Goal: Information Seeking & Learning: Compare options

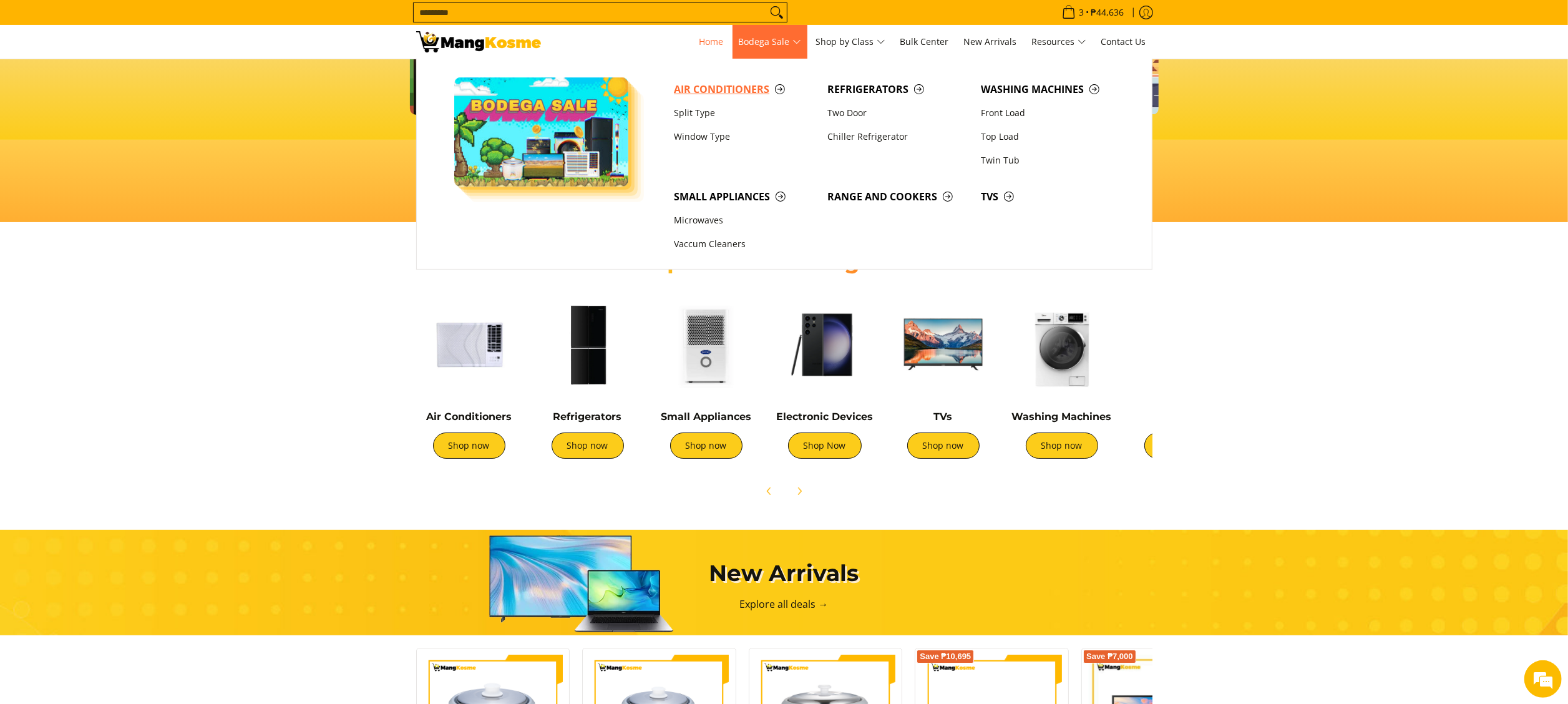
scroll to position [0, 992]
click at [749, 89] on span "Air Conditioners" at bounding box center [744, 89] width 141 height 15
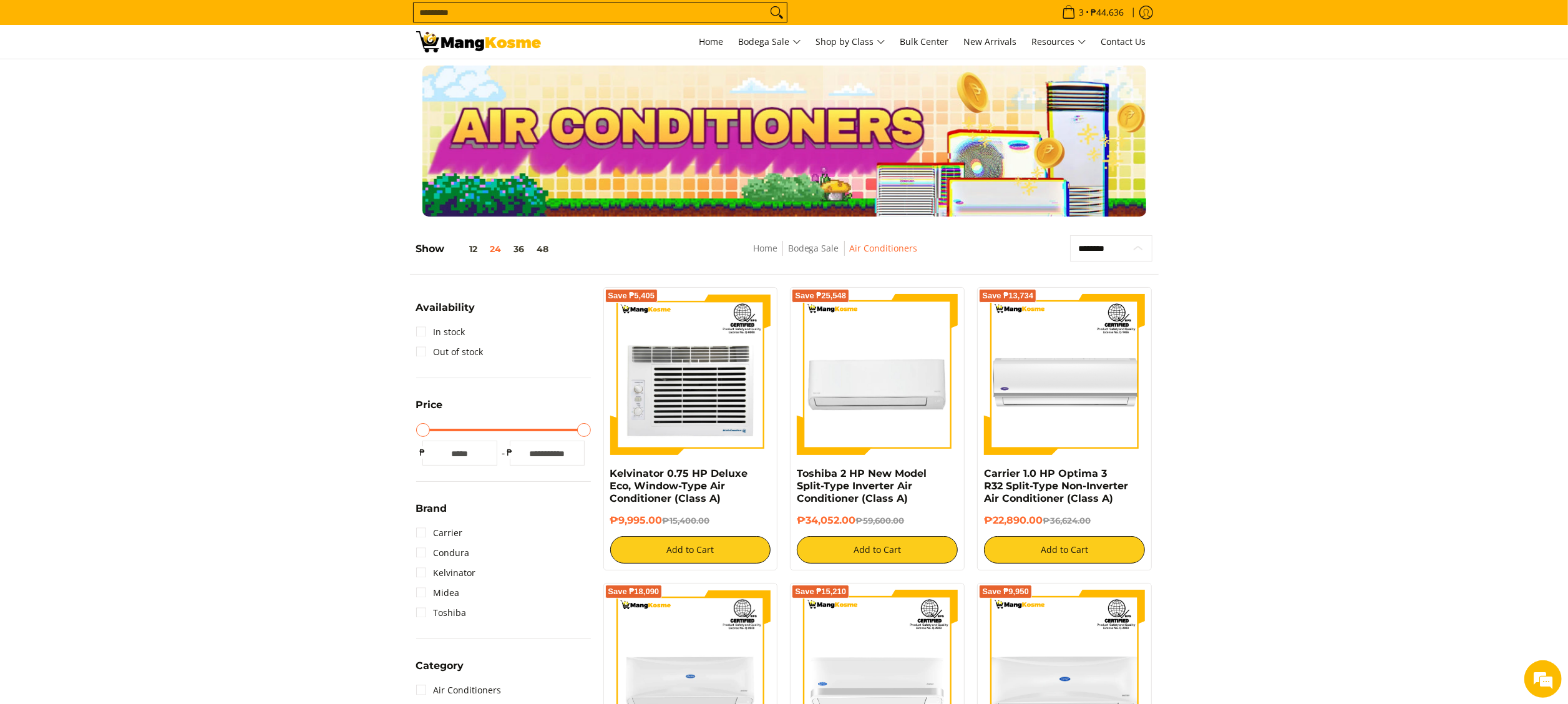
click at [1097, 236] on select "**********" at bounding box center [1111, 249] width 82 height 27
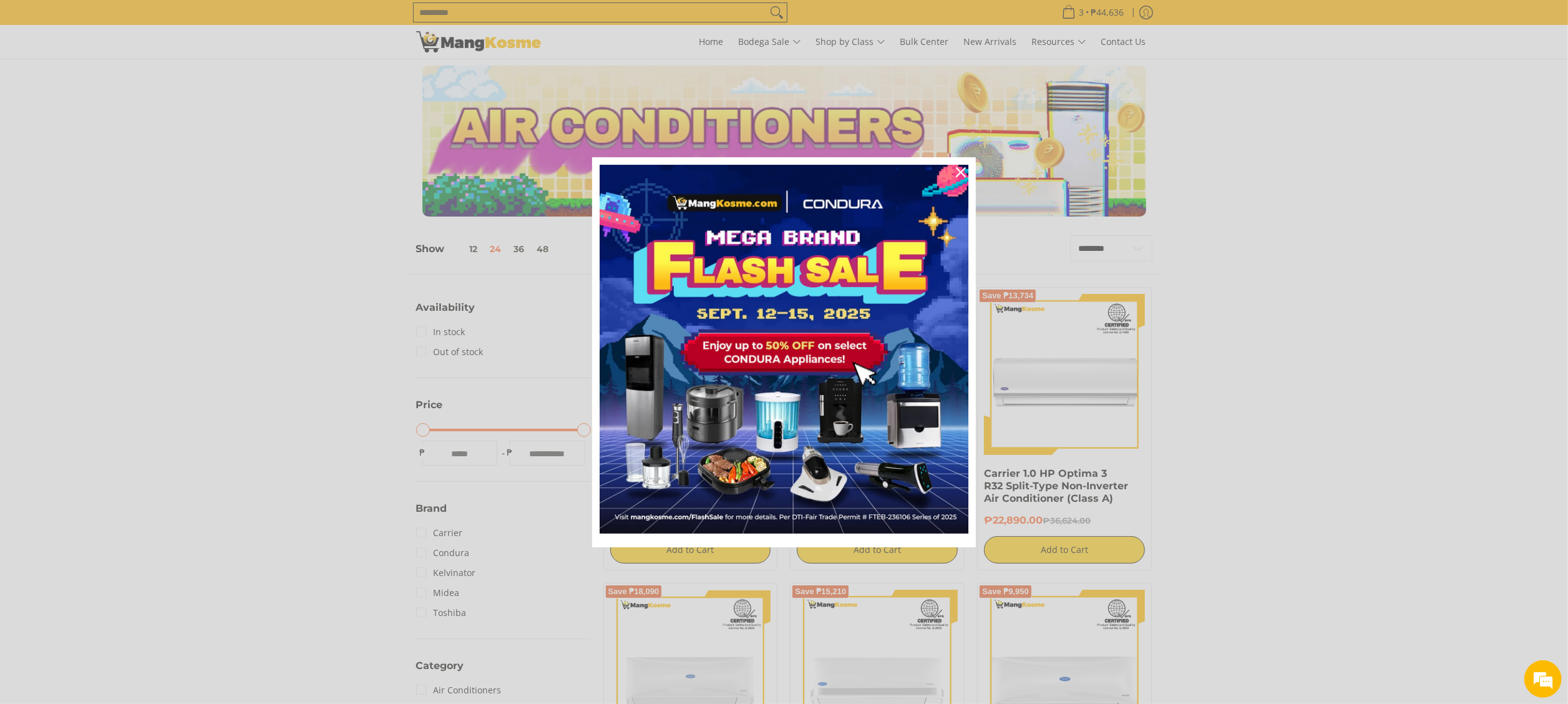
click at [1110, 342] on div "Marketing offer form" at bounding box center [784, 352] width 1568 height 704
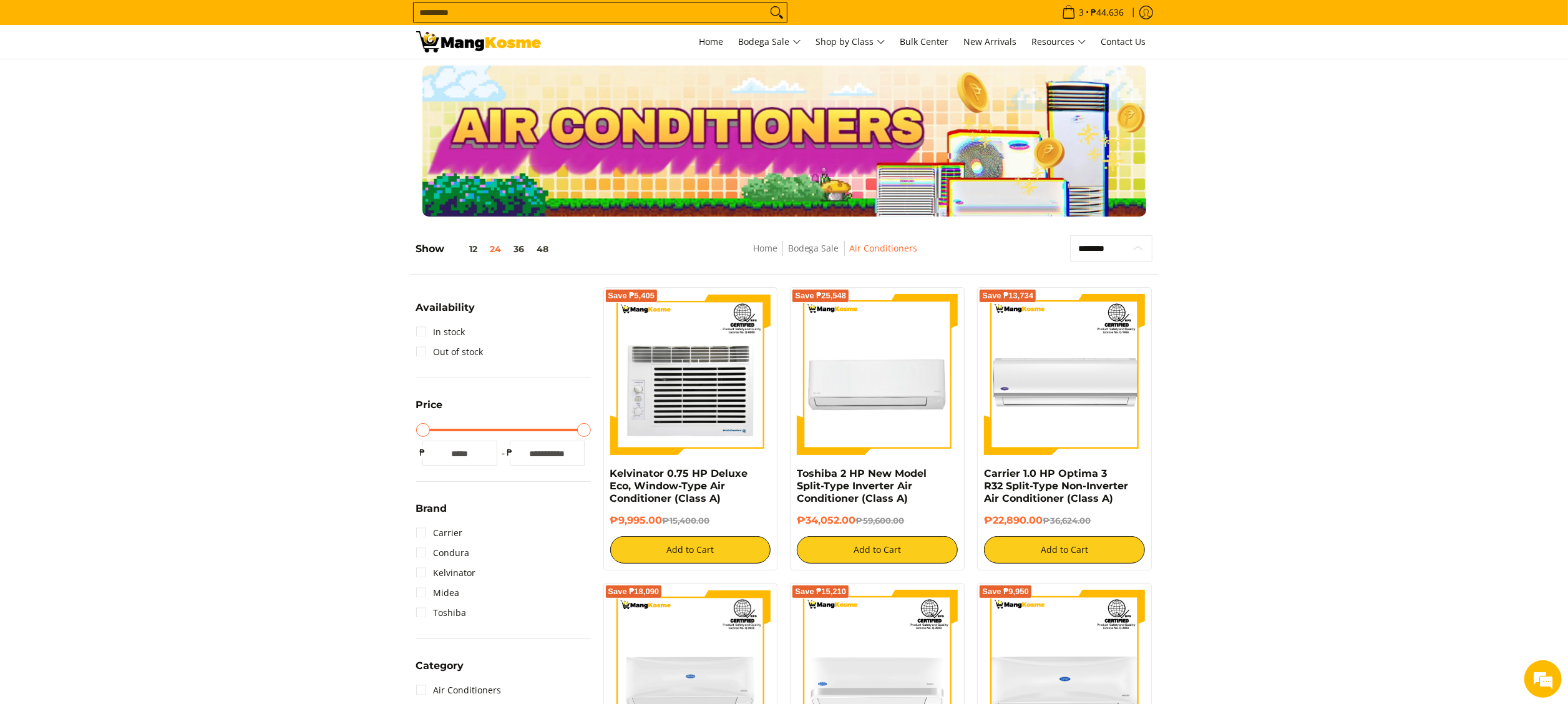
click at [1106, 250] on select "**********" at bounding box center [1111, 249] width 82 height 27
select select "**********"
click at [1070, 236] on select "**********" at bounding box center [1111, 249] width 82 height 27
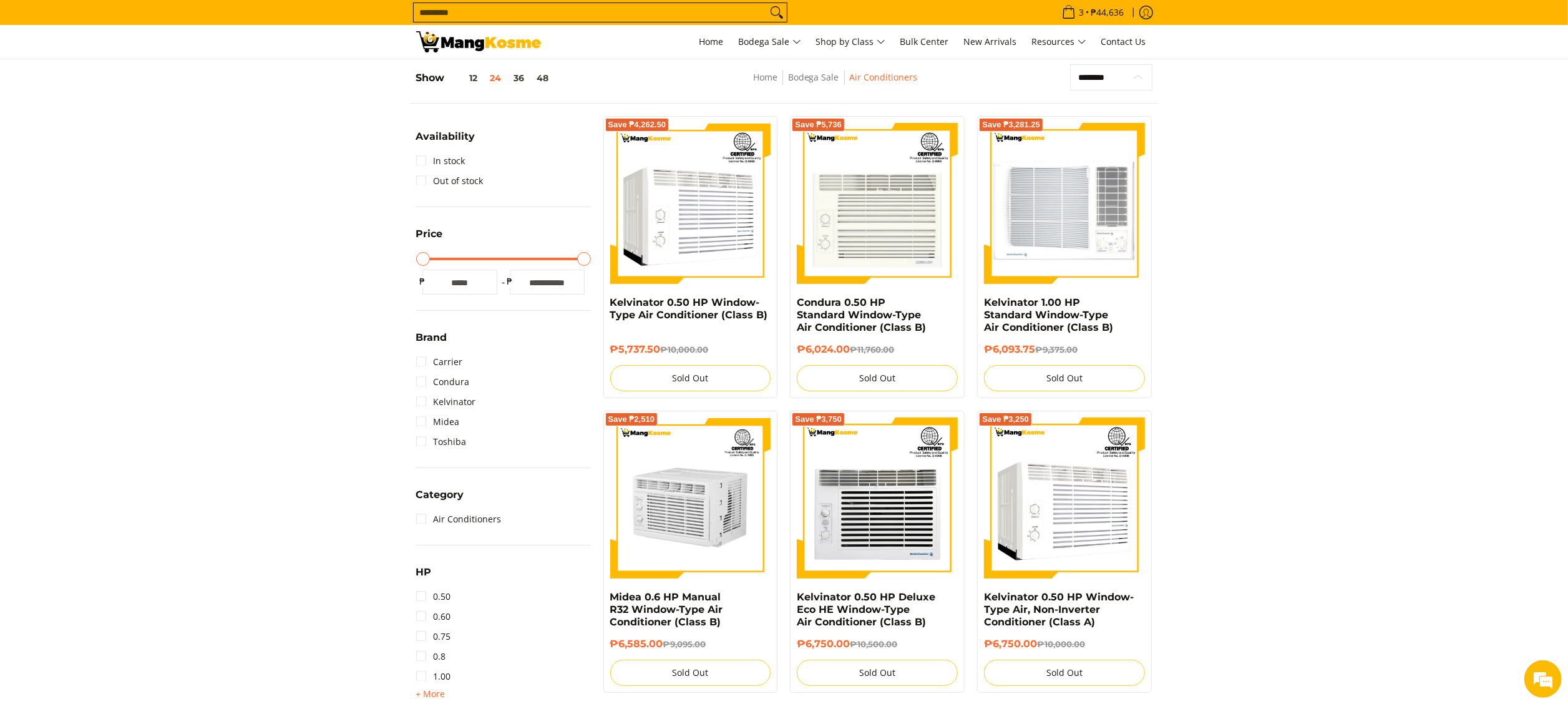
scroll to position [175, 0]
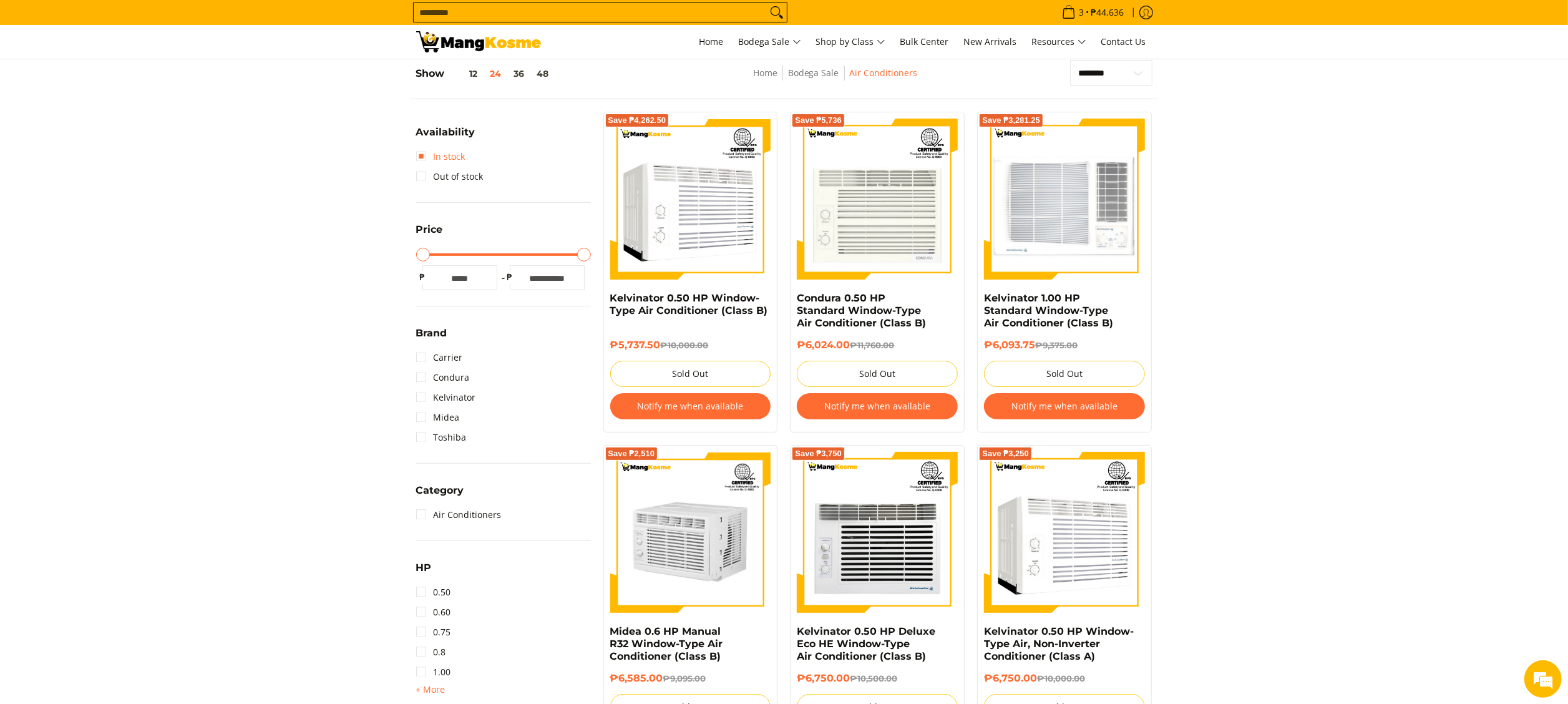
click at [462, 160] on link "In stock" at bounding box center [441, 157] width 49 height 20
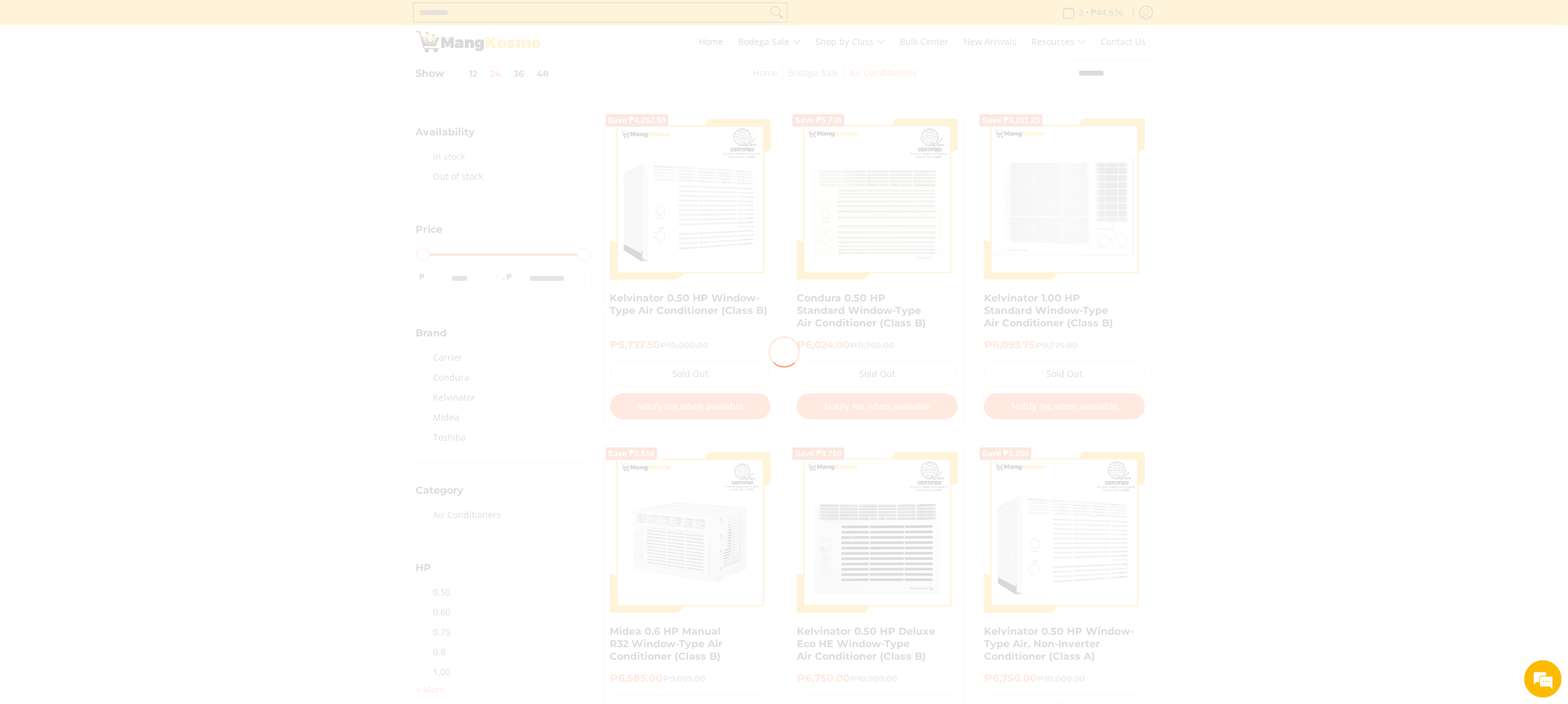
scroll to position [0, 0]
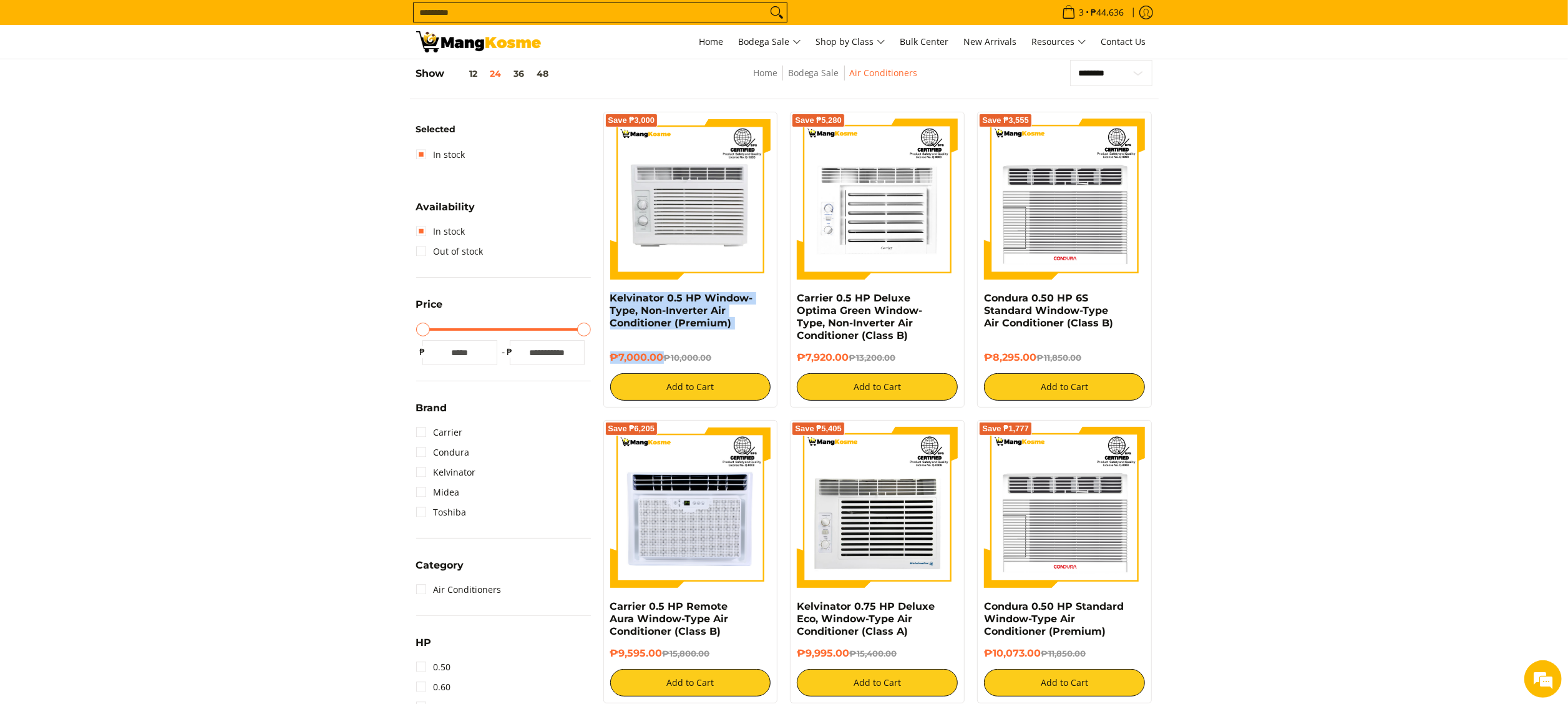
drag, startPoint x: 602, startPoint y: 298, endPoint x: 663, endPoint y: 352, distance: 81.5
click at [663, 352] on div "Save ₱3,000 Kelvinator 0.5 HP Window-Type, Non-Inverter Air Conditioner (Premiu…" at bounding box center [690, 259] width 187 height 296
copy div "Kelvinator 0.5 HP Window-Type, Non-Inverter Air Conditioner (Premium) ₱7,000.00"
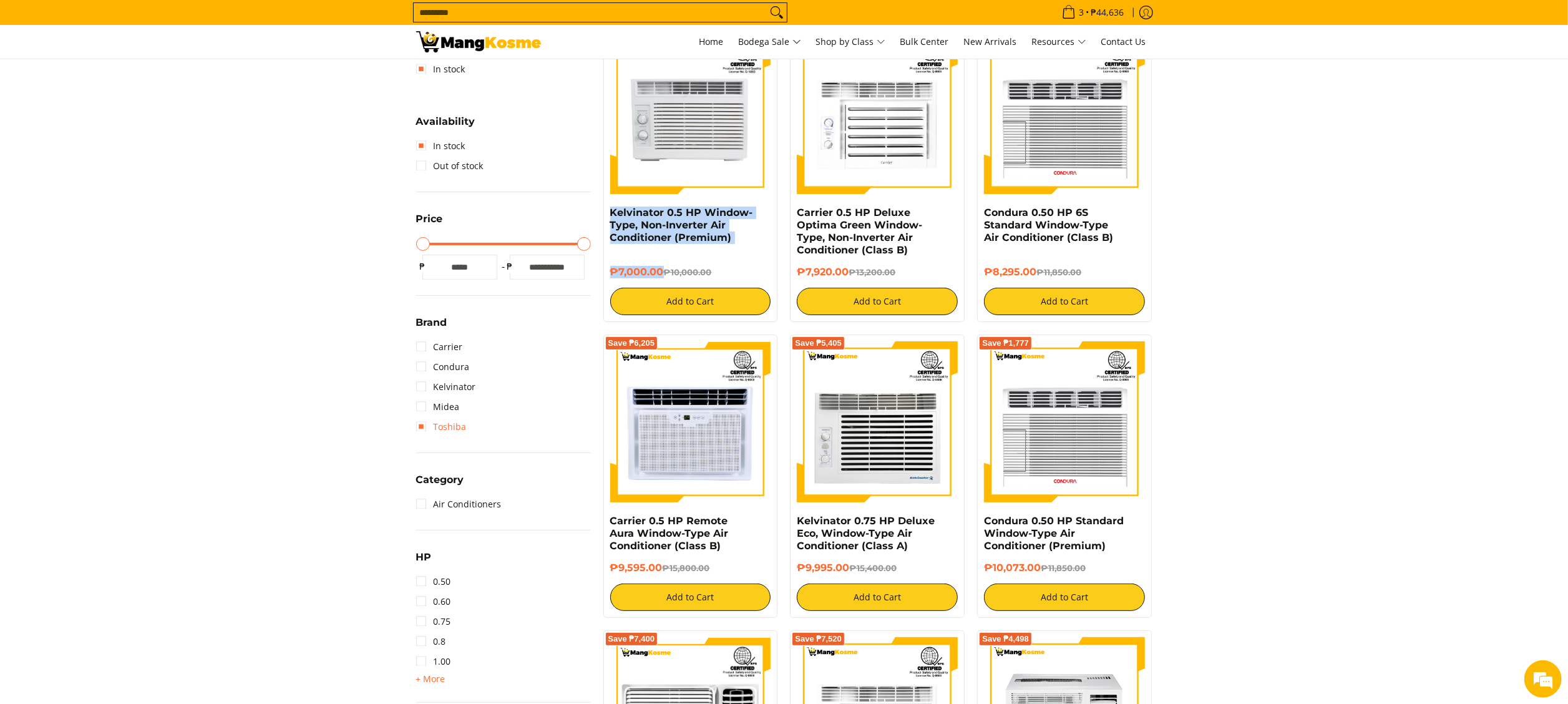
scroll to position [425, 0]
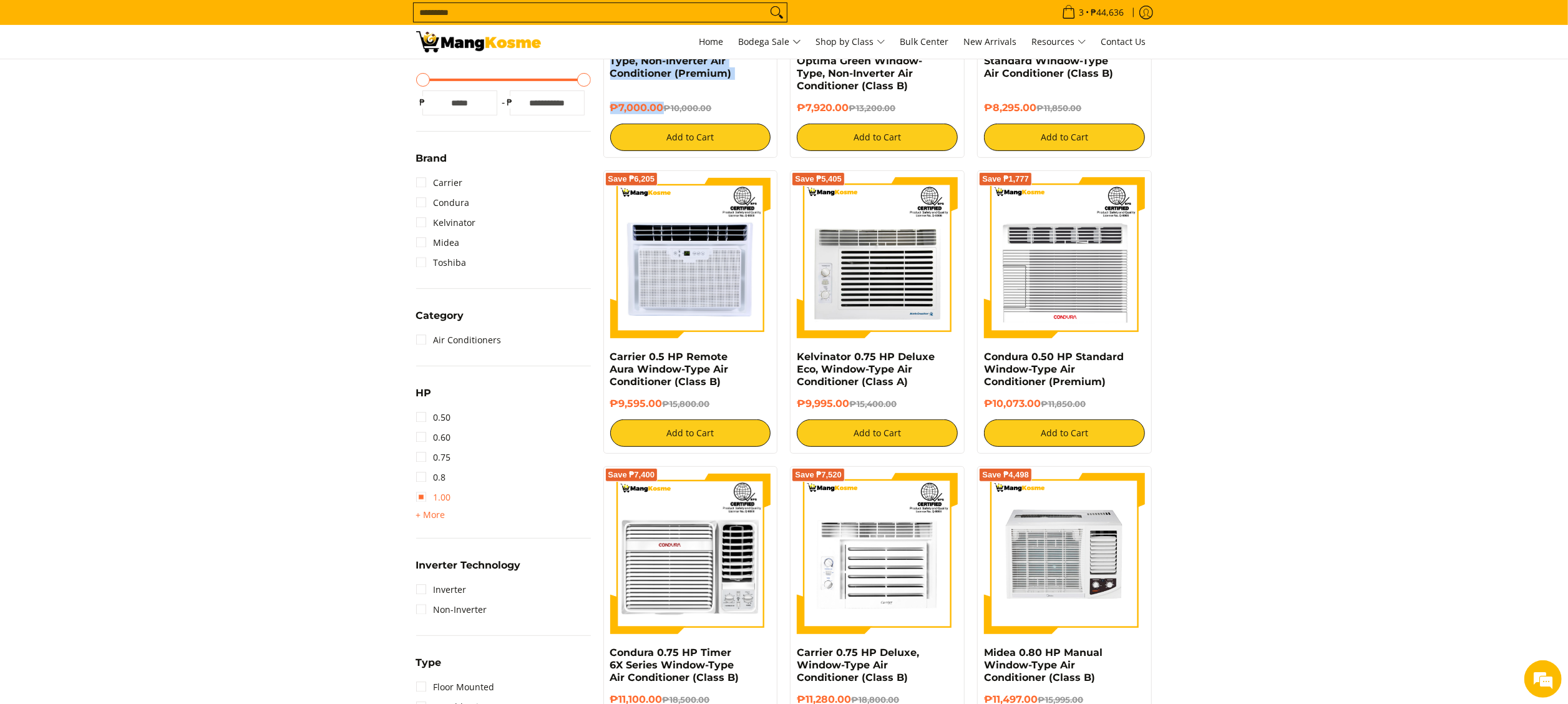
click at [445, 502] on link "1.00" at bounding box center [434, 498] width 35 height 20
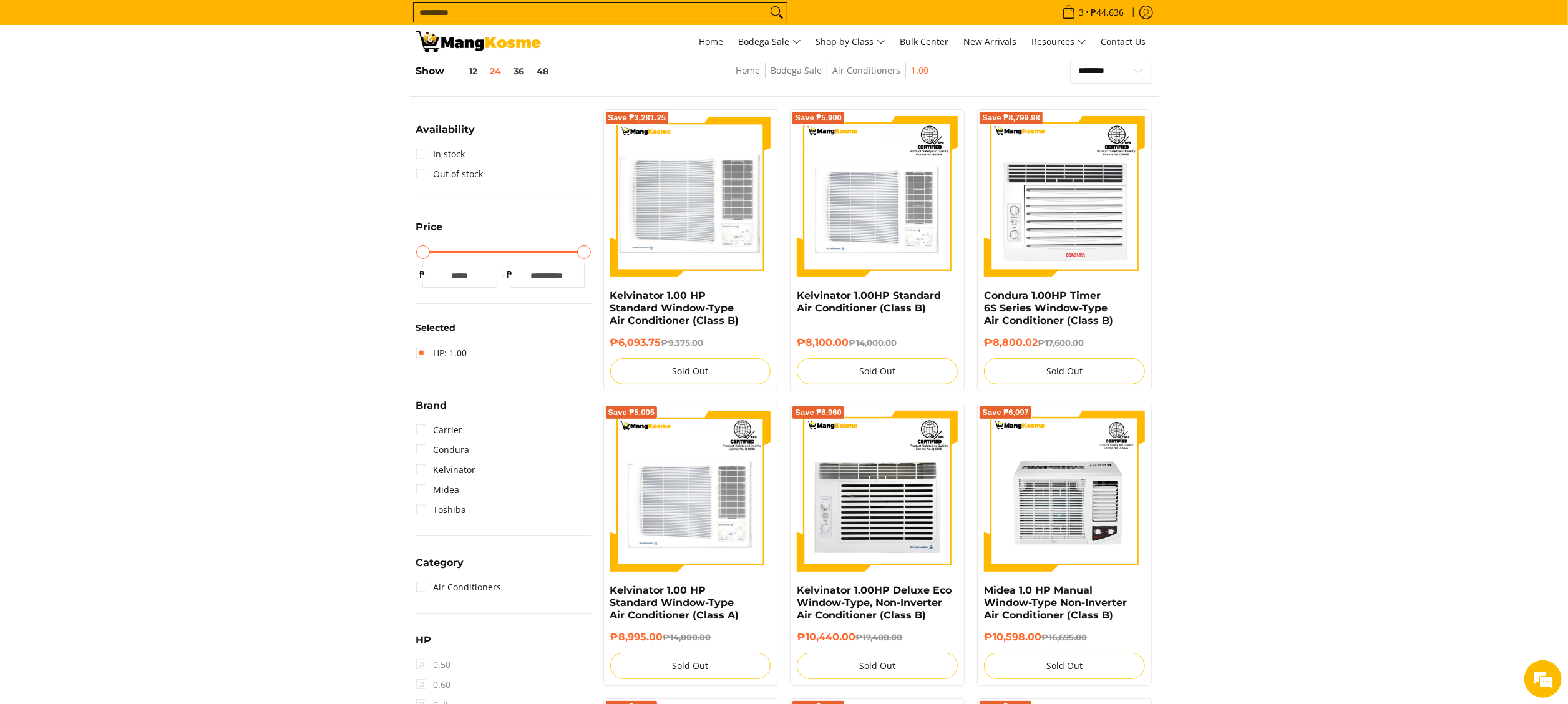
scroll to position [175, 0]
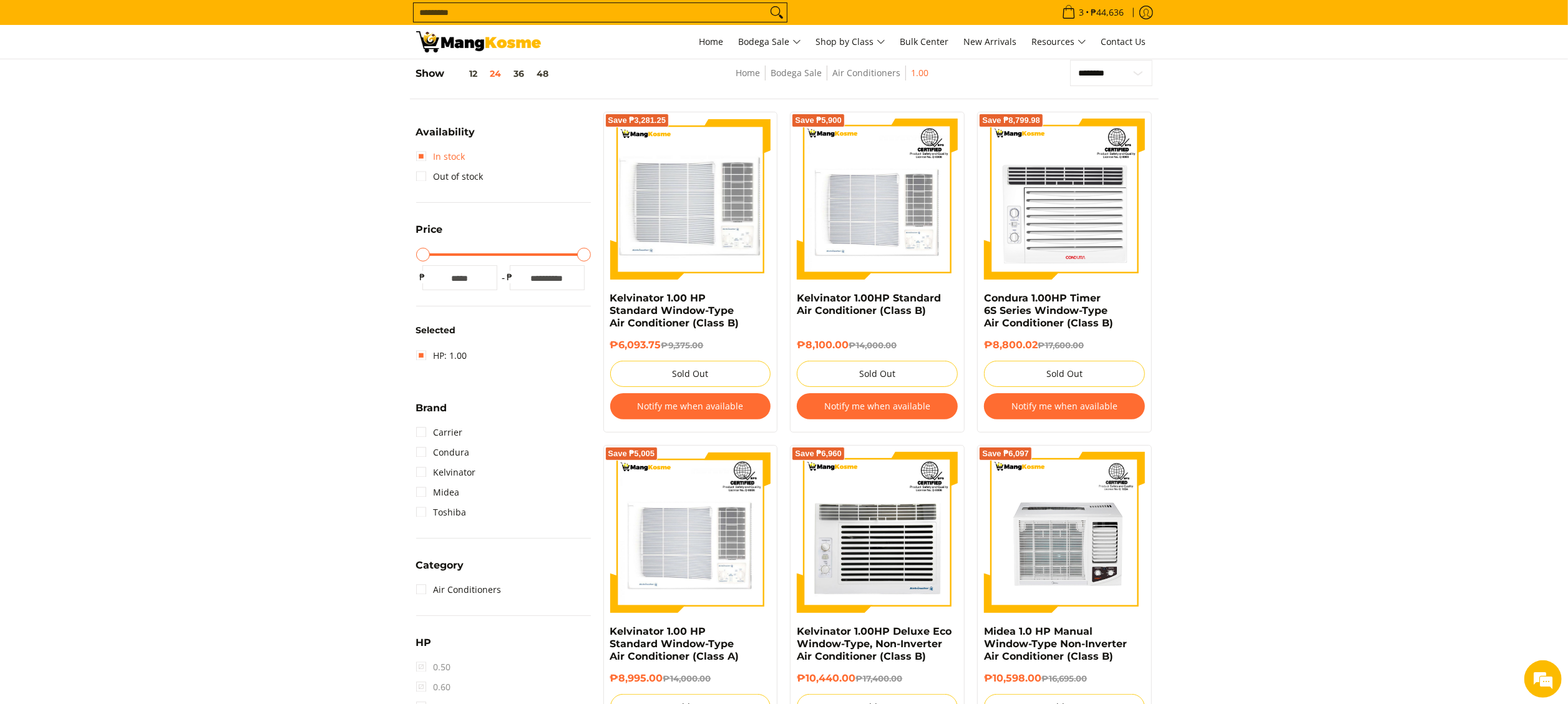
click at [425, 160] on link "In stock" at bounding box center [441, 157] width 49 height 20
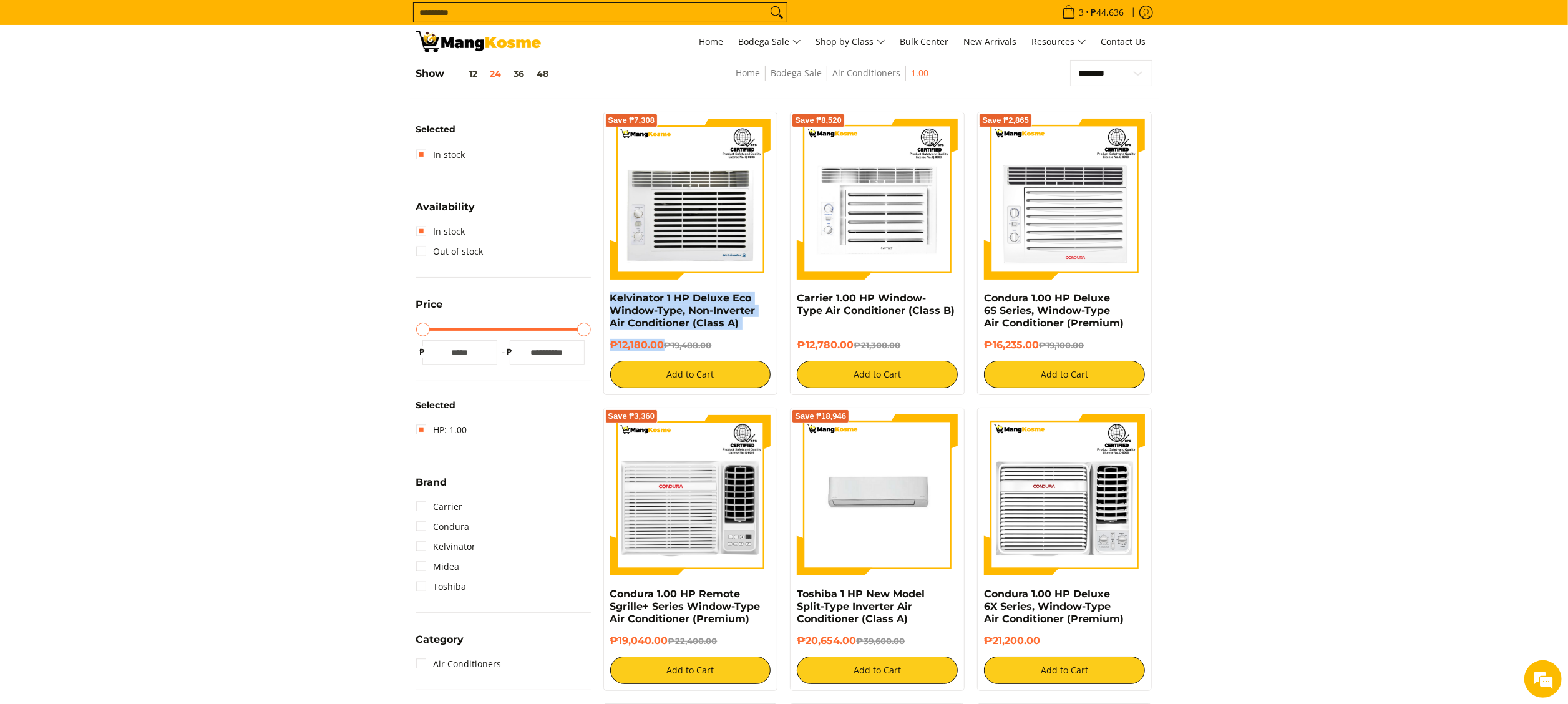
drag, startPoint x: 602, startPoint y: 300, endPoint x: 662, endPoint y: 346, distance: 75.6
click at [662, 346] on div "Save ₱7,308 Kelvinator 1 HP Deluxe Eco Window-Type, Non-Inverter Air Conditione…" at bounding box center [690, 253] width 187 height 284
copy div "Kelvinator 1 HP Deluxe Eco Window-Type, Non-Inverter Air Conditioner (Class A) …"
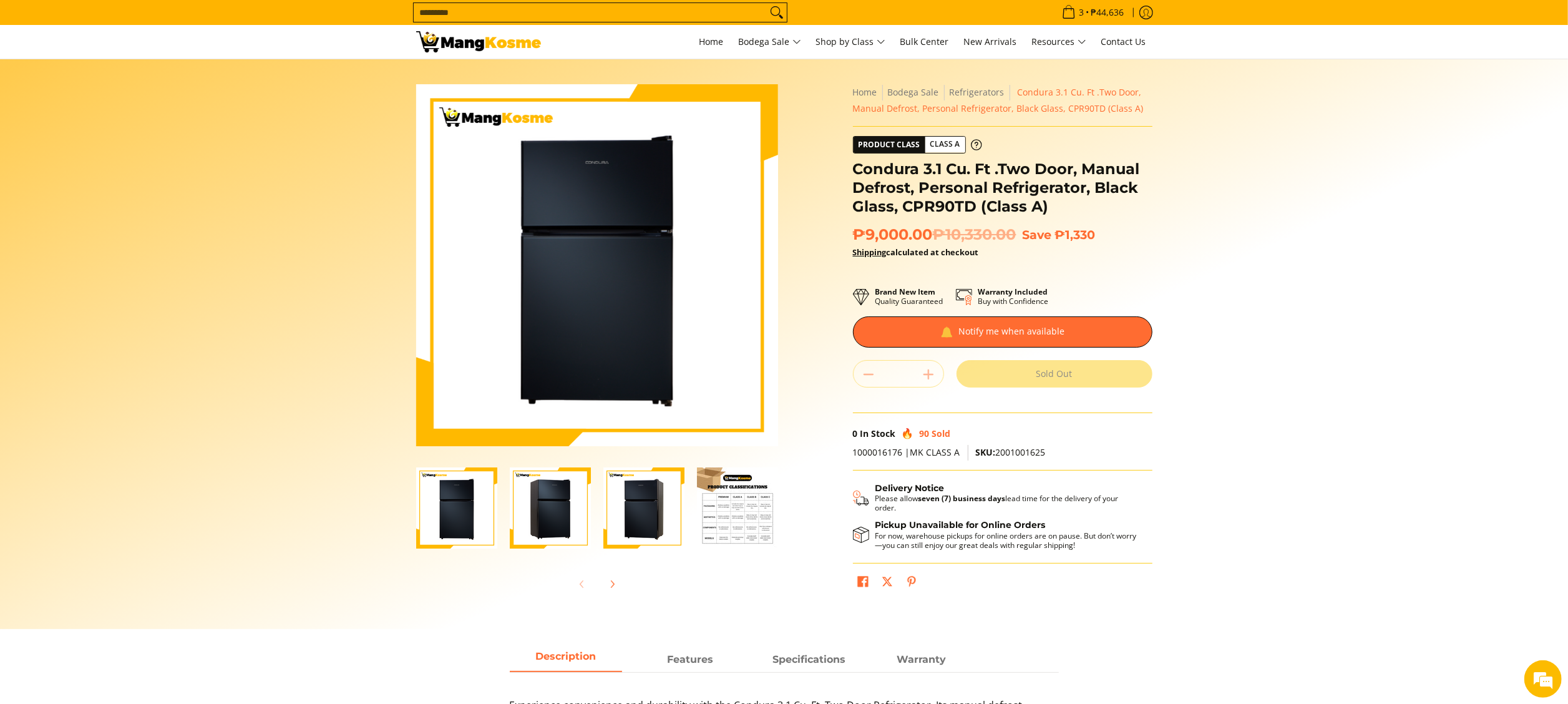
click at [507, 34] on img at bounding box center [478, 42] width 125 height 21
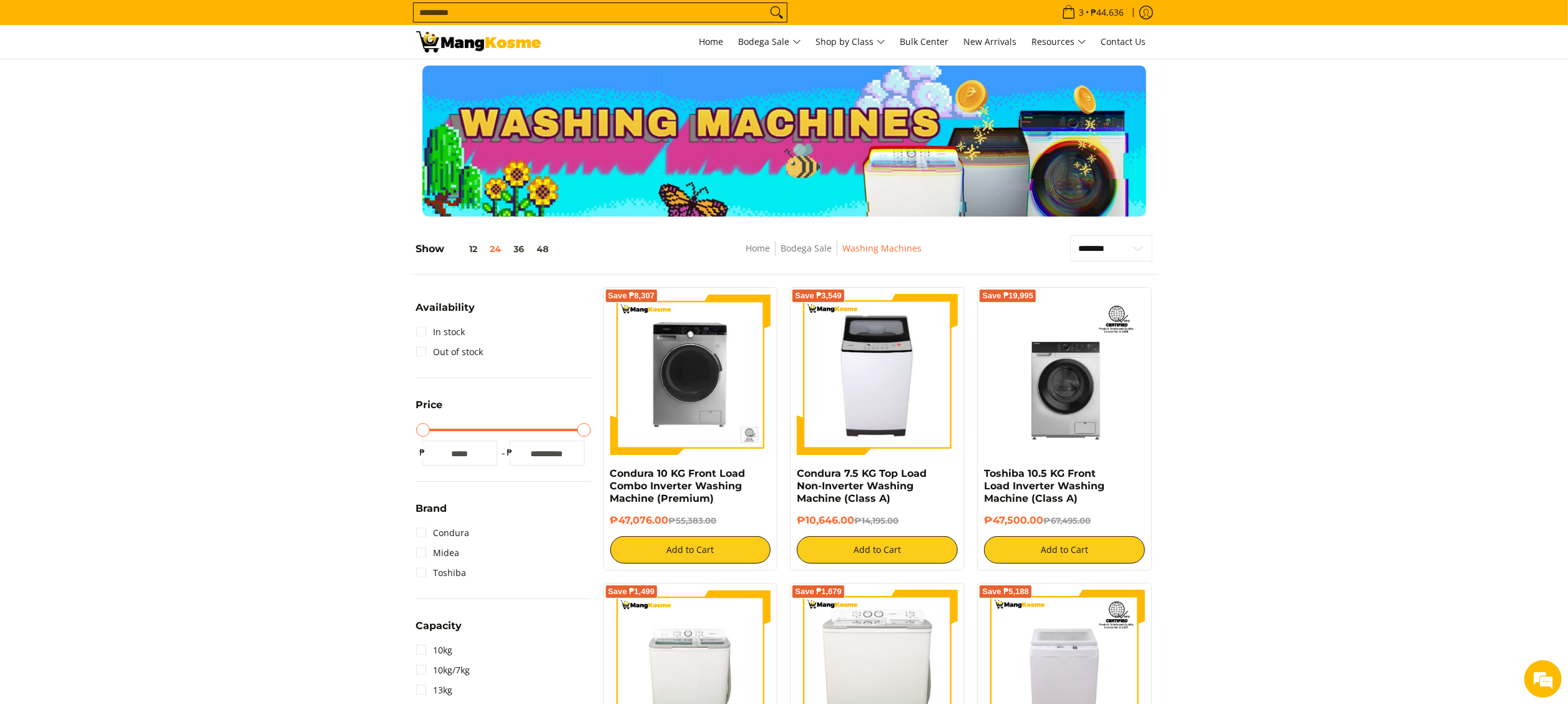
click at [455, 47] on img at bounding box center [478, 42] width 125 height 21
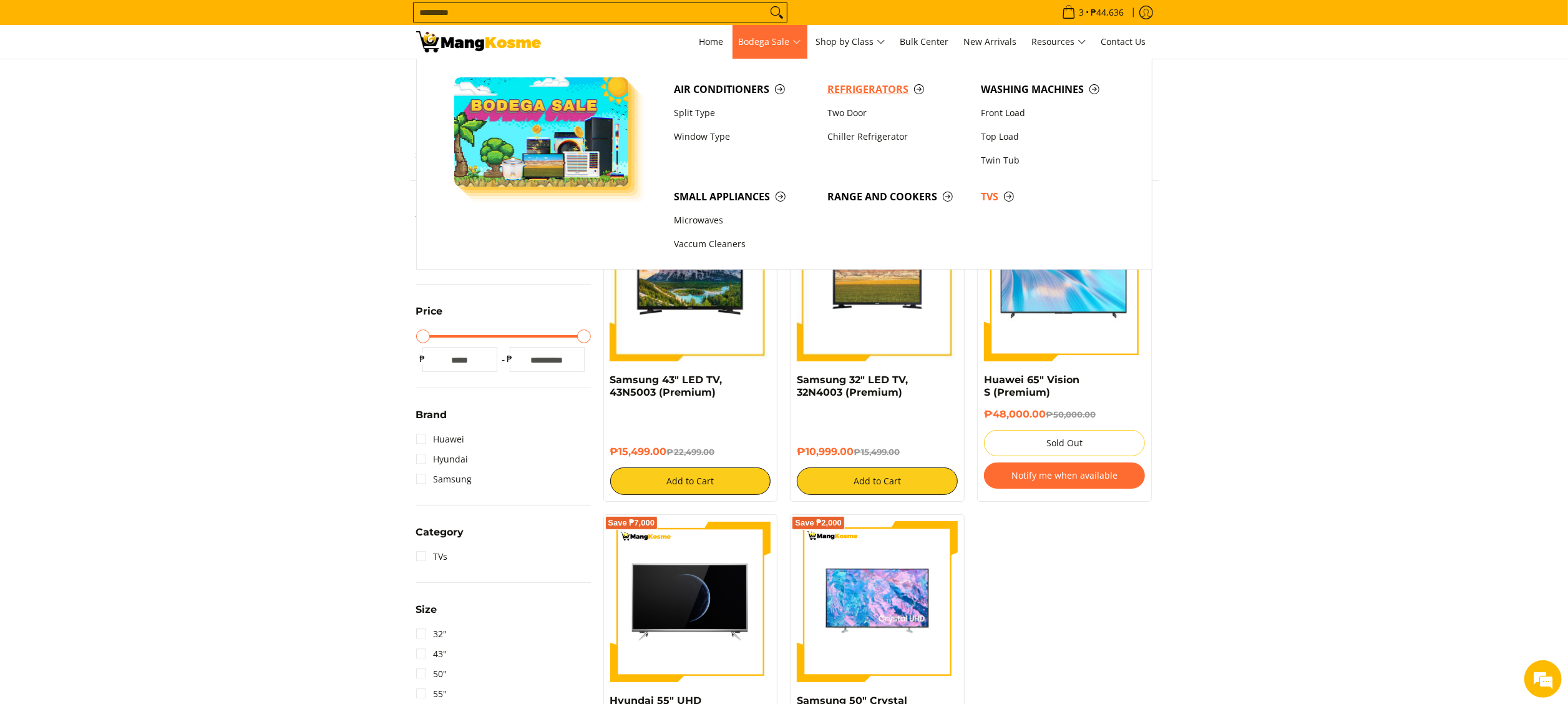
click at [842, 93] on span "Refrigerators" at bounding box center [898, 89] width 141 height 15
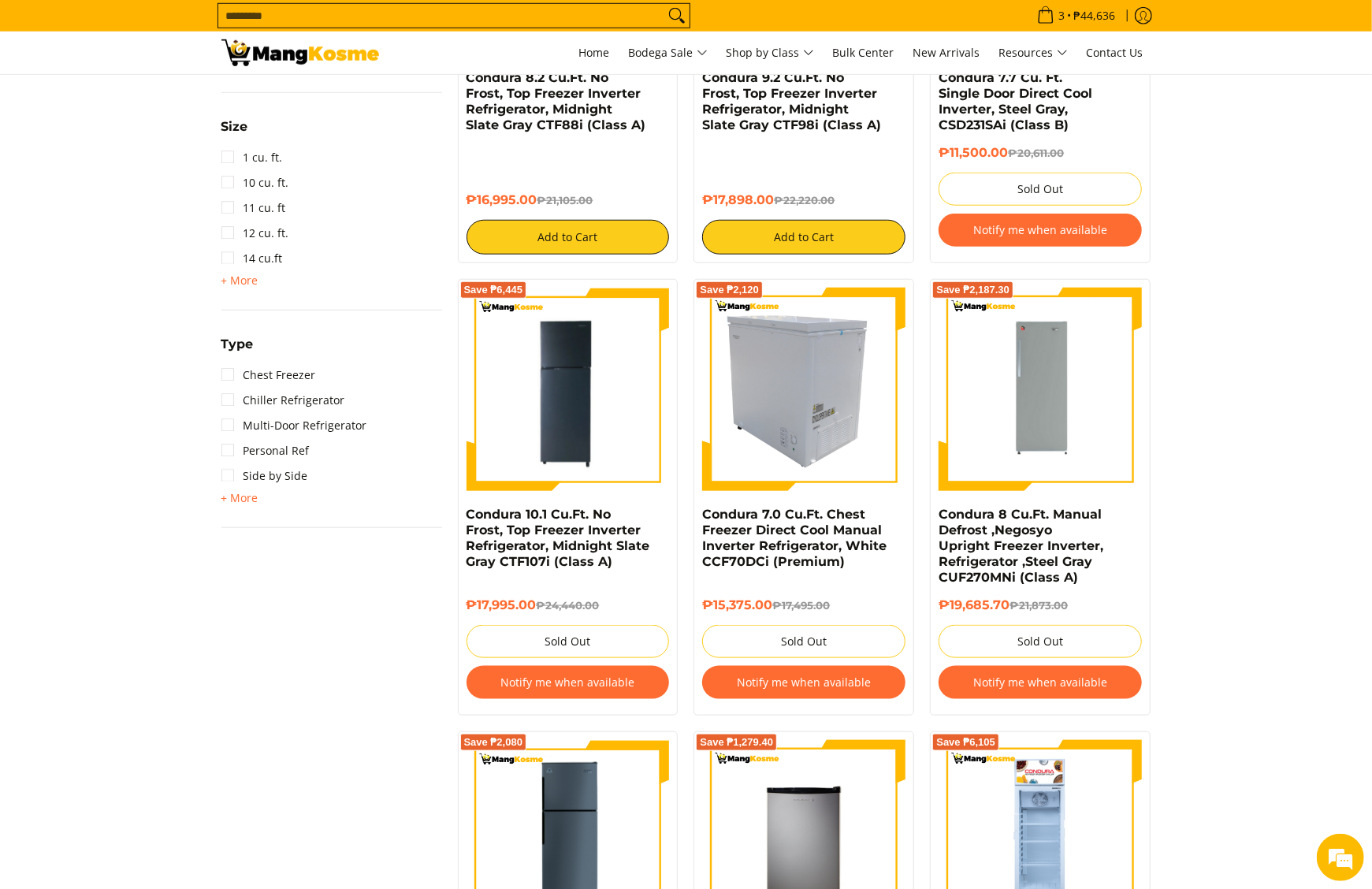
scroll to position [913, 0]
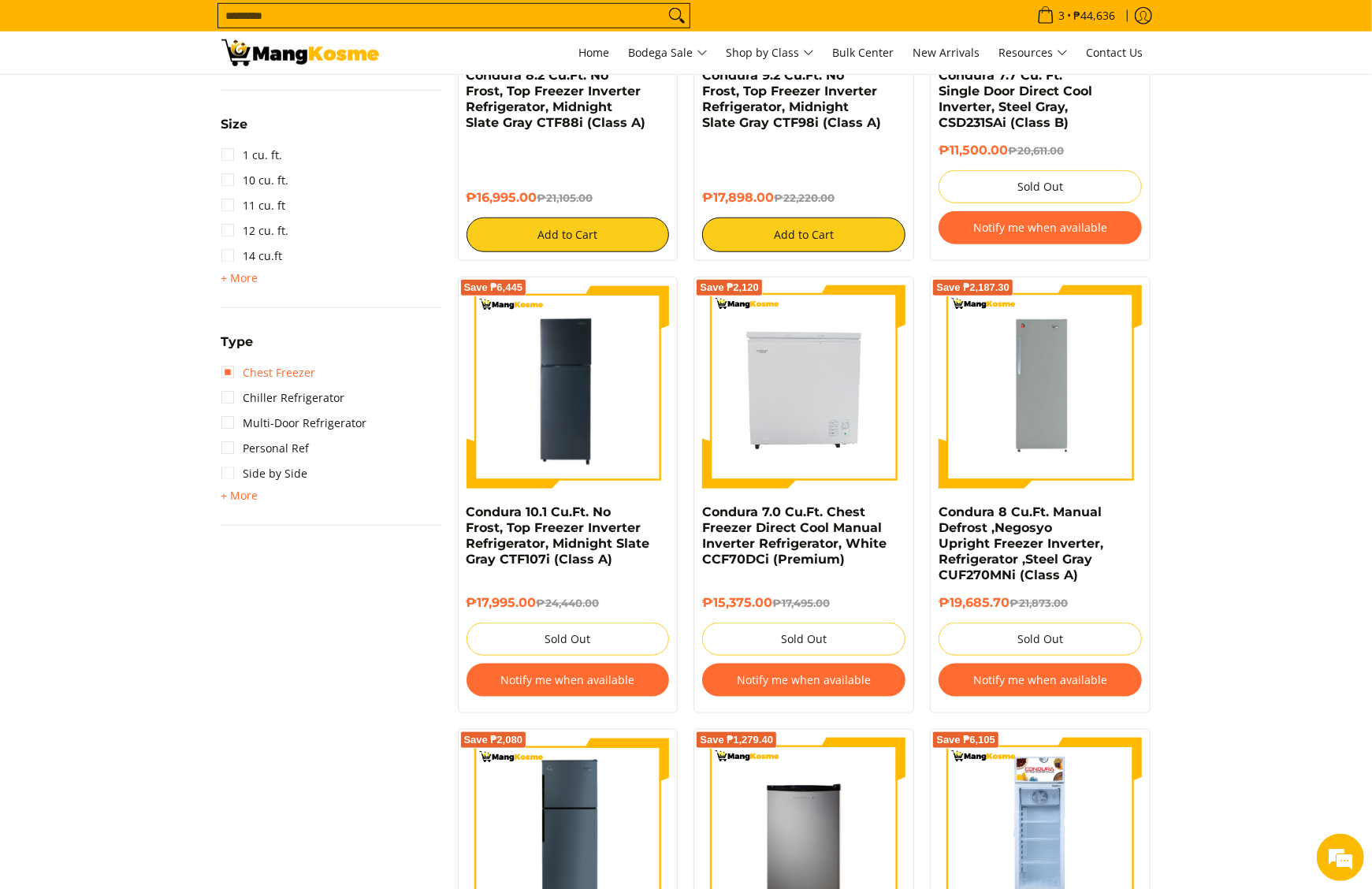
click at [282, 372] on link "Chest Freezer" at bounding box center [269, 373] width 94 height 25
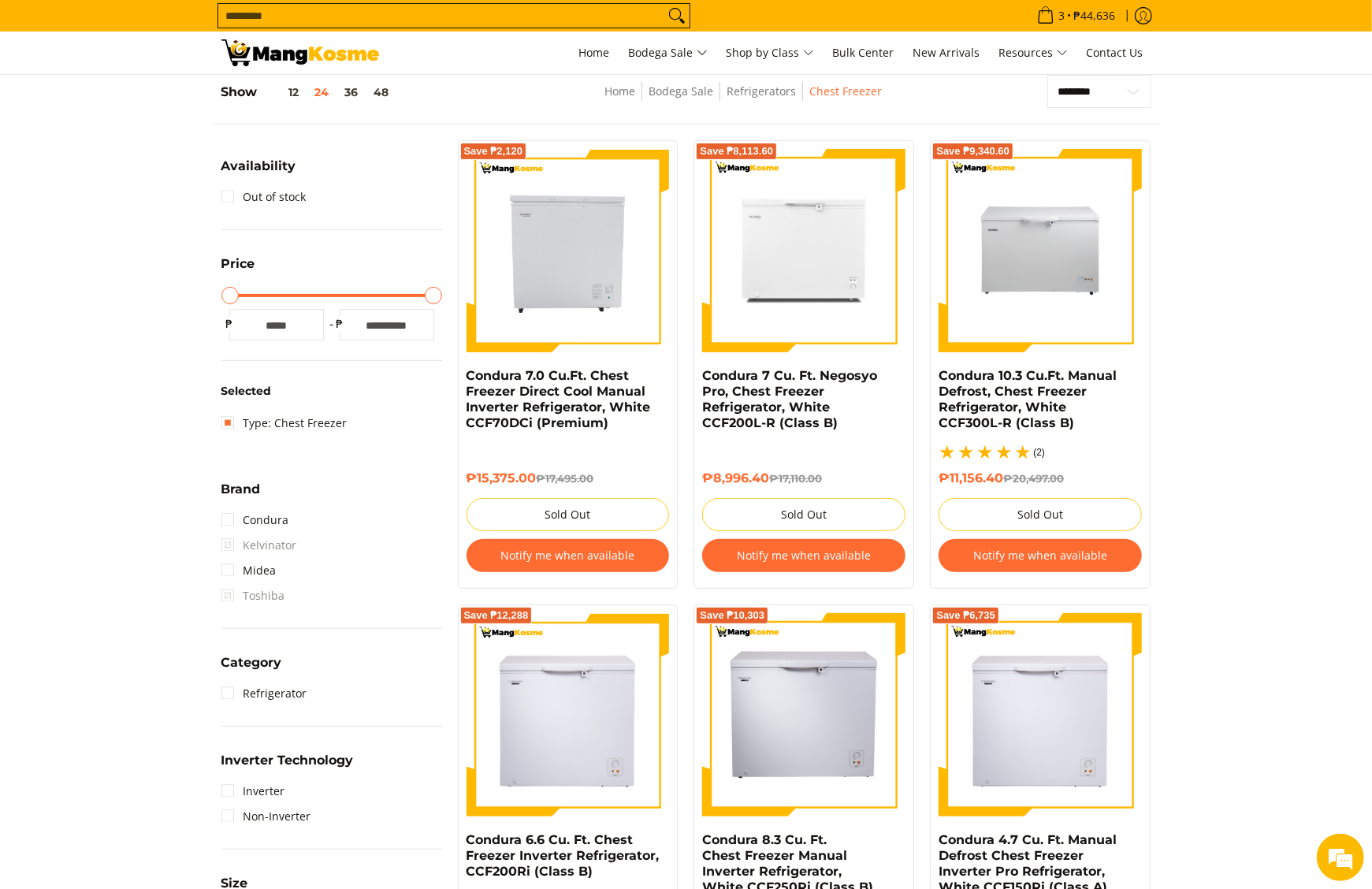
scroll to position [222, 0]
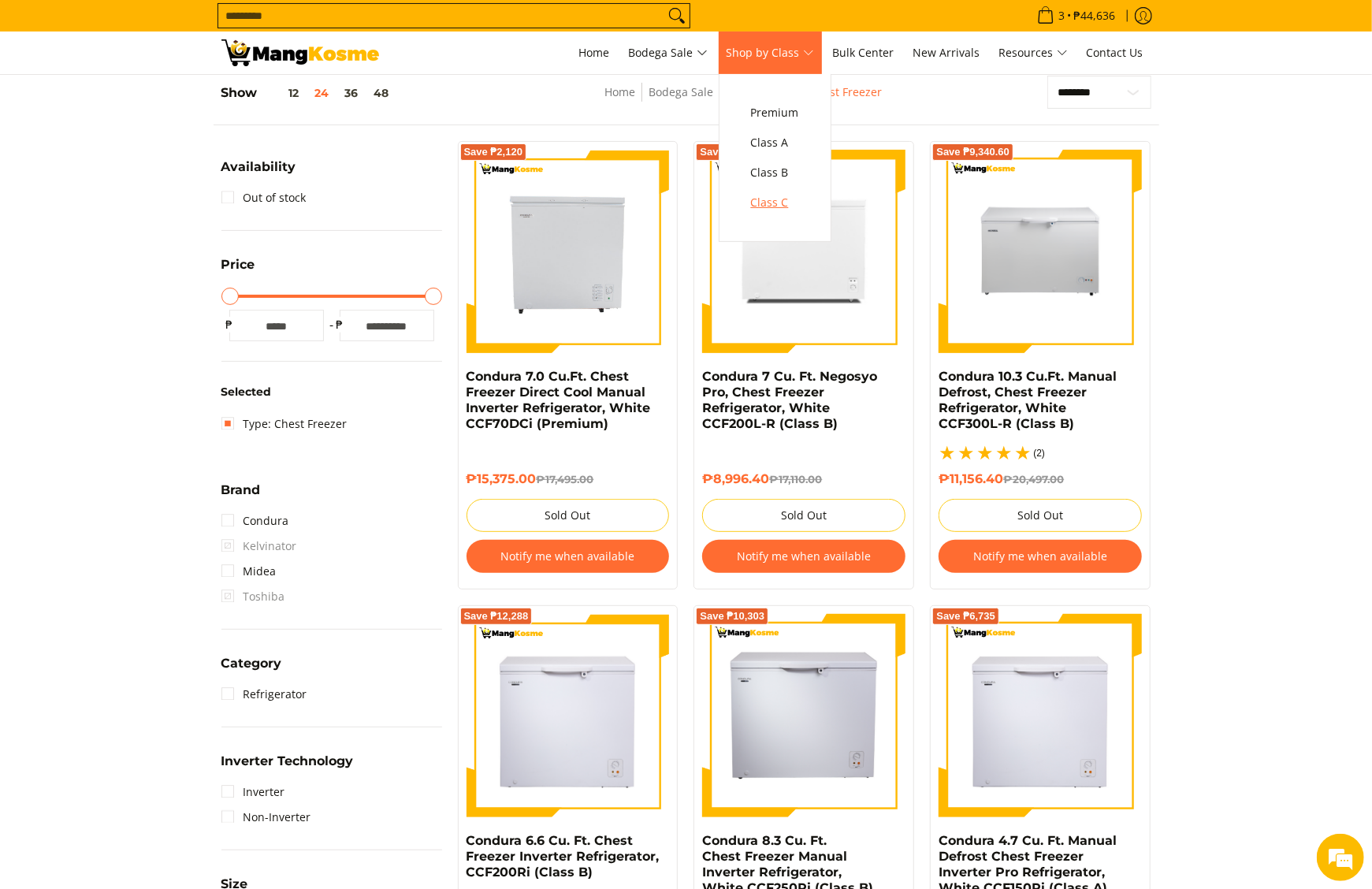
click at [772, 195] on span "Class C" at bounding box center [775, 202] width 48 height 19
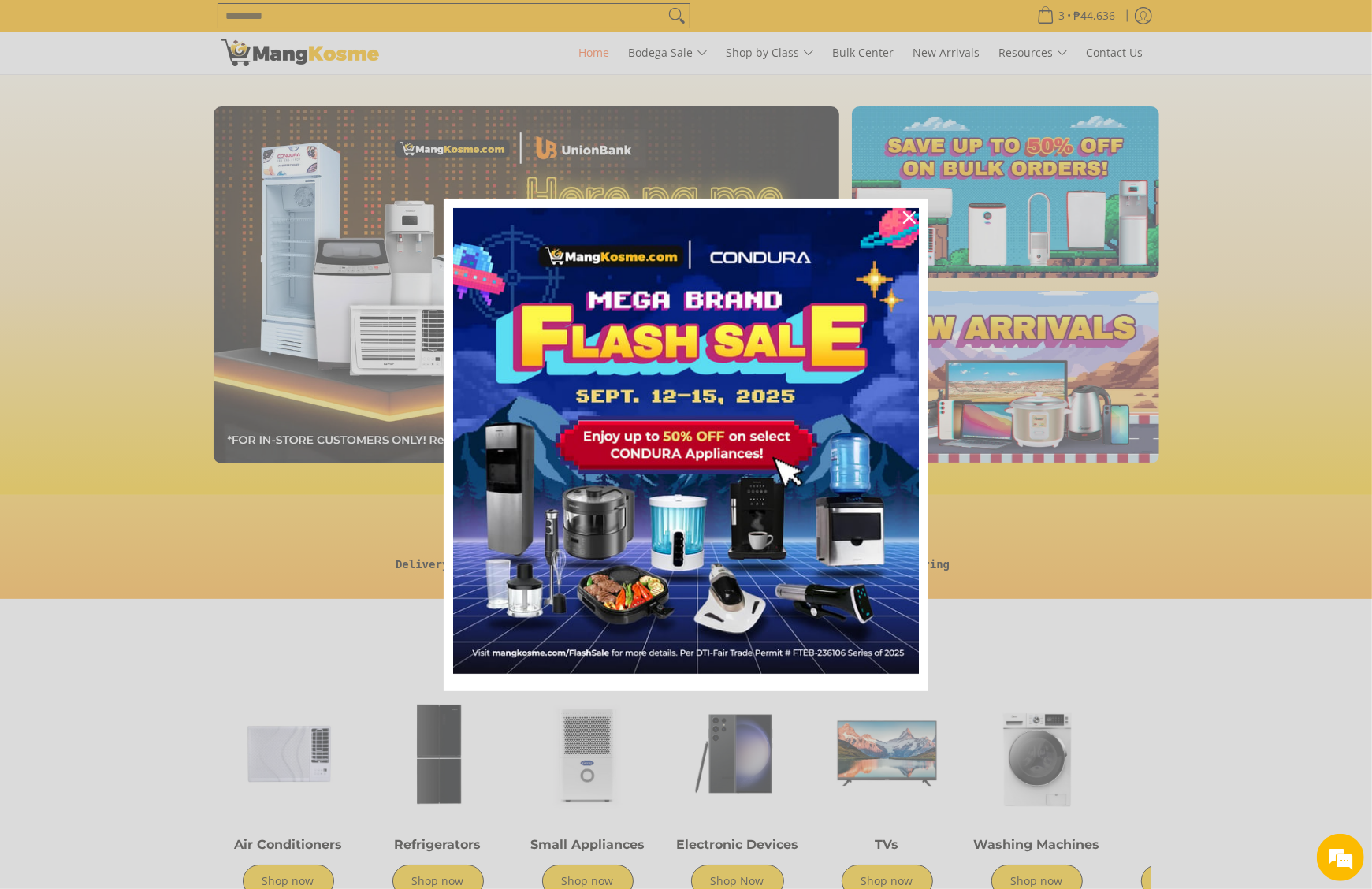
scroll to position [0, 1253]
click at [665, 46] on div "Marketing offer form" at bounding box center [686, 444] width 1372 height 889
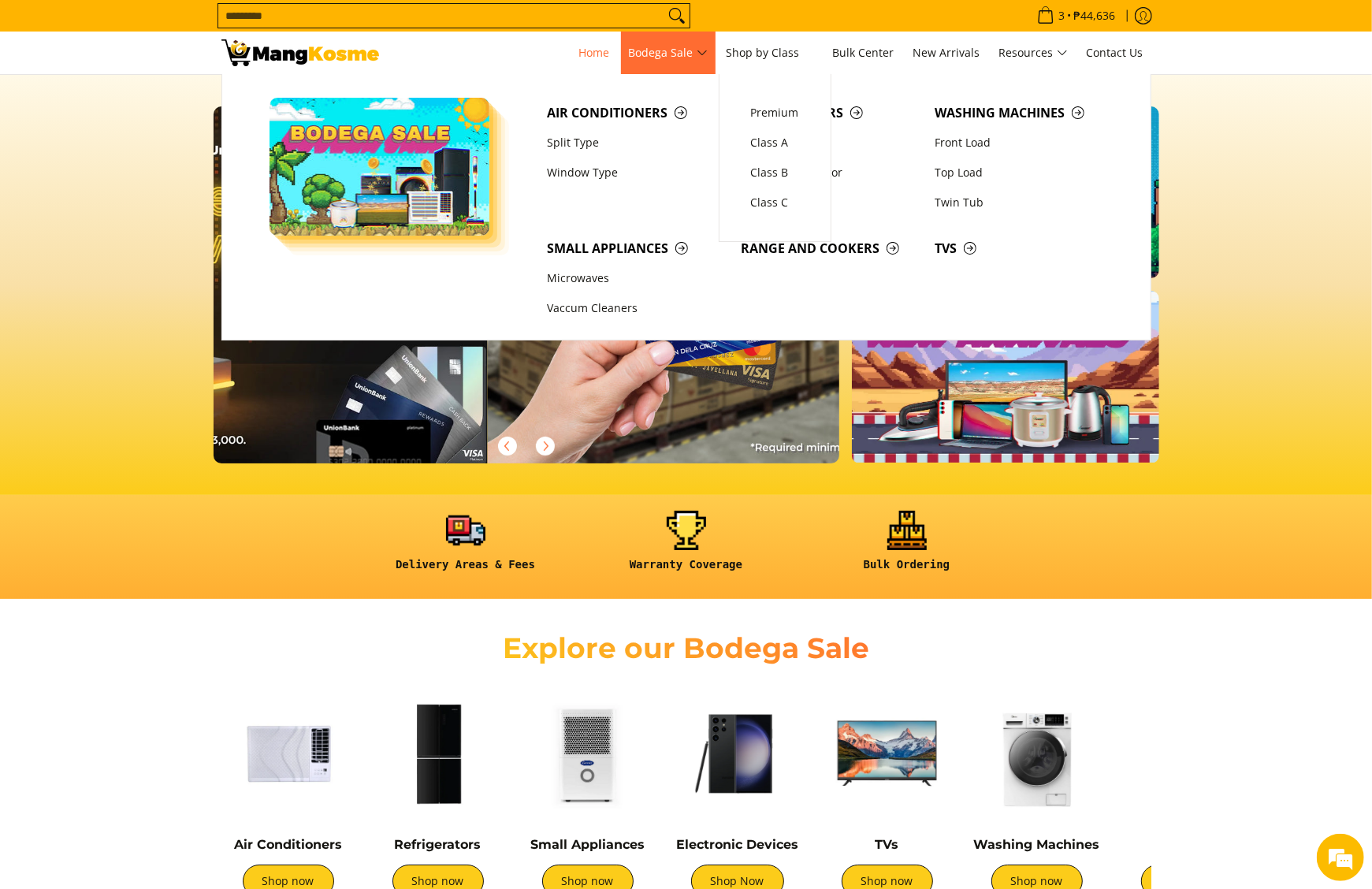
scroll to position [0, 1879]
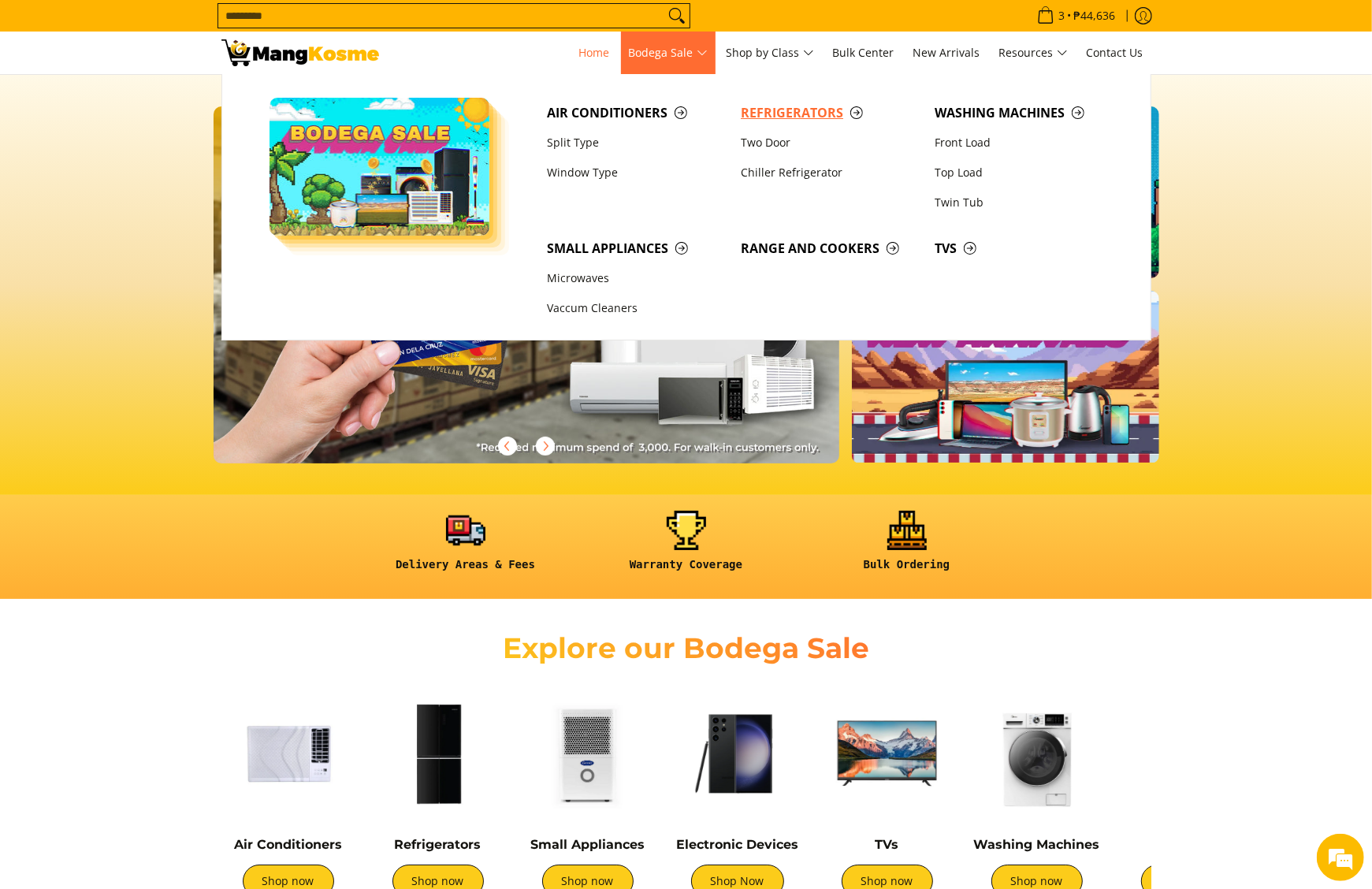
click at [756, 99] on link "Refrigerators" at bounding box center [830, 113] width 194 height 30
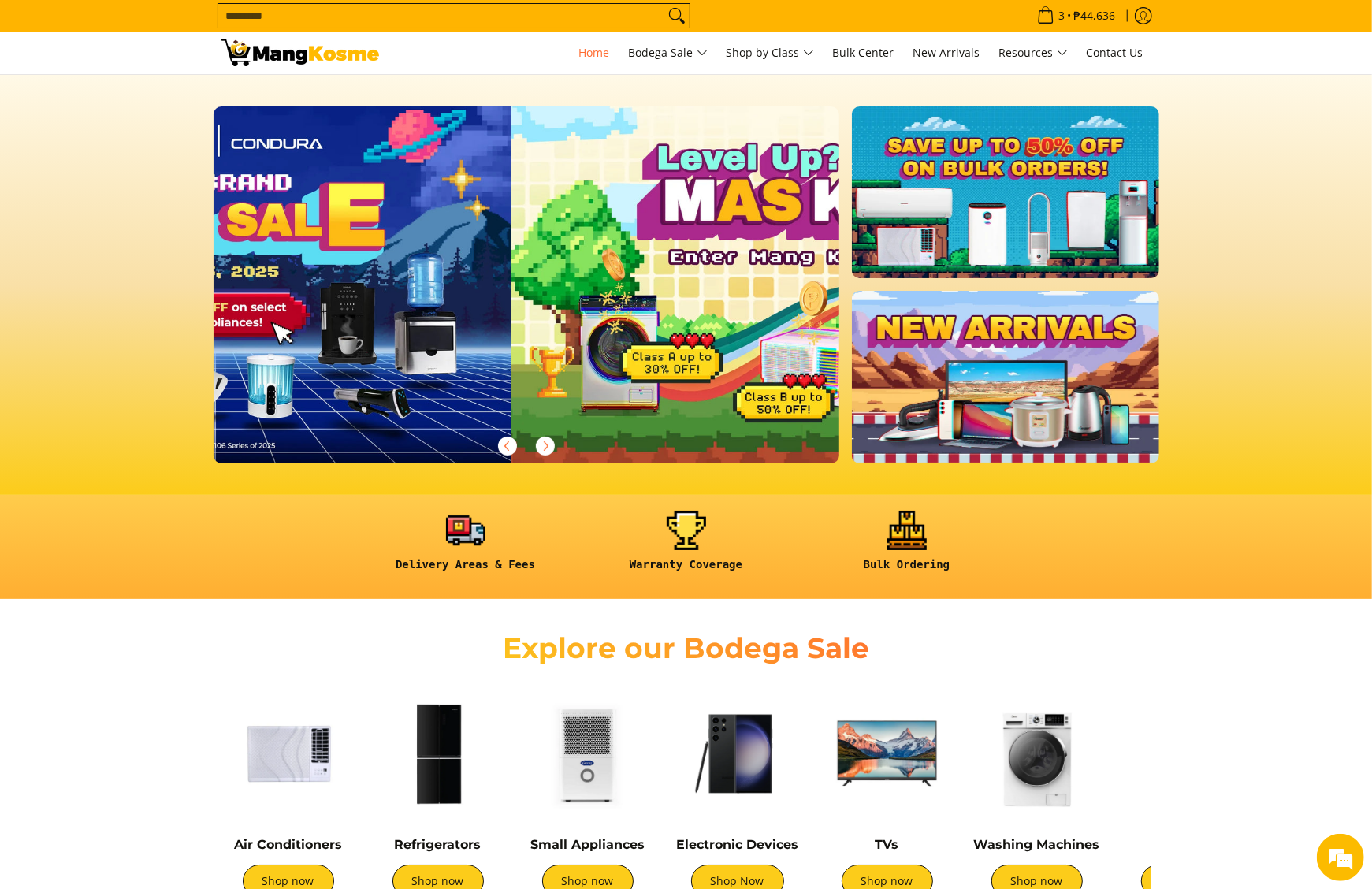
scroll to position [0, 626]
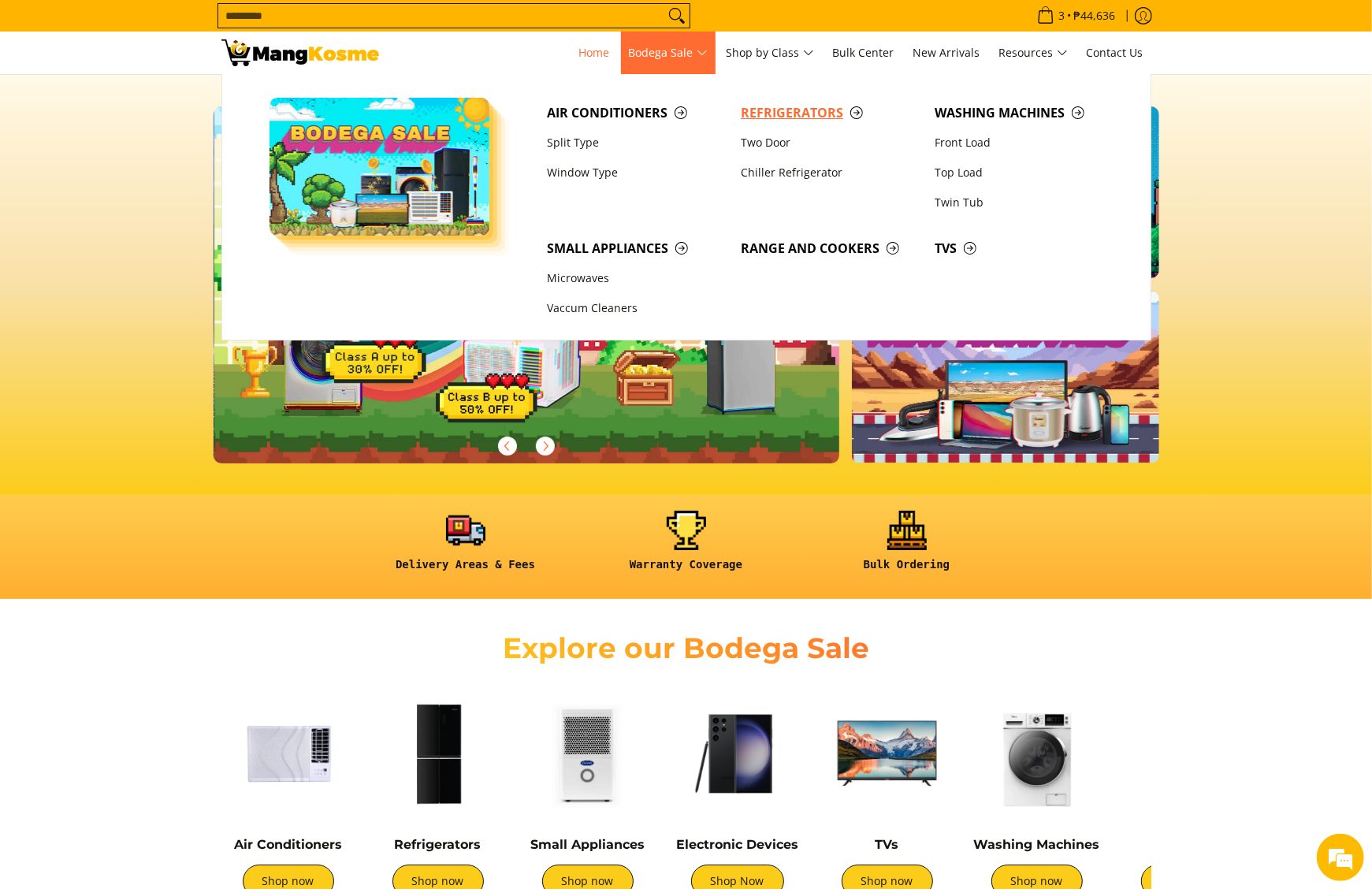
click at [804, 115] on span "Refrigerators" at bounding box center [829, 113] width 178 height 19
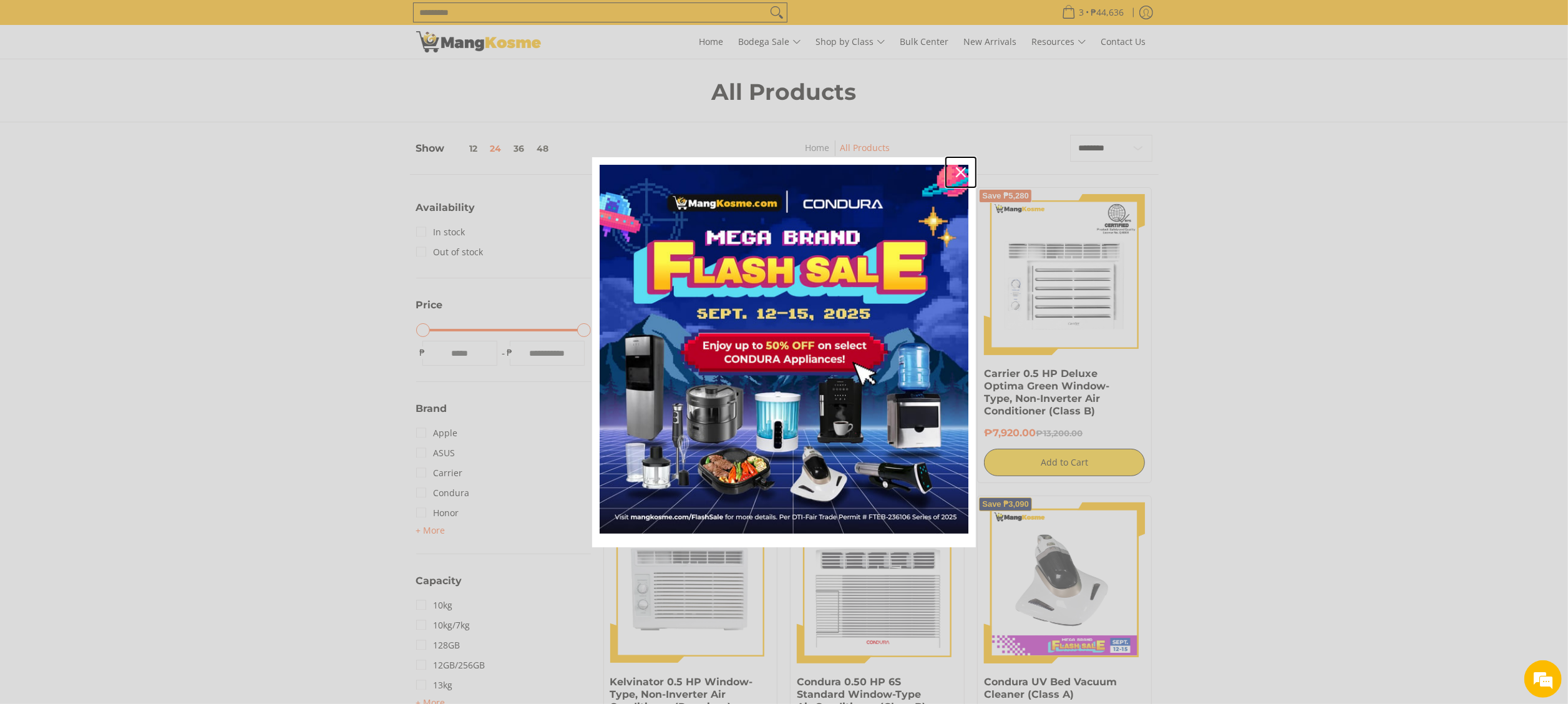
click at [962, 163] on div "Close" at bounding box center [961, 172] width 20 height 20
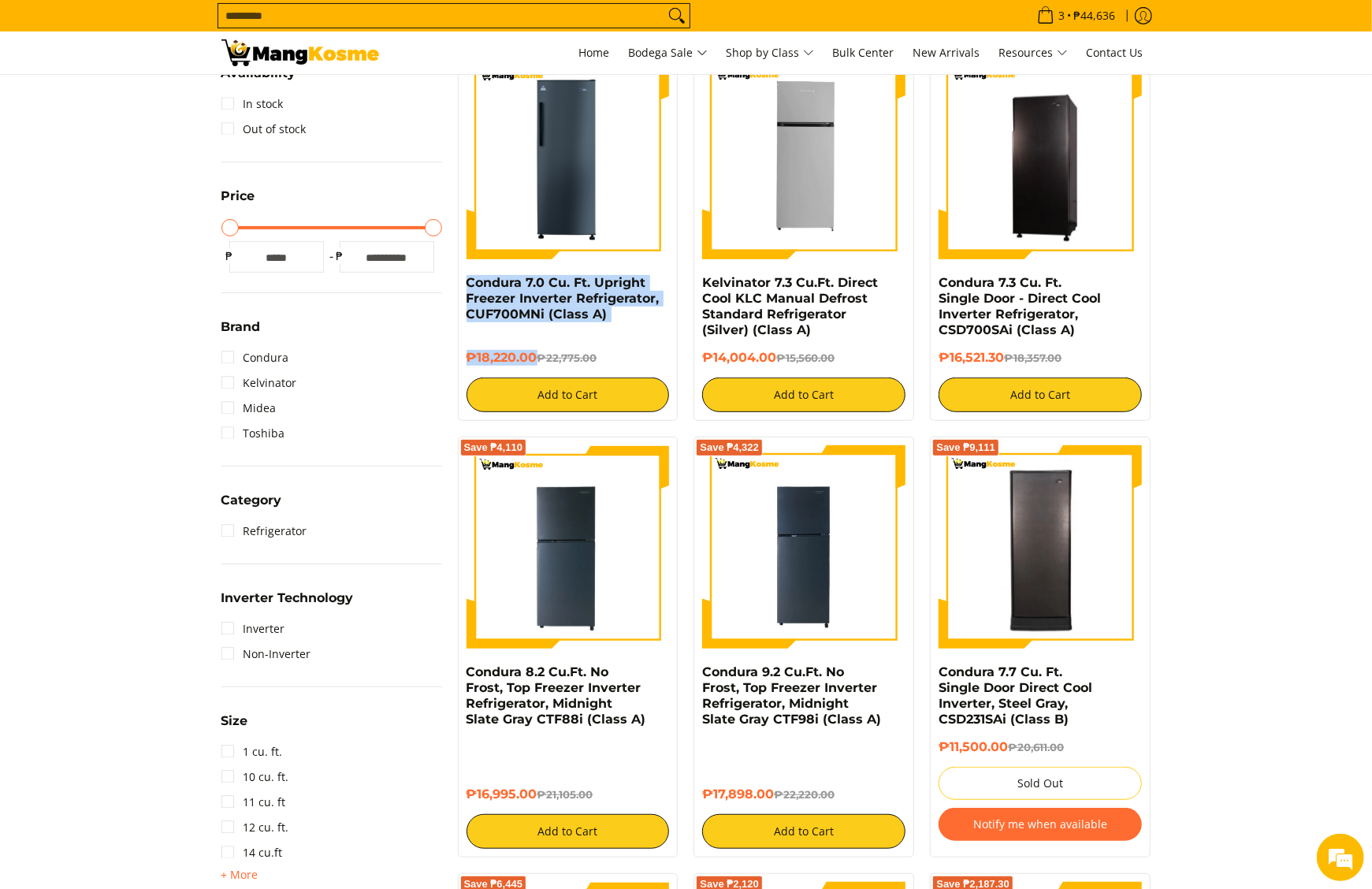
drag, startPoint x: 452, startPoint y: 288, endPoint x: 537, endPoint y: 361, distance: 112.0
click at [537, 361] on div "Save ₱4,555 Condura 7.0 Cu. Ft. Upright Freezer Inverter Refrigerator, CUF700MN…" at bounding box center [568, 233] width 237 height 373
copy div "Condura 7.0 Cu. Ft. Upright Freezer Inverter Refrigerator, CUF700MNi (Class A) …"
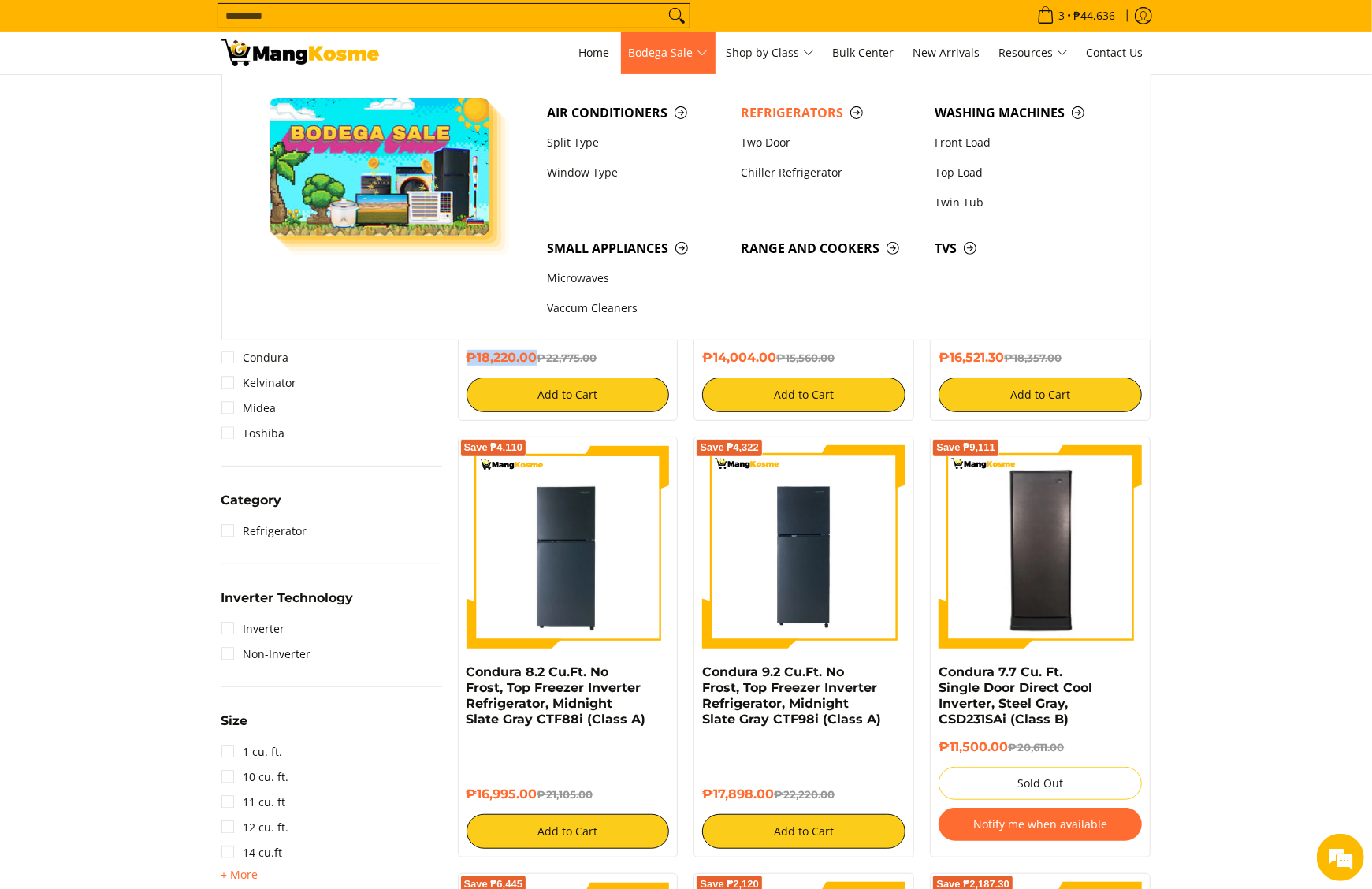
click at [703, 58] on span "Bodega Sale" at bounding box center [669, 52] width 79 height 19
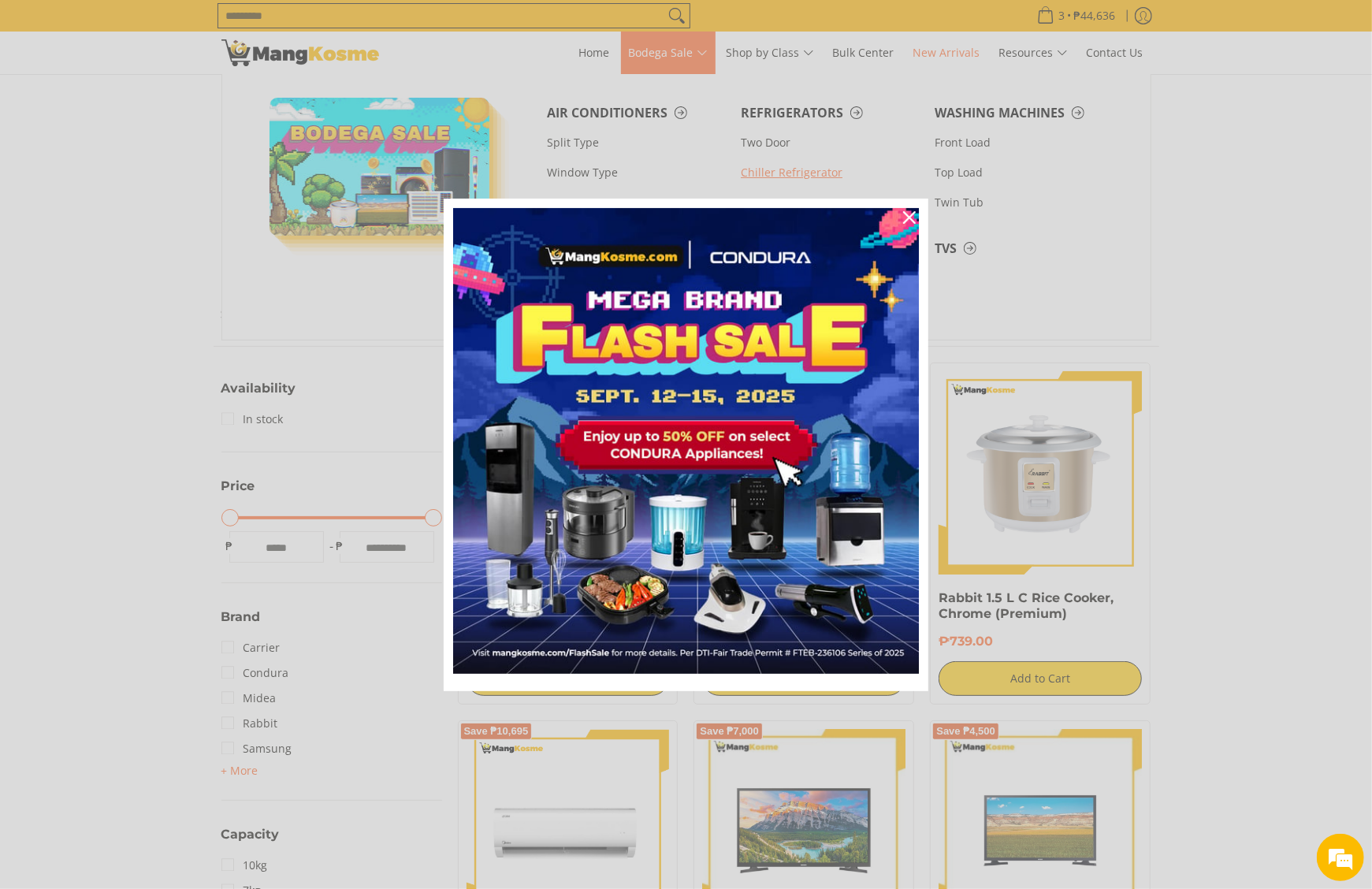
click at [782, 174] on div "Marketing offer form" at bounding box center [686, 444] width 1372 height 889
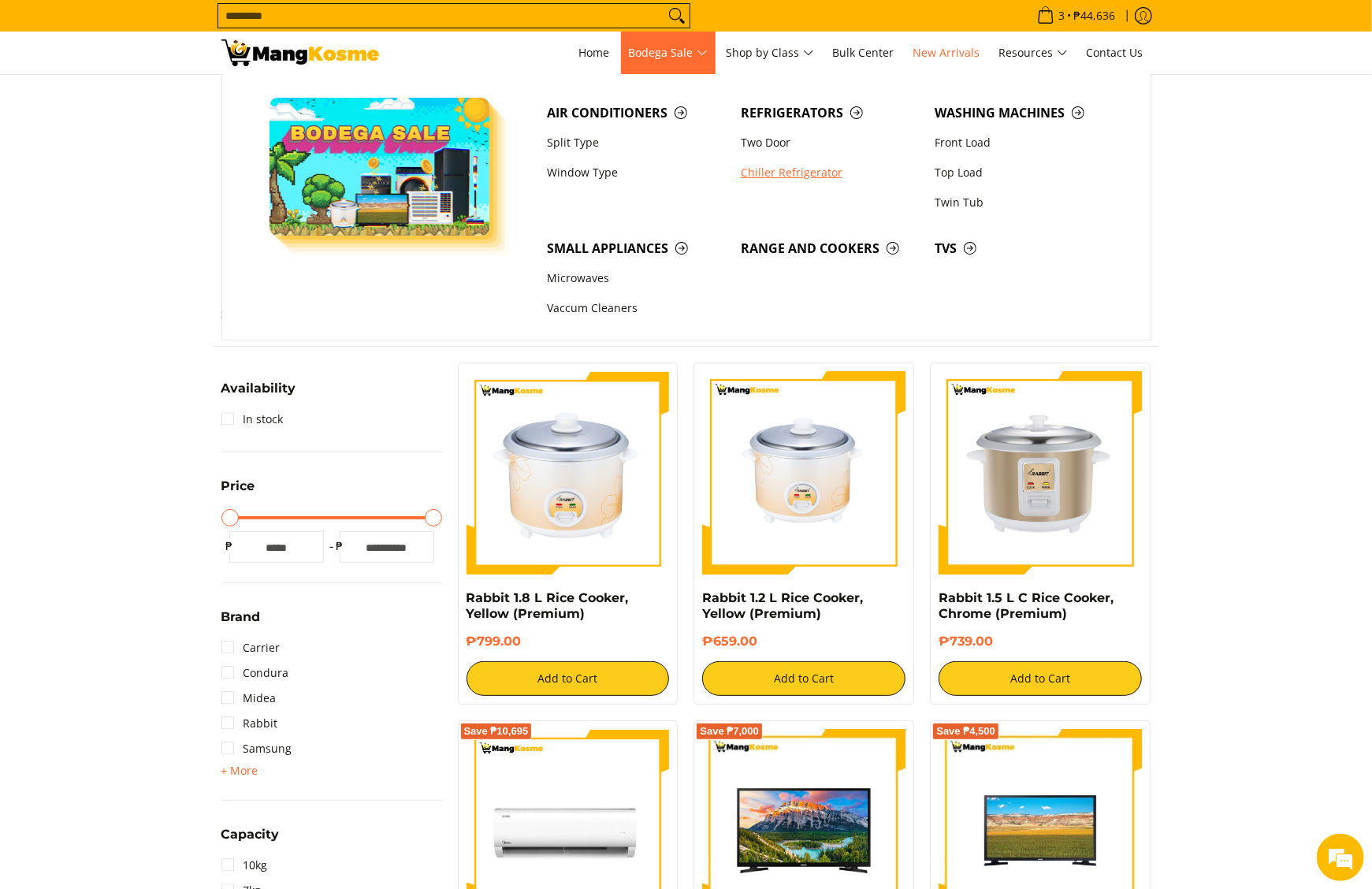
click at [769, 165] on link "Chiller Refrigerator" at bounding box center [830, 173] width 194 height 30
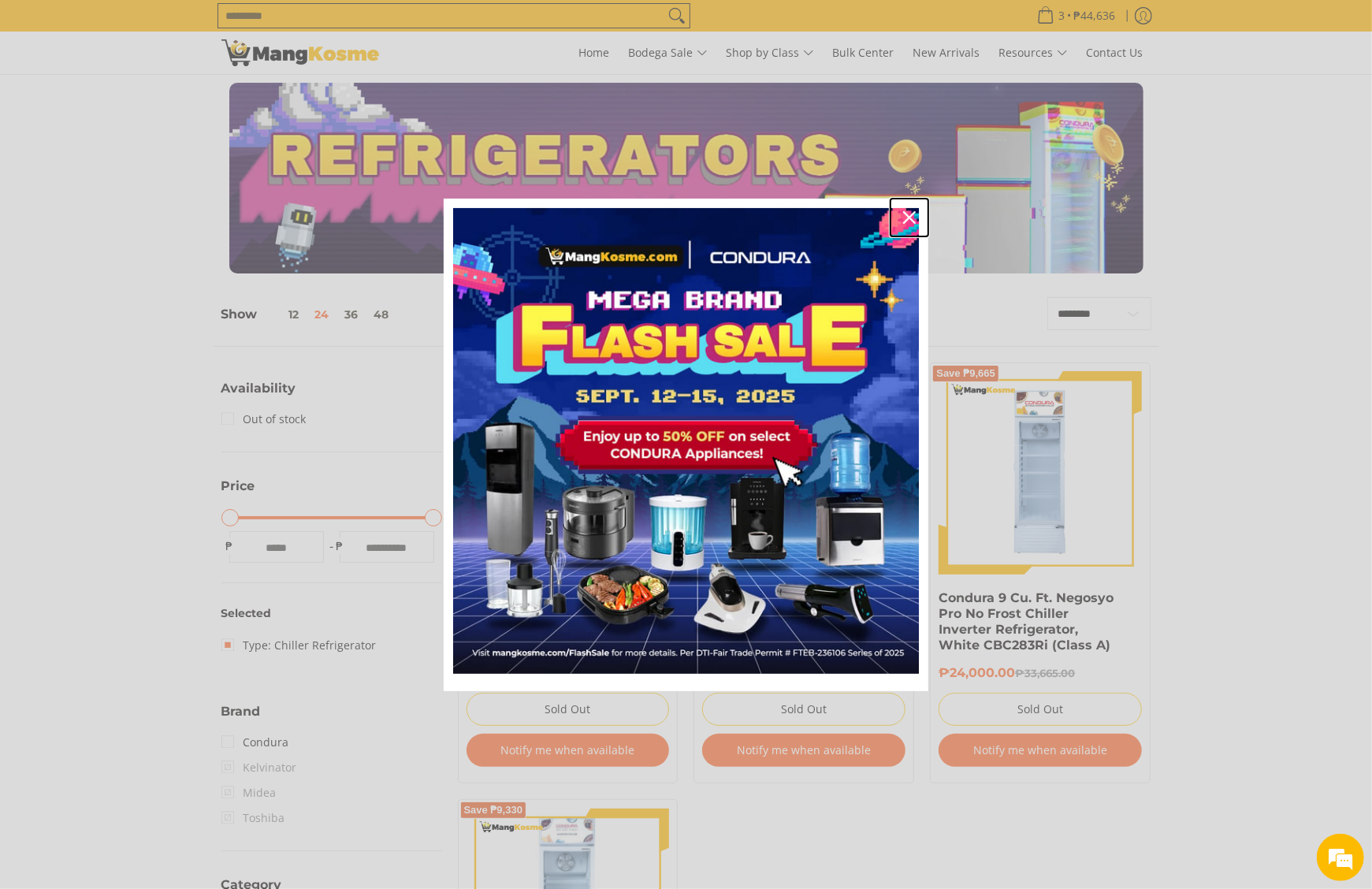
click at [905, 212] on icon "close icon" at bounding box center [909, 217] width 13 height 13
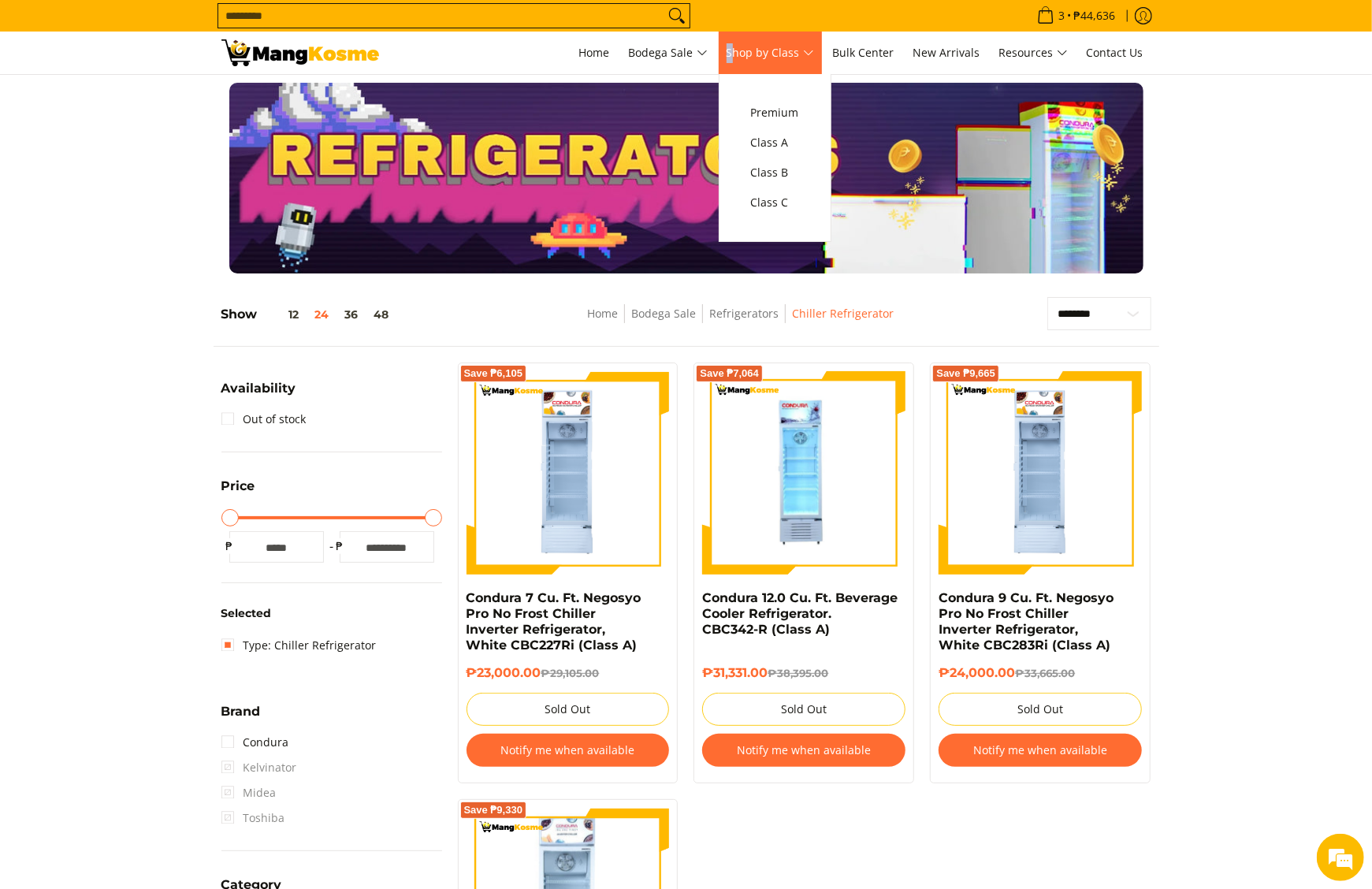
drag, startPoint x: 725, startPoint y: 45, endPoint x: 740, endPoint y: 46, distance: 15.0
click at [740, 46] on ul "Home Bodega Sale Air Conditioners Split Type Window Type Refrigerators" at bounding box center [861, 52] width 580 height 43
click at [741, 52] on span "Shop by Class" at bounding box center [771, 52] width 88 height 19
click at [763, 195] on span "Class C" at bounding box center [775, 202] width 48 height 19
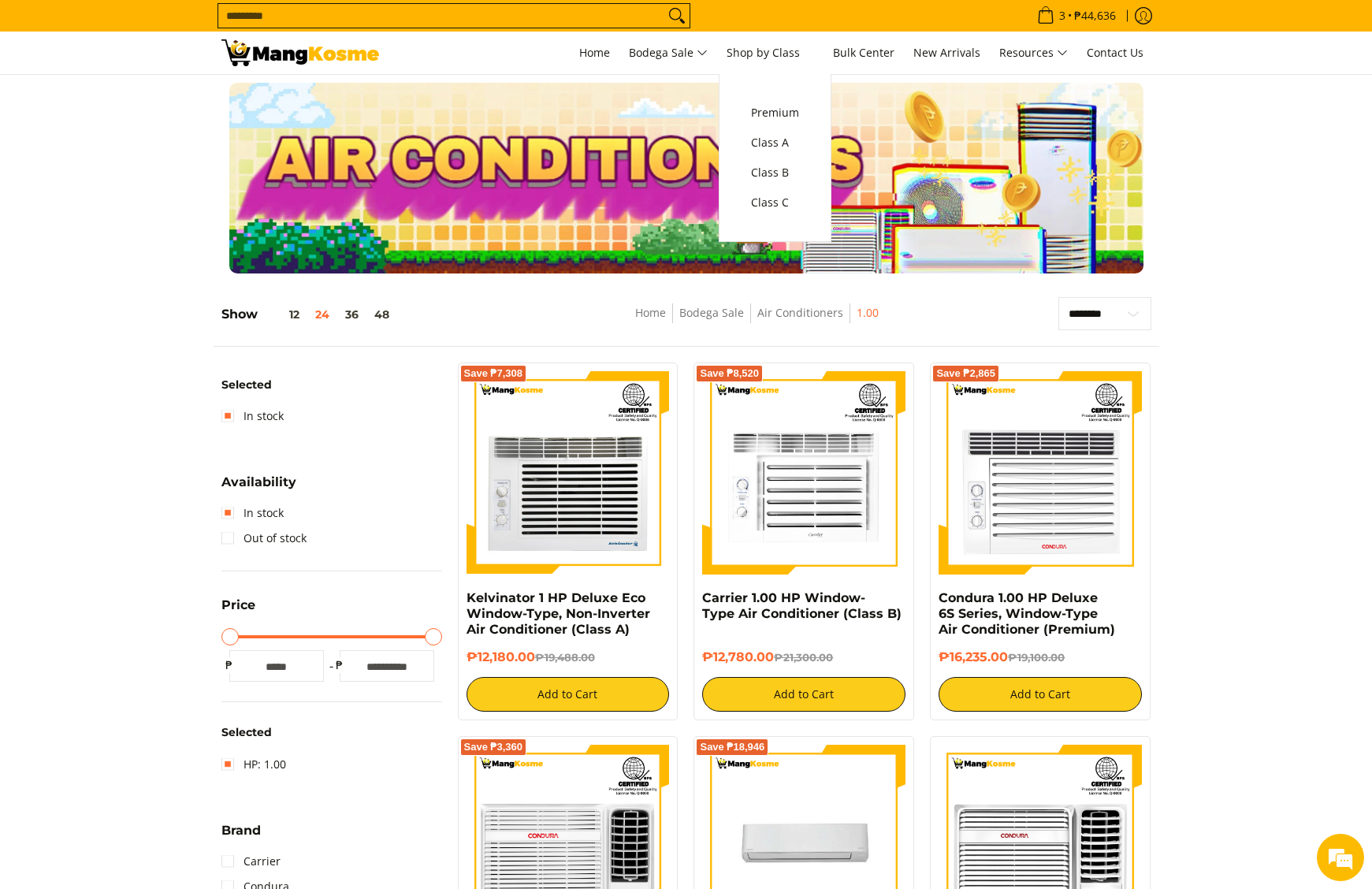
select select "**********"
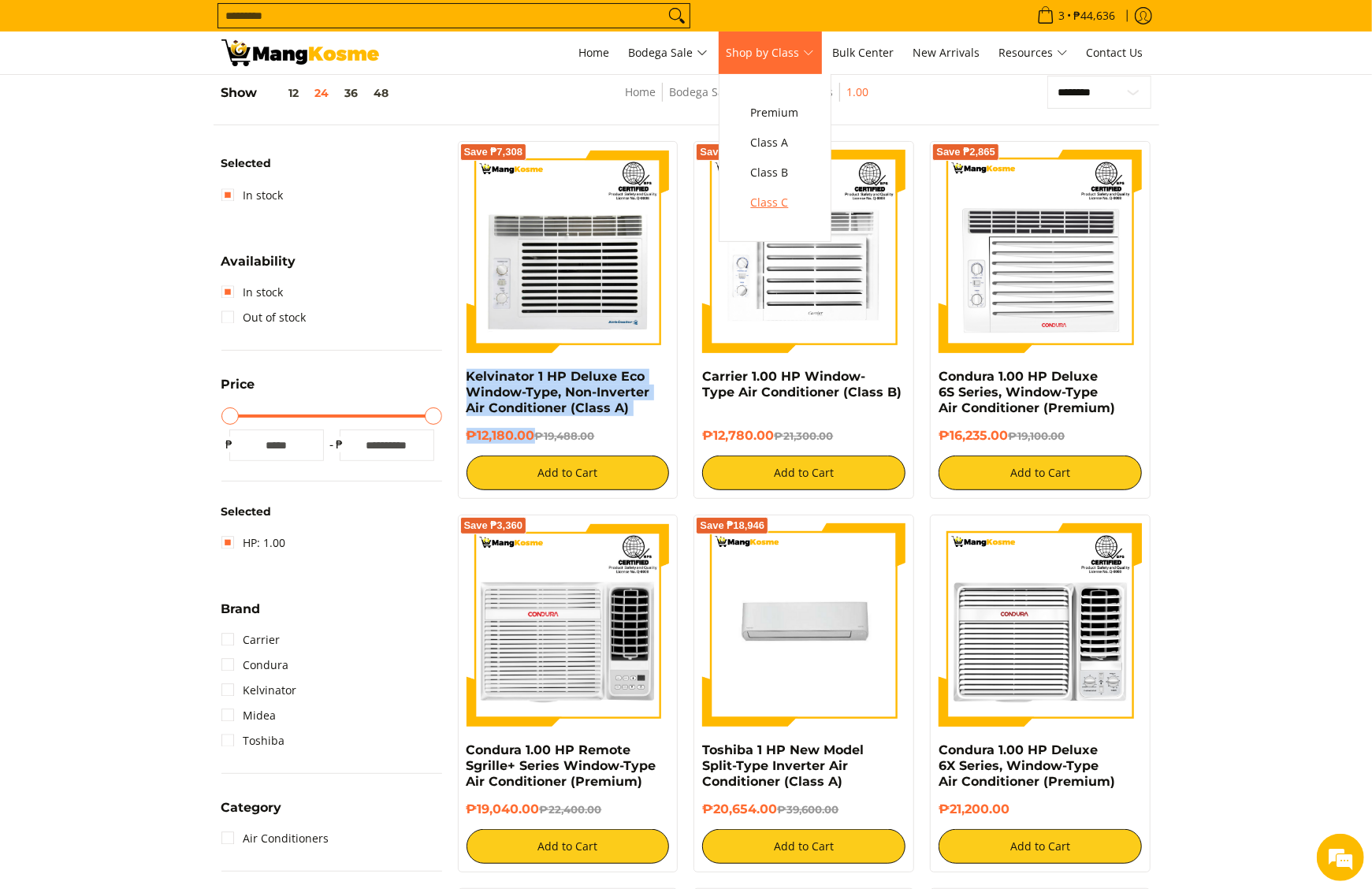
click at [787, 192] on link "Class C" at bounding box center [775, 203] width 64 height 30
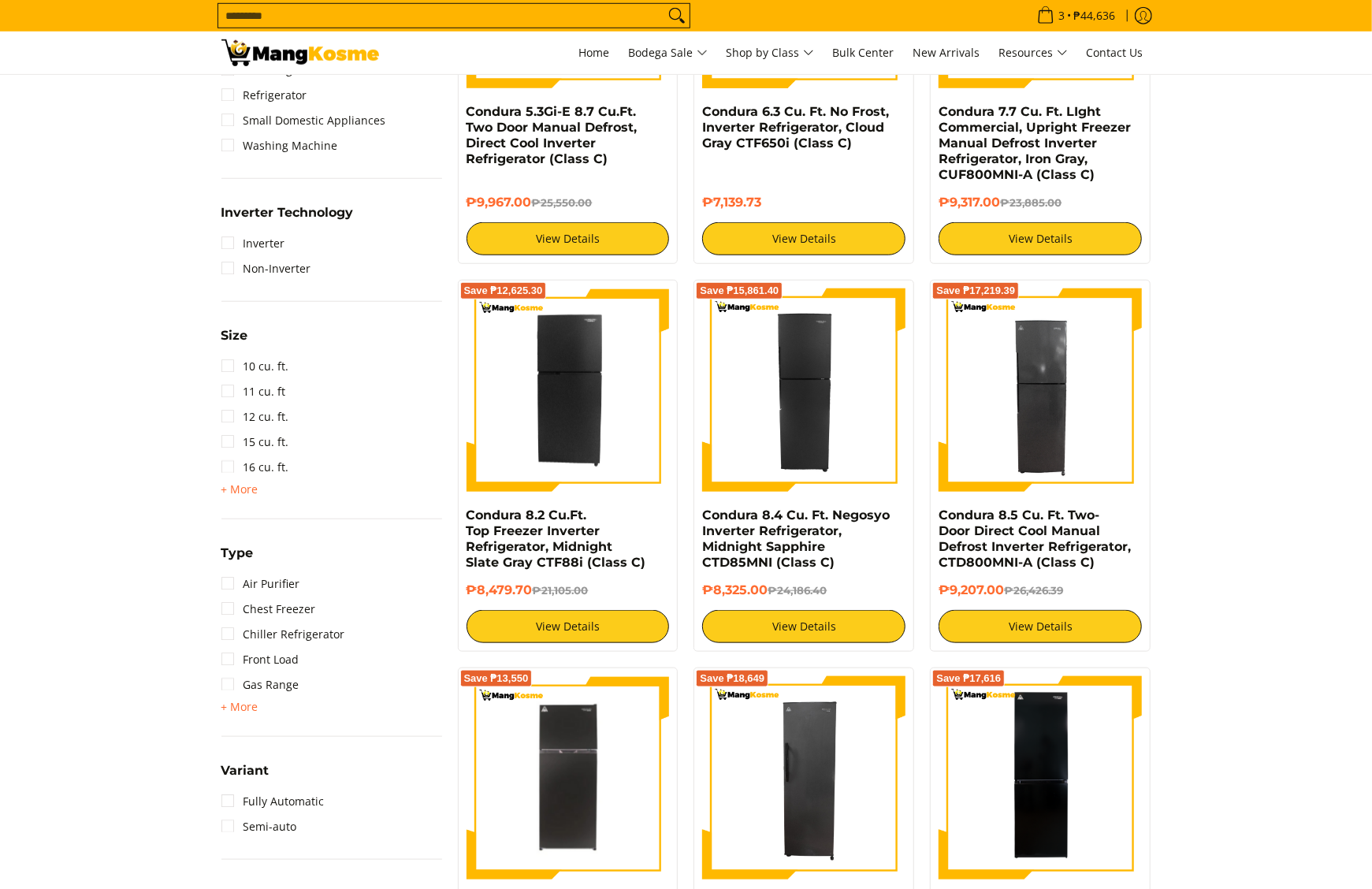
scroll to position [946, 0]
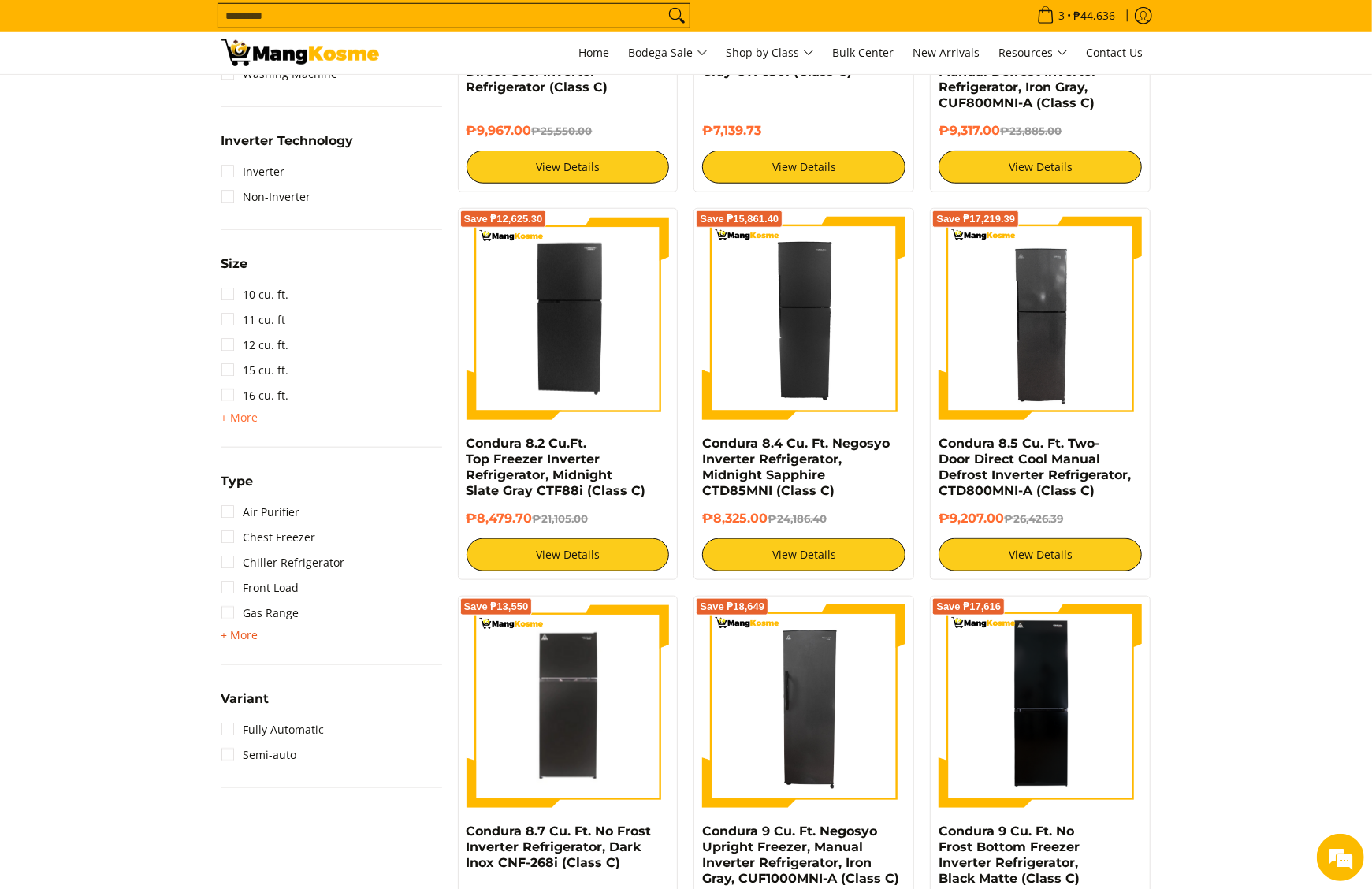
click at [228, 632] on span "+ More" at bounding box center [240, 635] width 37 height 13
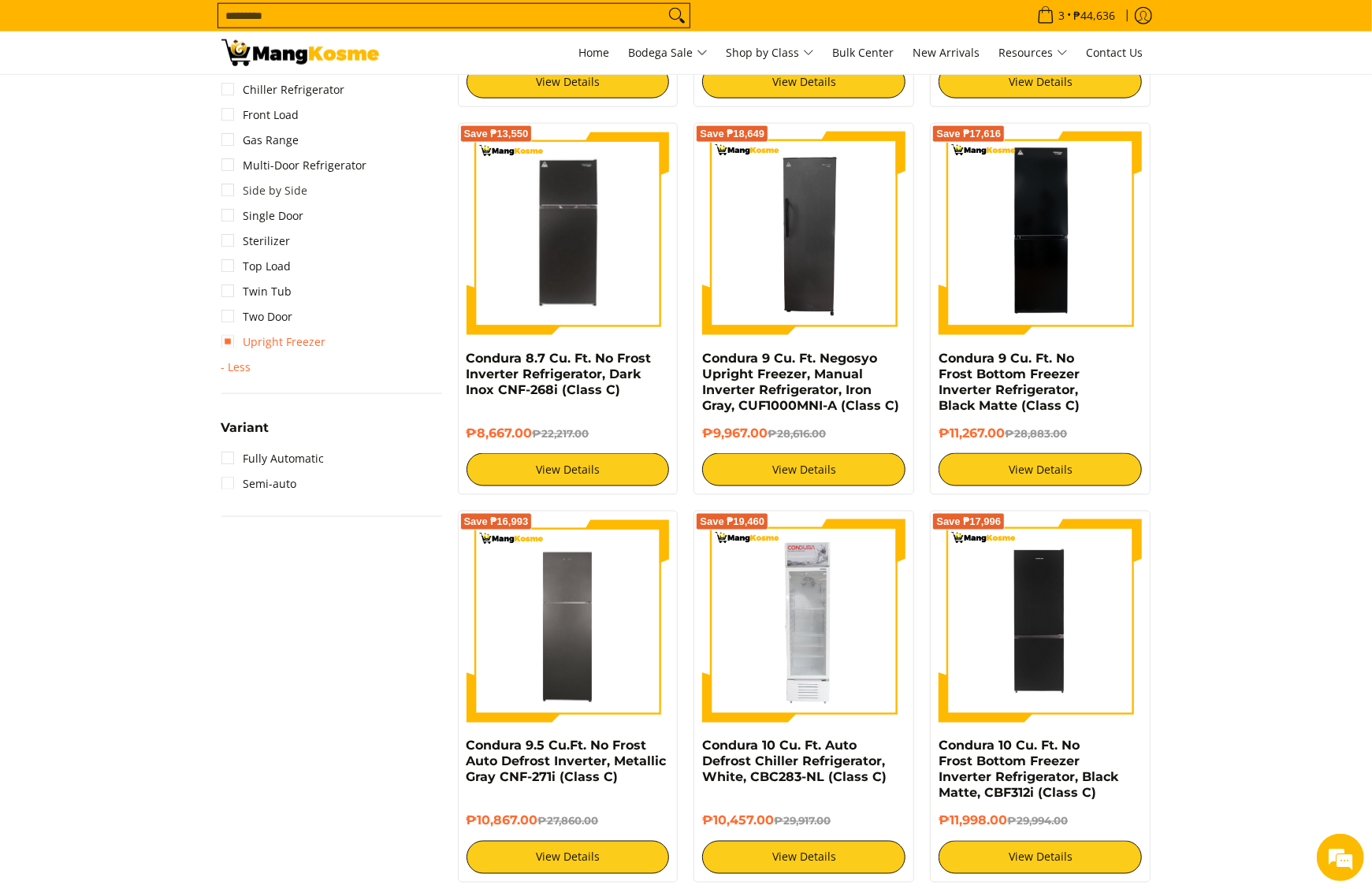
scroll to position [1261, 0]
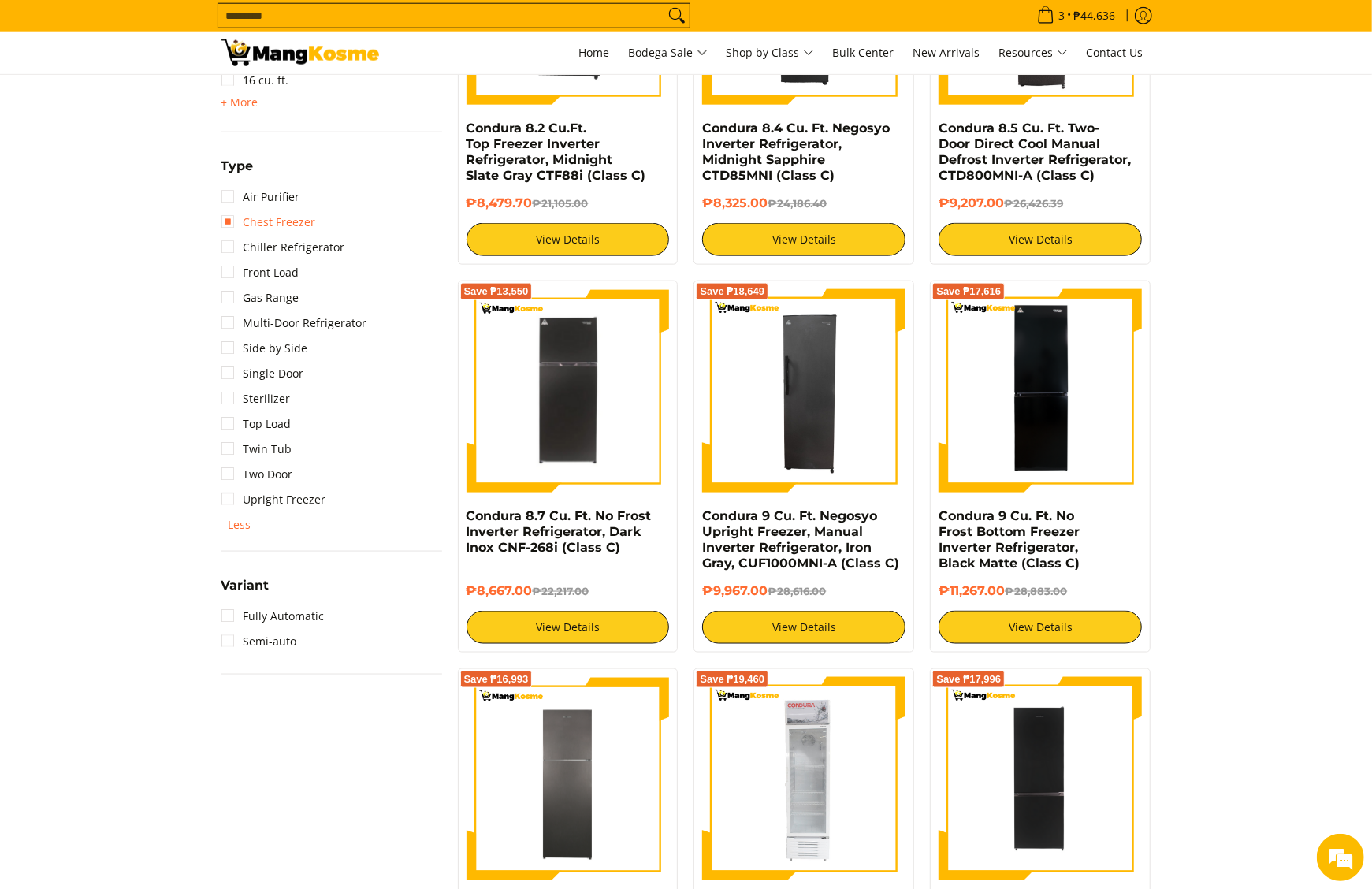
click at [282, 212] on link "Chest Freezer" at bounding box center [269, 222] width 94 height 25
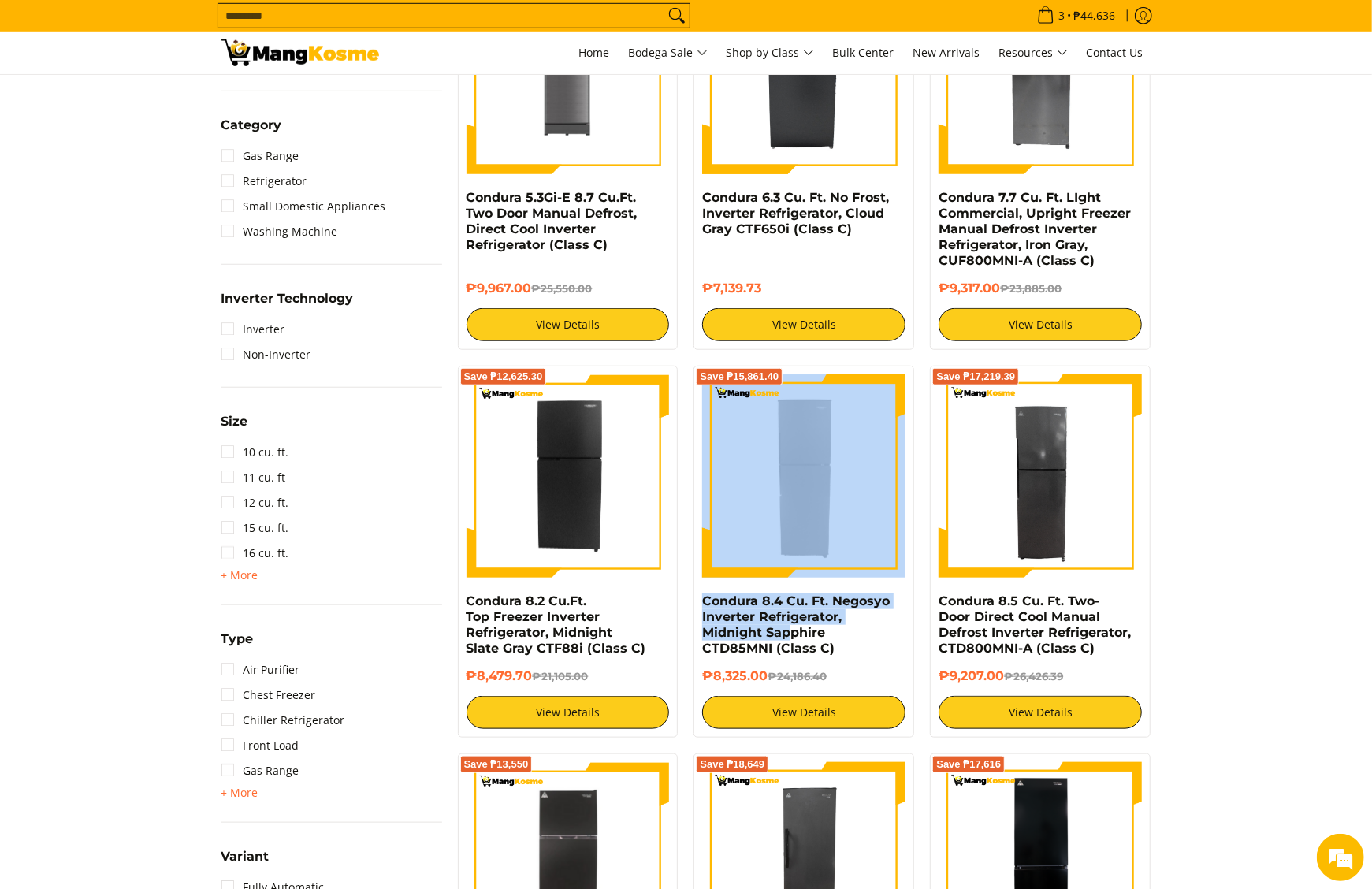
drag, startPoint x: 694, startPoint y: 594, endPoint x: 729, endPoint y: 651, distance: 66.9
click at [729, 651] on div "Save ₱15,861.40 Condura 8.4 Cu. Ft. Negosyo Inverter Refrigerator, Midnight Sap…" at bounding box center [803, 552] width 221 height 372
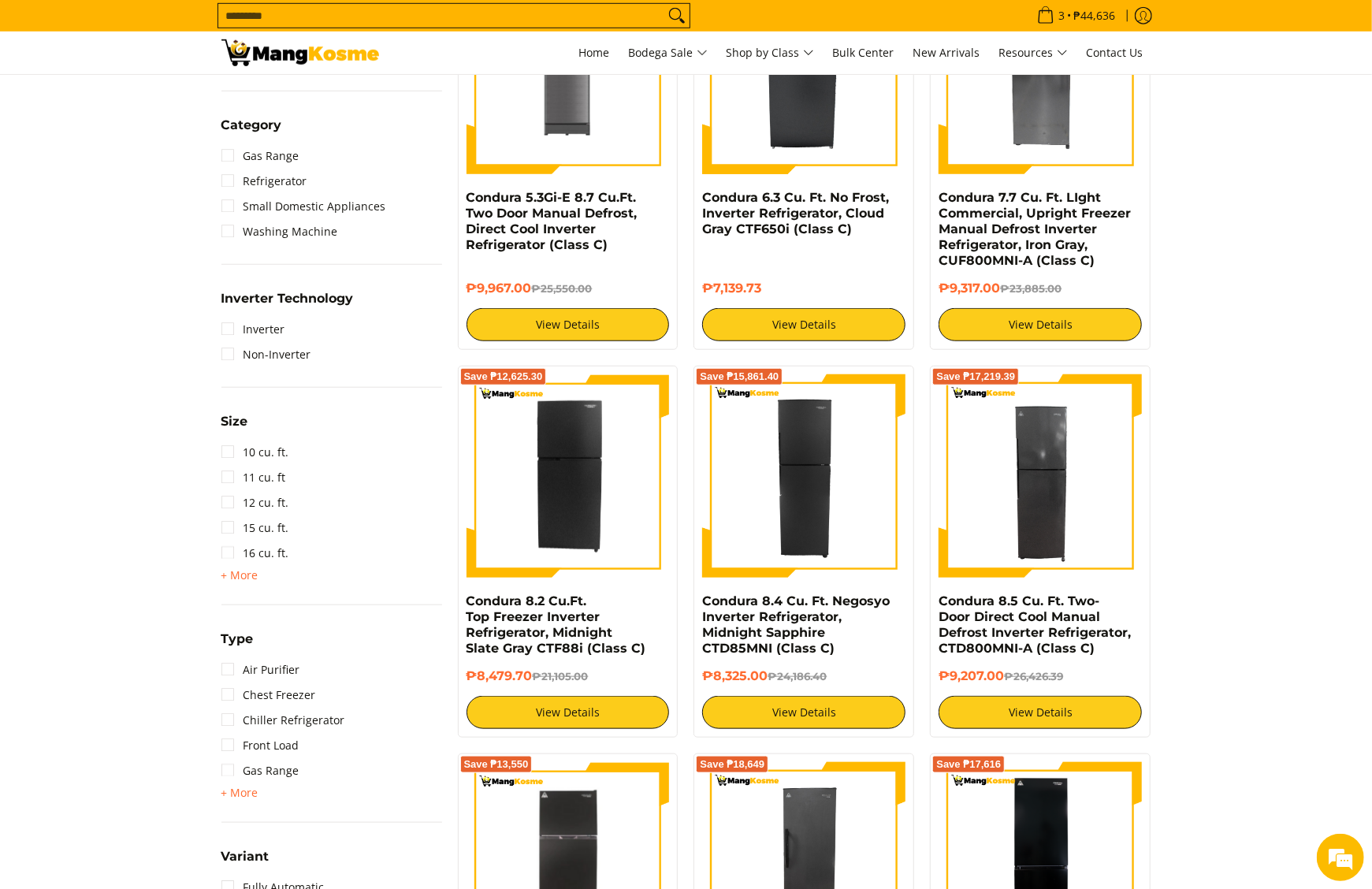
drag, startPoint x: 729, startPoint y: 651, endPoint x: 717, endPoint y: 663, distance: 17.0
click at [717, 668] on div "₱8,325.00 ₱24,186.40 View Details" at bounding box center [803, 699] width 203 height 61
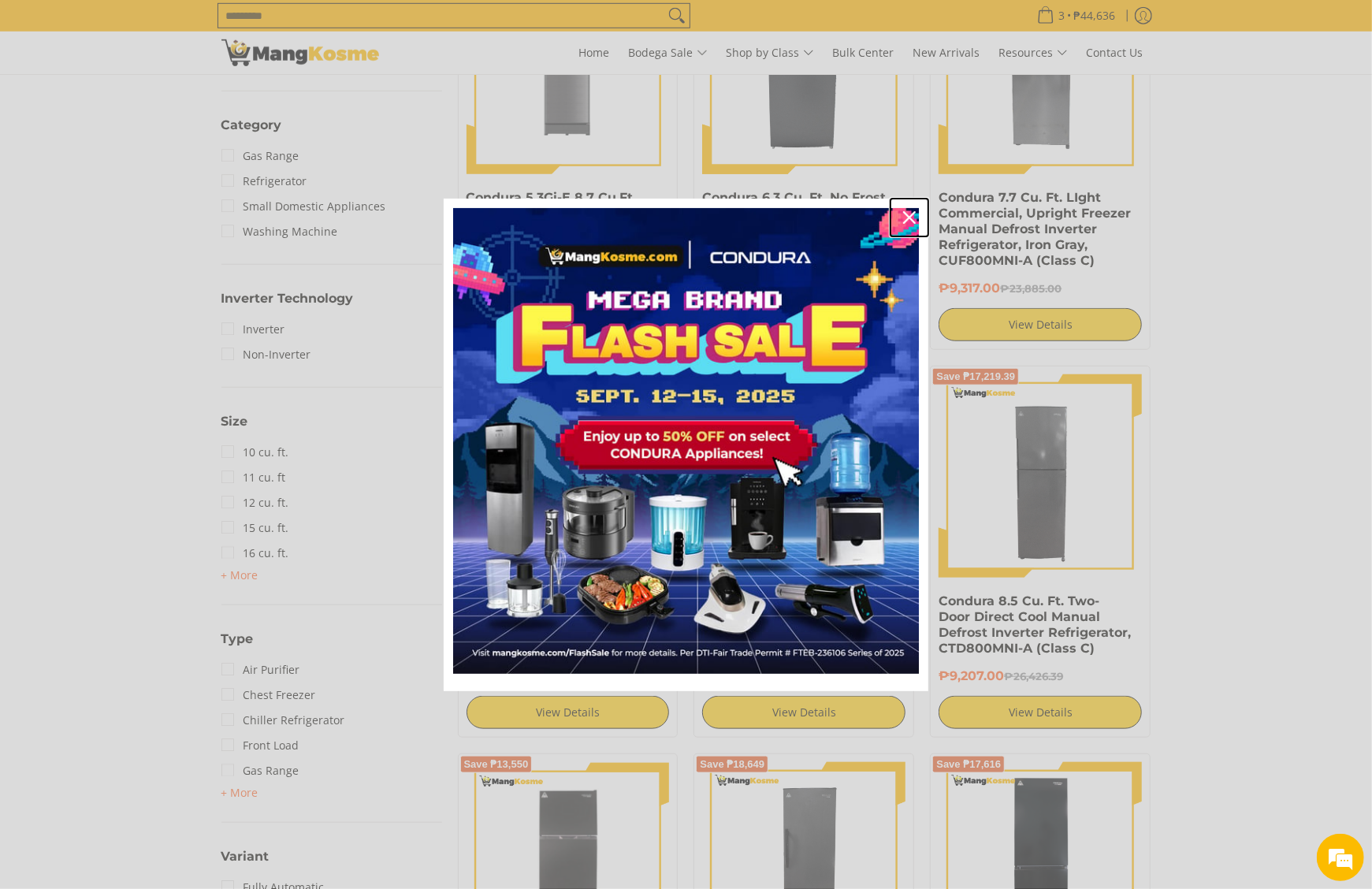
click at [900, 218] on div "Close" at bounding box center [910, 217] width 25 height 25
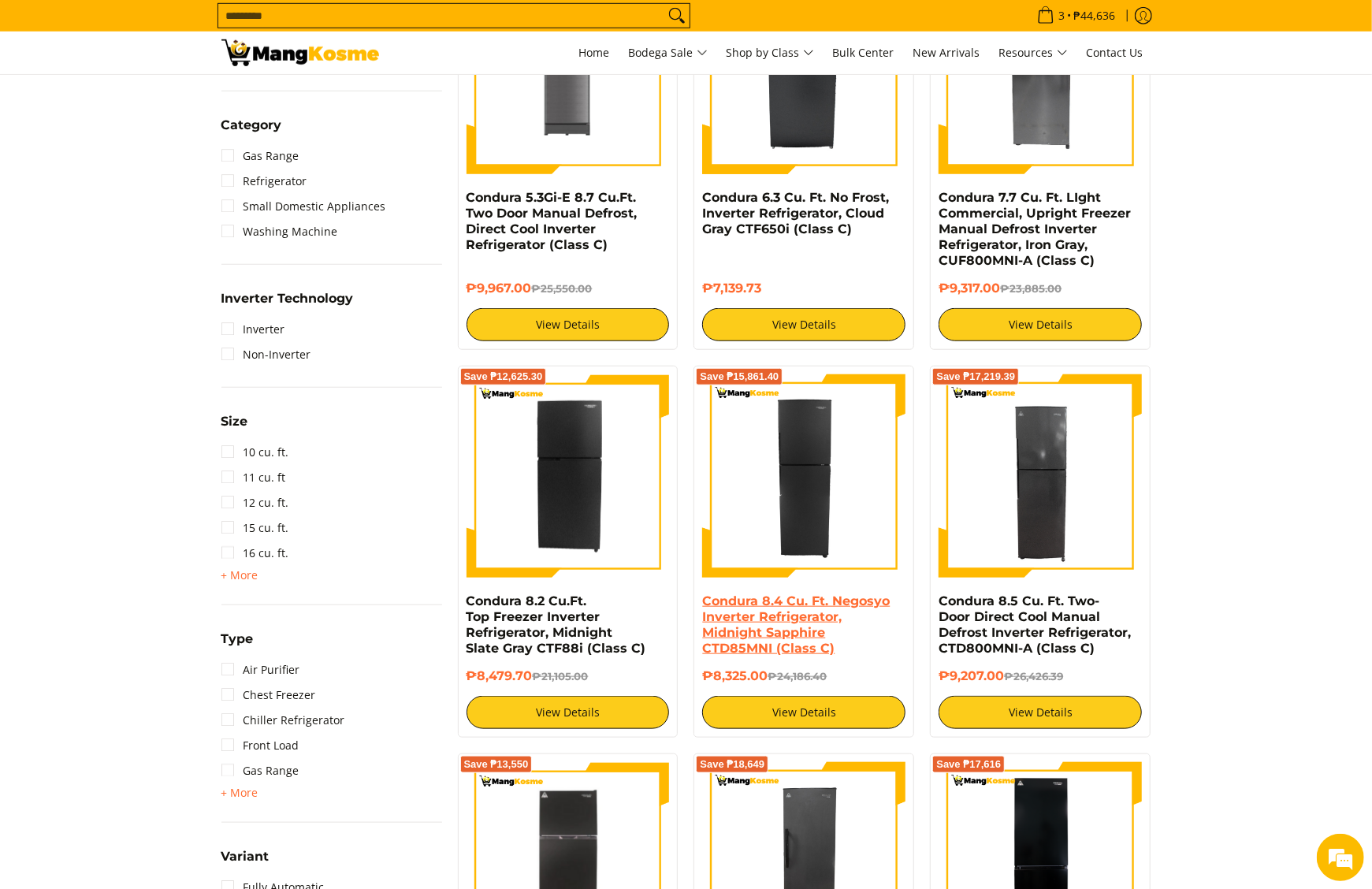
click at [736, 634] on link "Condura 8.4 Cu. Ft. Negosyo Inverter Refrigerator, Midnight Sapphire CTD85MNI (…" at bounding box center [796, 625] width 188 height 62
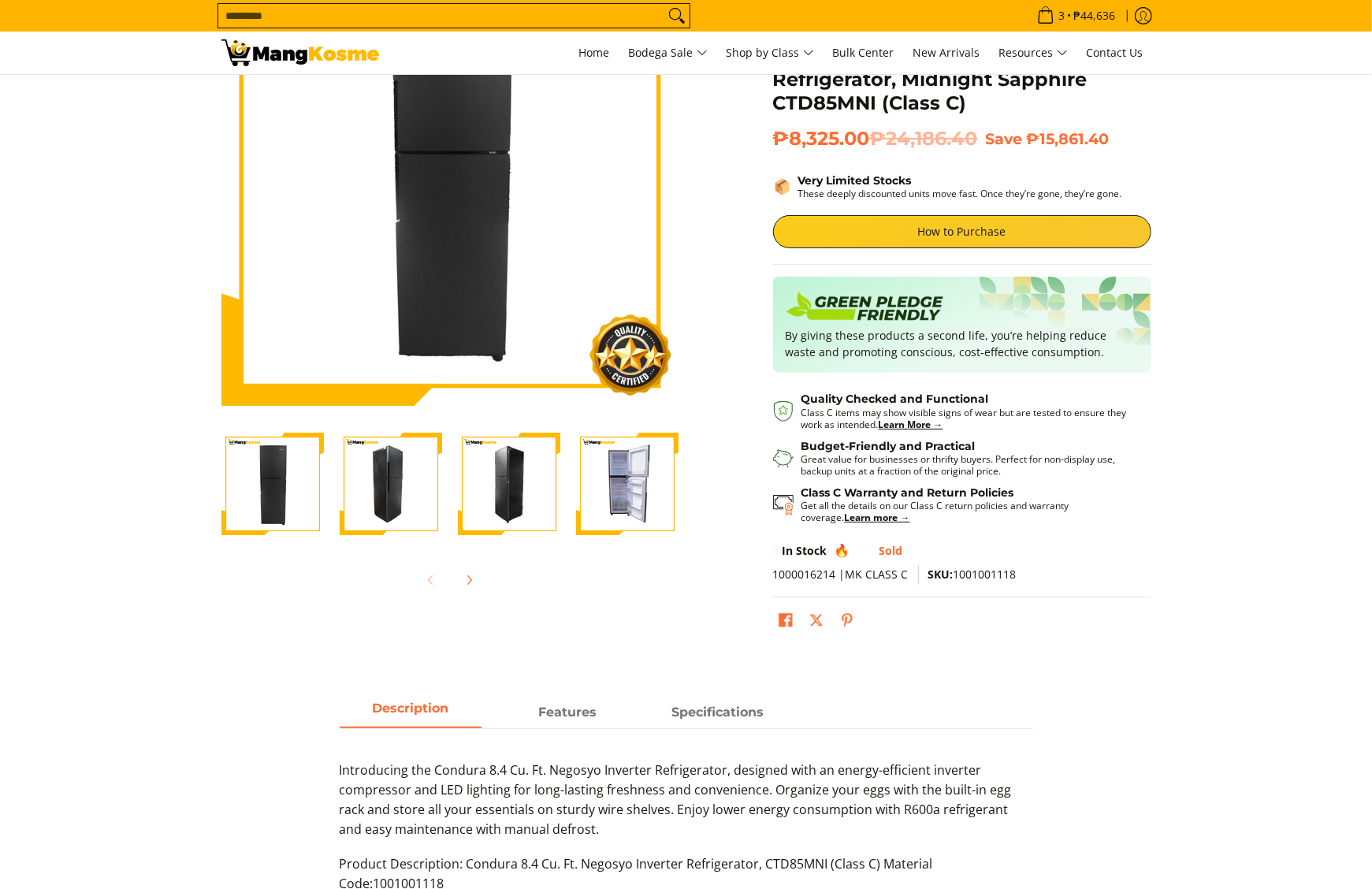
scroll to position [158, 0]
click at [981, 576] on span "SKU: 1001001118" at bounding box center [972, 575] width 88 height 15
copy span "1001001118"
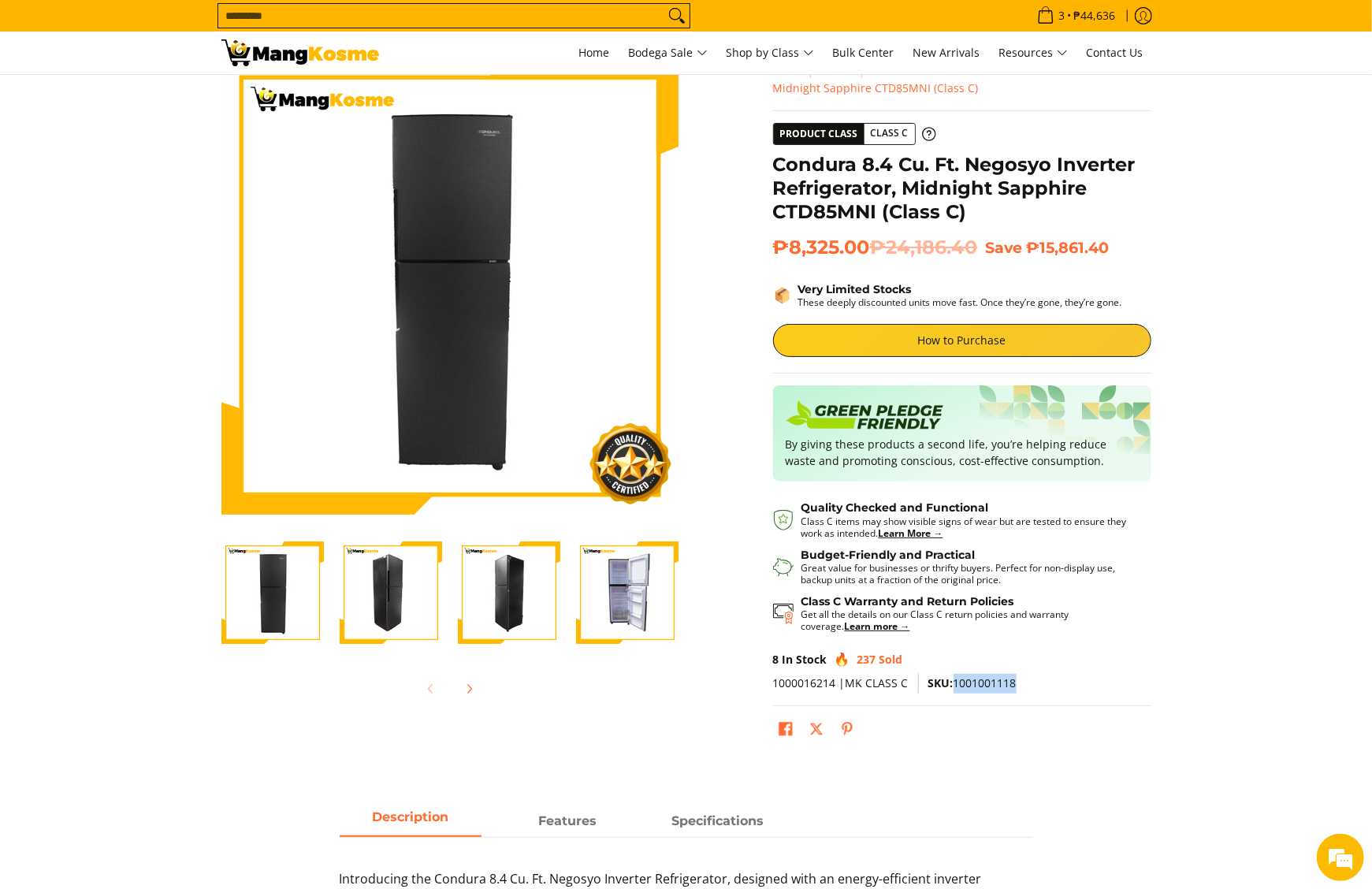
scroll to position [0, 0]
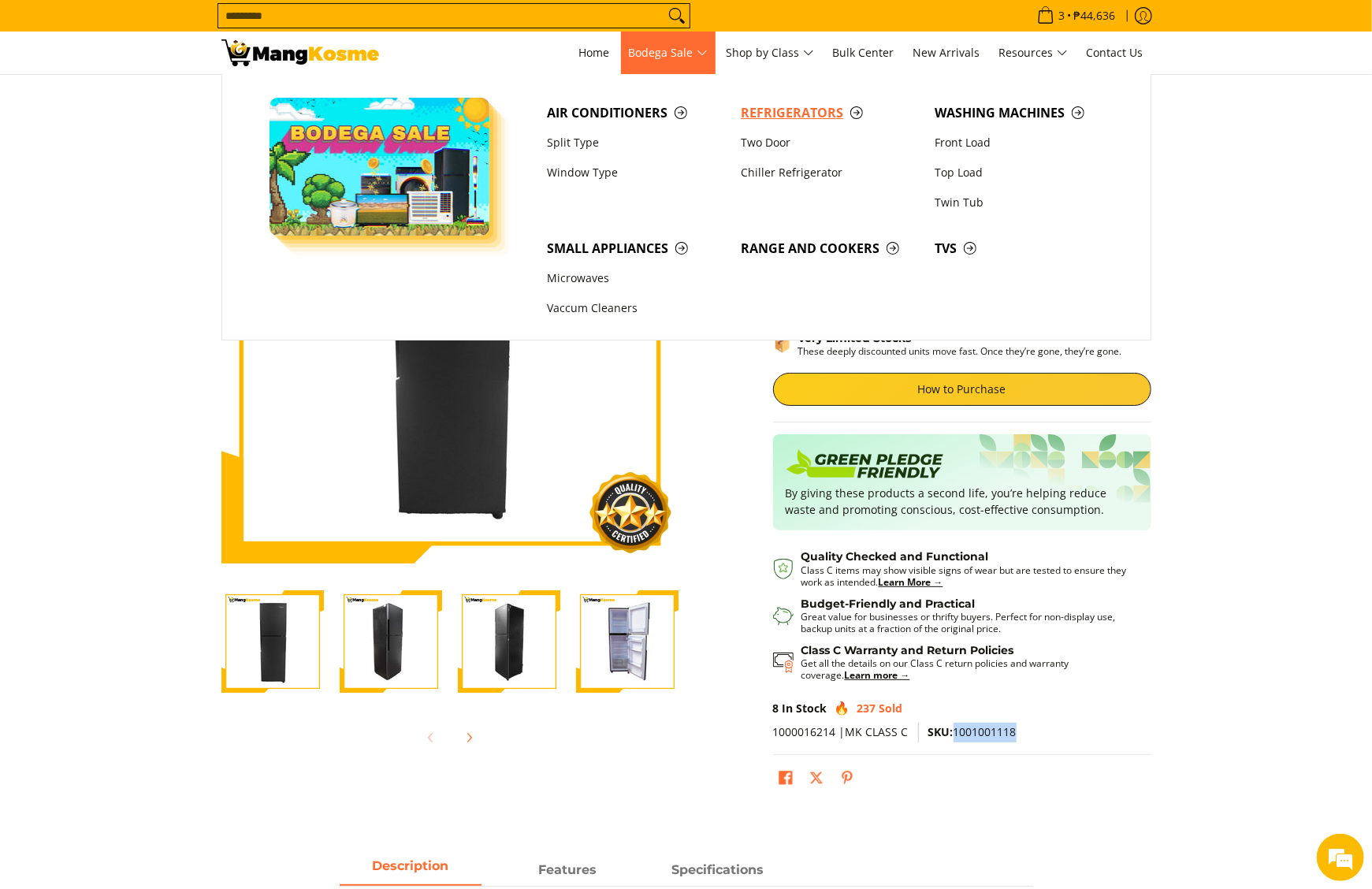
click at [767, 108] on span "Refrigerators" at bounding box center [829, 113] width 178 height 19
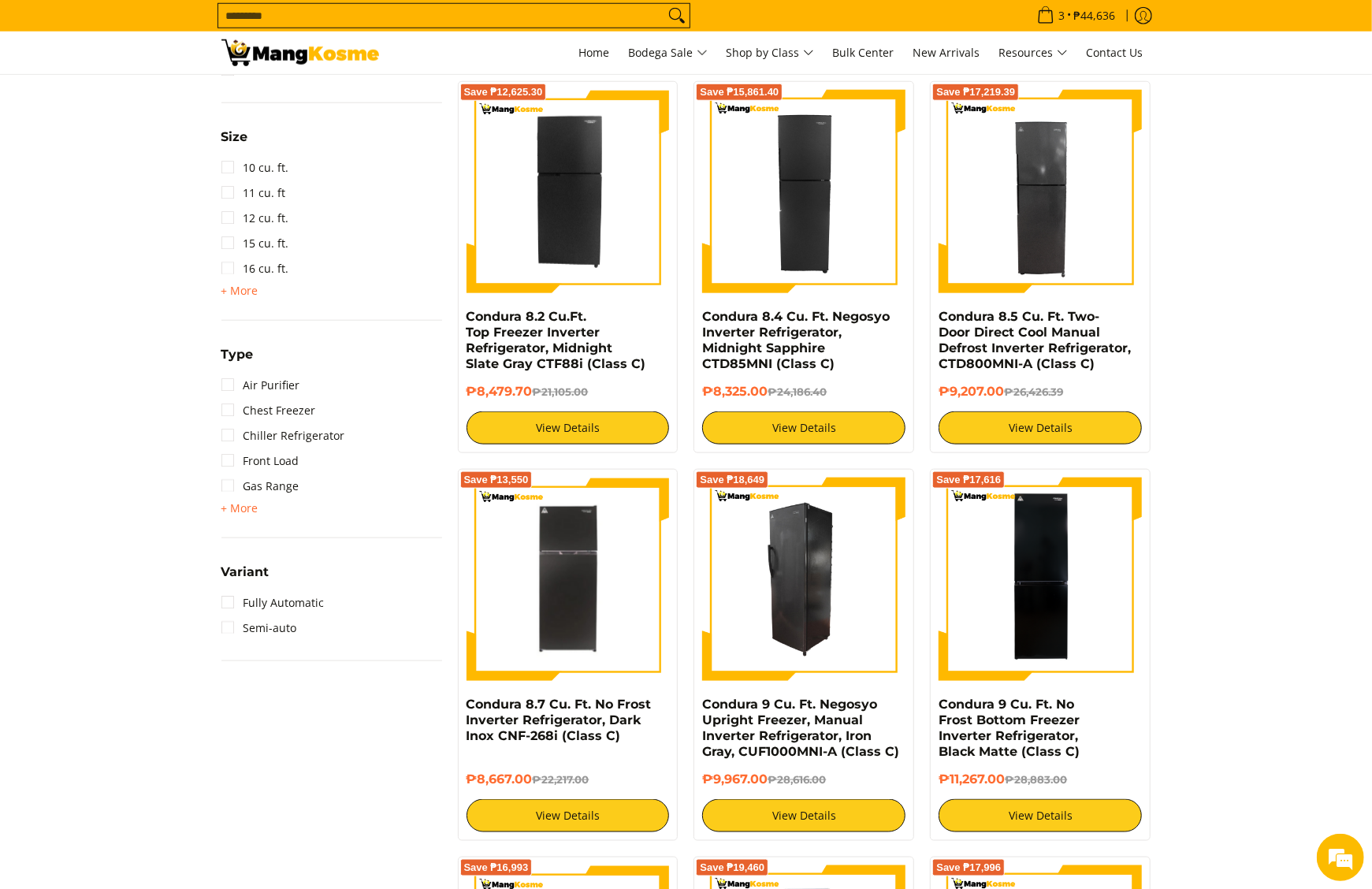
scroll to position [1104, 0]
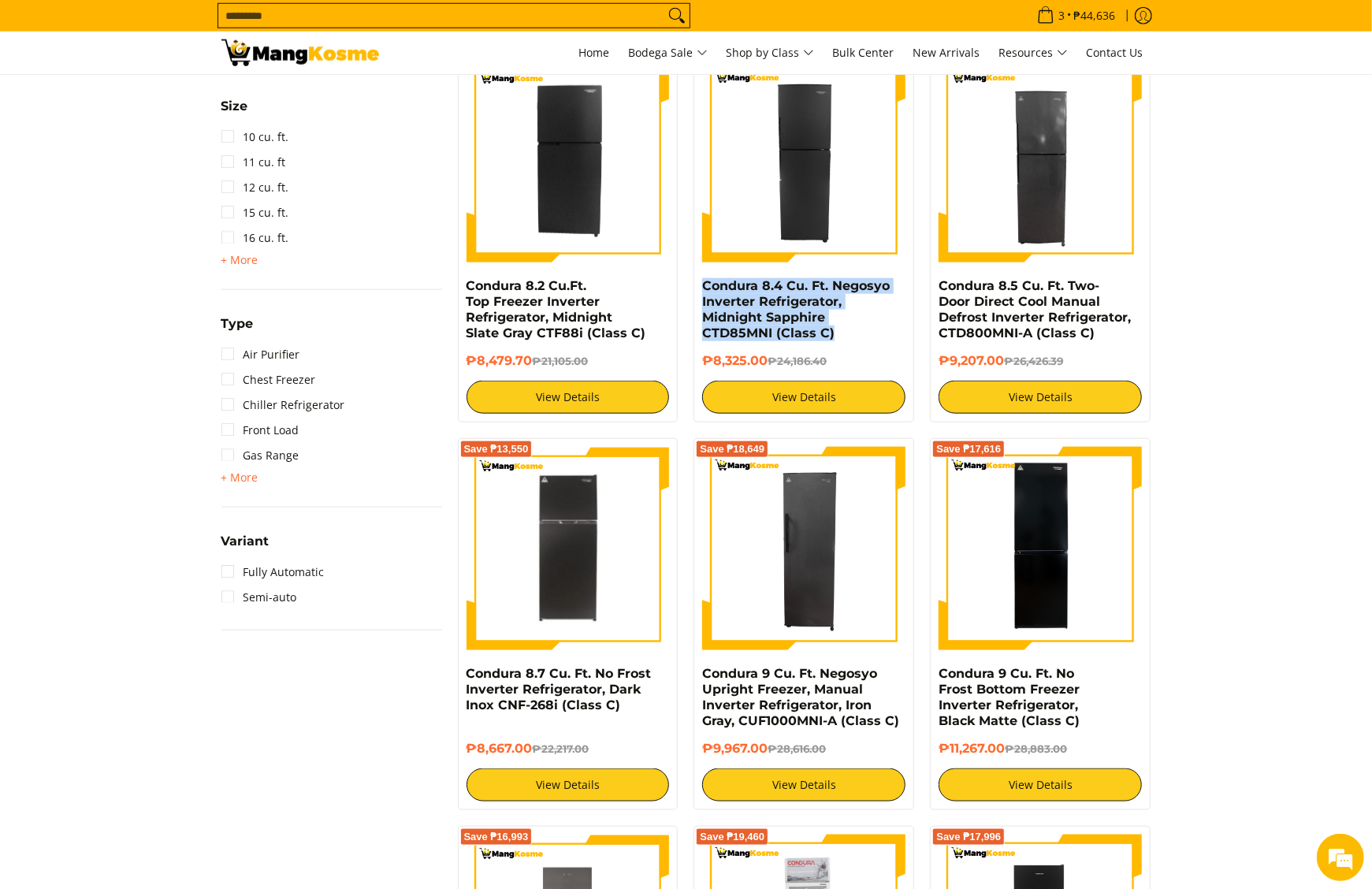
drag, startPoint x: 704, startPoint y: 297, endPoint x: 905, endPoint y: 328, distance: 203.4
click at [905, 328] on div "Save ₱15,861.40 Condura 8.4 Cu. Ft. Negosyo Inverter Refrigerator, Midnight Sap…" at bounding box center [803, 237] width 221 height 372
copy link "Condura 8.4 Cu. Ft. Negosyo Inverter Refrigerator, Midnight Sapphire CTD85MNI (…"
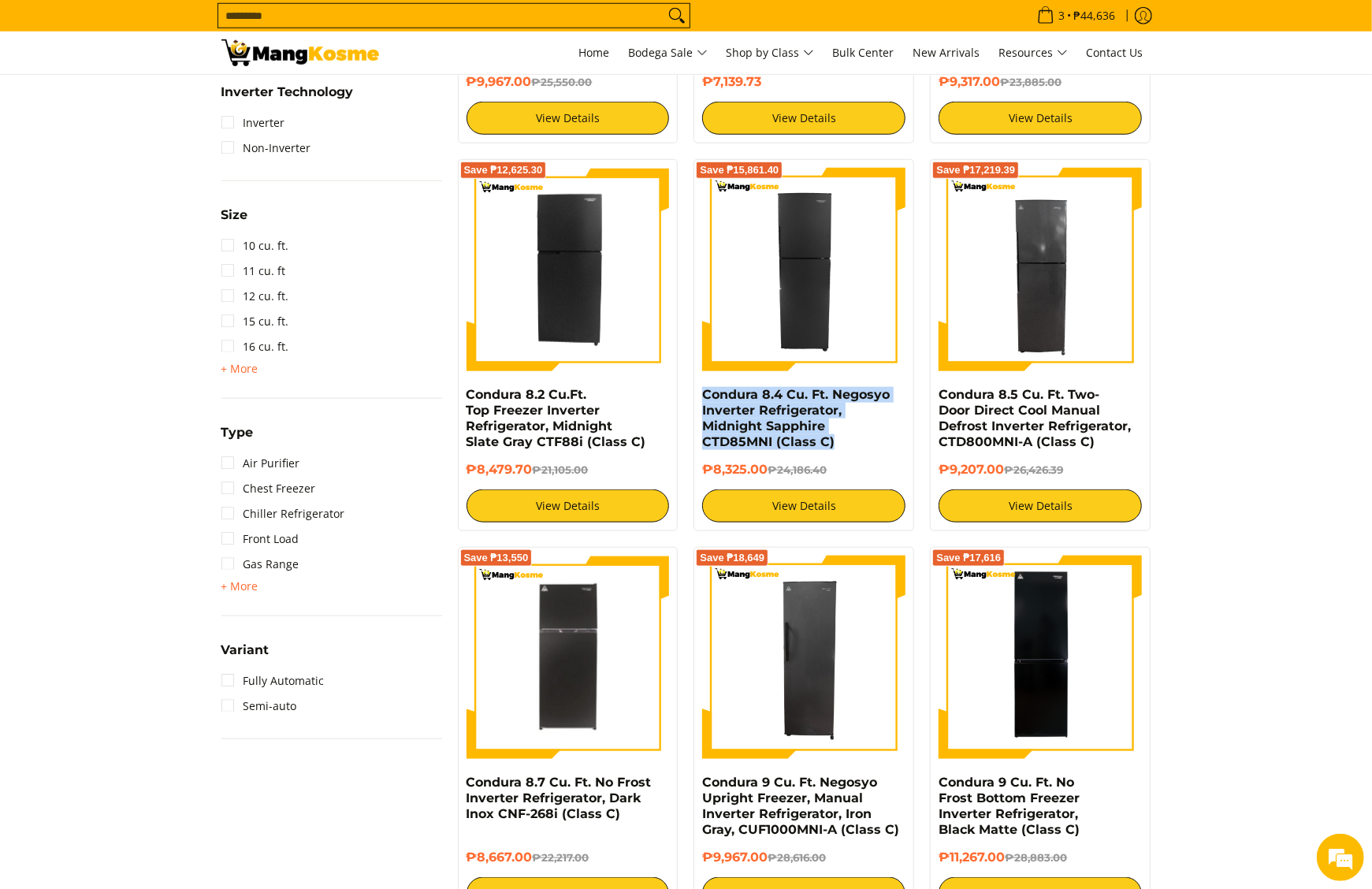
scroll to position [946, 0]
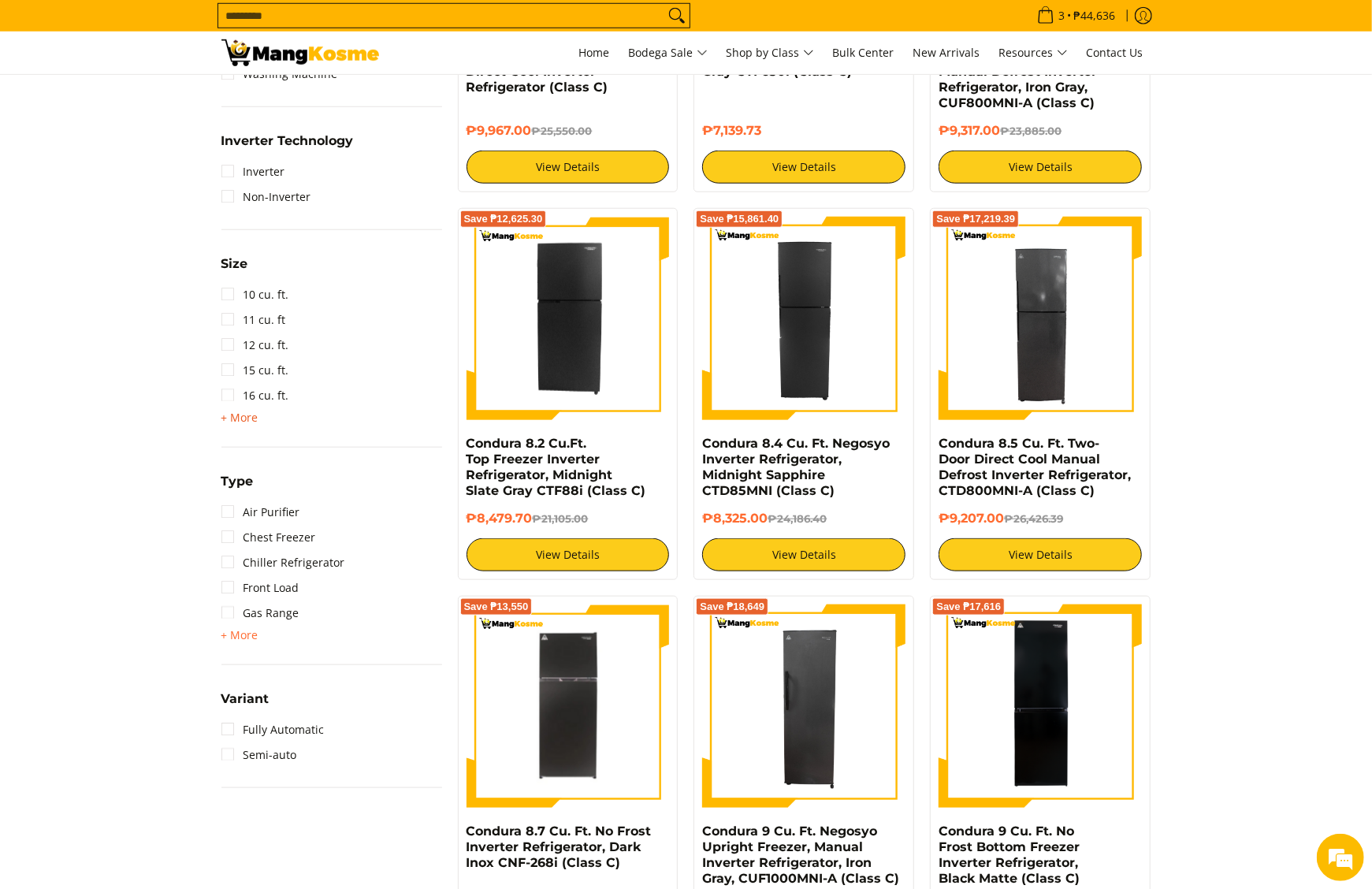
click at [249, 420] on span "+ More" at bounding box center [240, 417] width 37 height 13
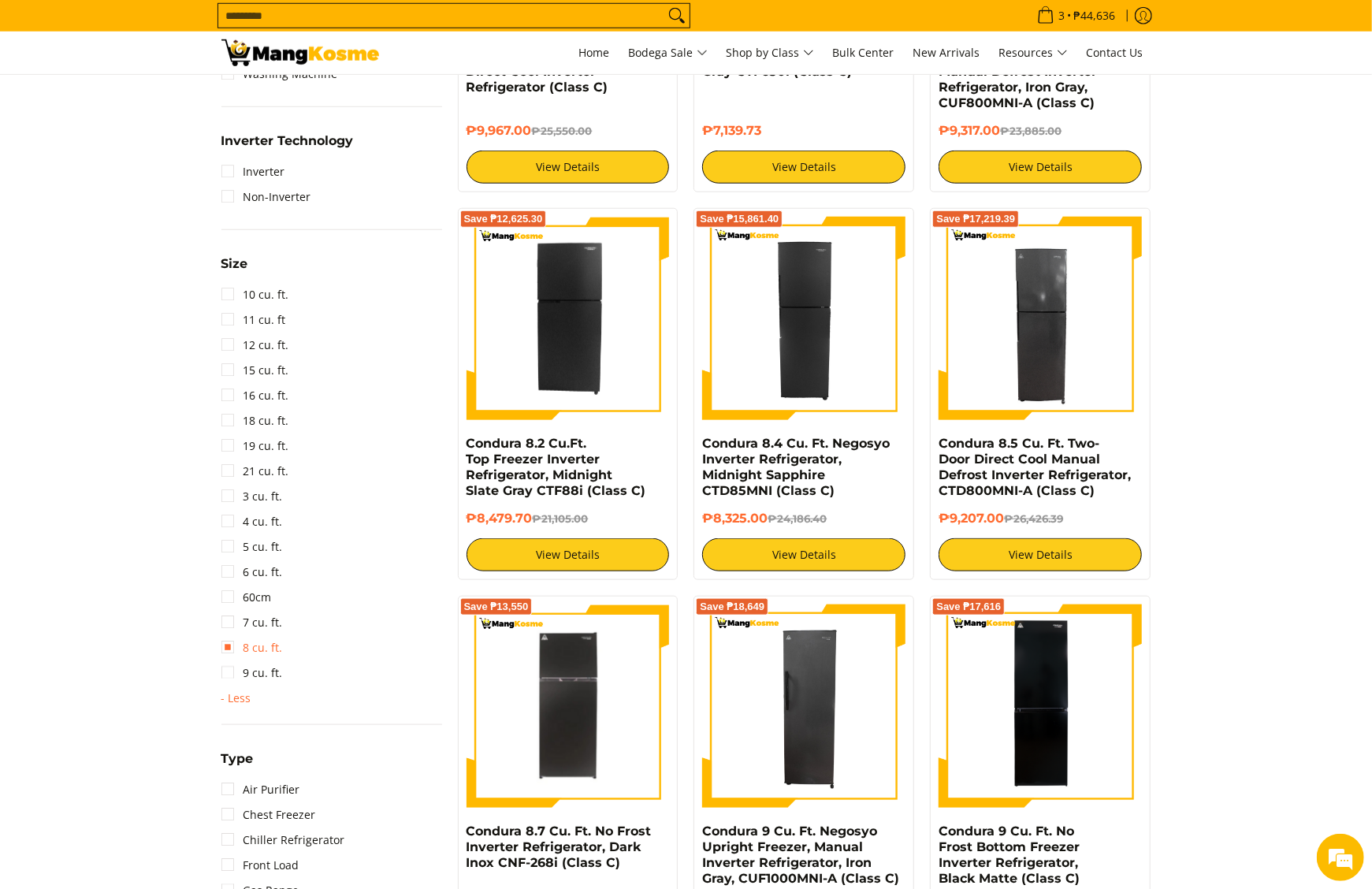
click at [252, 639] on link "8 cu. ft." at bounding box center [252, 648] width 61 height 25
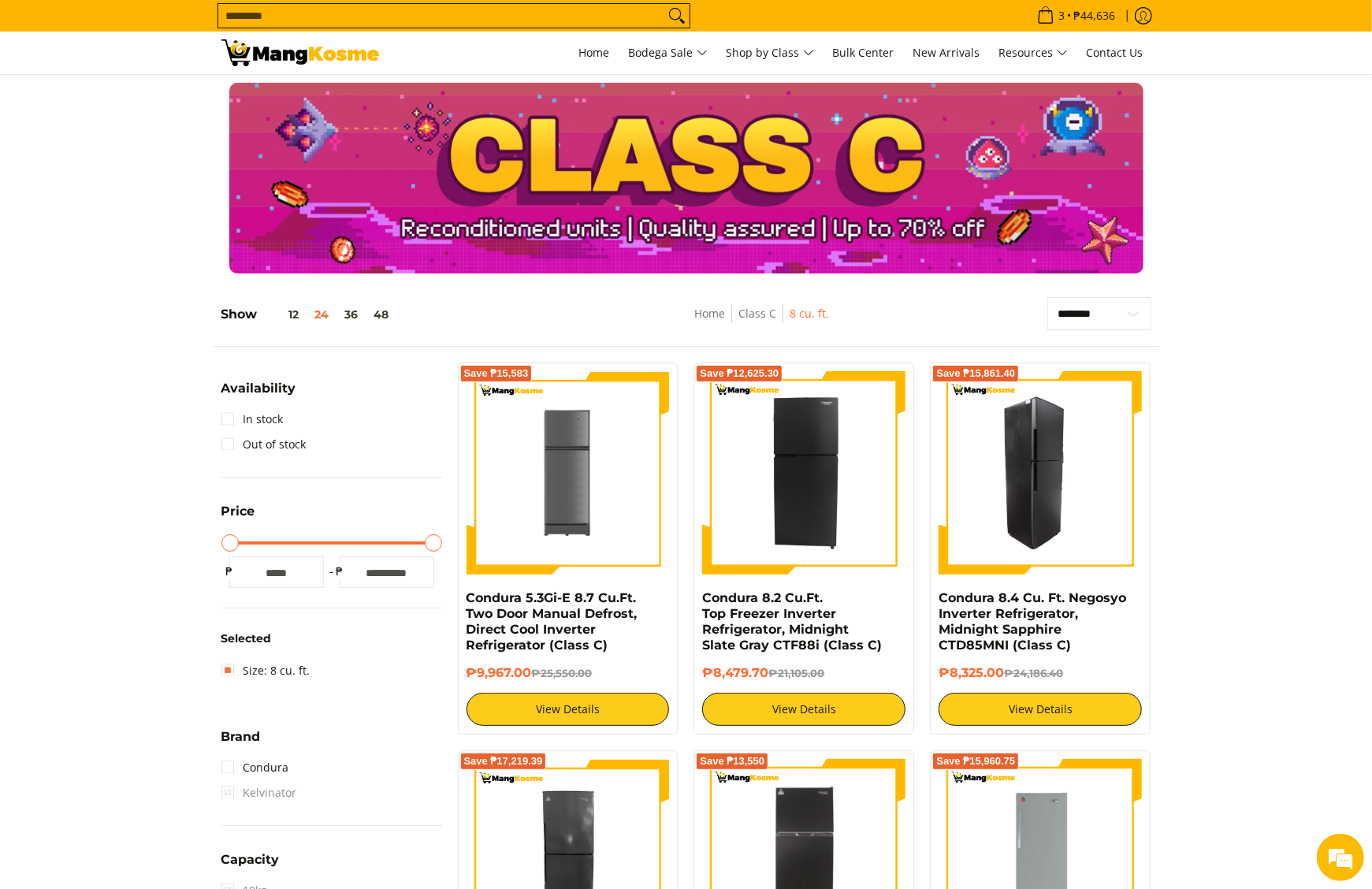
click at [1086, 447] on img at bounding box center [1039, 473] width 203 height 203
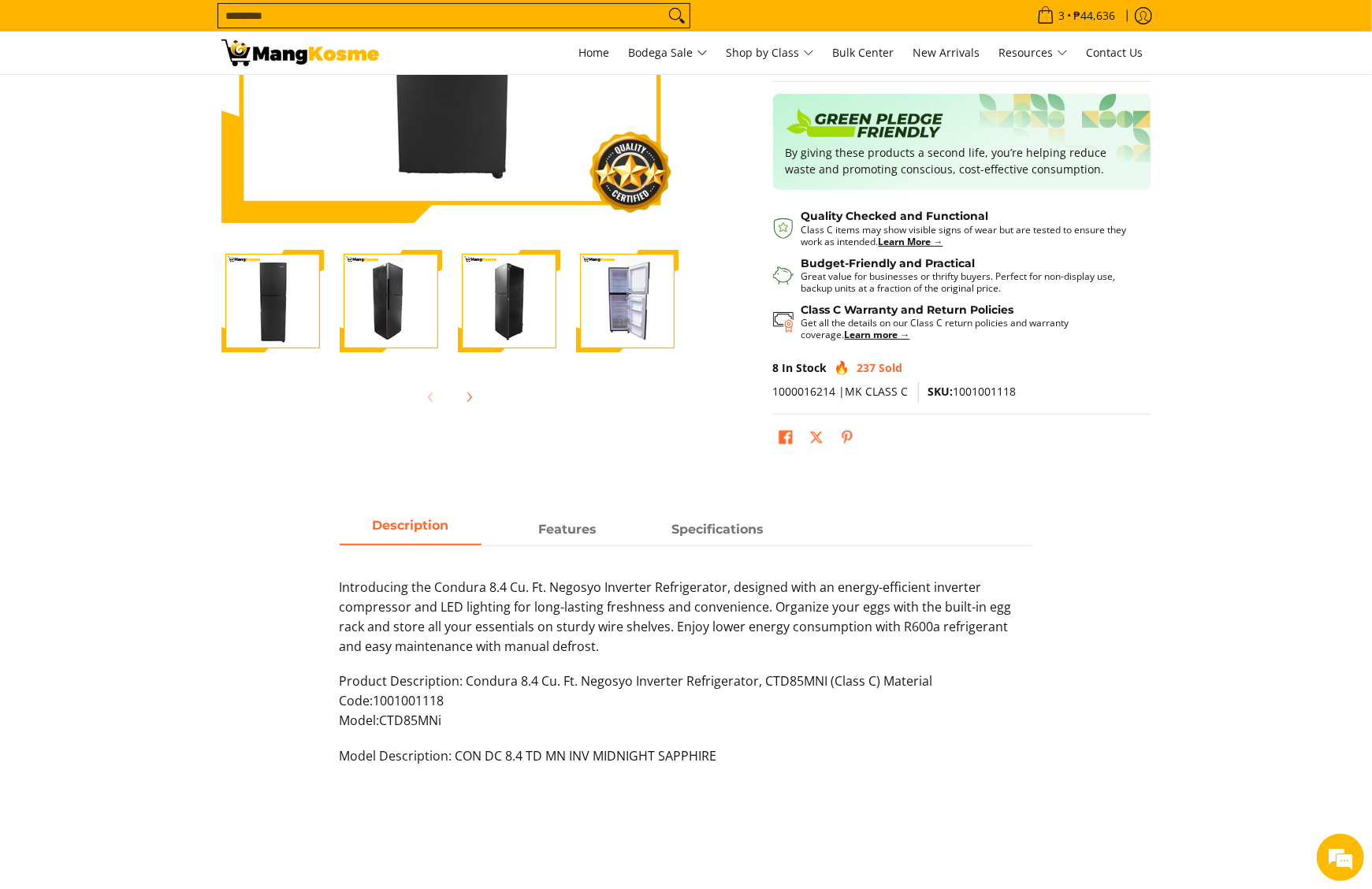
scroll to position [473, 0]
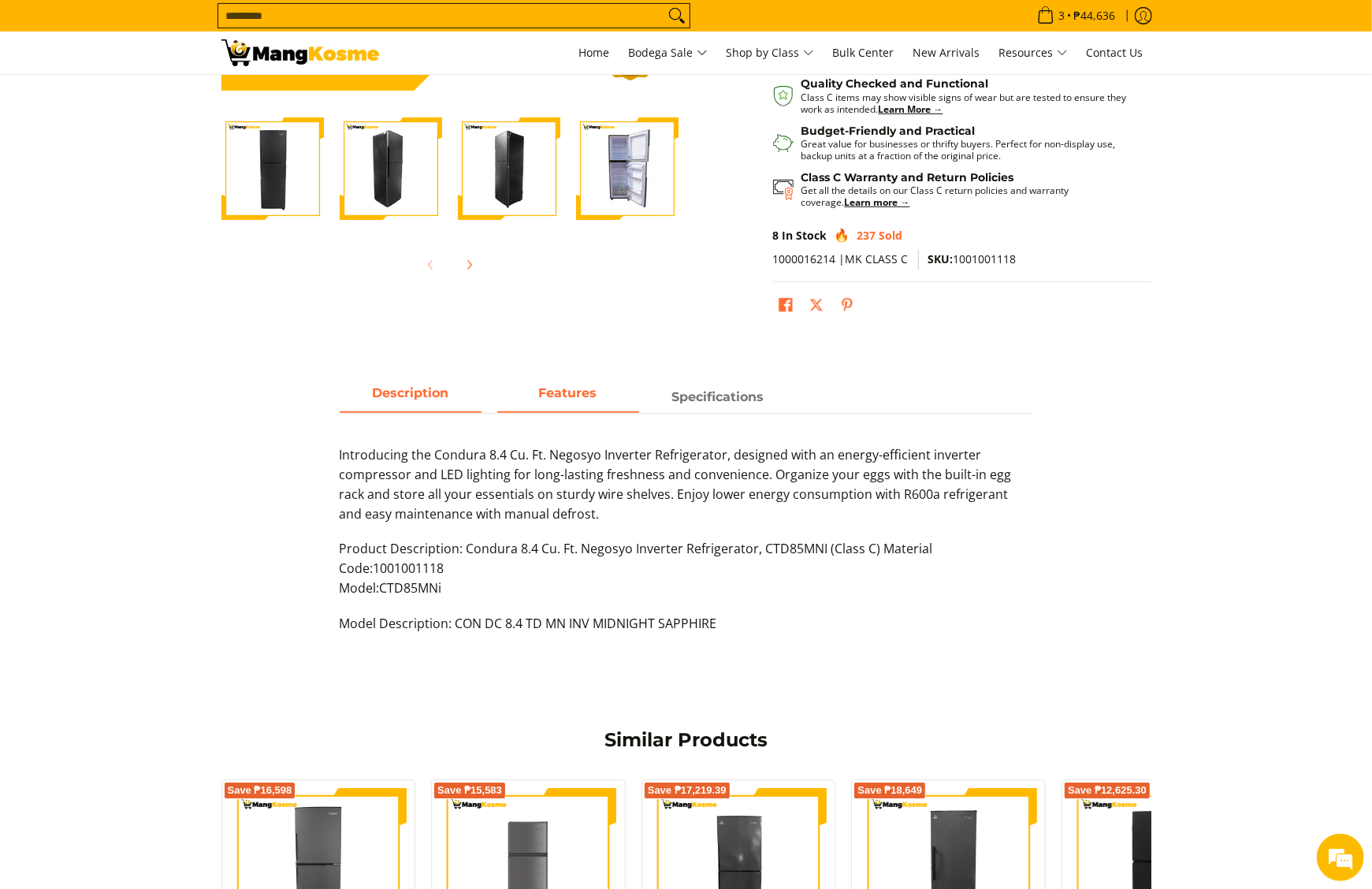
click at [575, 410] on span "Features" at bounding box center [568, 398] width 141 height 29
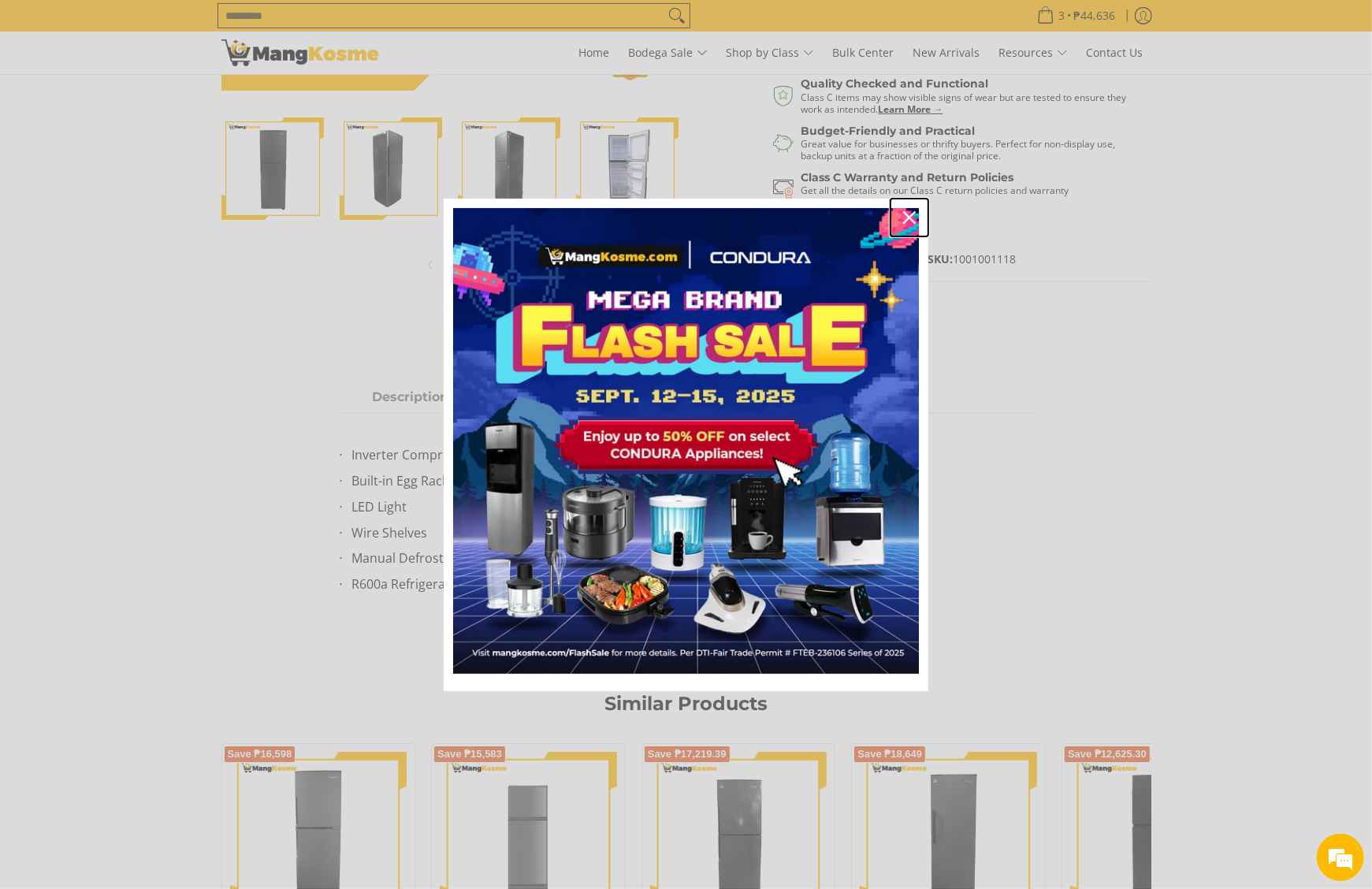
click at [905, 225] on div "Close" at bounding box center [910, 217] width 25 height 25
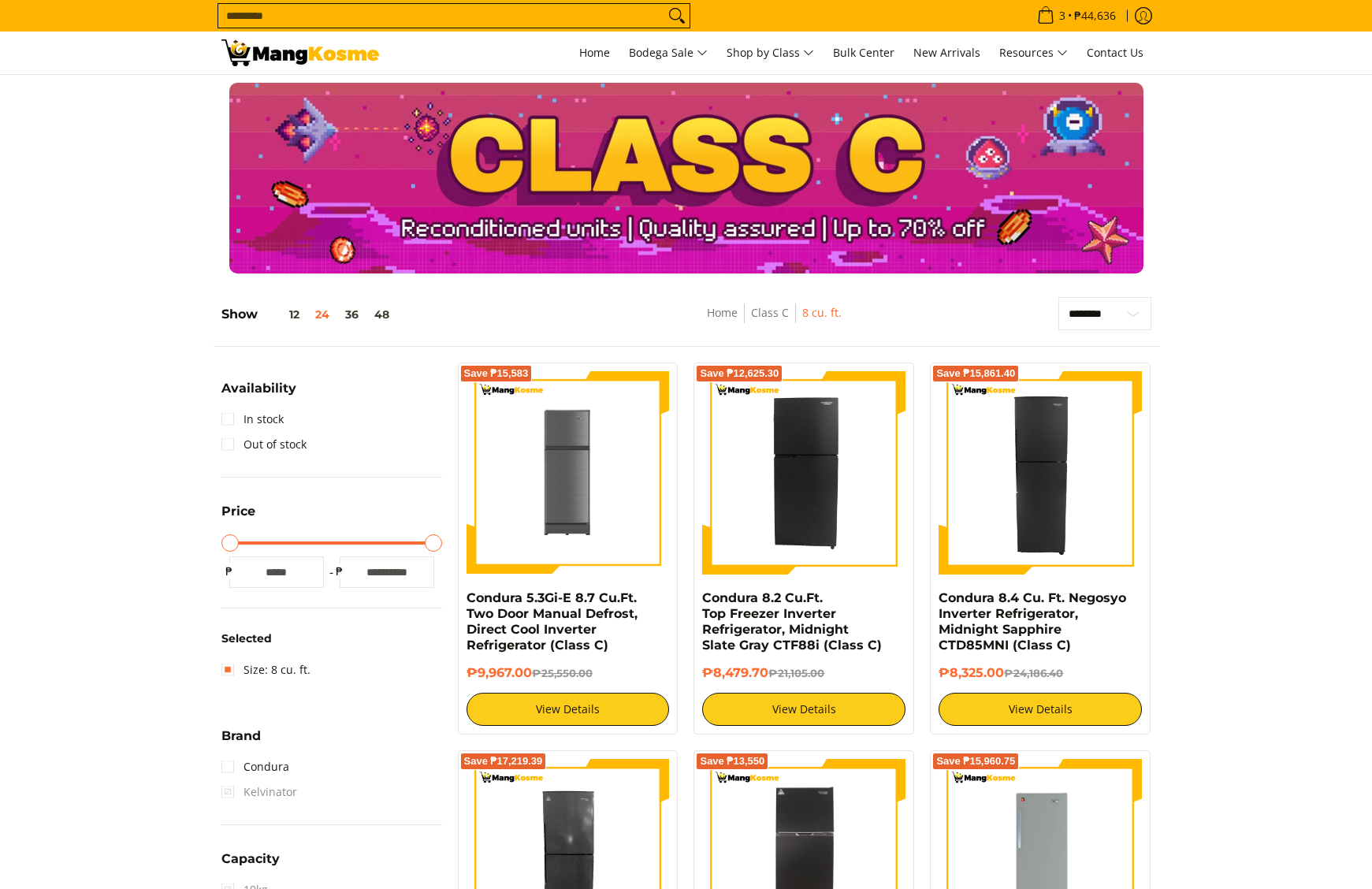
click at [817, 592] on link "Condura 8.2 Cu.Ft. Top Freezer Inverter Refrigerator, Midnight Slate Gray CTF88…" at bounding box center [792, 622] width 179 height 62
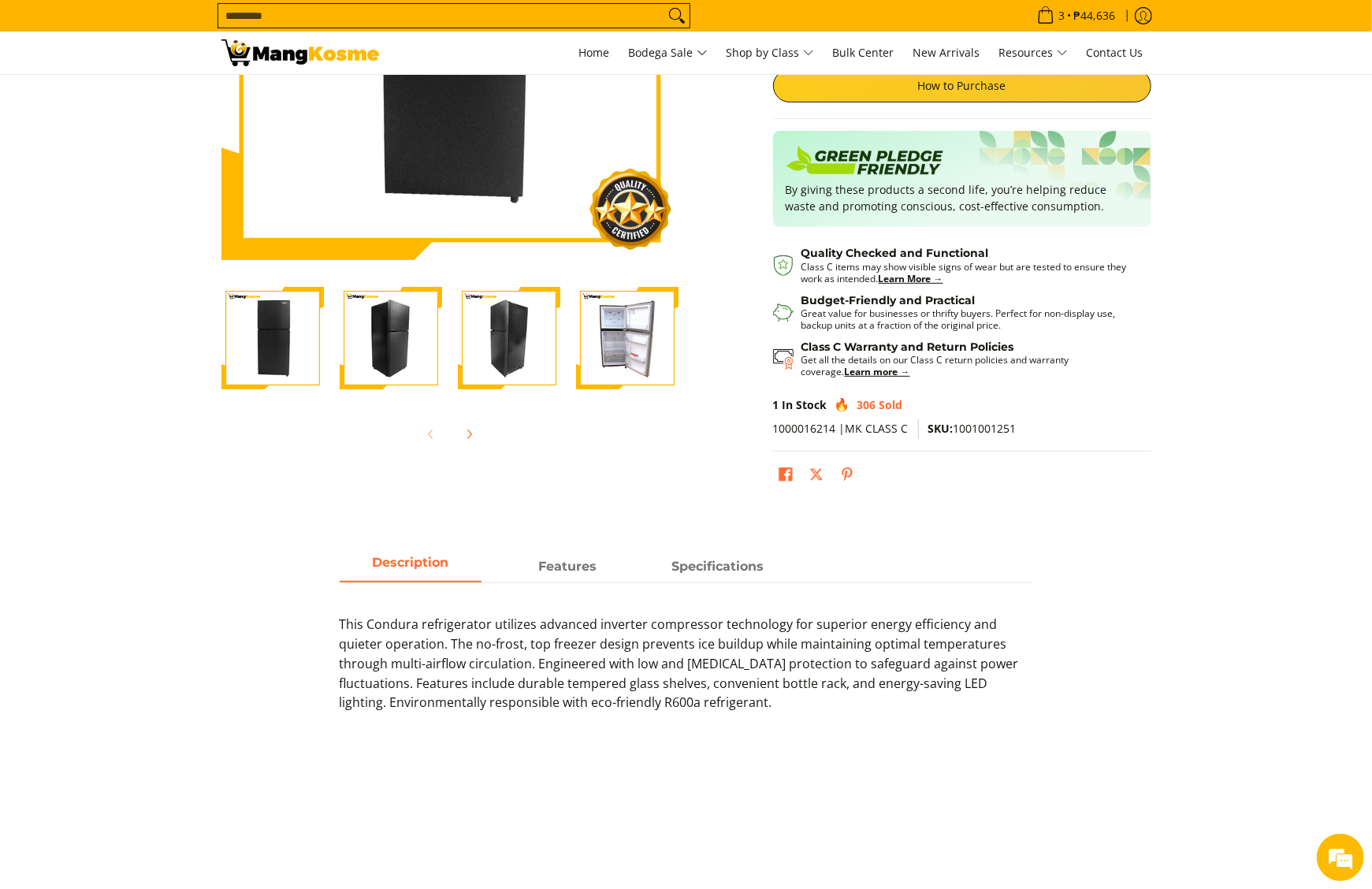
scroll to position [473, 0]
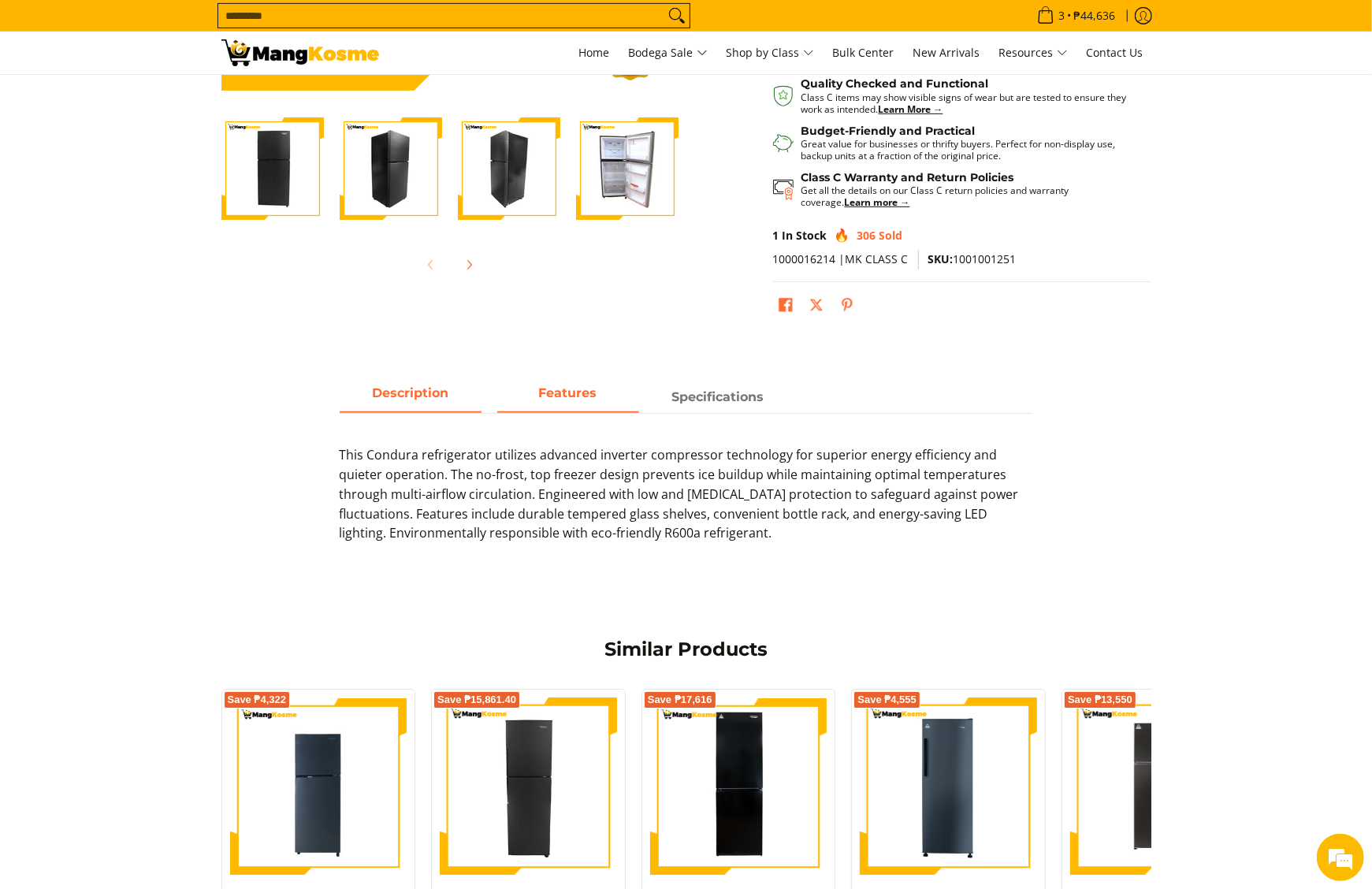
click at [595, 400] on strong "Features" at bounding box center [568, 394] width 58 height 15
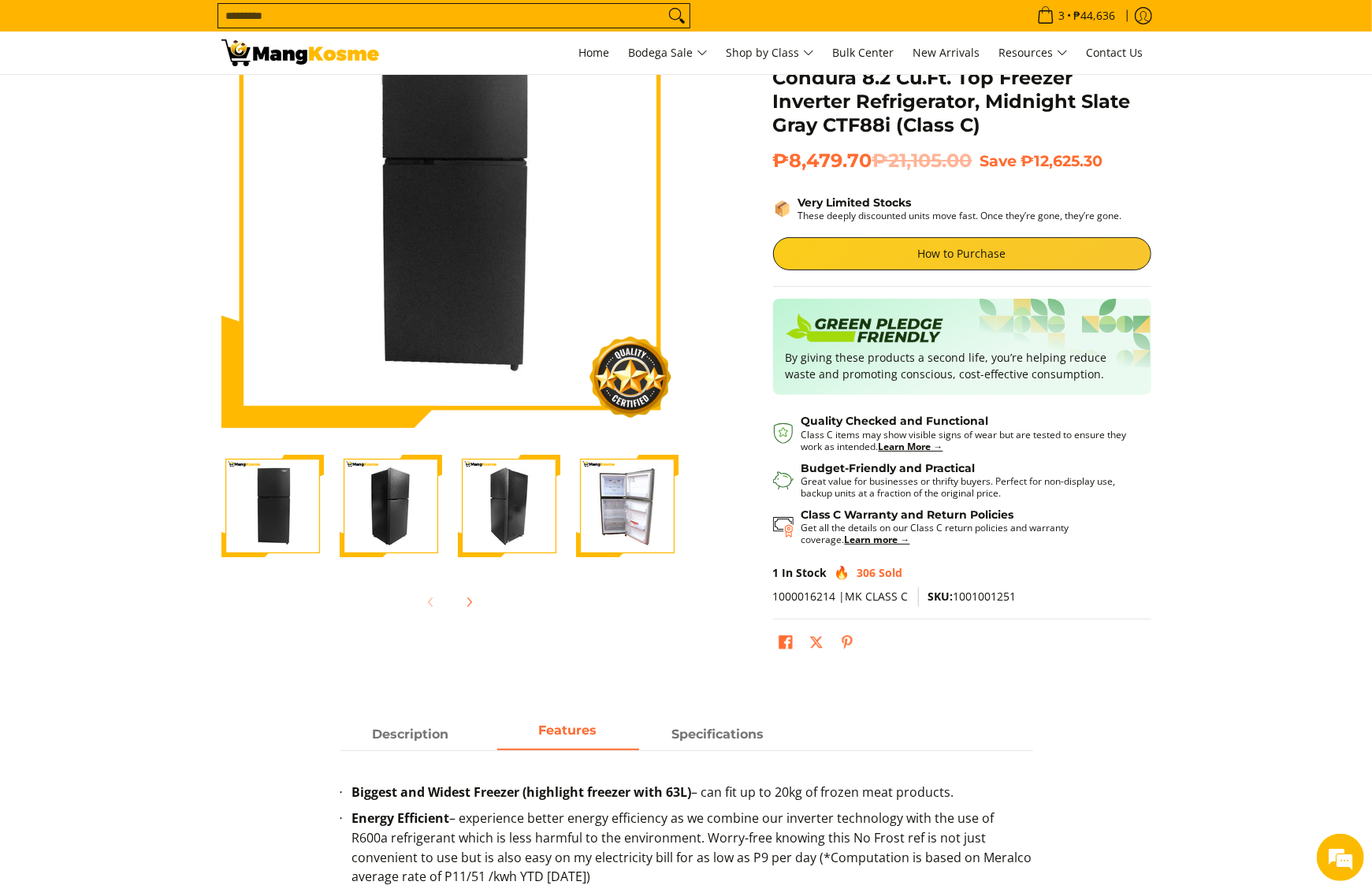
scroll to position [0, 0]
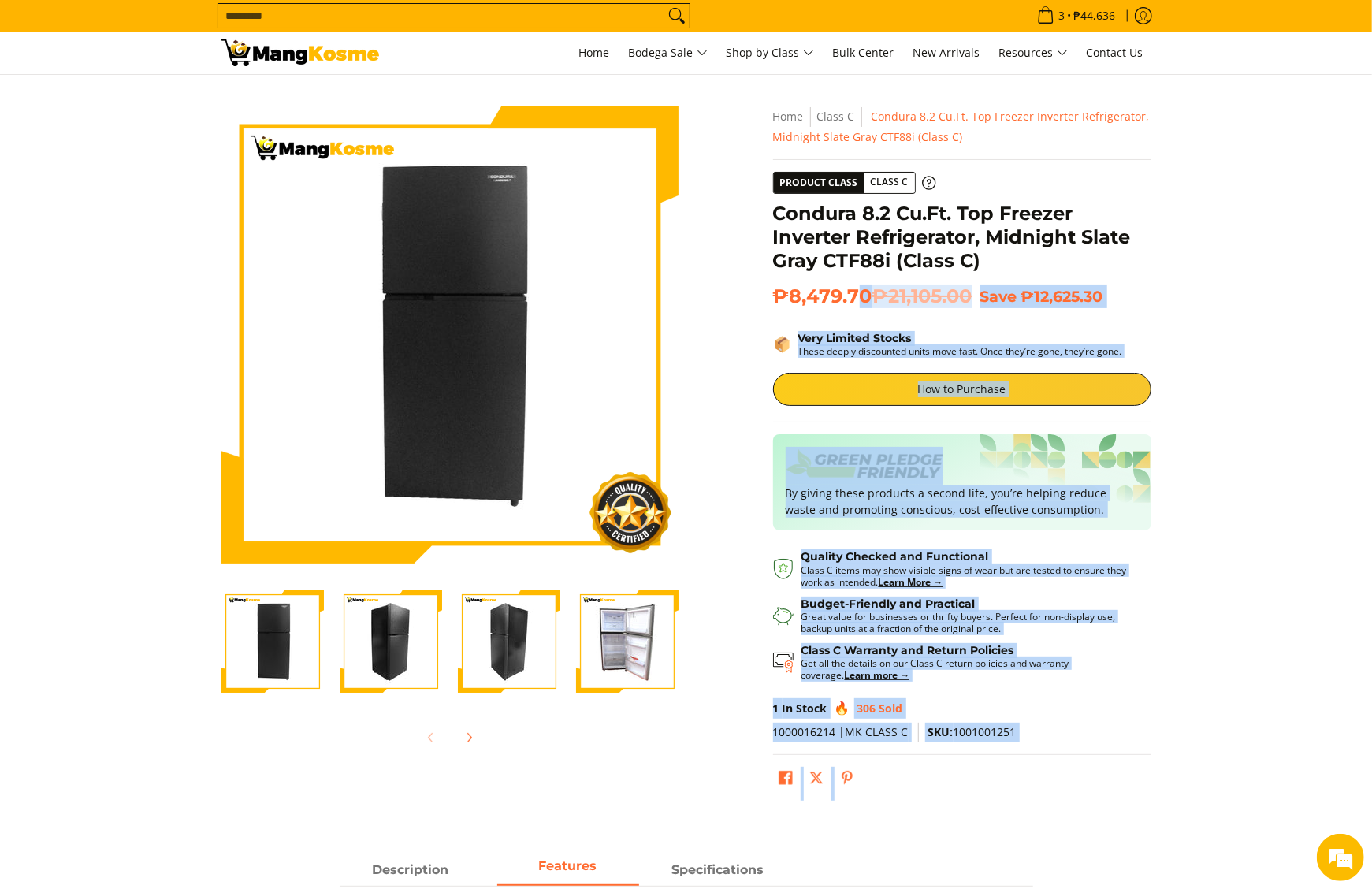
drag, startPoint x: 765, startPoint y: 212, endPoint x: 852, endPoint y: 290, distance: 116.8
click at [852, 290] on div "Skip to Main Content Enable zoom Disable zoom Enable zoom Disable zoom Enable z…" at bounding box center [686, 461] width 946 height 710
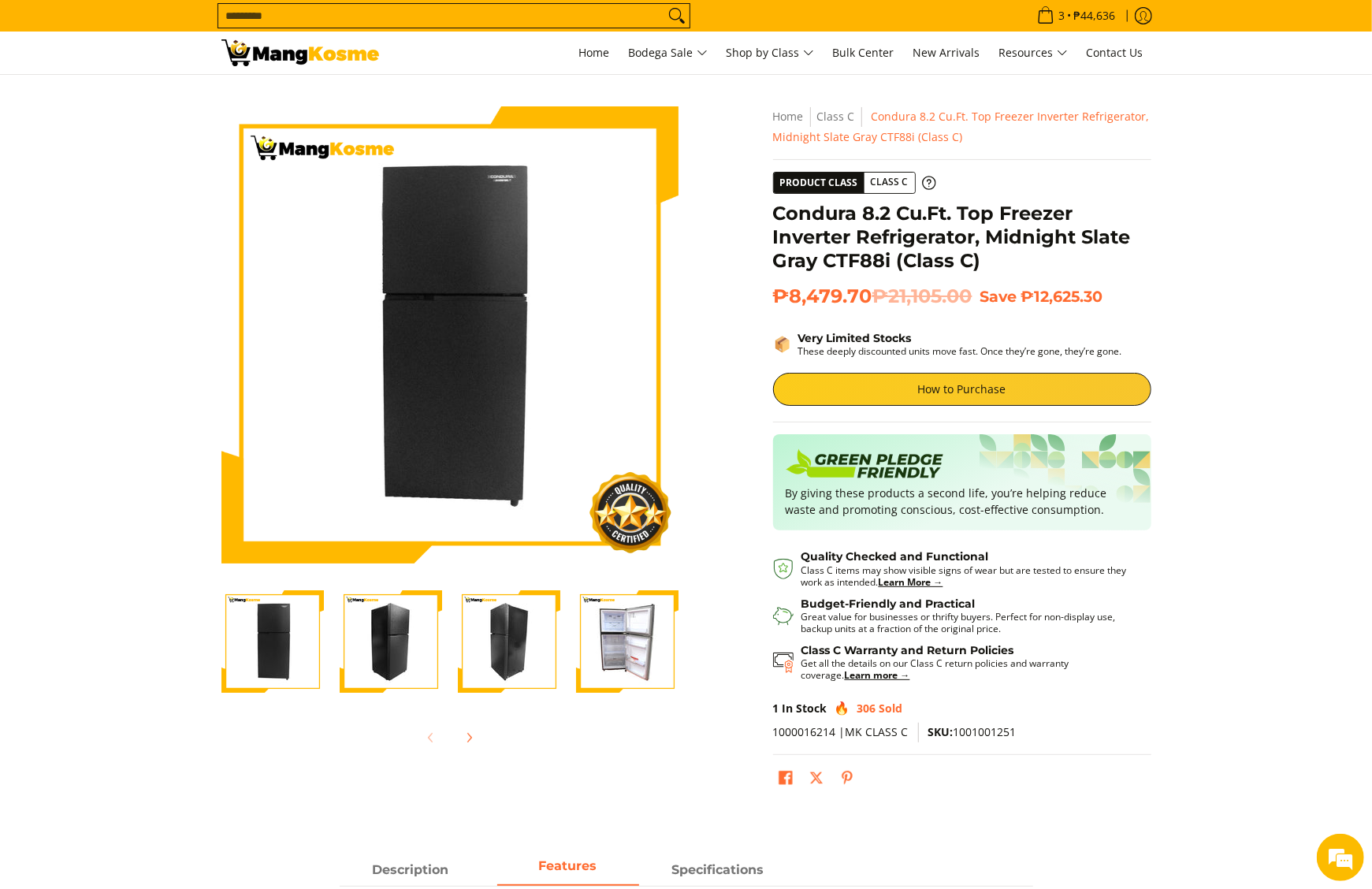
drag, startPoint x: 852, startPoint y: 290, endPoint x: 805, endPoint y: 263, distance: 54.2
click at [805, 263] on h1 "Condura 8.2 Cu.Ft. Top Freezer Inverter Refrigerator, Midnight Slate Gray CTF88…" at bounding box center [962, 238] width 378 height 71
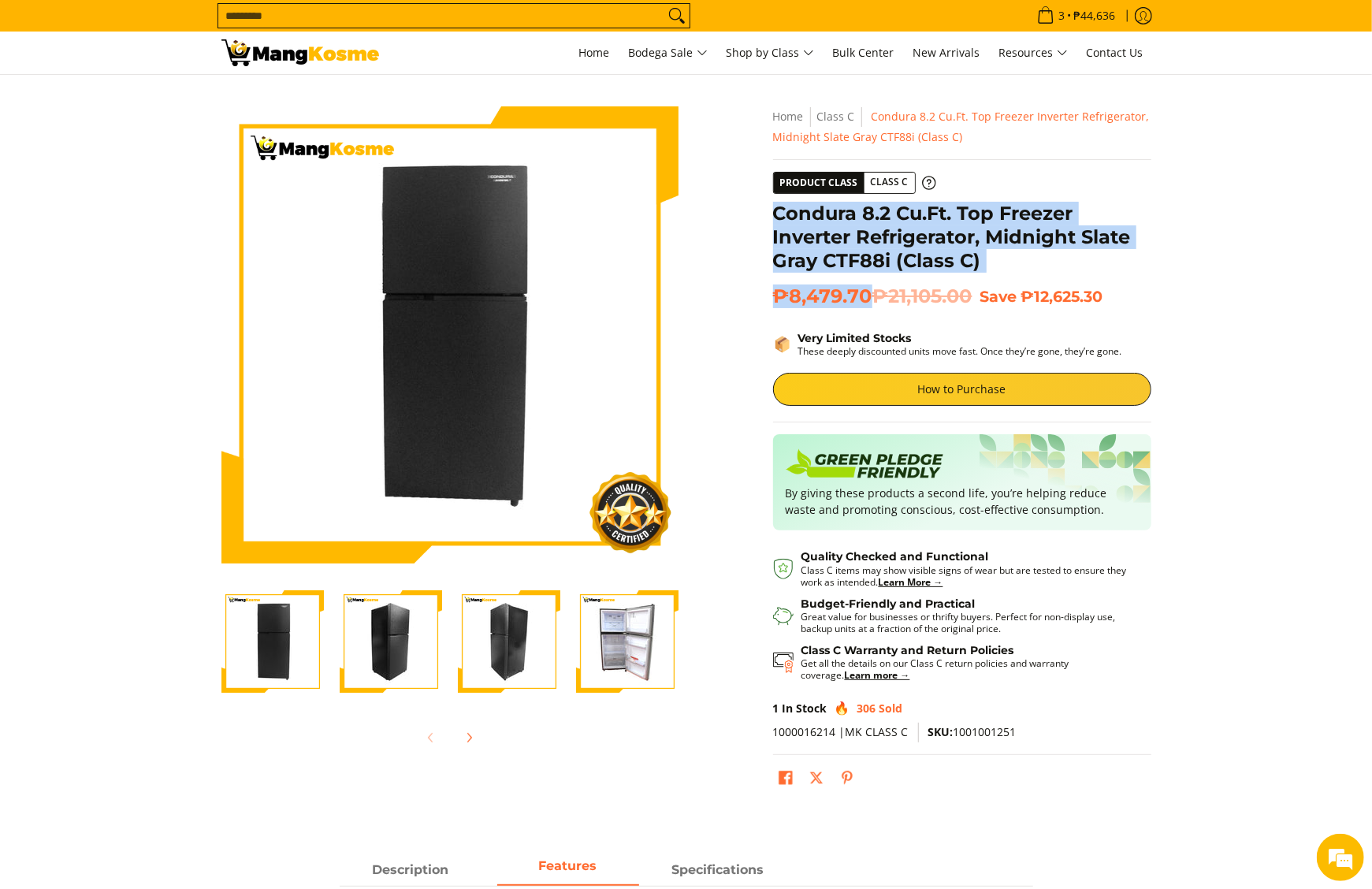
drag, startPoint x: 779, startPoint y: 218, endPoint x: 871, endPoint y: 298, distance: 121.9
click at [871, 298] on div "**********" at bounding box center [962, 457] width 378 height 702
copy div "Condura 8.2 Cu.Ft. Top Freezer Inverter Refrigerator, Midnight Slate Gray CTF88…"
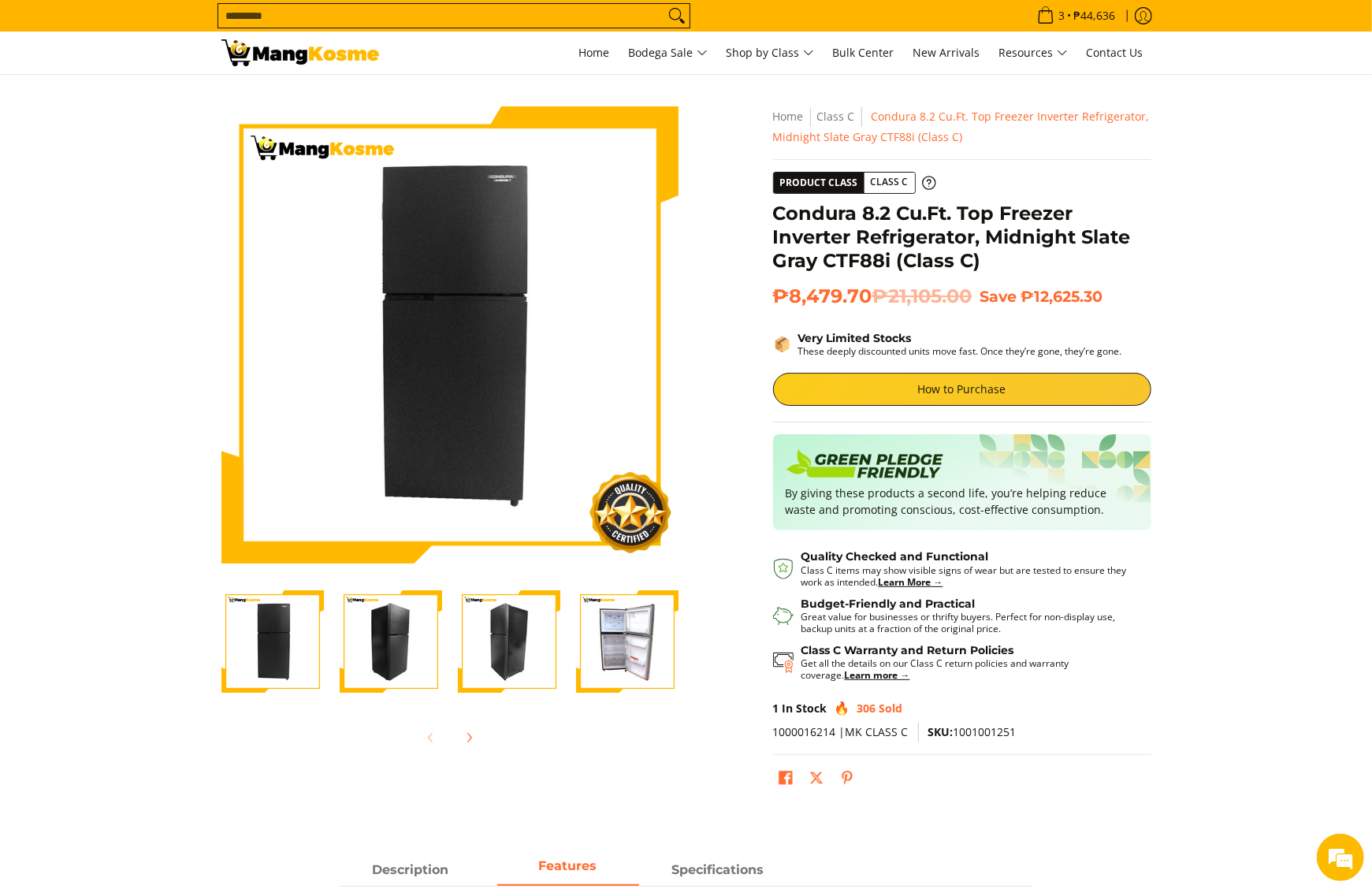
click at [678, 29] on form "Search..." at bounding box center [453, 15] width 472 height 31
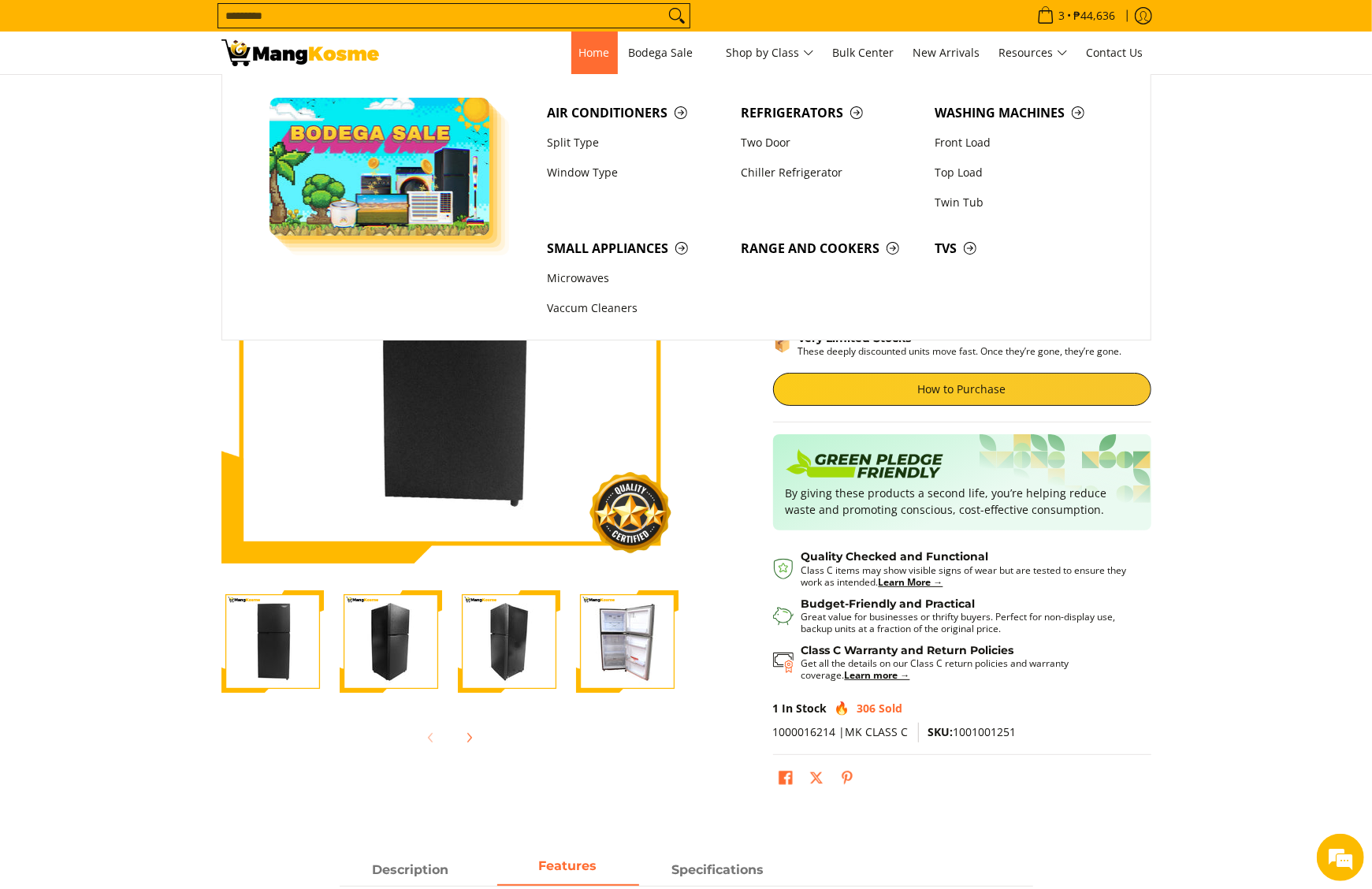
click at [606, 51] on link "Home" at bounding box center [594, 52] width 46 height 43
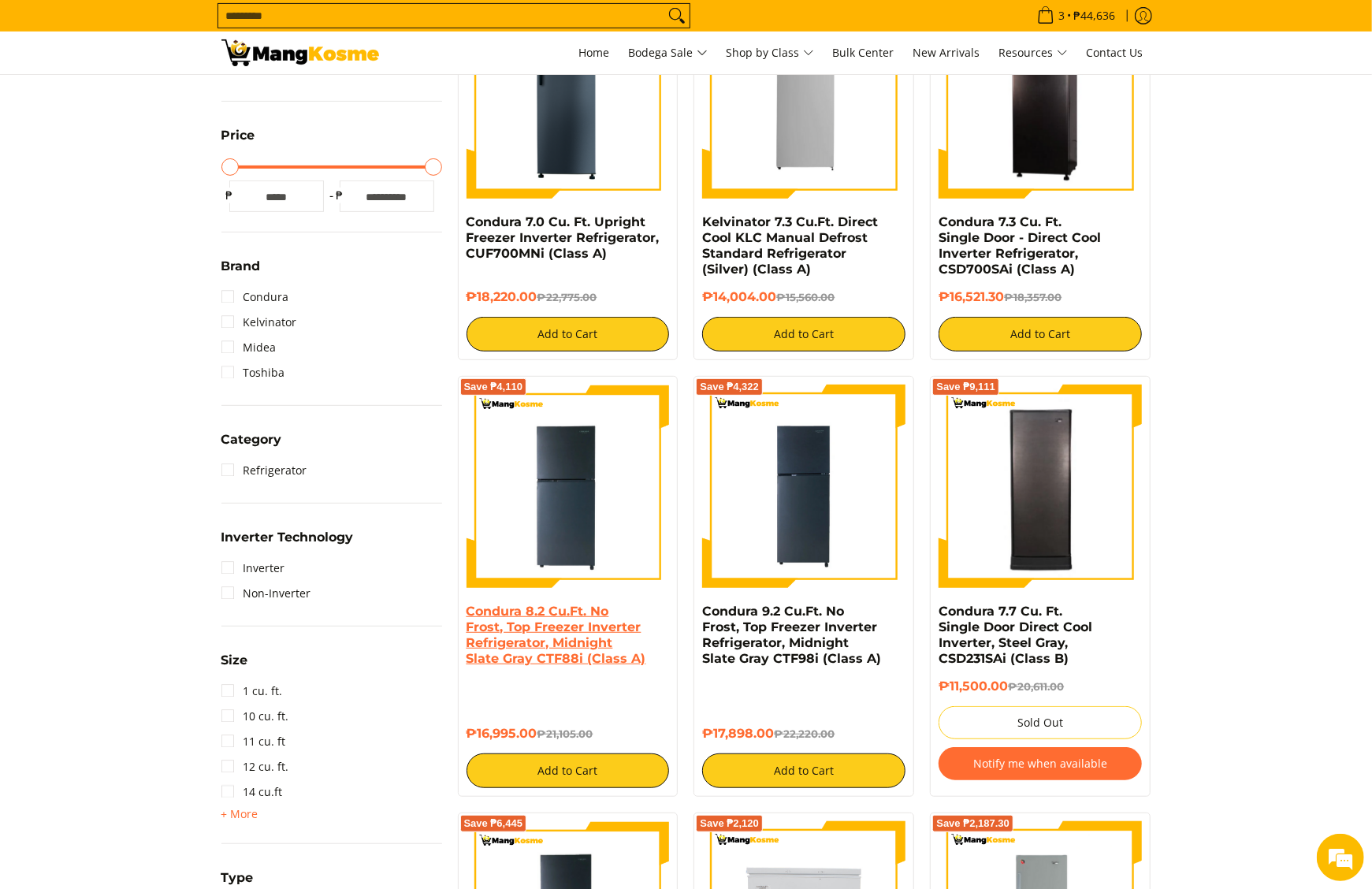
scroll to position [630, 0]
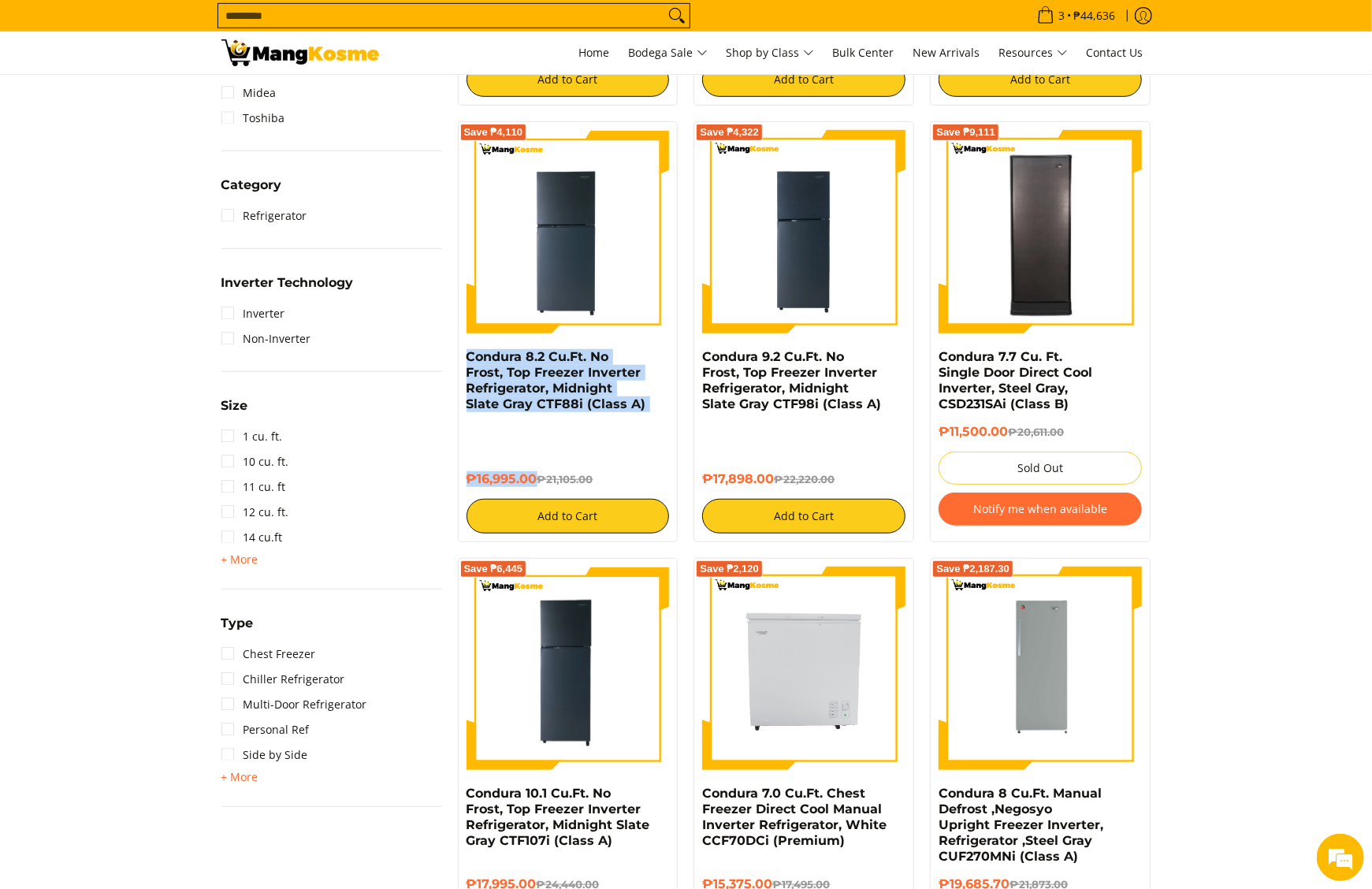
drag, startPoint x: 461, startPoint y: 360, endPoint x: 537, endPoint y: 464, distance: 128.8
click at [537, 464] on div "Save ₱4,110 Condura 8.2 Cu.Ft. No Frost, Top Freezer Inverter Refrigerator, Mid…" at bounding box center [569, 332] width 221 height 421
copy div "Condura 8.2 Cu.Ft. No Frost, Top Freezer Inverter Refrigerator, Midnight Slate …"
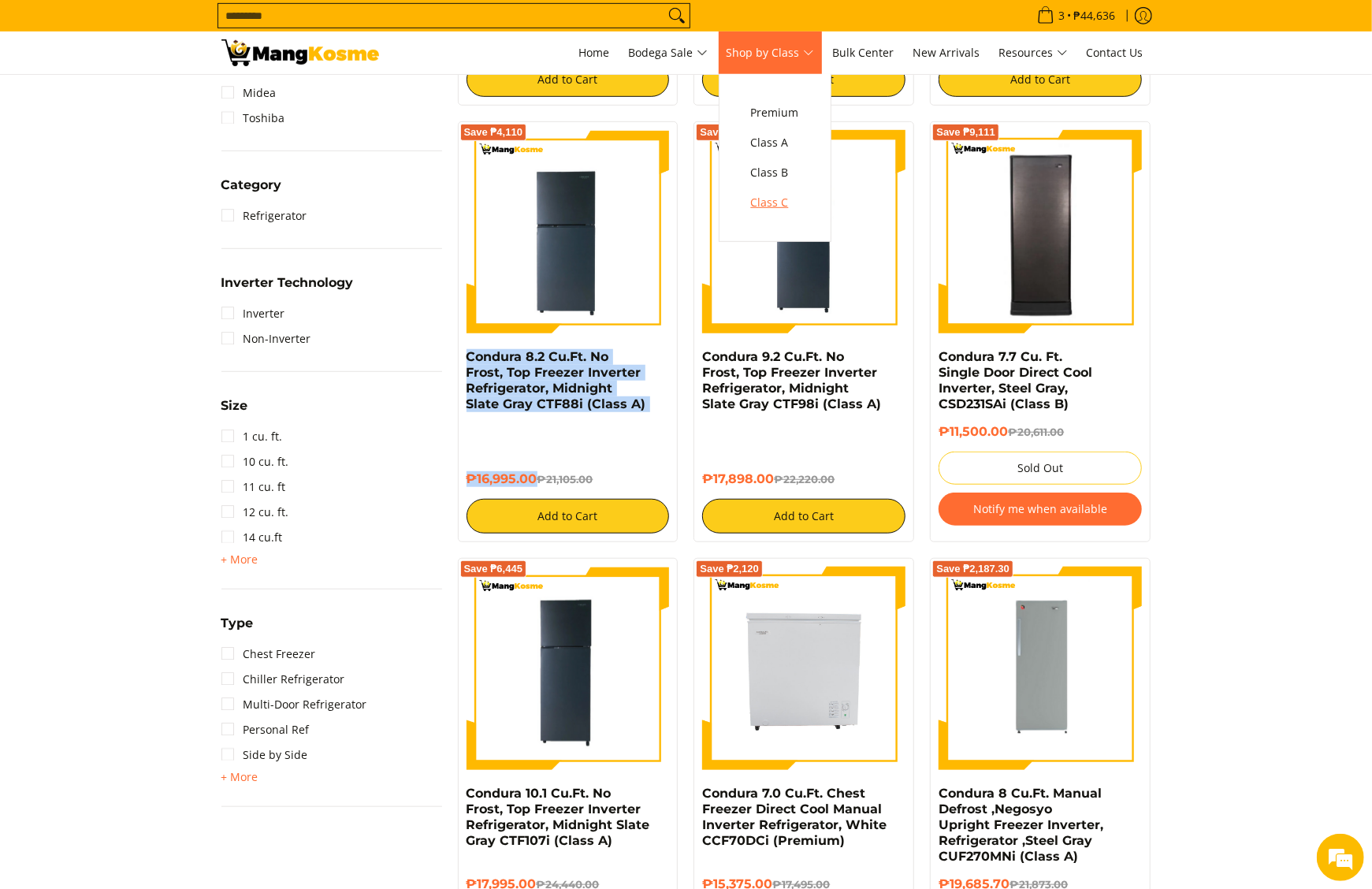
click at [795, 199] on span "Class C" at bounding box center [775, 202] width 48 height 19
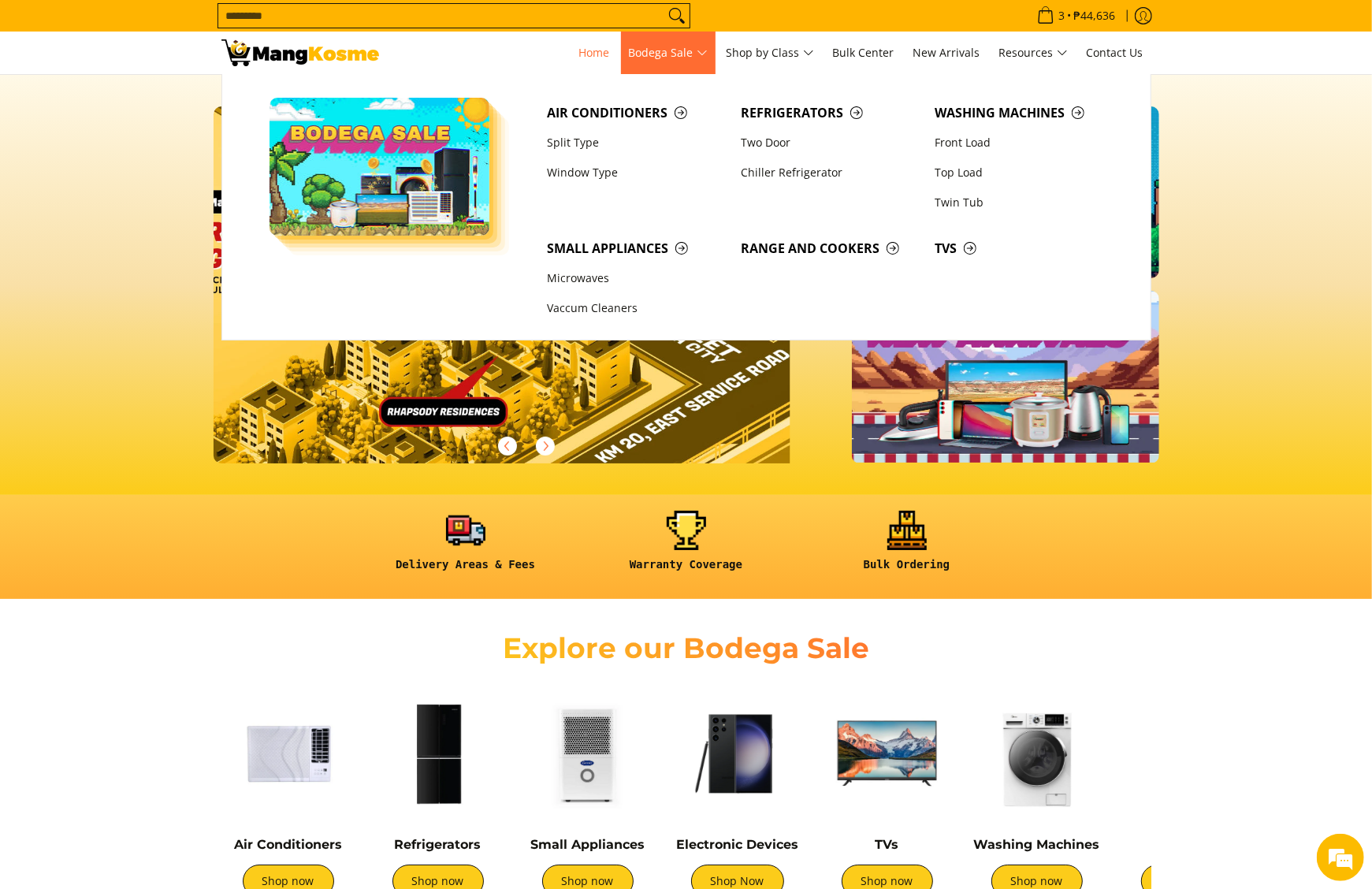
click at [653, 45] on span "Bodega Sale" at bounding box center [669, 52] width 79 height 19
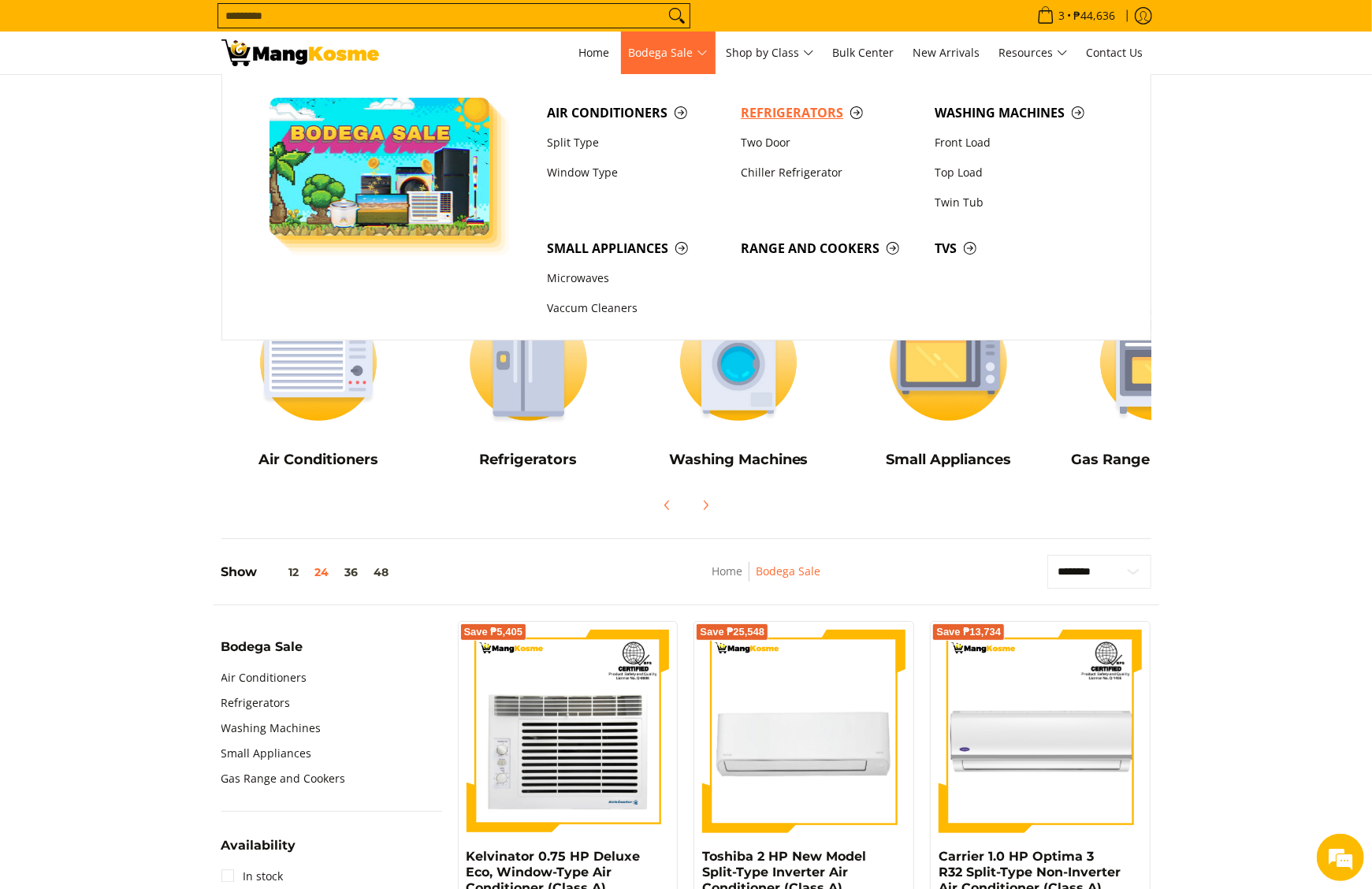
click at [751, 114] on span "Refrigerators" at bounding box center [829, 113] width 178 height 19
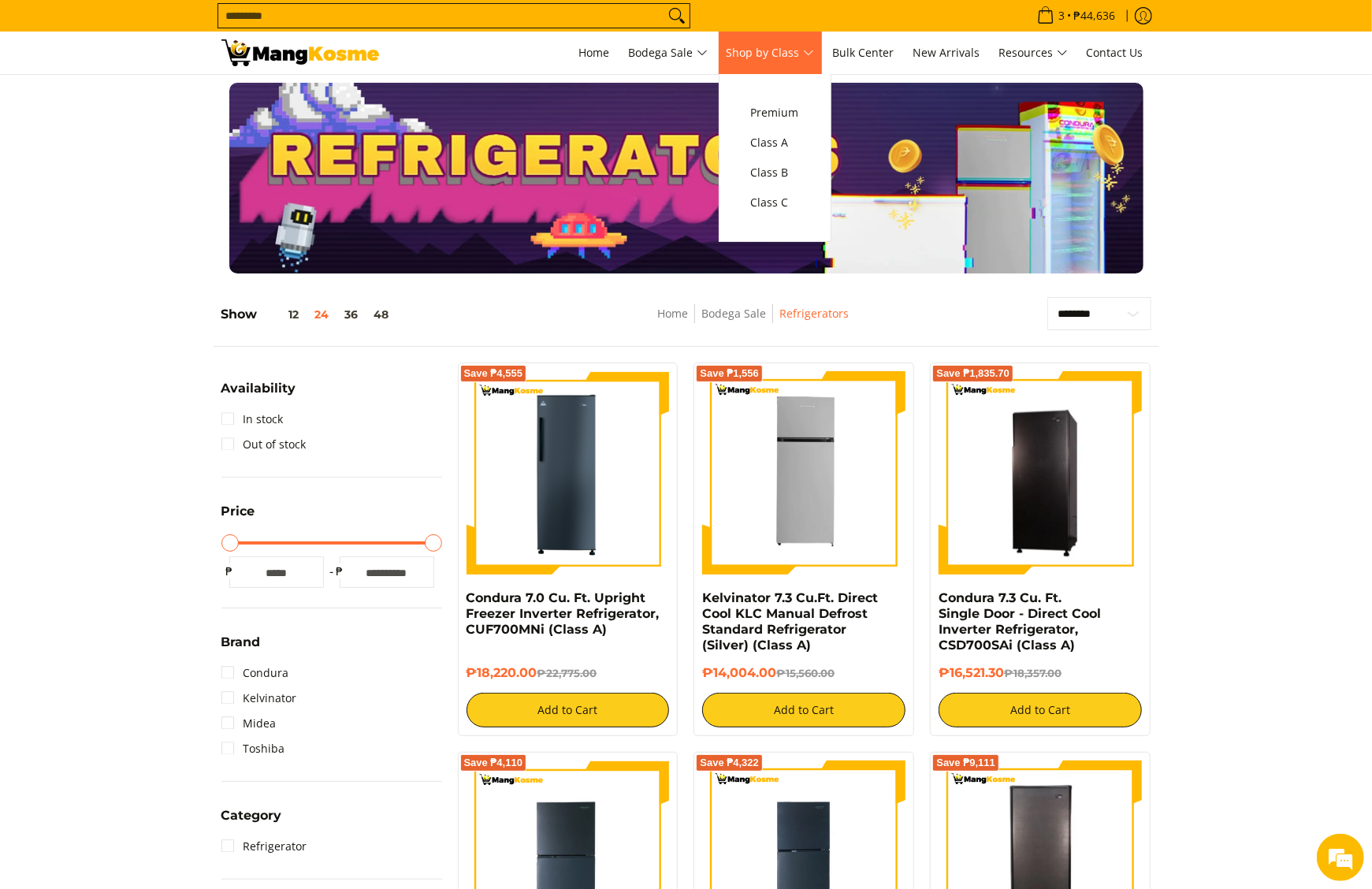
click at [767, 52] on span "Shop by Class" at bounding box center [771, 52] width 88 height 19
click at [766, 197] on span "Class C" at bounding box center [775, 202] width 48 height 19
click at [798, 64] on link "Shop by Class" at bounding box center [770, 52] width 104 height 43
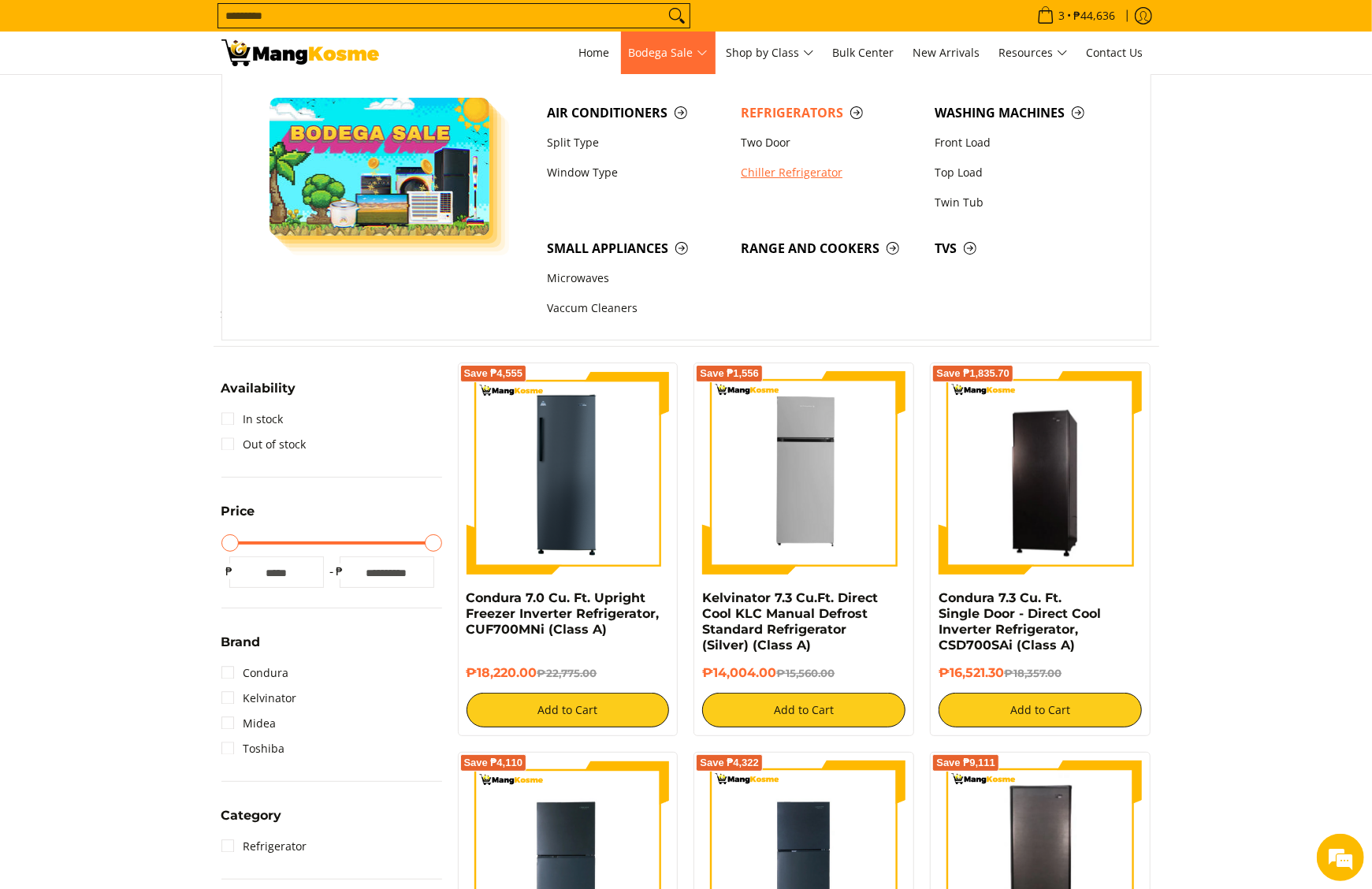
click at [793, 175] on link "Chiller Refrigerator" at bounding box center [830, 173] width 194 height 30
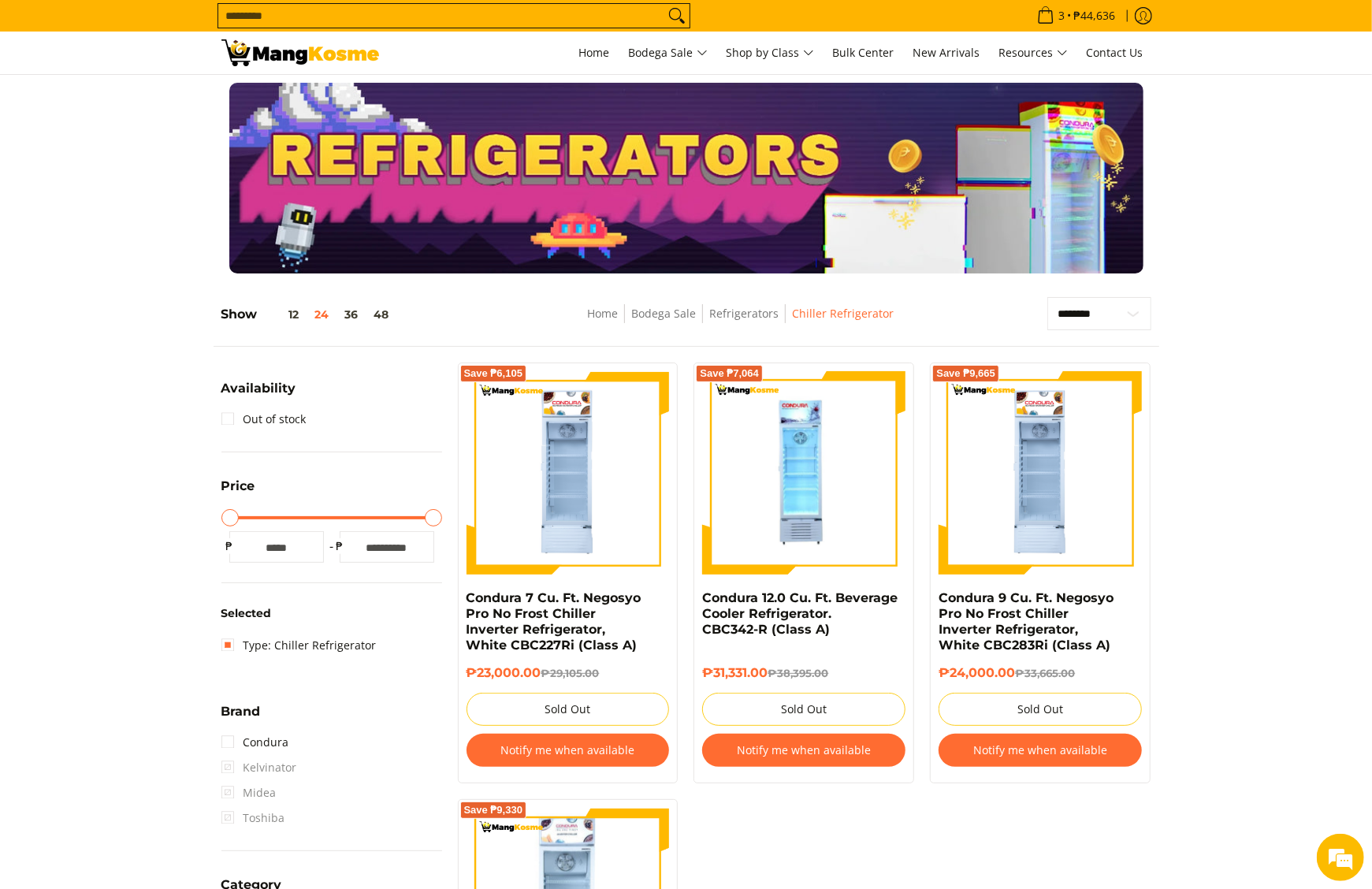
click at [302, 61] on img at bounding box center [300, 53] width 157 height 27
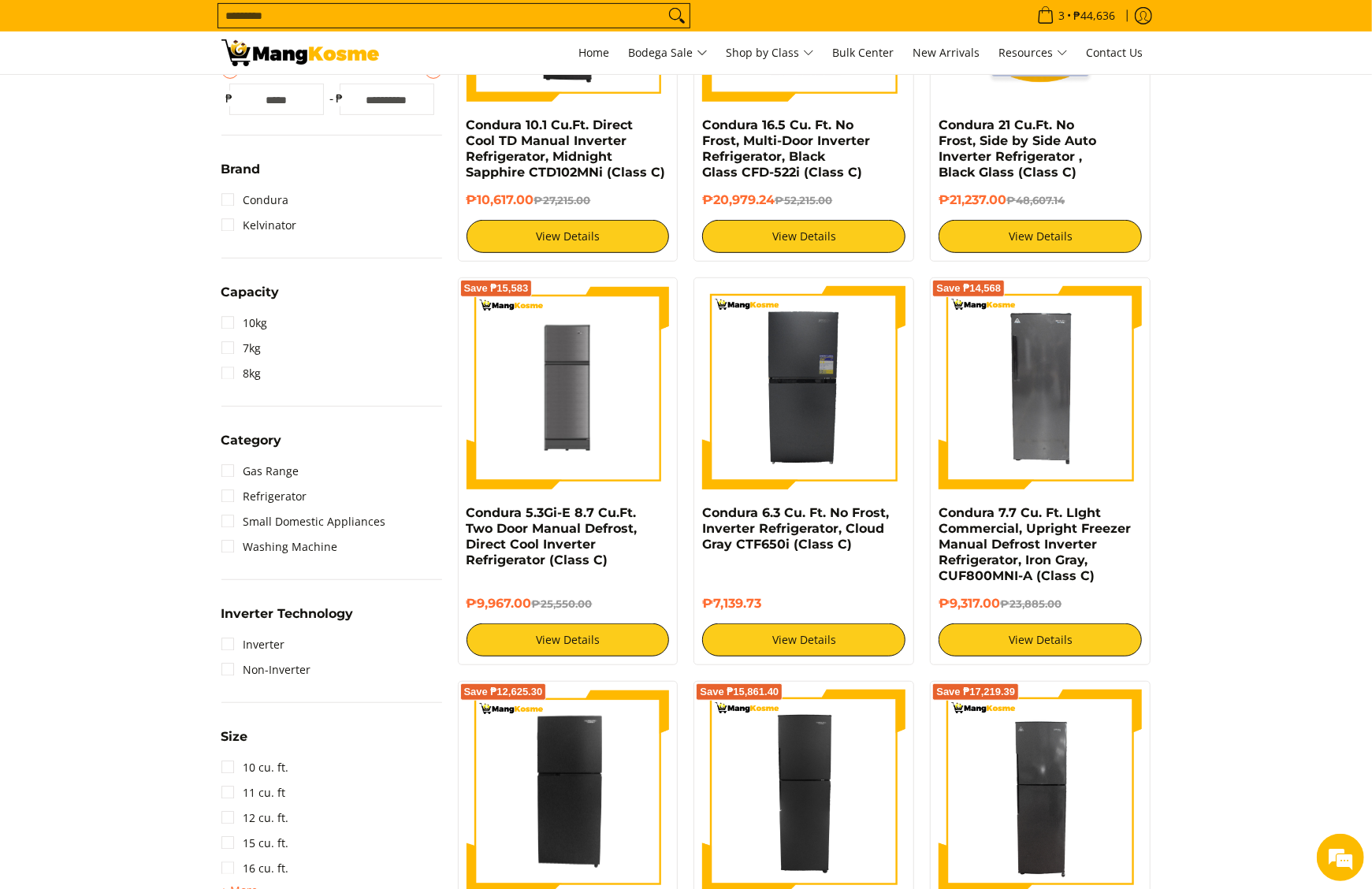
scroll to position [315, 0]
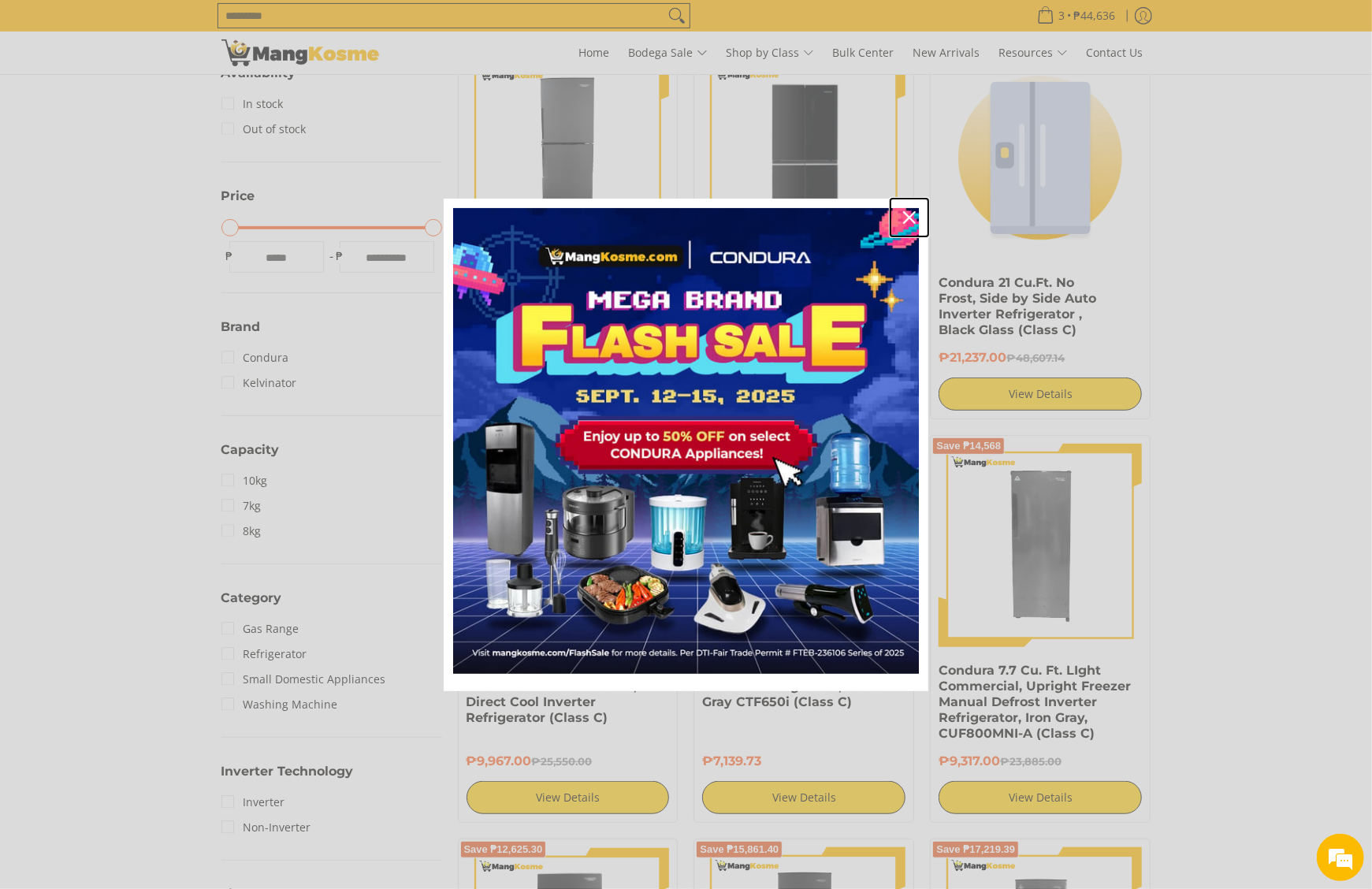
click at [902, 225] on div "Close" at bounding box center [910, 217] width 25 height 25
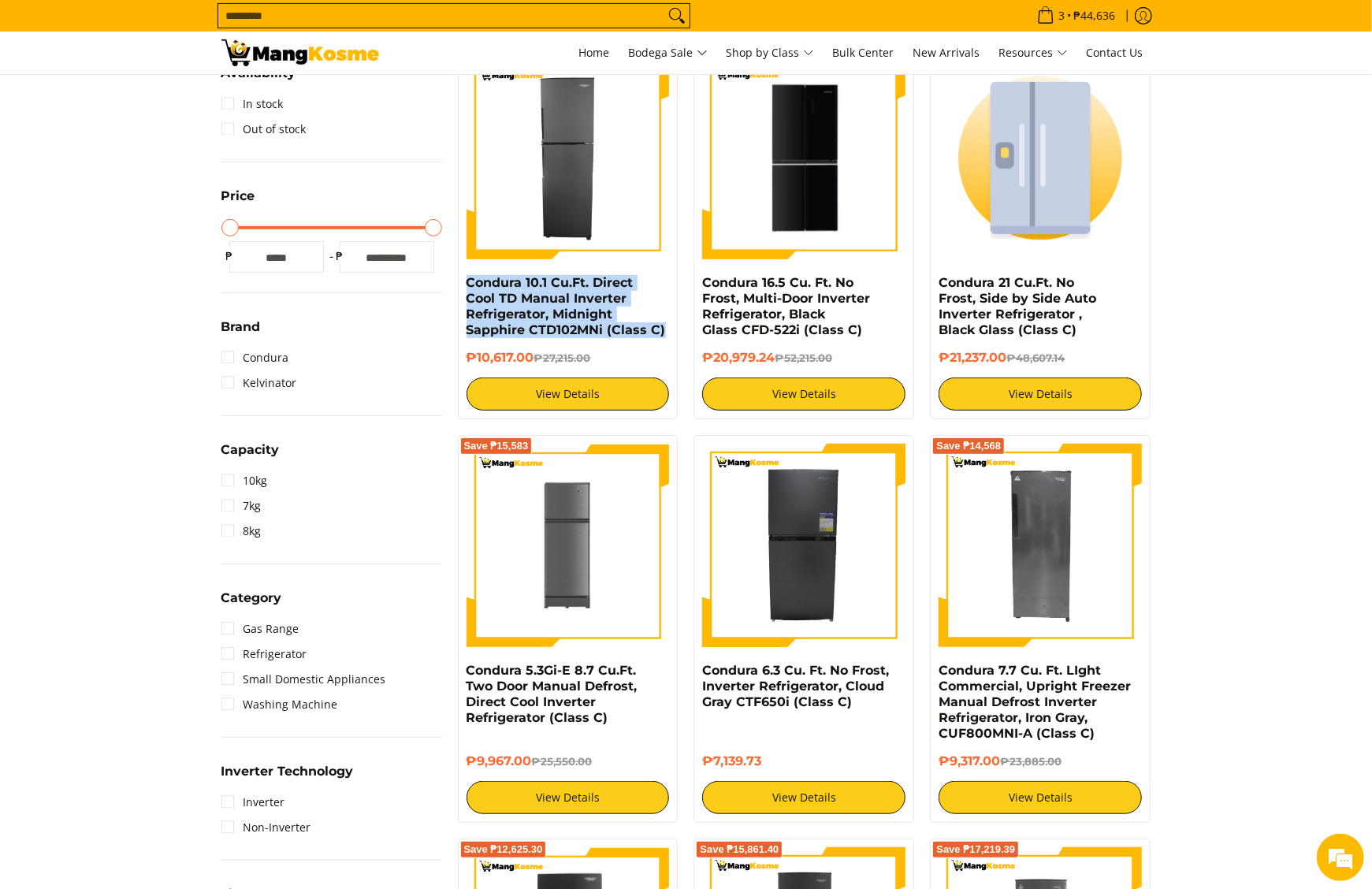
scroll to position [0, 0]
drag, startPoint x: 461, startPoint y: 286, endPoint x: 676, endPoint y: 329, distance: 219.3
click at [676, 329] on div "Save ₱16,598 Condura 10.1 Cu.Ft. Direct Cool TD Manual Inverter Refrigerator, M…" at bounding box center [569, 233] width 221 height 372
copy link "Condura 10.1 Cu.Ft. Direct Cool TD Manual Inverter Refrigerator, Midnight Sapph…"
drag, startPoint x: 457, startPoint y: 353, endPoint x: 534, endPoint y: 367, distance: 78.3
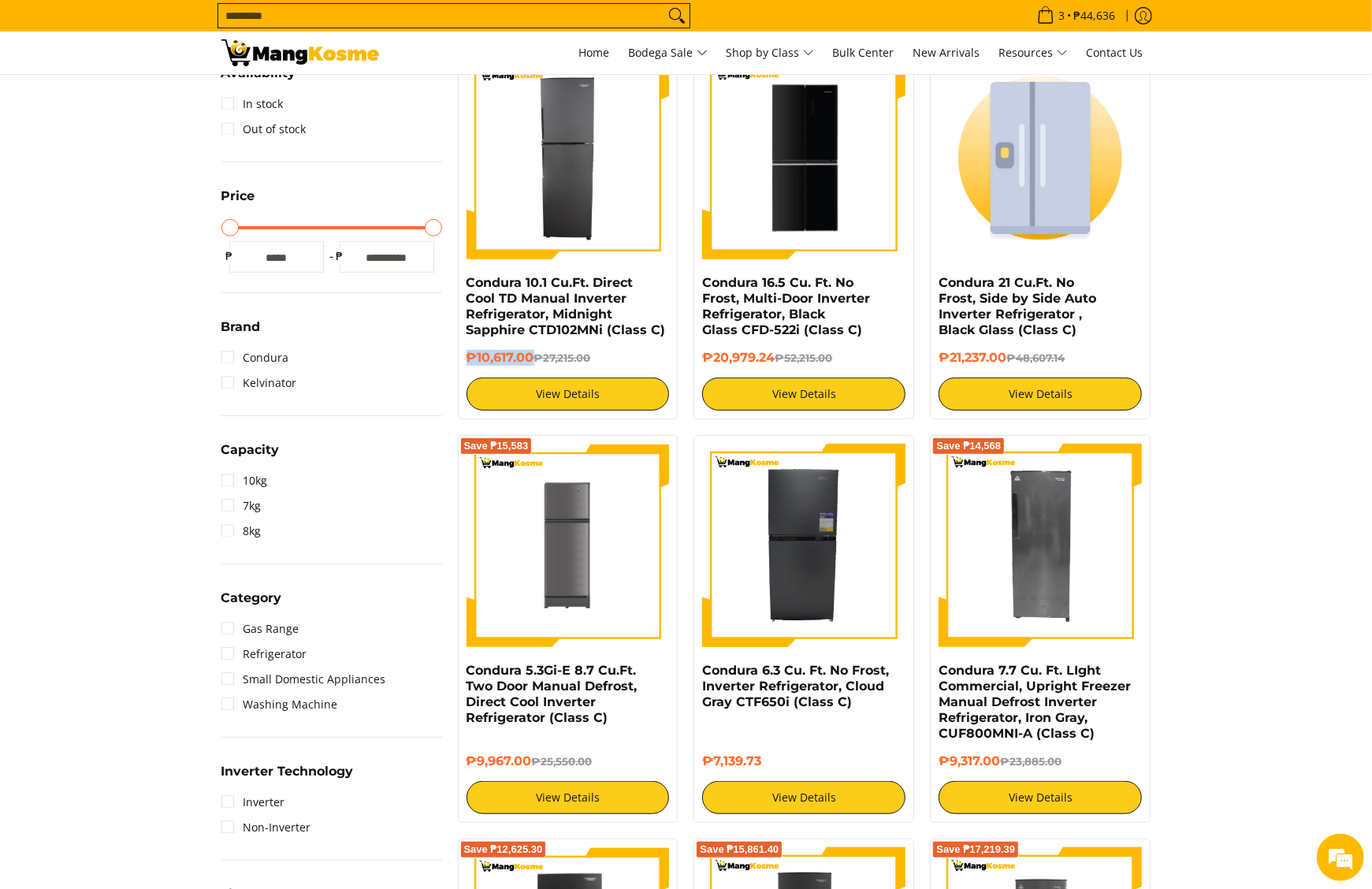
click at [534, 367] on div "Save ₱16,598 Condura 10.1 Cu.Ft. Direct Cool TD Manual Inverter Refrigerator, M…" at bounding box center [569, 233] width 221 height 372
copy h6 "₱10,617.00"
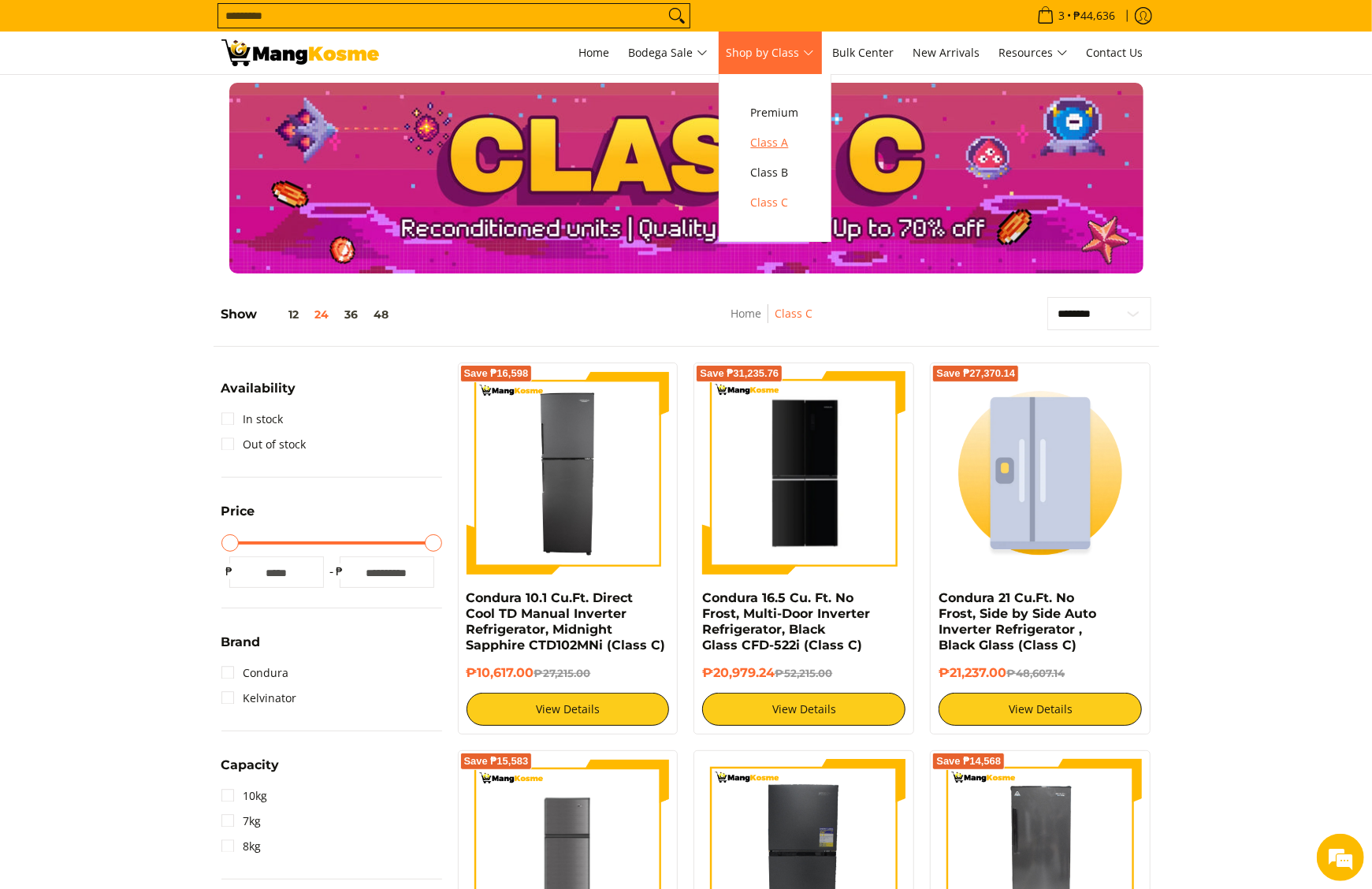
click at [783, 153] on span "Class A" at bounding box center [775, 142] width 48 height 19
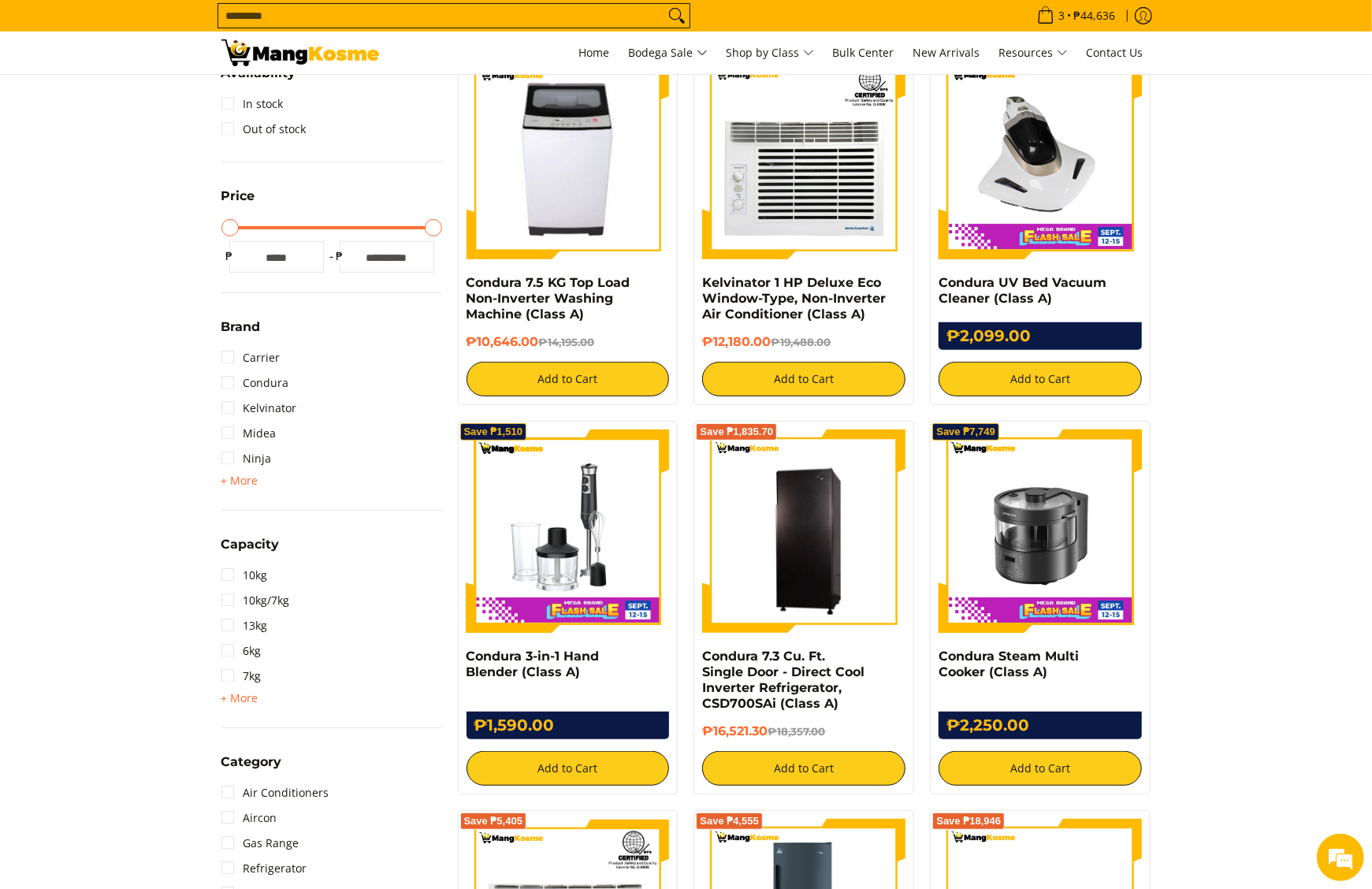
scroll to position [630, 0]
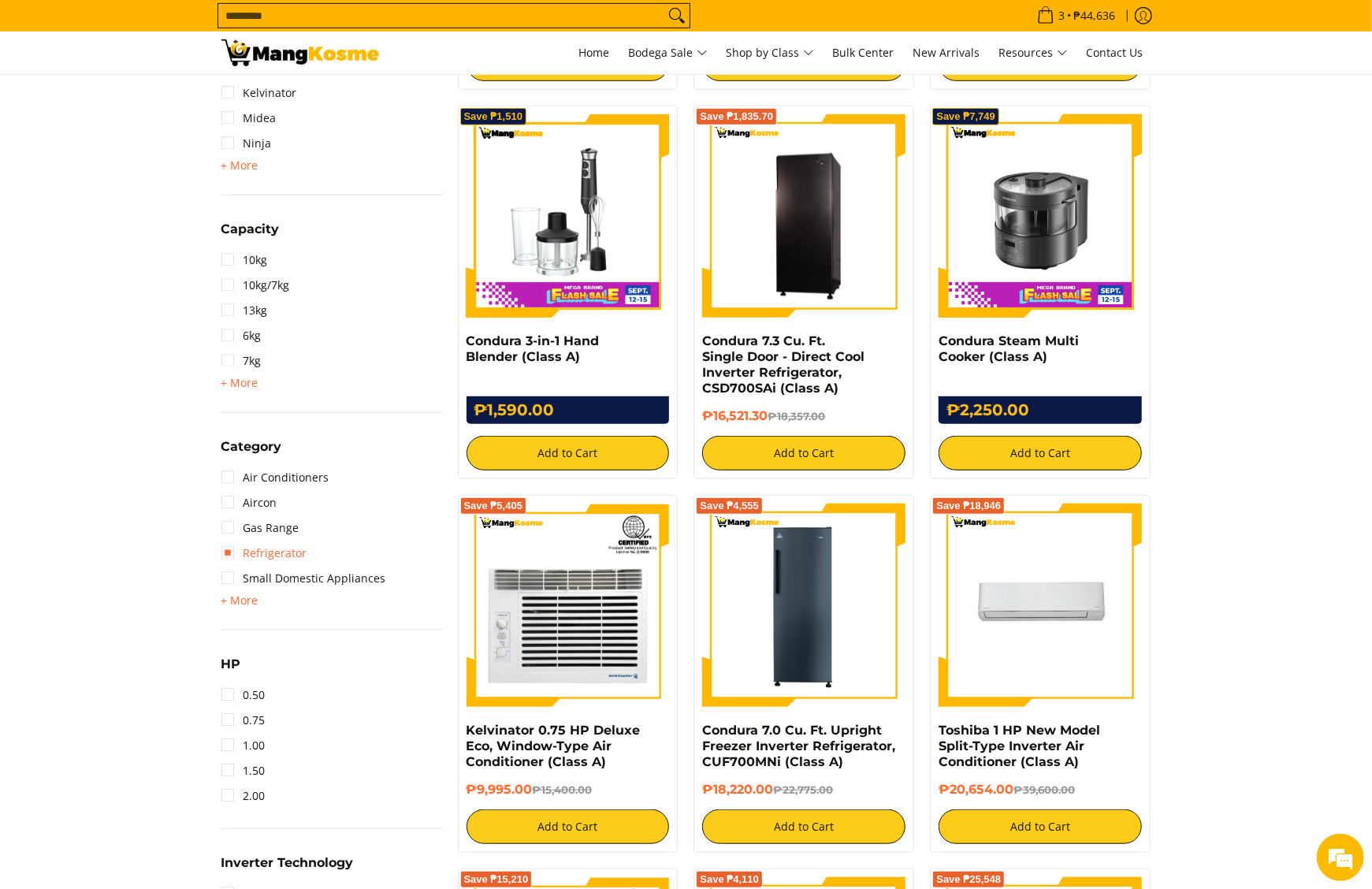
click at [270, 557] on link "Refrigerator" at bounding box center [264, 554] width 86 height 25
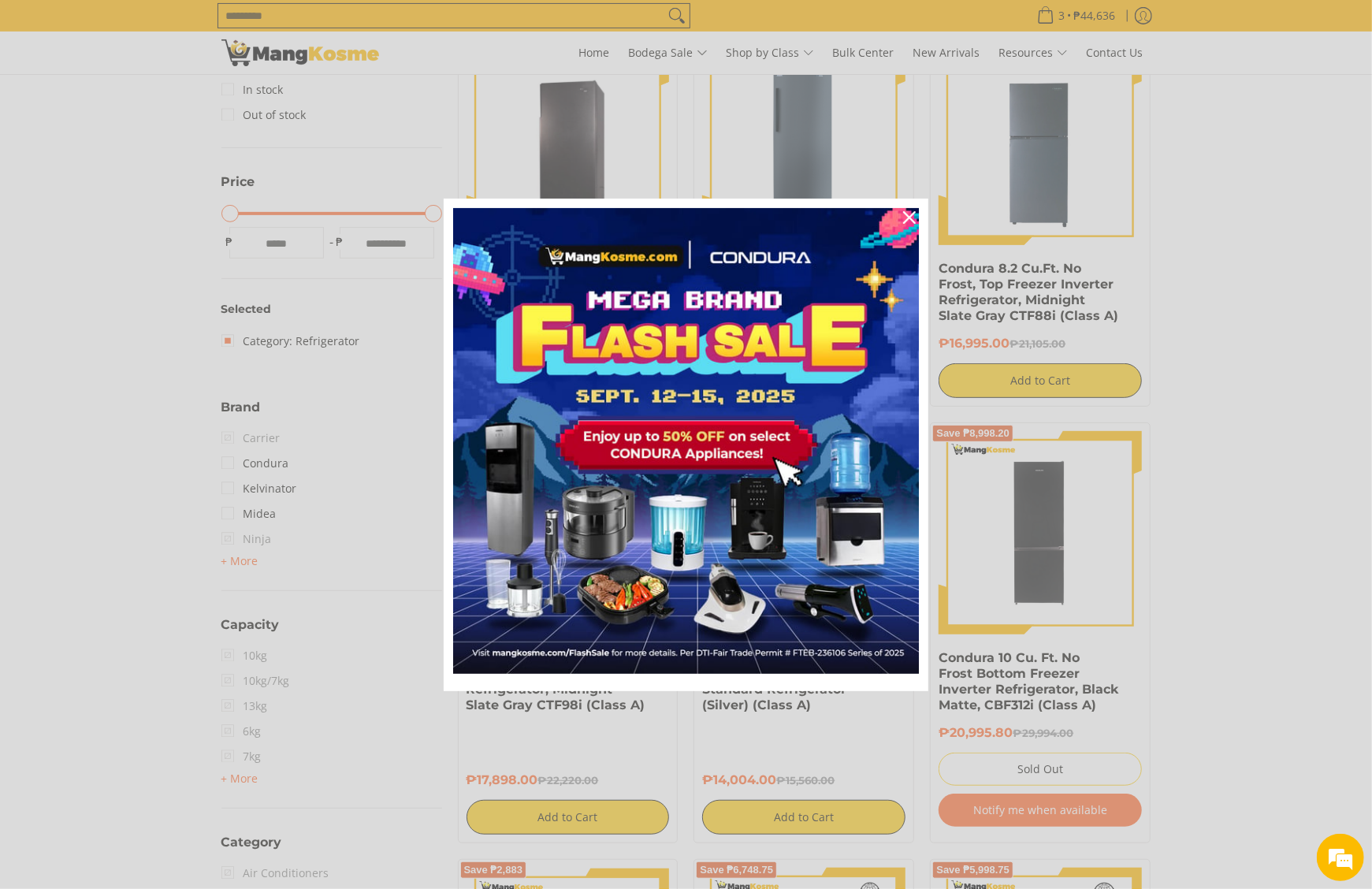
scroll to position [379, 0]
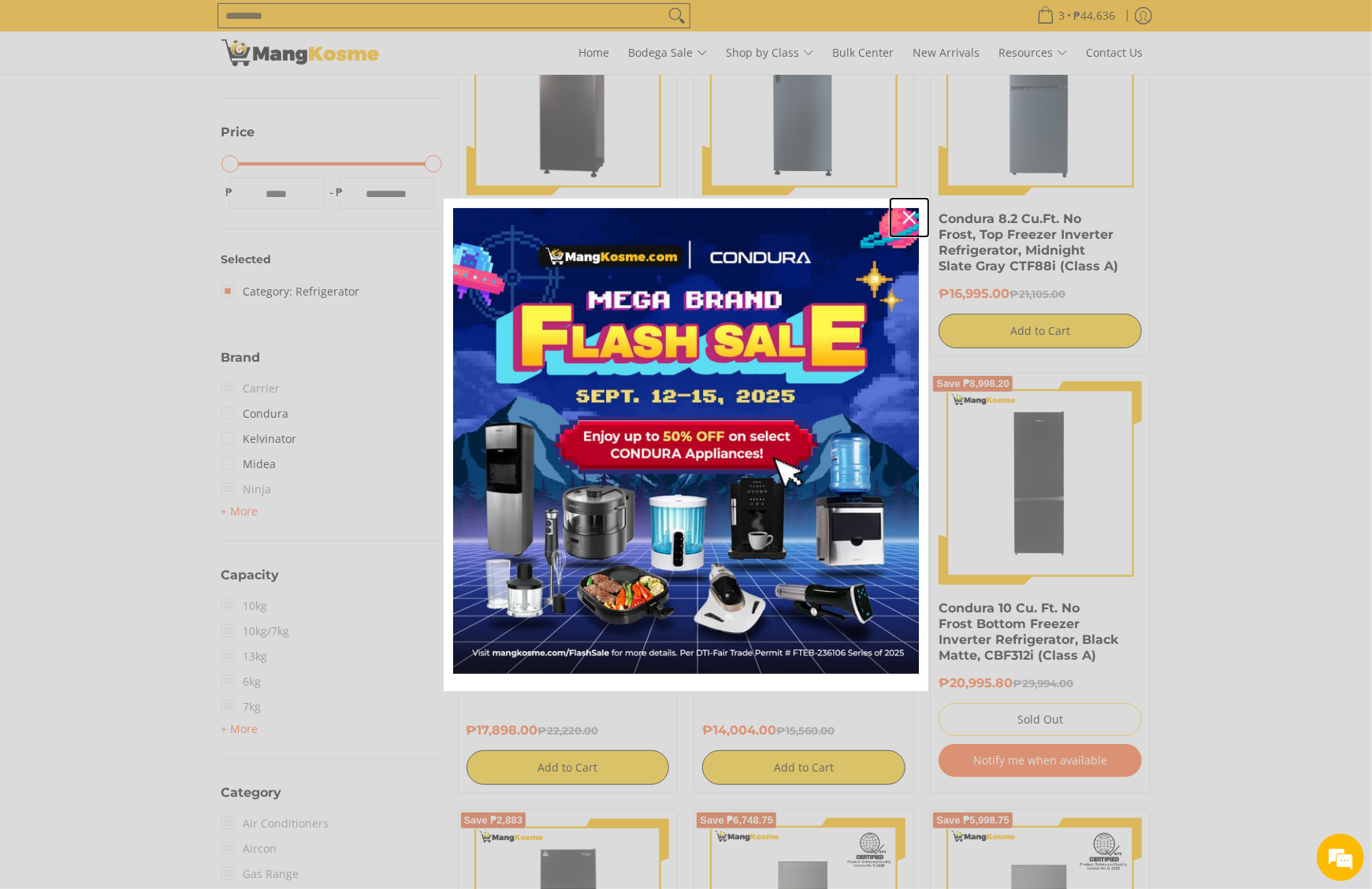
click at [903, 224] on div "Close" at bounding box center [910, 217] width 25 height 25
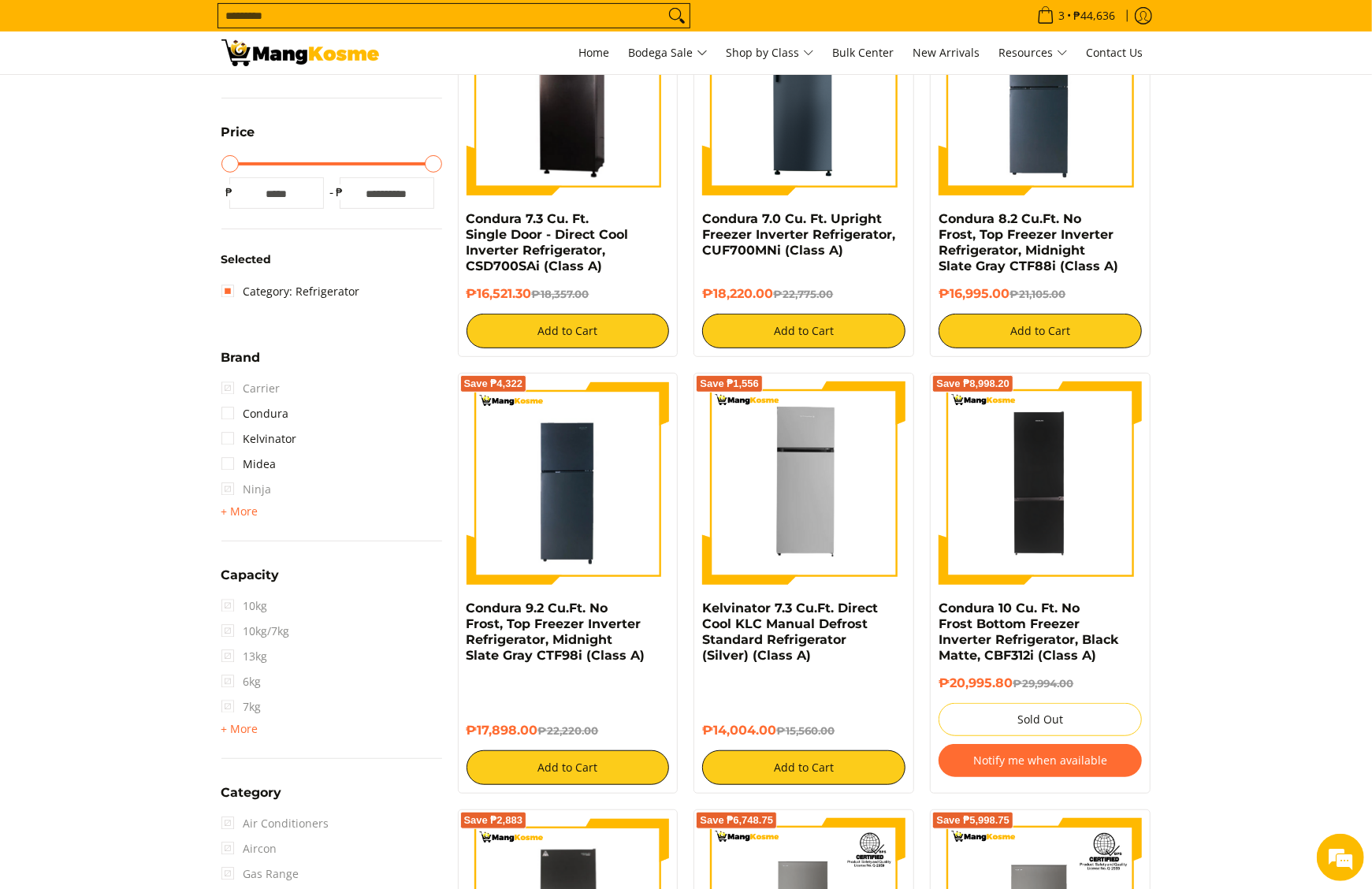
scroll to position [0, 0]
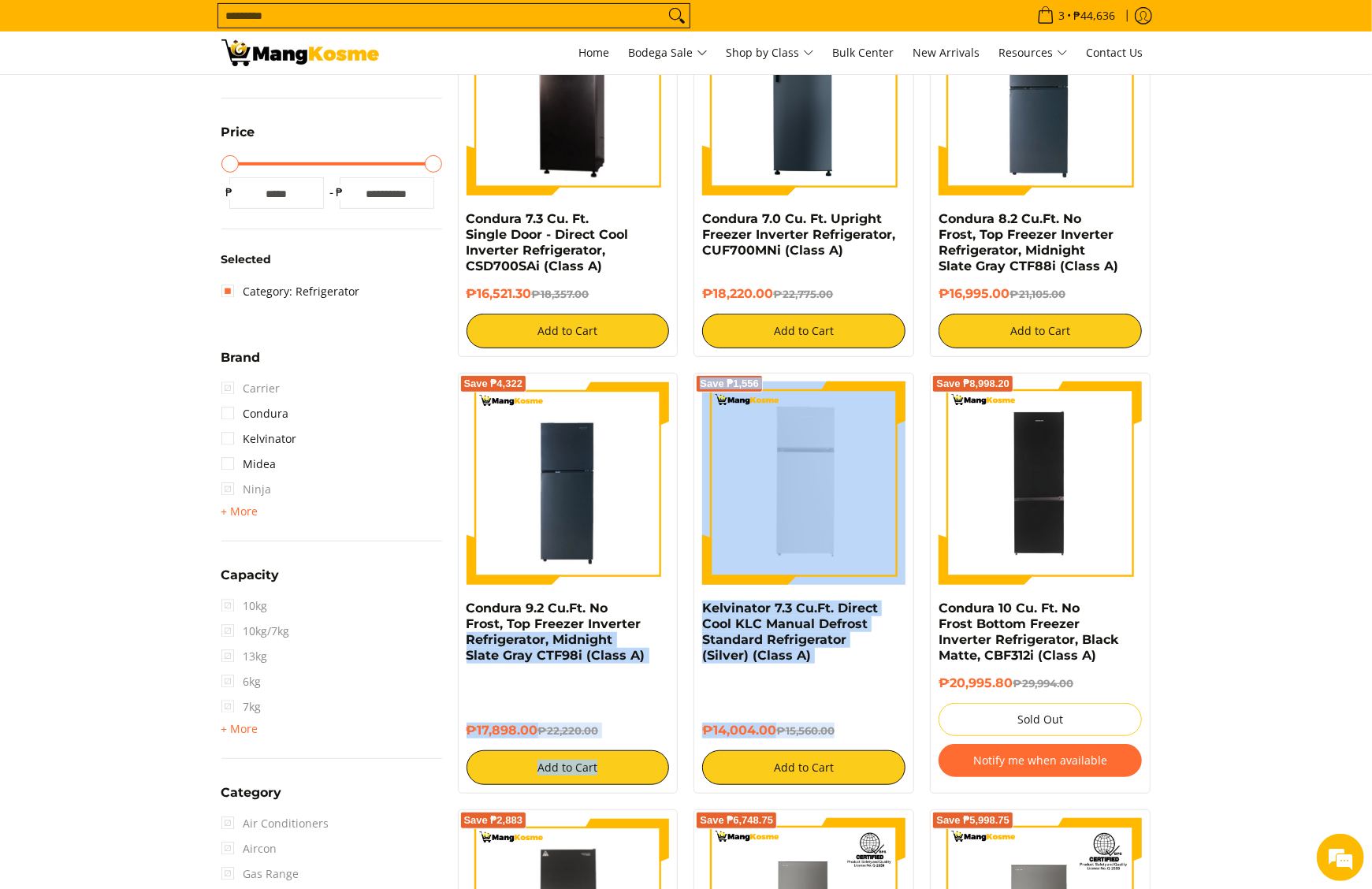
drag, startPoint x: 836, startPoint y: 677, endPoint x: 694, endPoint y: 640, distance: 146.7
click at [691, 637] on div "Save ₱1,556 Kelvinator 7.3 Cu.Ft. Direct Cool KLC Manual Defrost Standard Refri…" at bounding box center [803, 584] width 237 height 421
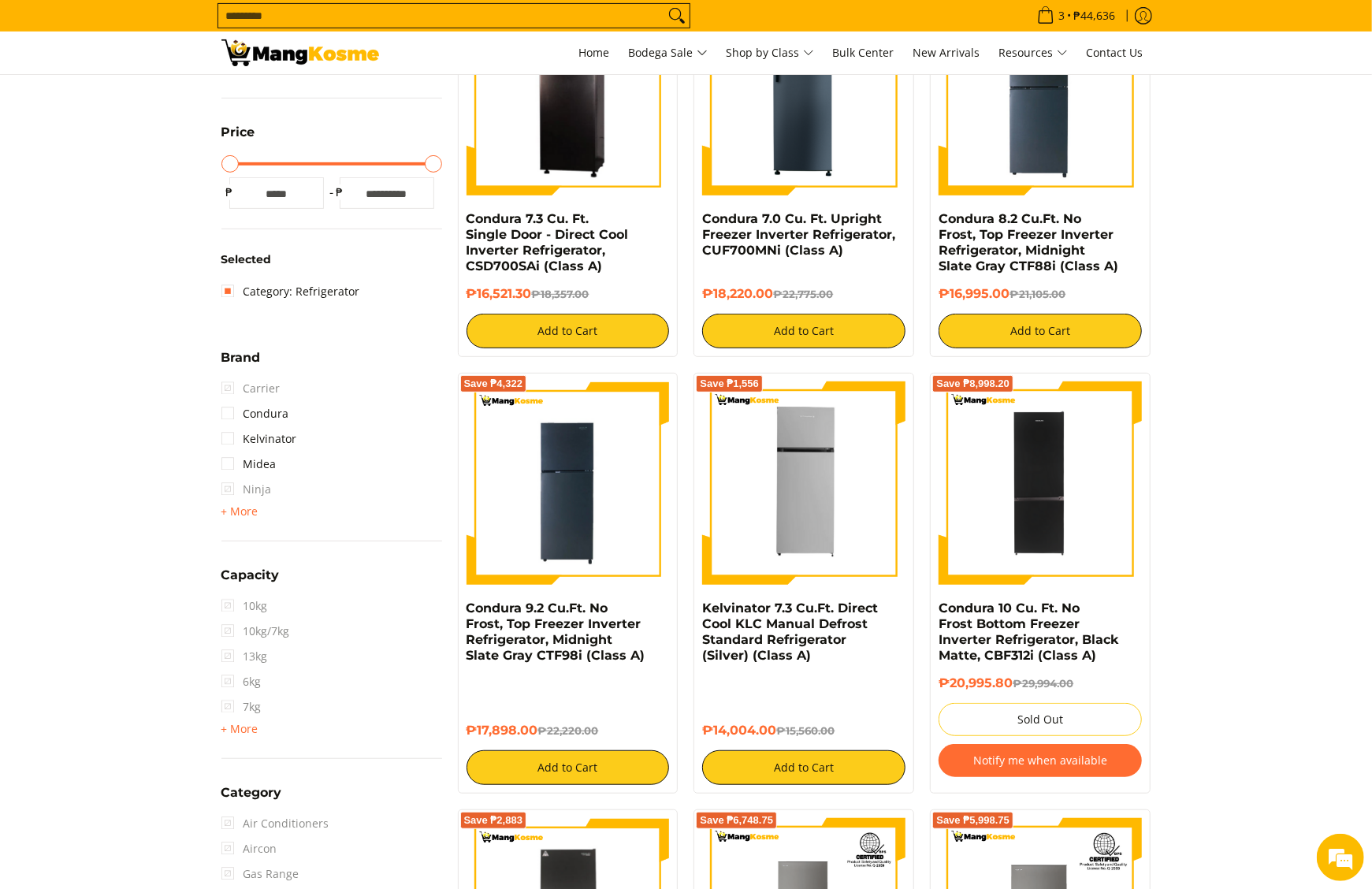
drag, startPoint x: 694, startPoint y: 609, endPoint x: 777, endPoint y: 729, distance: 145.9
click at [777, 729] on div "Save ₱1,556 Kelvinator 7.3 Cu.Ft. Direct Cool KLC Manual Defrost Standard Refri…" at bounding box center [803, 584] width 221 height 421
copy div "Kelvinator 7.3 Cu.Ft. Direct Cool KLC Manual Defrost Standard Refrigerator (Sil…"
click at [825, 626] on link "Kelvinator 7.3 Cu.Ft. Direct Cool KLC Manual Defrost Standard Refrigerator (Sil…" at bounding box center [790, 632] width 176 height 62
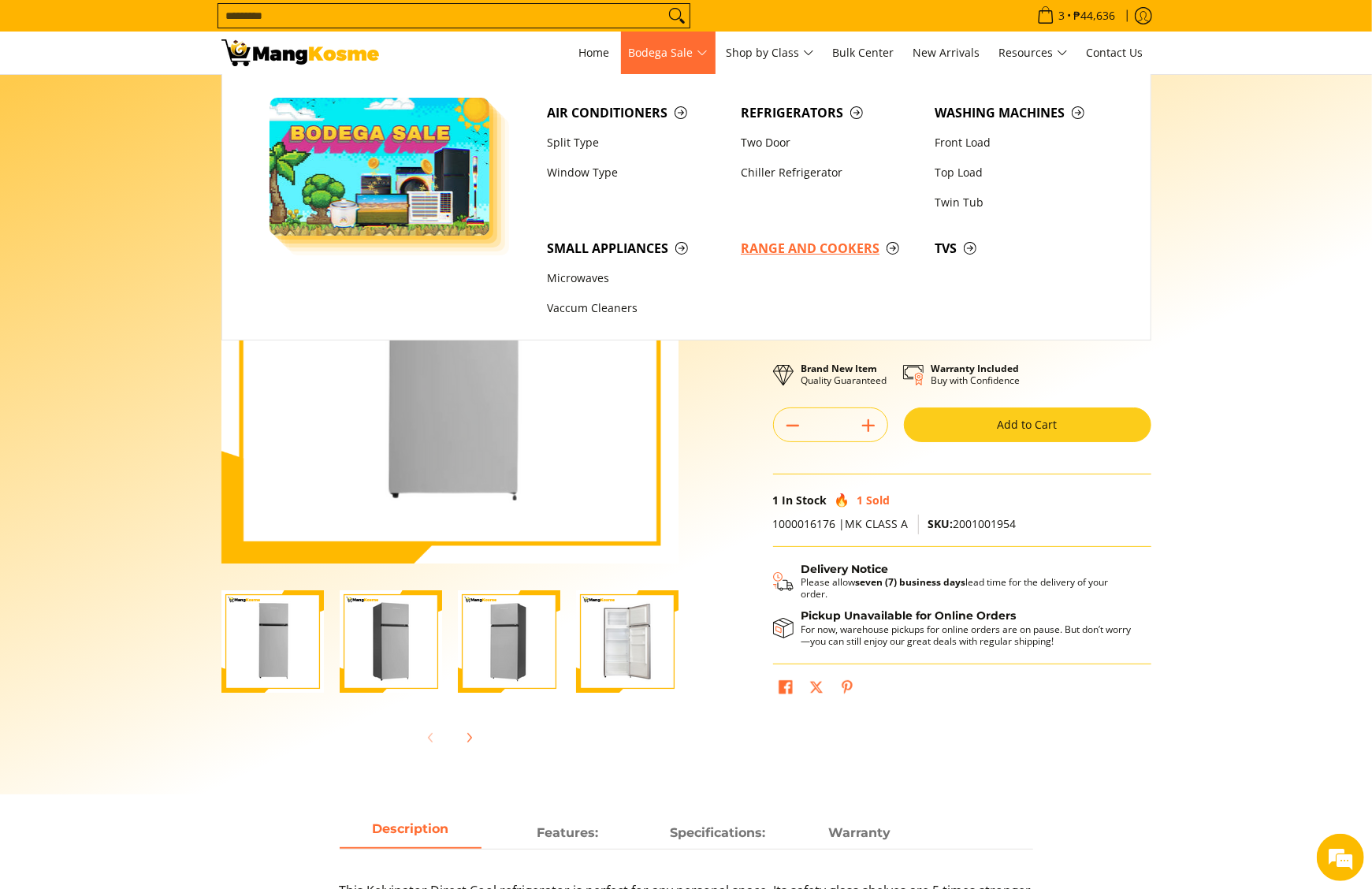
click at [820, 251] on span "Range and Cookers" at bounding box center [829, 248] width 178 height 19
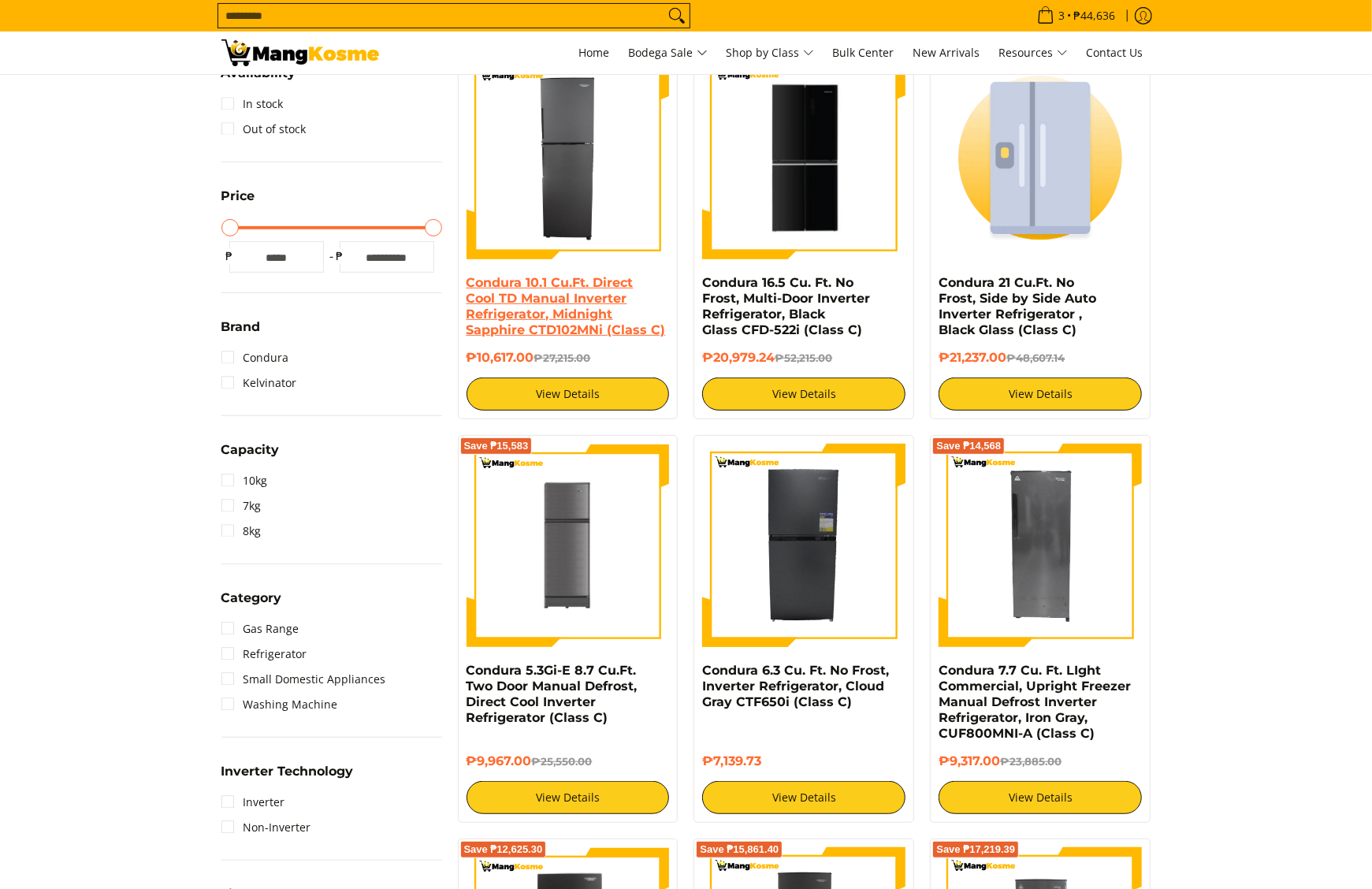
click at [563, 324] on link "Condura 10.1 Cu.Ft. Direct Cool TD Manual Inverter Refrigerator, Midnight Sapph…" at bounding box center [566, 307] width 200 height 62
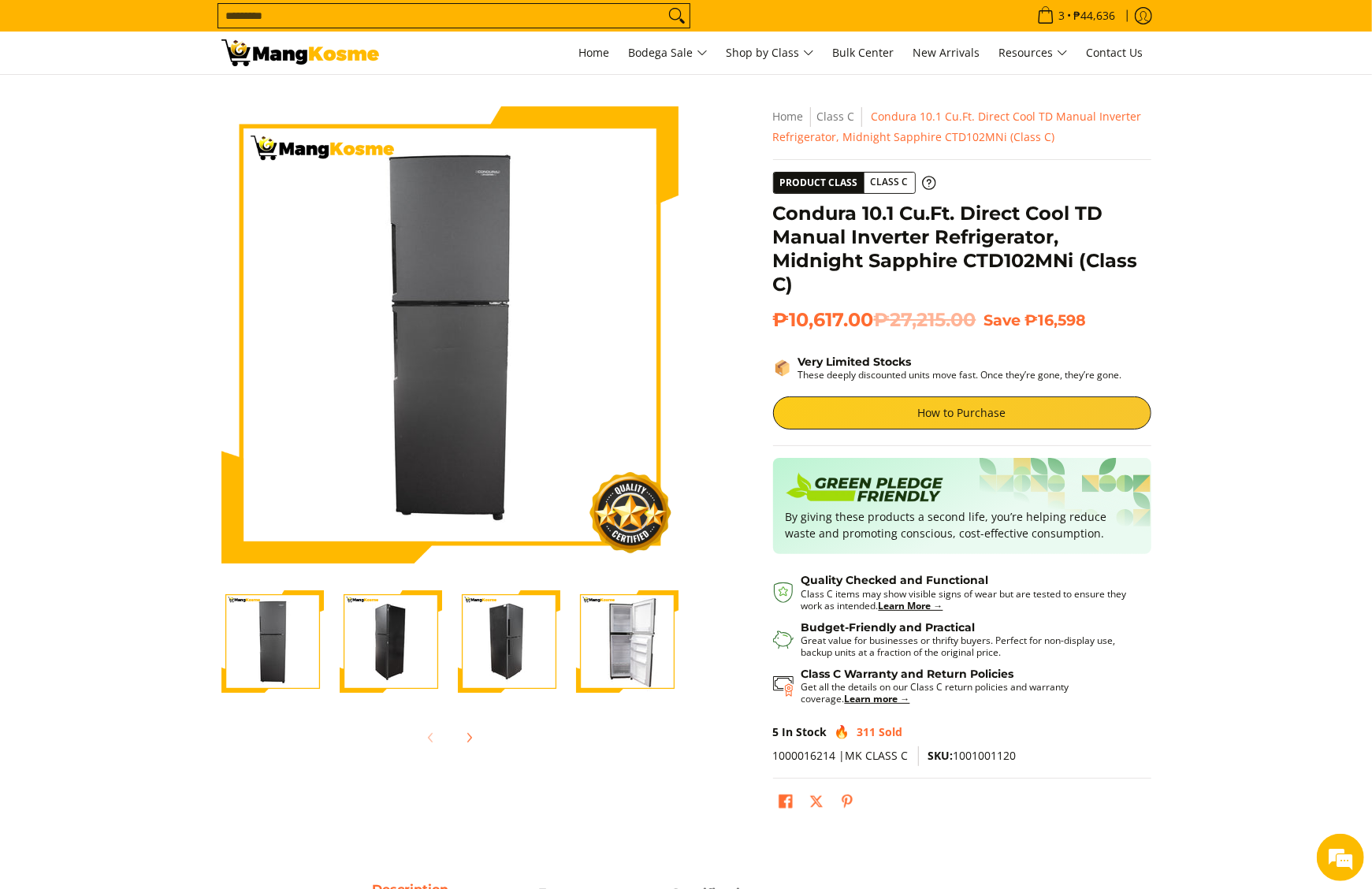
click at [588, 641] on img "Condura 10.1 Cu.Ft. Direct Cool TD Manual Inverter Refrigerator, Midnight Sapph…" at bounding box center [627, 642] width 103 height 103
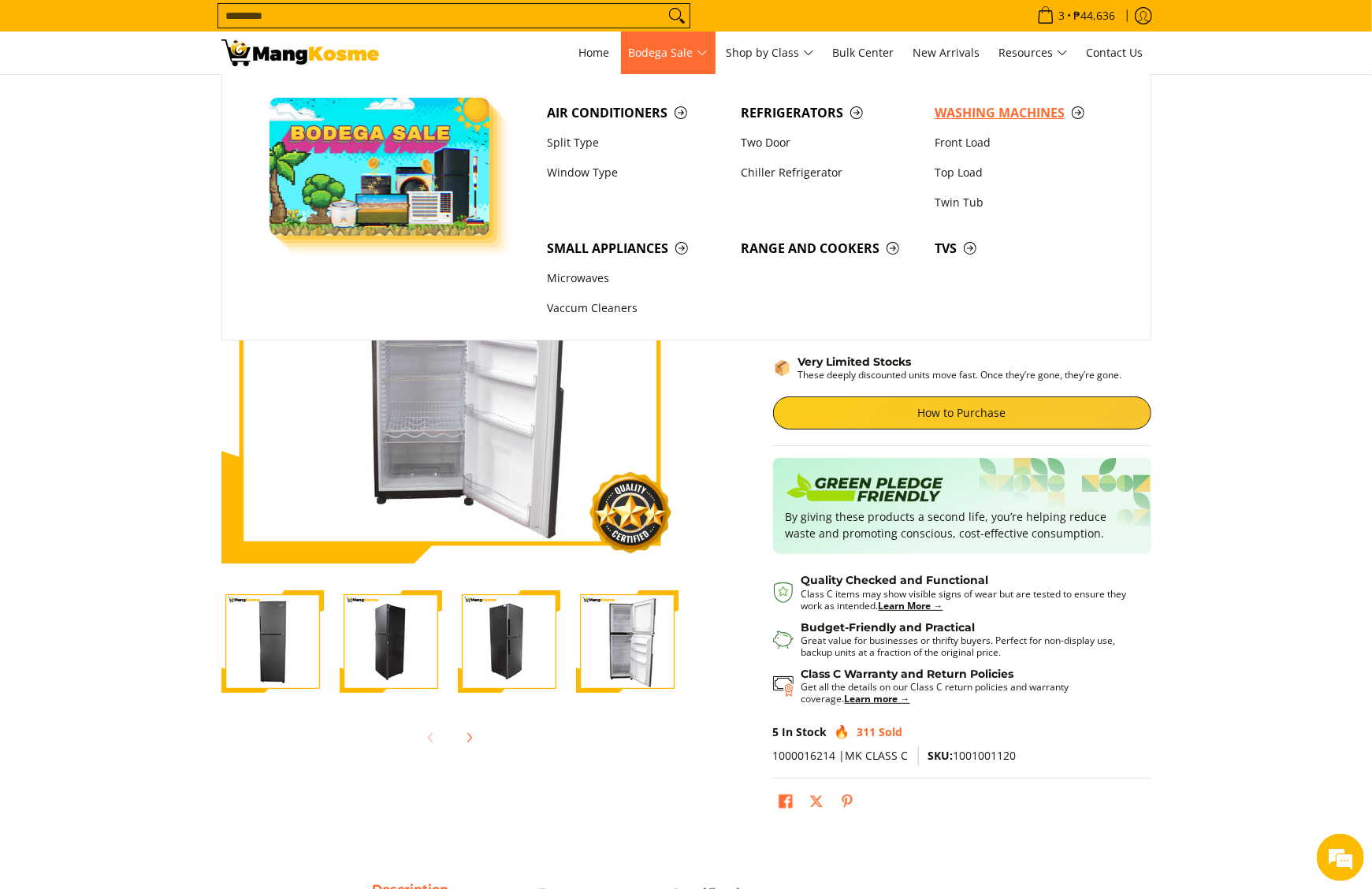
click at [957, 108] on span "Washing Machines" at bounding box center [1023, 113] width 178 height 19
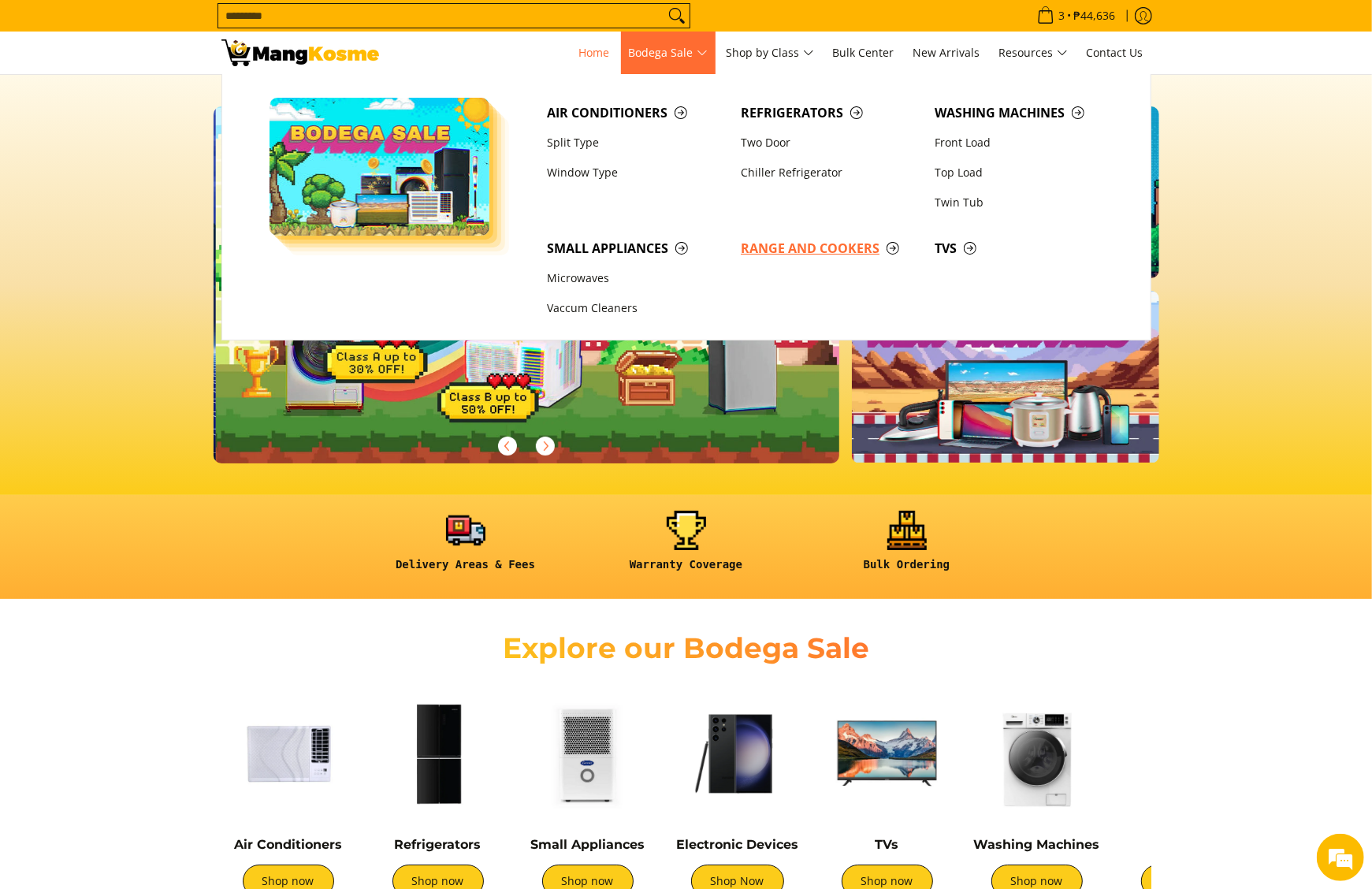
click at [808, 247] on span "Range and Cookers" at bounding box center [829, 248] width 178 height 19
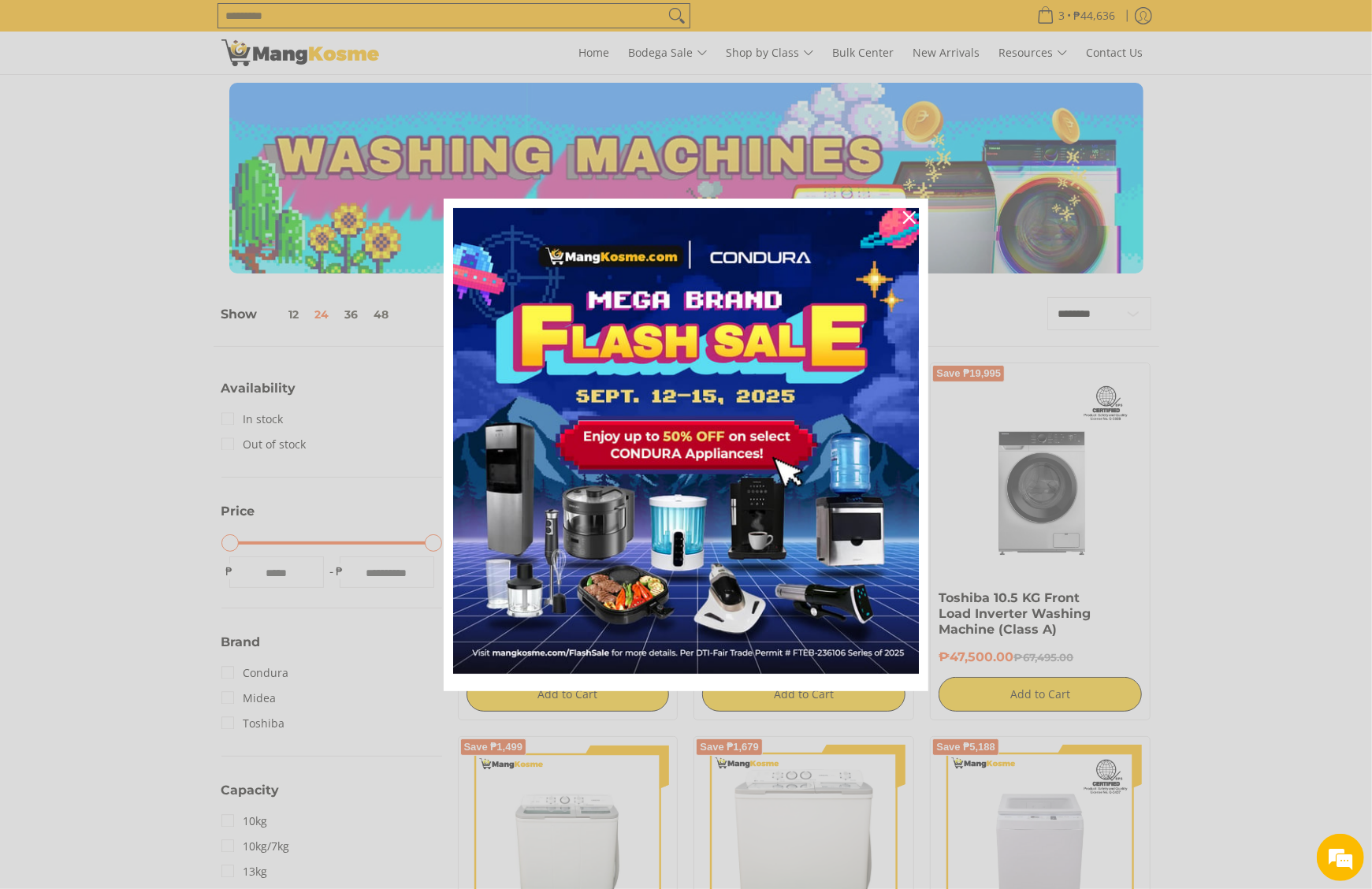
click at [311, 18] on div "Marketing offer form" at bounding box center [686, 444] width 1372 height 889
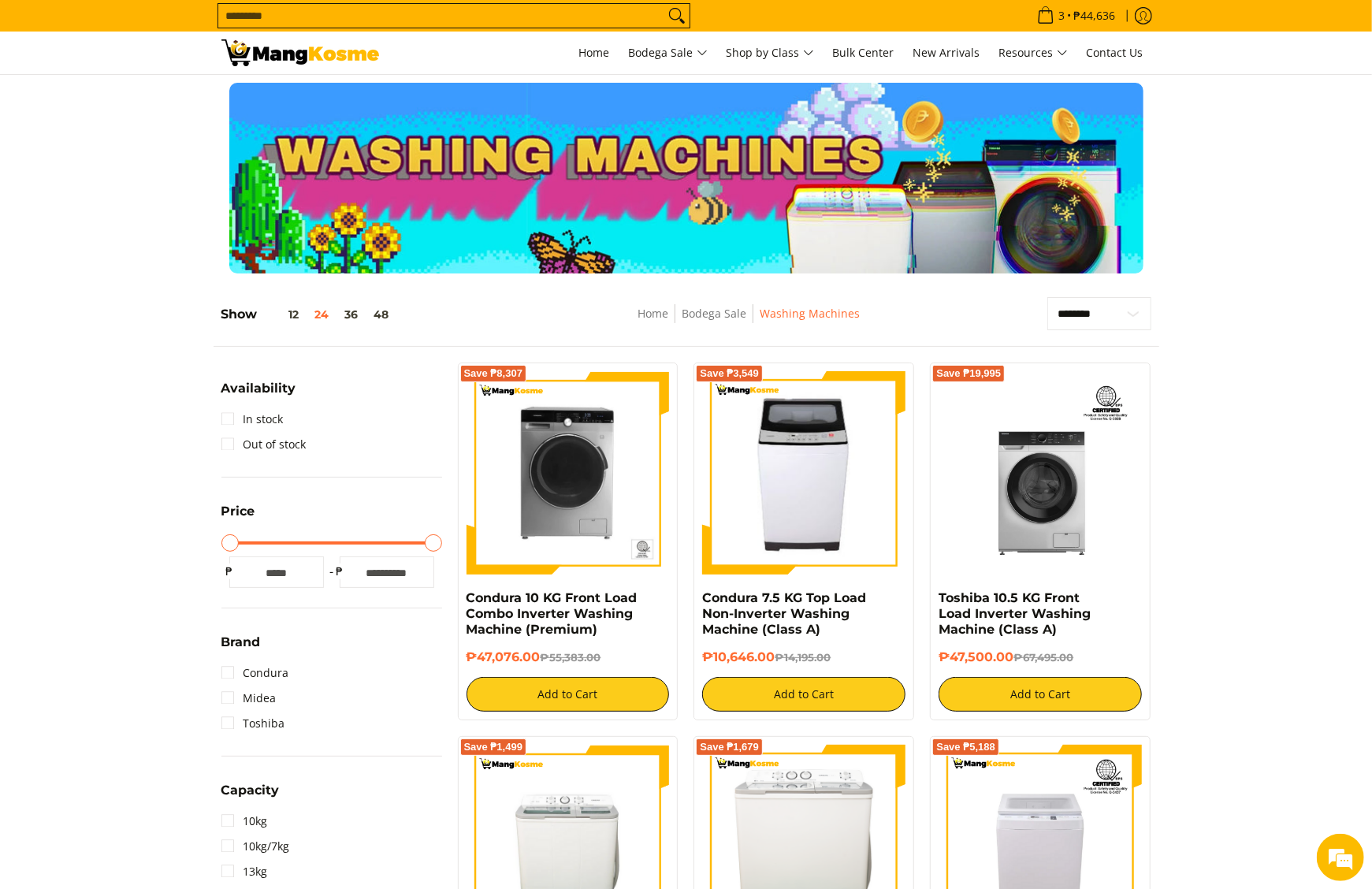
click at [315, 56] on img at bounding box center [300, 53] width 157 height 27
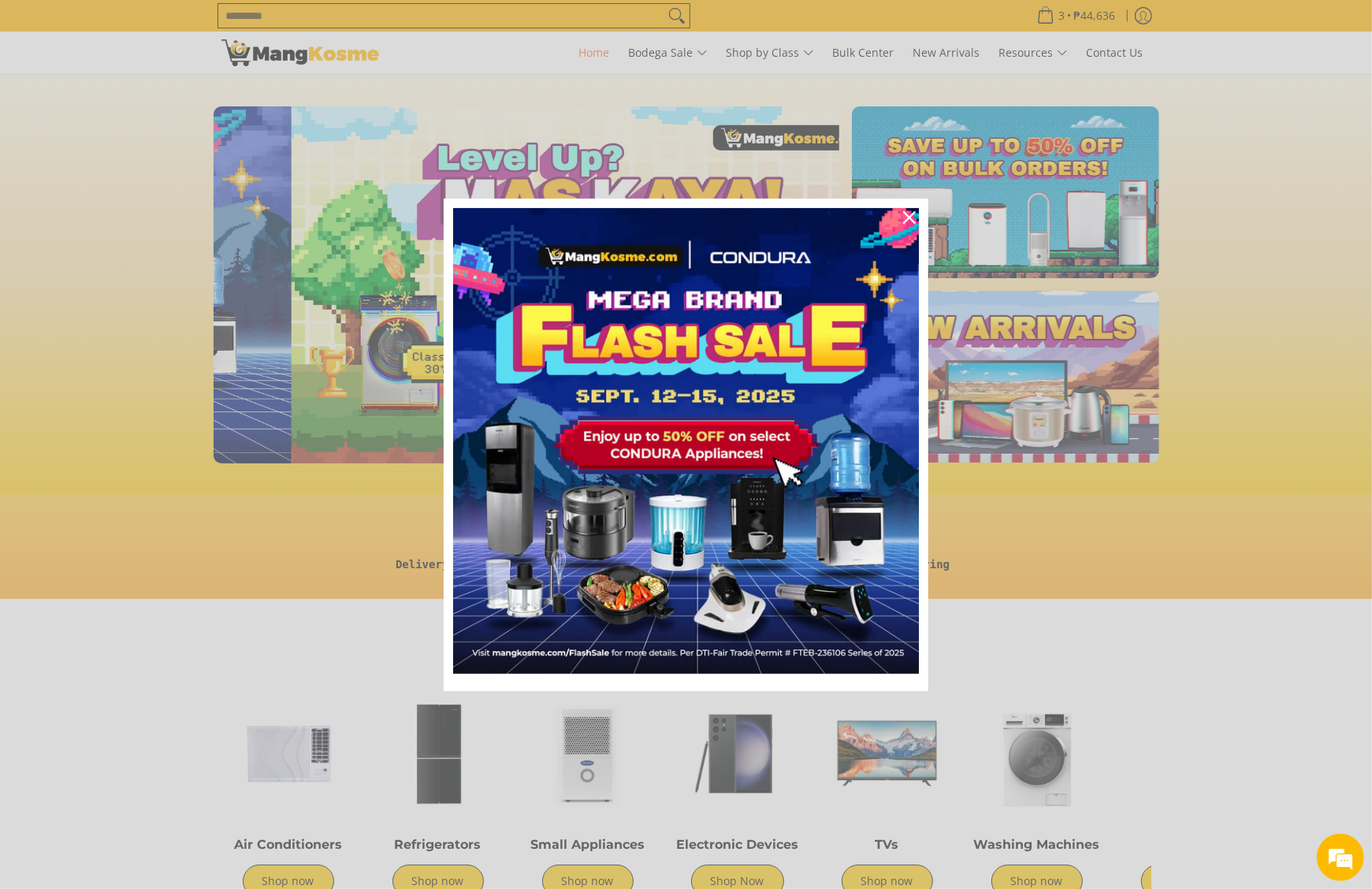
scroll to position [0, 626]
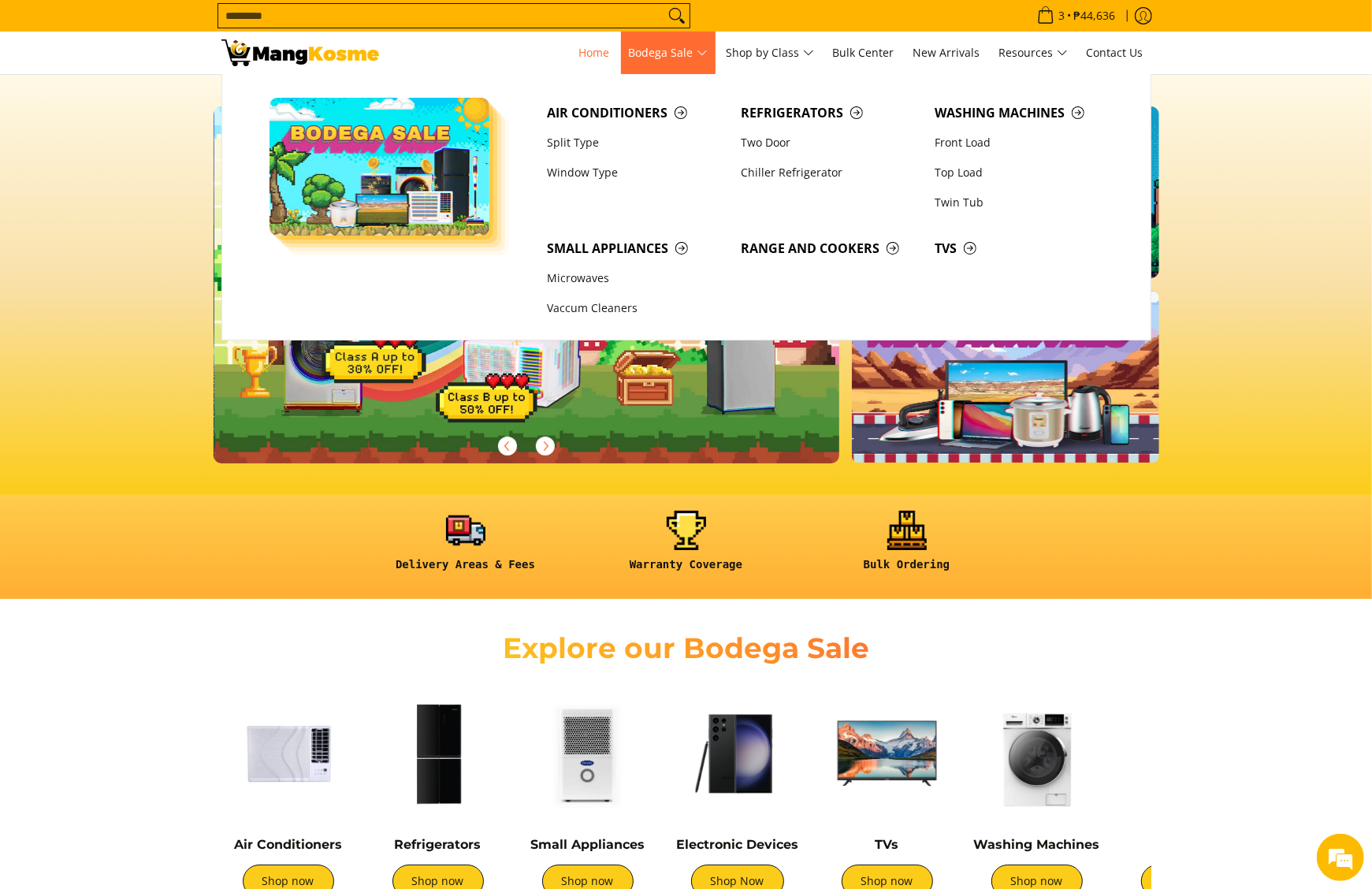
click at [684, 36] on link "Bodega Sale" at bounding box center [668, 52] width 94 height 43
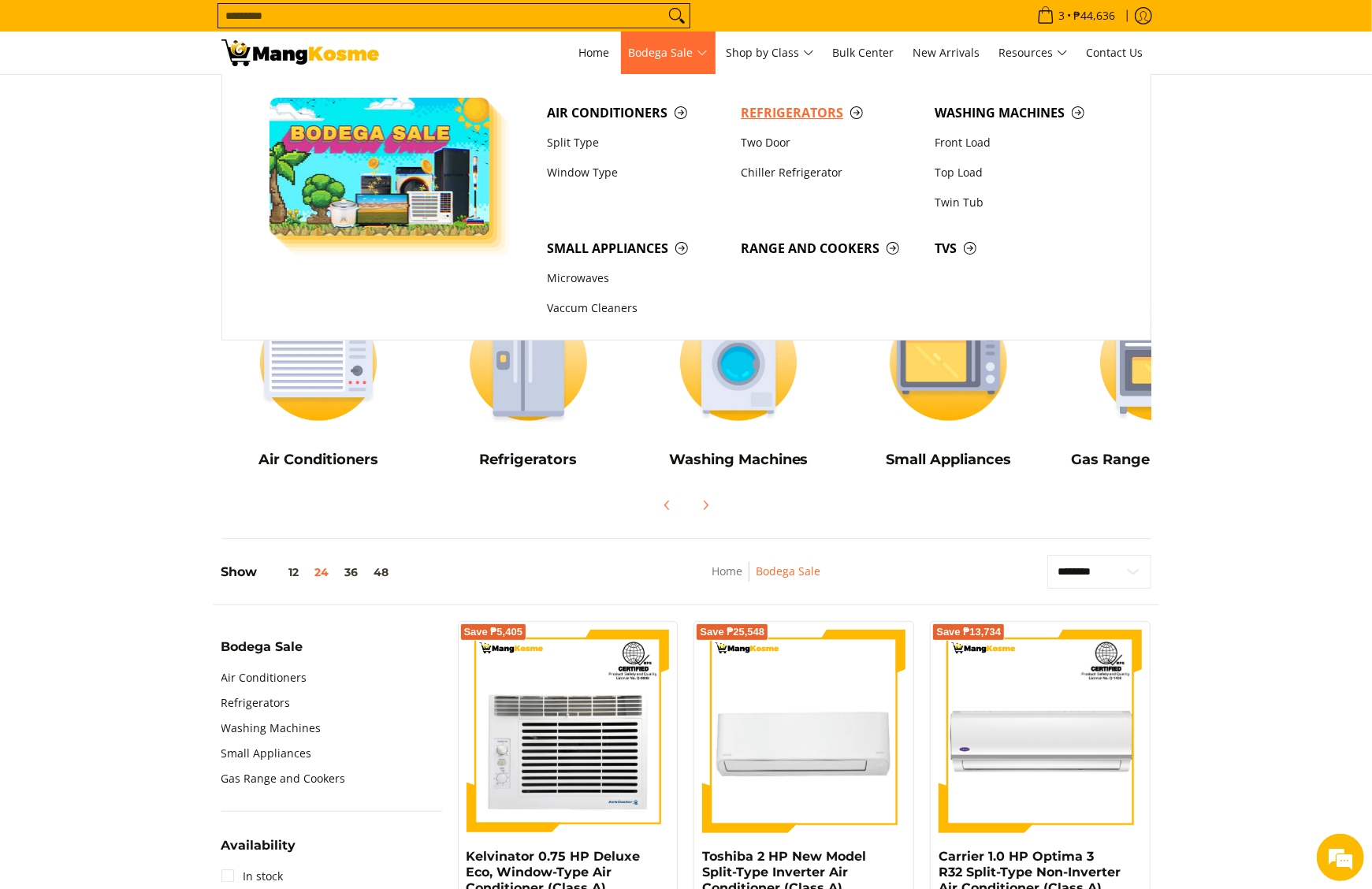
click at [754, 110] on span "Refrigerators" at bounding box center [829, 113] width 178 height 19
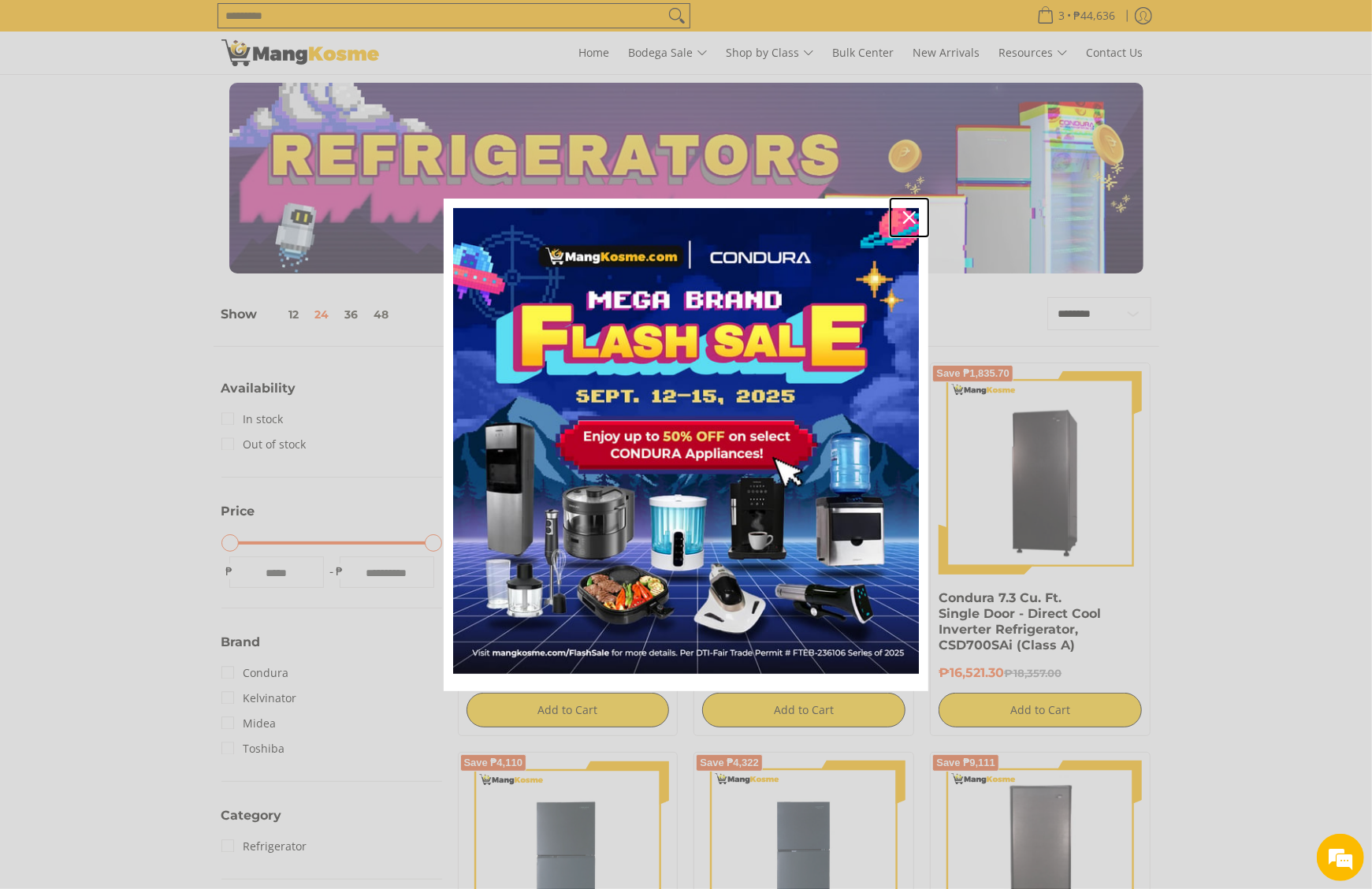
click at [916, 216] on div "Close" at bounding box center [910, 217] width 25 height 25
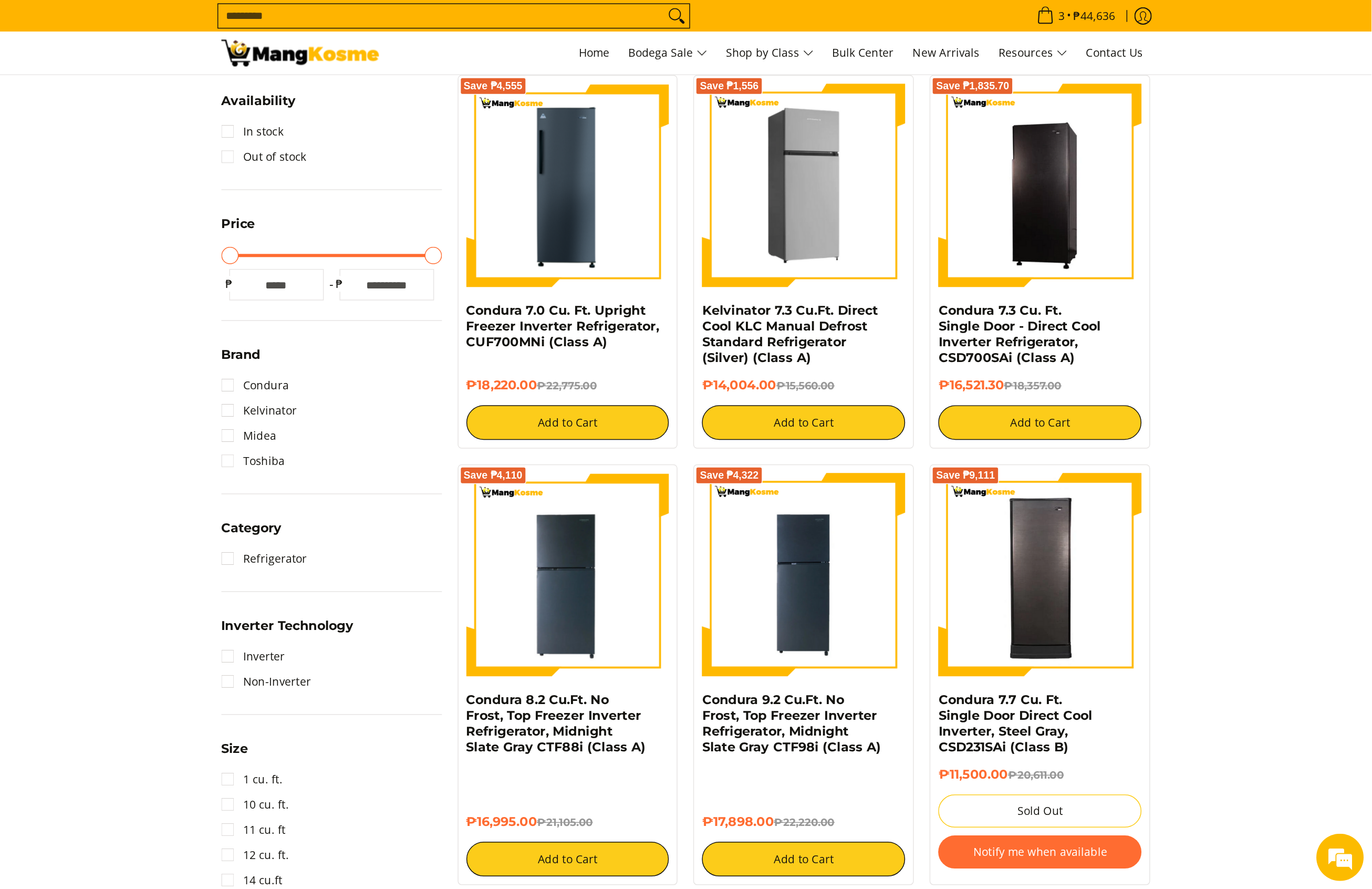
scroll to position [210, 0]
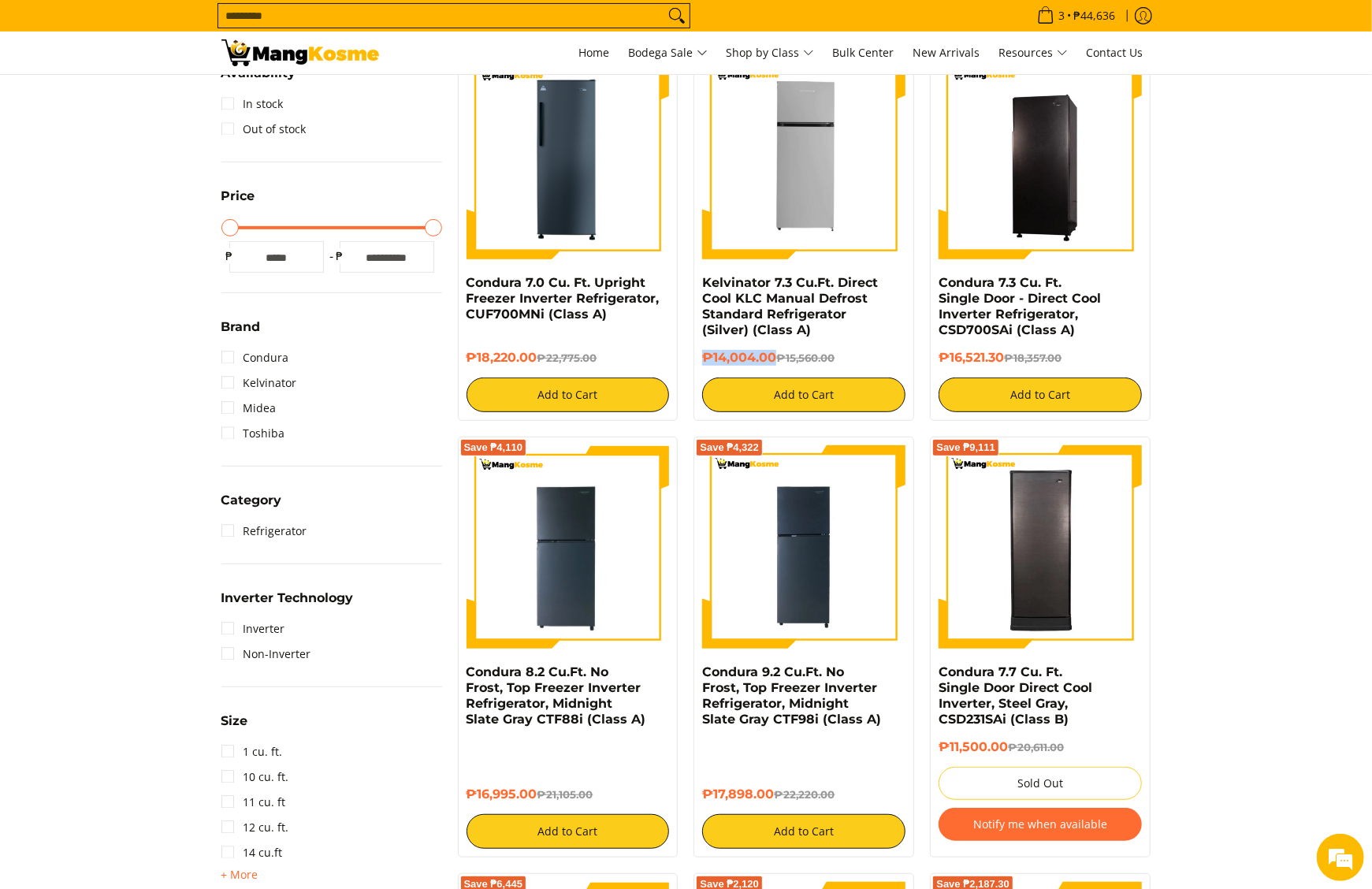
drag, startPoint x: 703, startPoint y: 358, endPoint x: 773, endPoint y: 360, distance: 70.0
click at [773, 360] on h6 "₱14,004.00 ₱15,560.00" at bounding box center [803, 357] width 203 height 16
copy h6 "₱14,004.00"
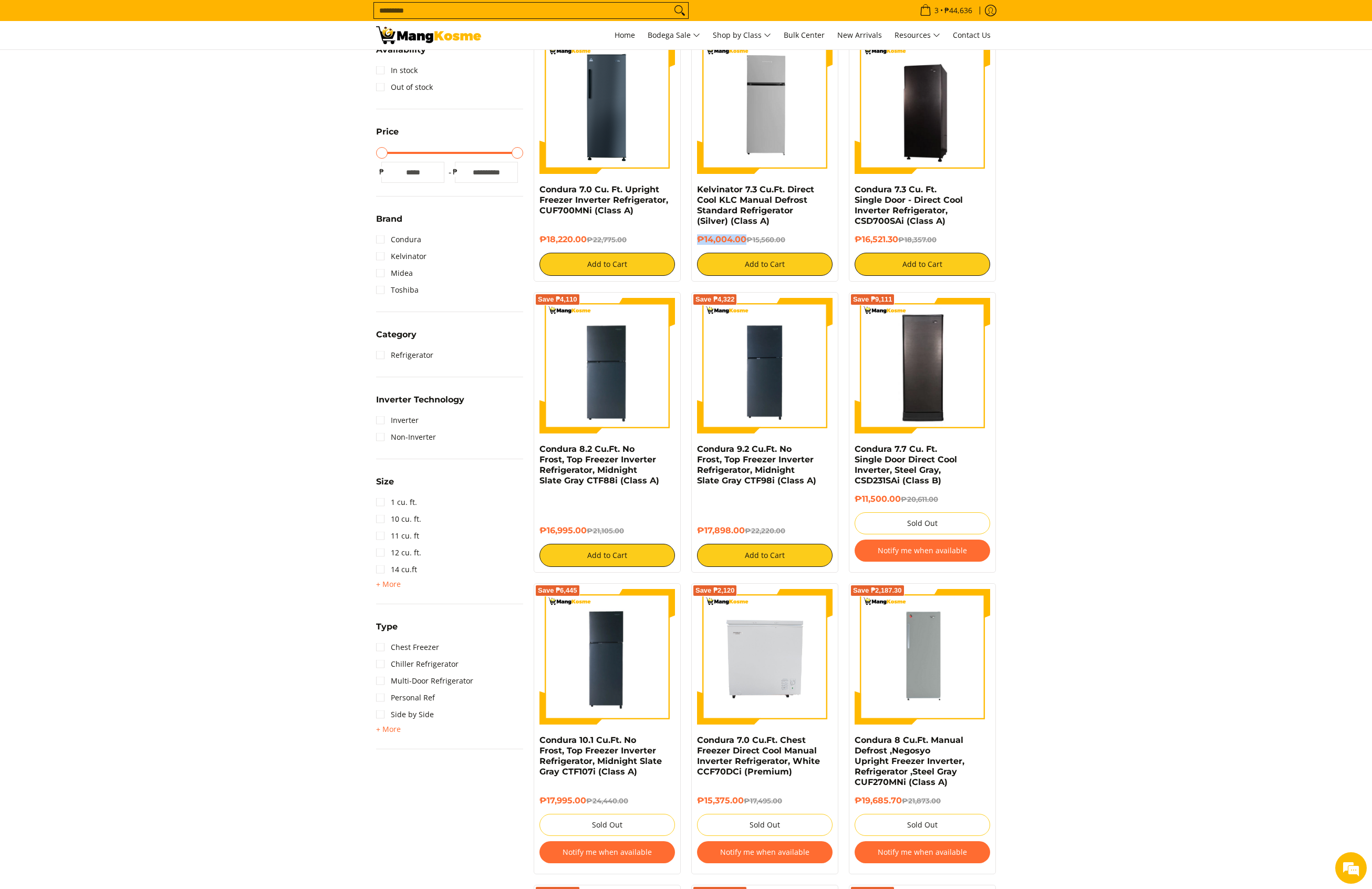
click at [398, 35] on img at bounding box center [428, 35] width 105 height 18
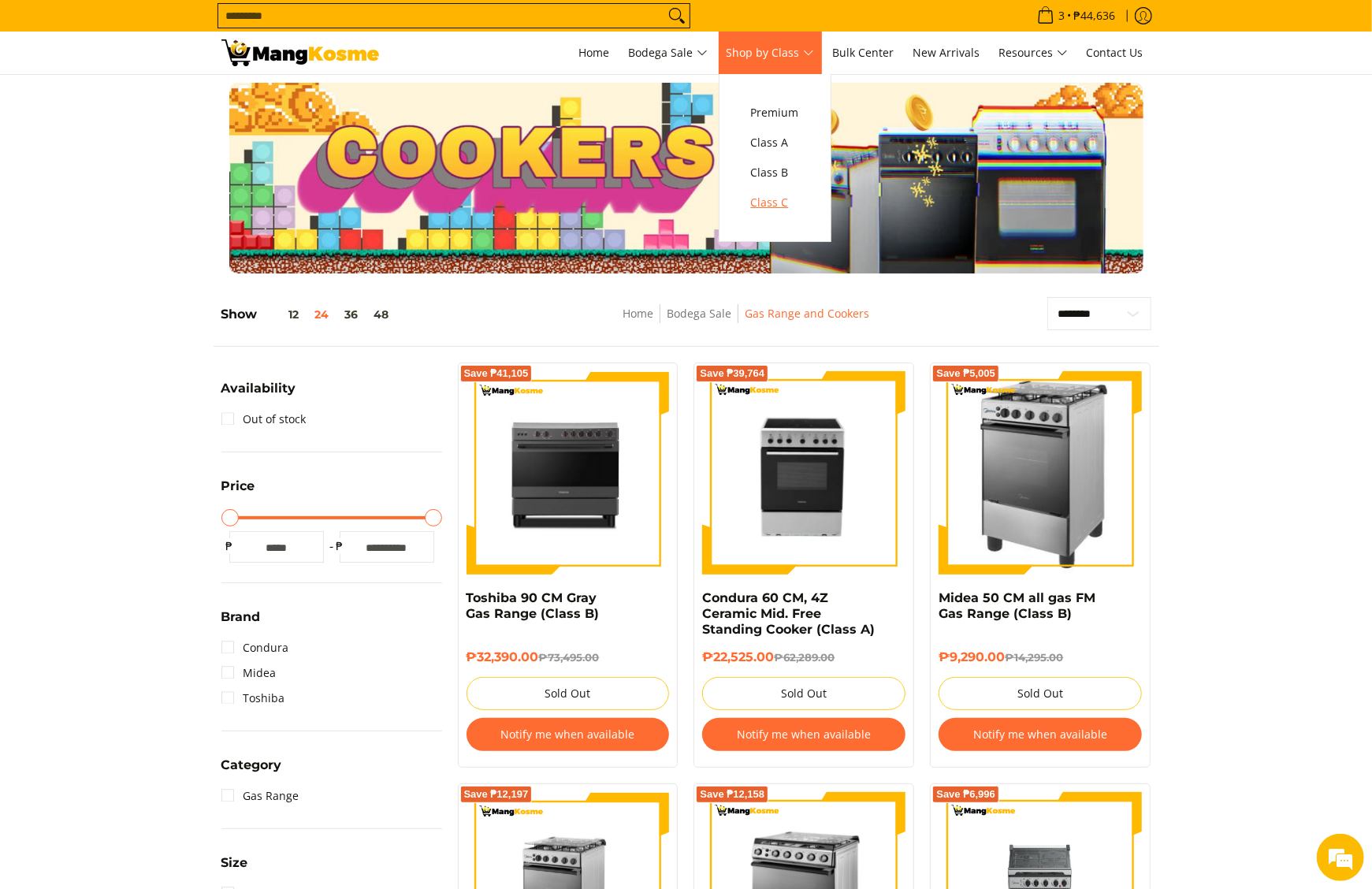
click at [807, 202] on link "Class C" at bounding box center [775, 203] width 64 height 30
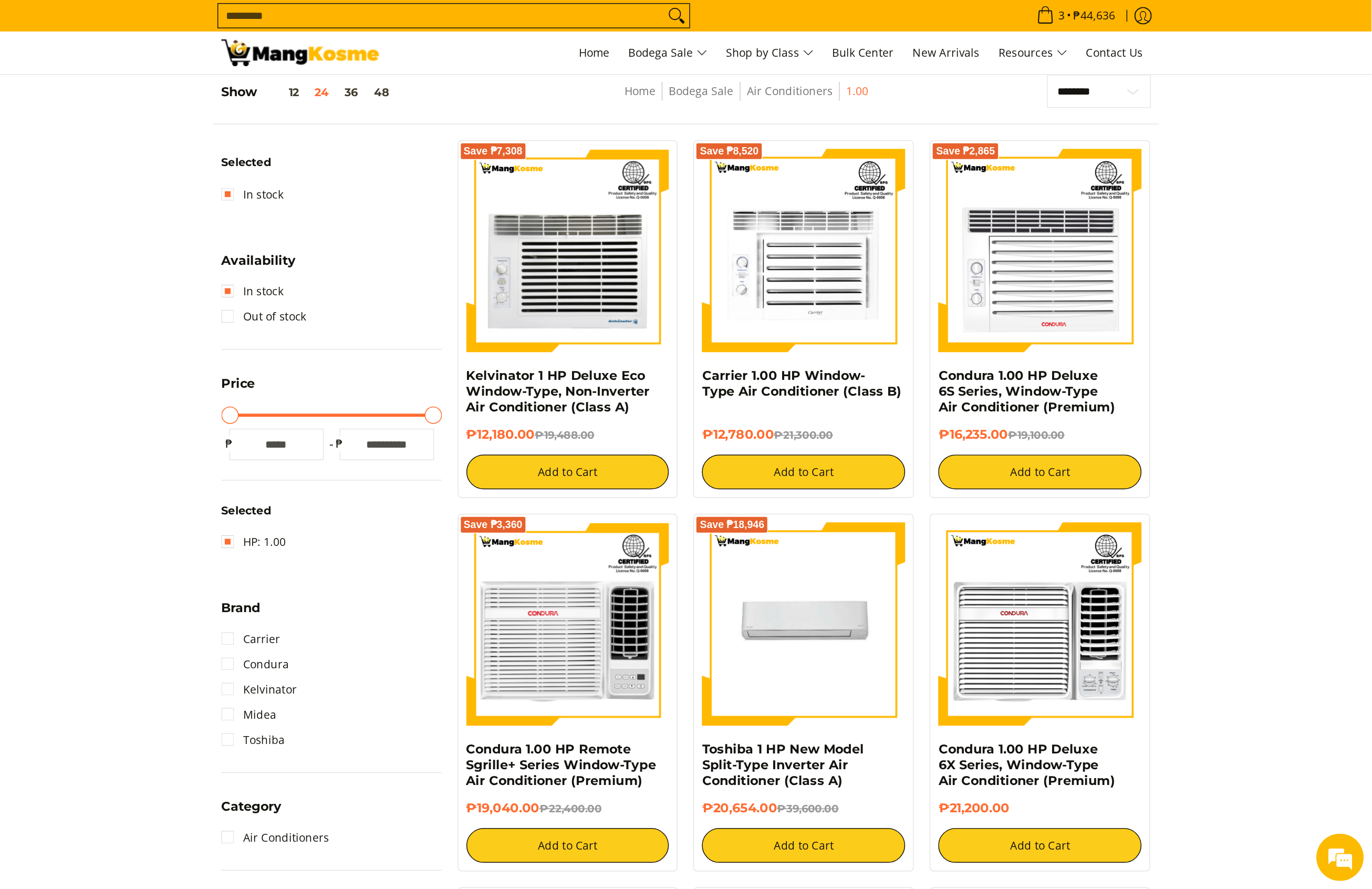
scroll to position [148, 0]
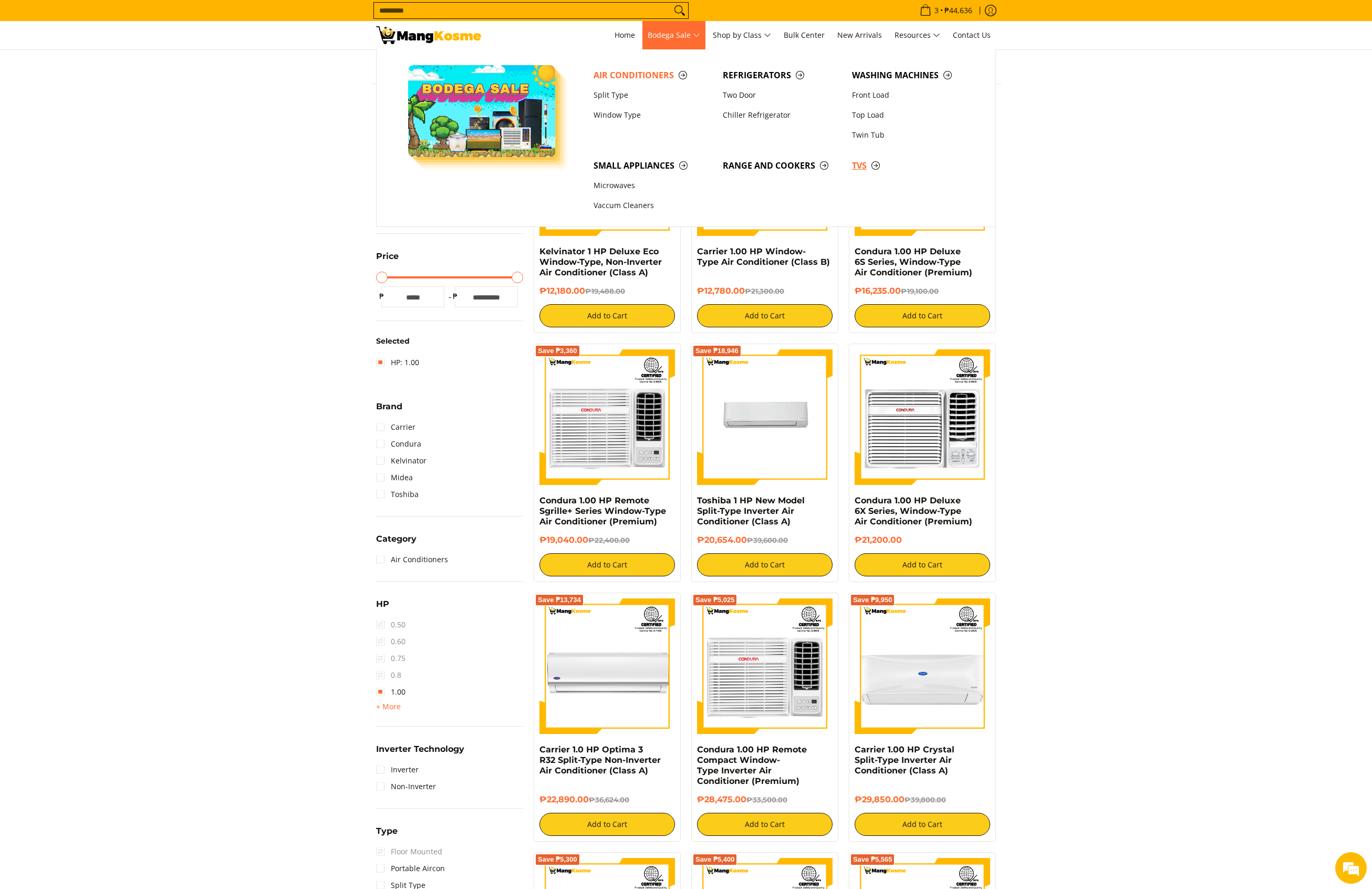
click at [863, 161] on span "TVs" at bounding box center [911, 165] width 118 height 13
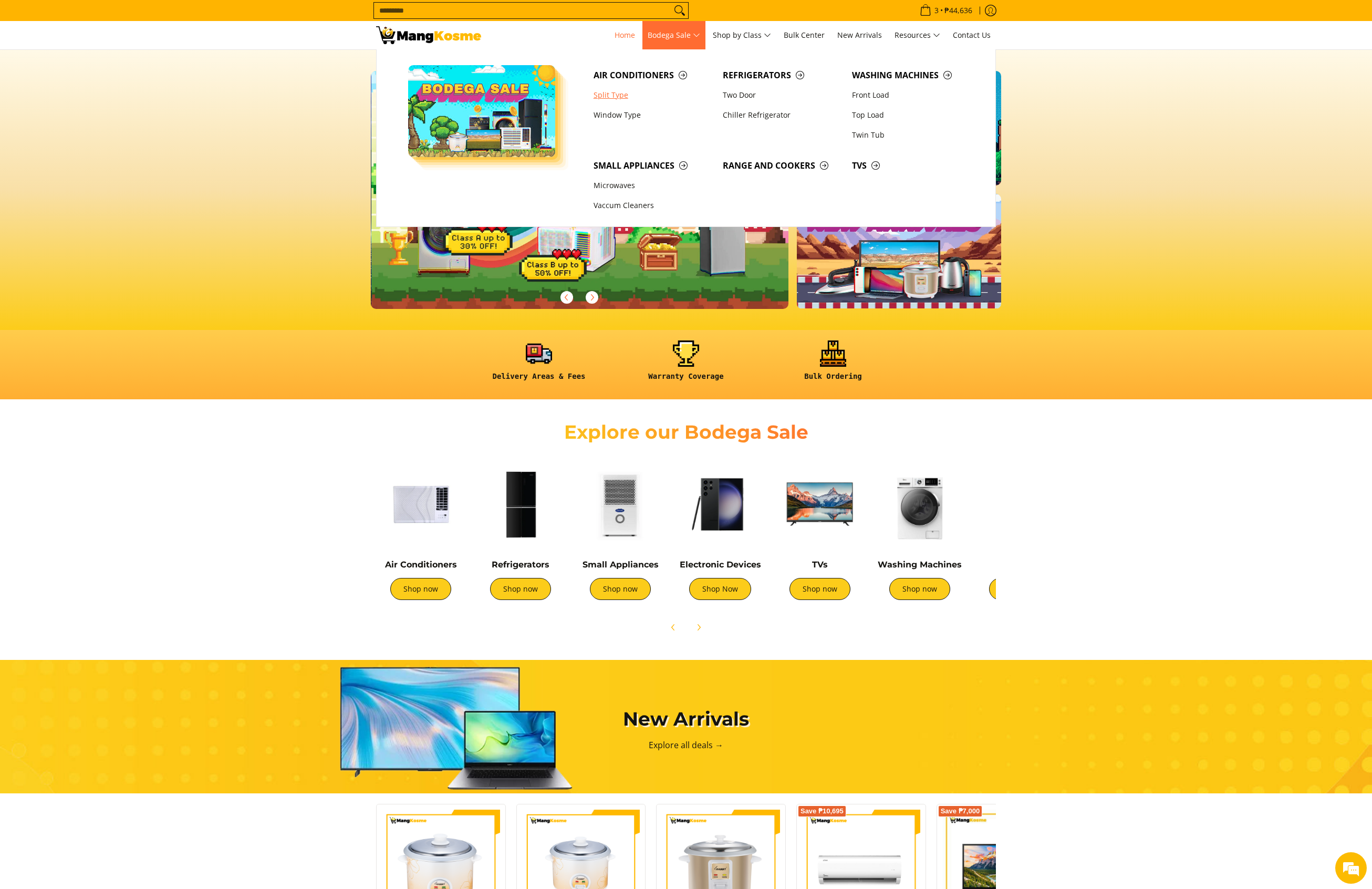
scroll to position [0, 418]
click at [624, 98] on link "Split Type" at bounding box center [653, 95] width 129 height 20
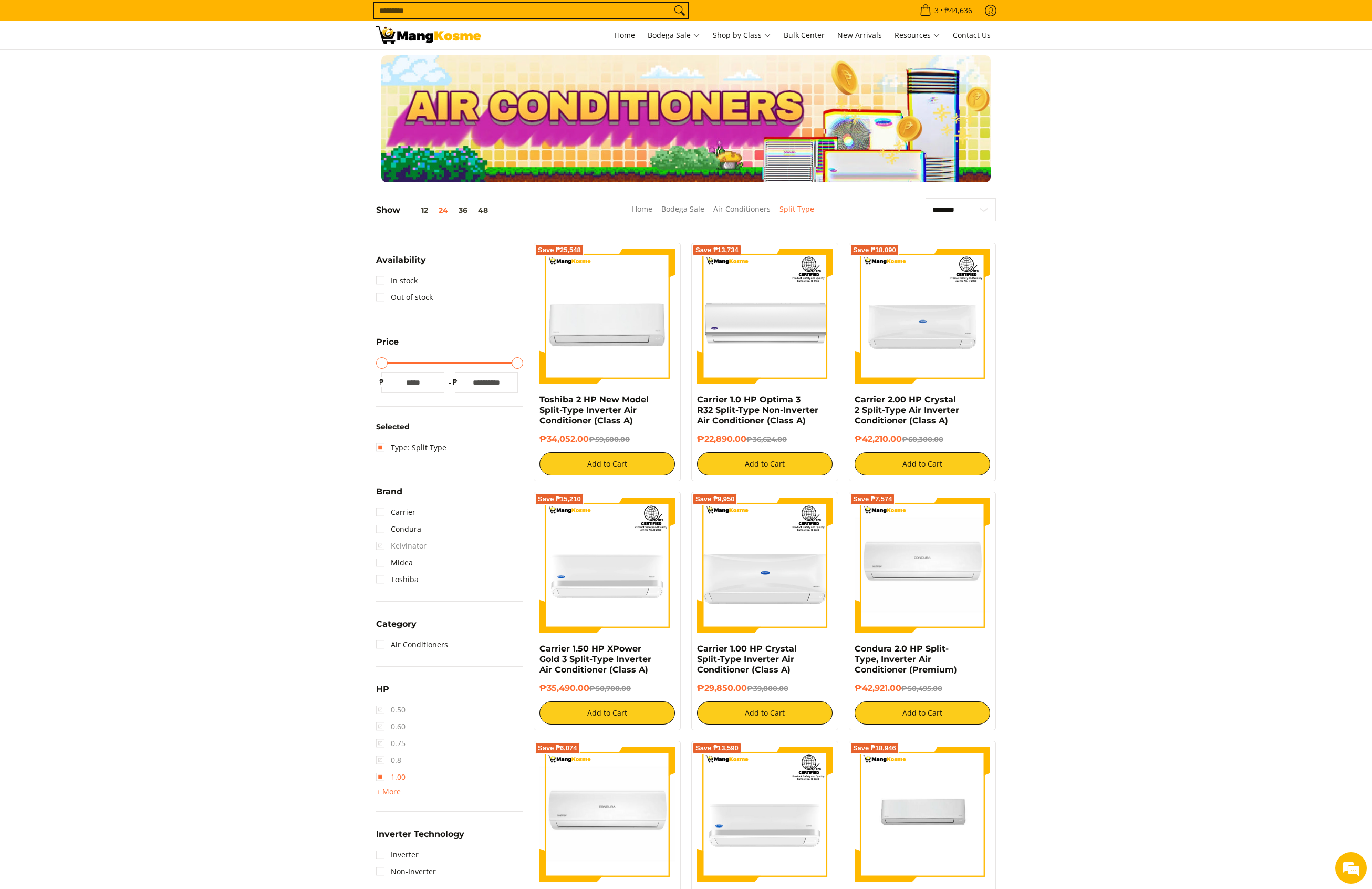
click at [390, 779] on link "1.00" at bounding box center [391, 777] width 29 height 17
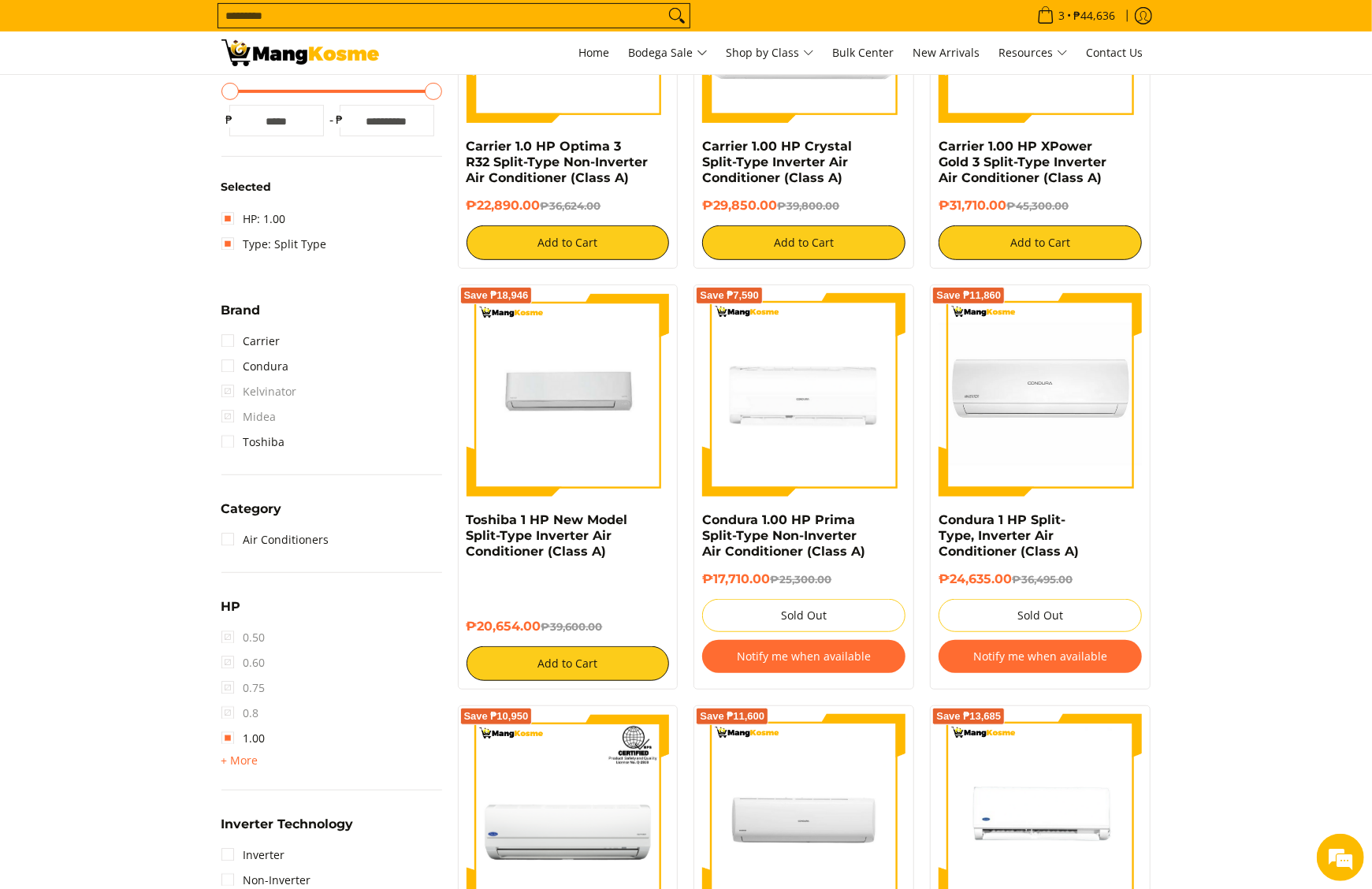
scroll to position [380, 0]
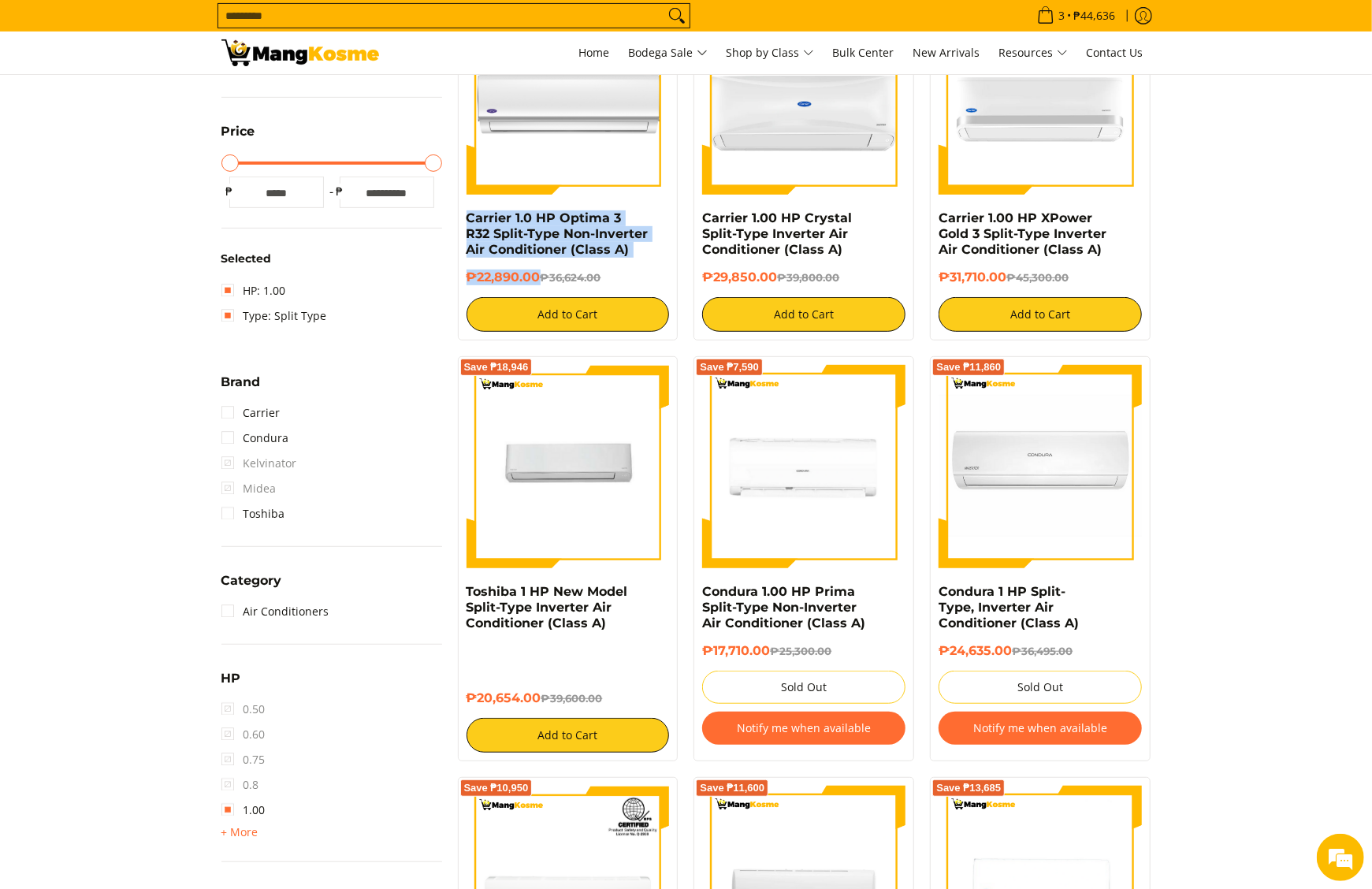
drag, startPoint x: 461, startPoint y: 216, endPoint x: 541, endPoint y: 275, distance: 99.4
click at [541, 273] on div "Save ₱13,734 Carrier 1.0 HP Optima 3 R32 Split-Type Non-Inverter Air Conditione…" at bounding box center [569, 161] width 221 height 358
copy div "Carrier 1.0 HP Optima 3 R32 Split-Type Non-Inverter Air Conditioner (Class A) ₱…"
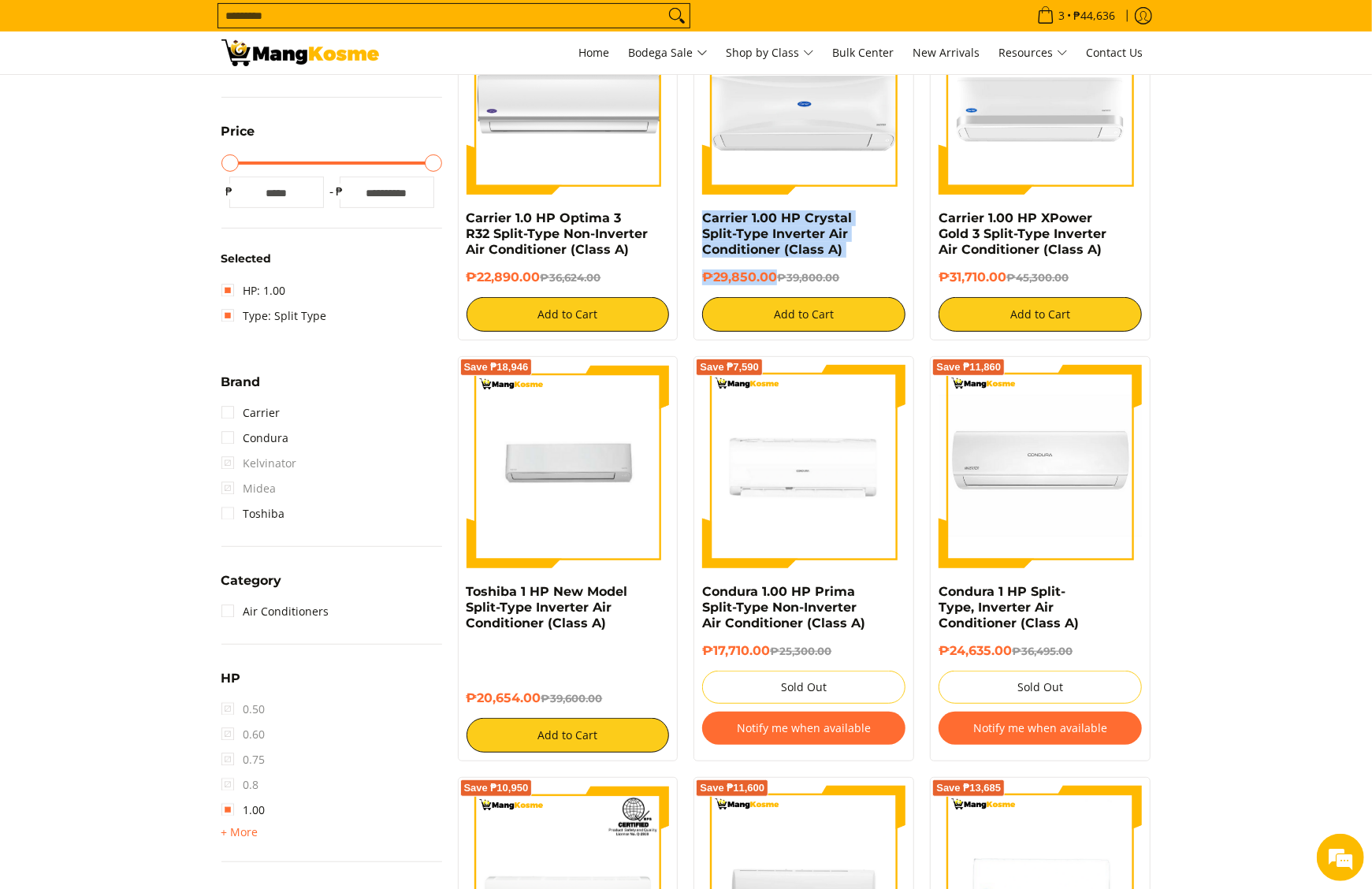
drag, startPoint x: 698, startPoint y: 218, endPoint x: 774, endPoint y: 277, distance: 96.2
click at [774, 277] on div "Save ₱9,950 Carrier 1.00 HP Crystal Split-Type Inverter Air Conditioner (Class …" at bounding box center [803, 161] width 221 height 358
copy div "Carrier 1.00 HP Crystal Split-Type Inverter Air Conditioner (Class A) ₱29,850.00"
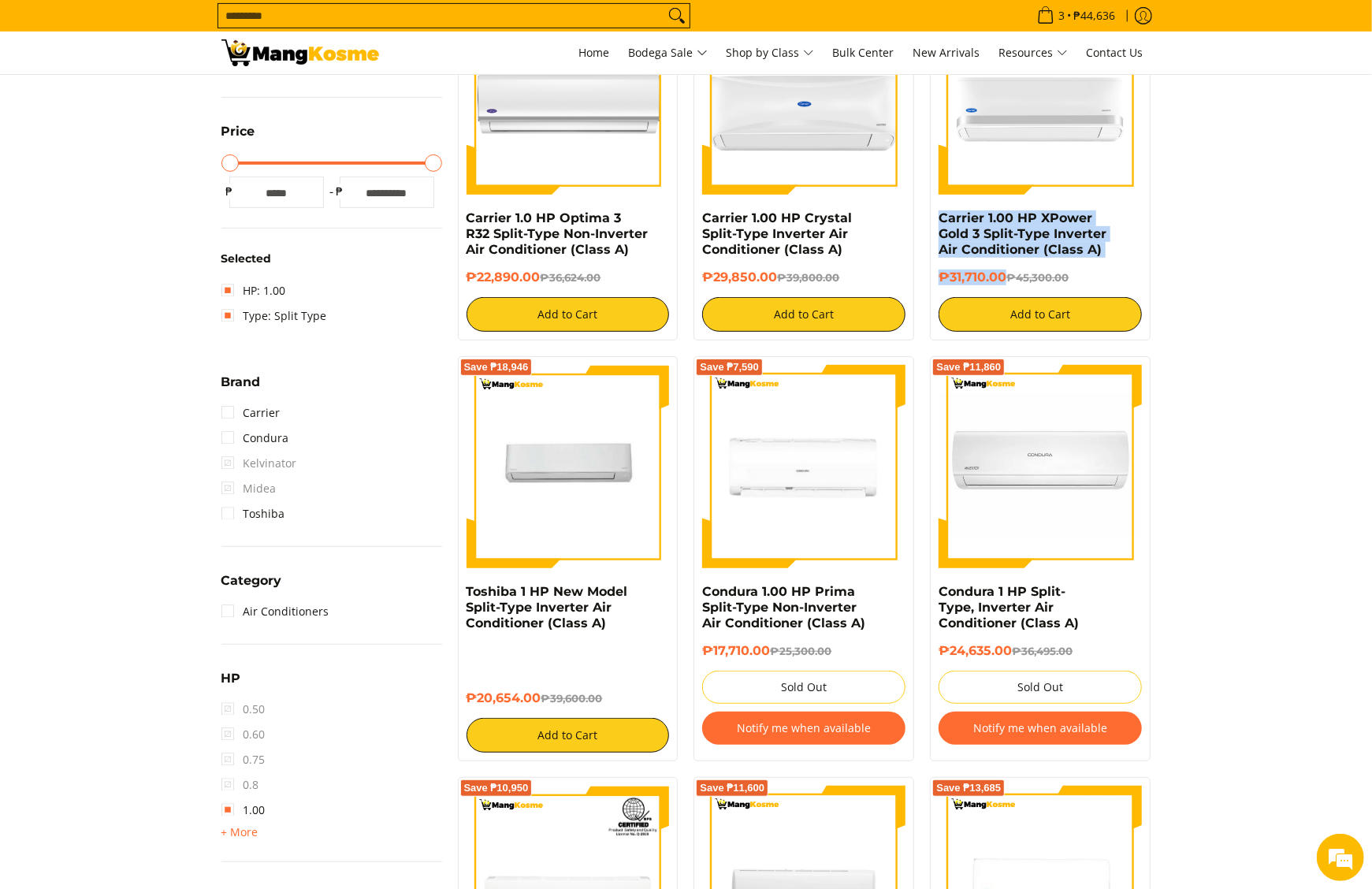
drag, startPoint x: 937, startPoint y: 222, endPoint x: 1007, endPoint y: 273, distance: 86.6
click at [1007, 273] on div "Save ₱13,590 Carrier 1.00 HP XPower Gold 3 Split-Type Inverter Air Conditioner …" at bounding box center [1040, 161] width 221 height 358
copy div "Carrier 1.00 HP XPower Gold 3 Split-Type Inverter Air Conditioner (Class A) ₱31…"
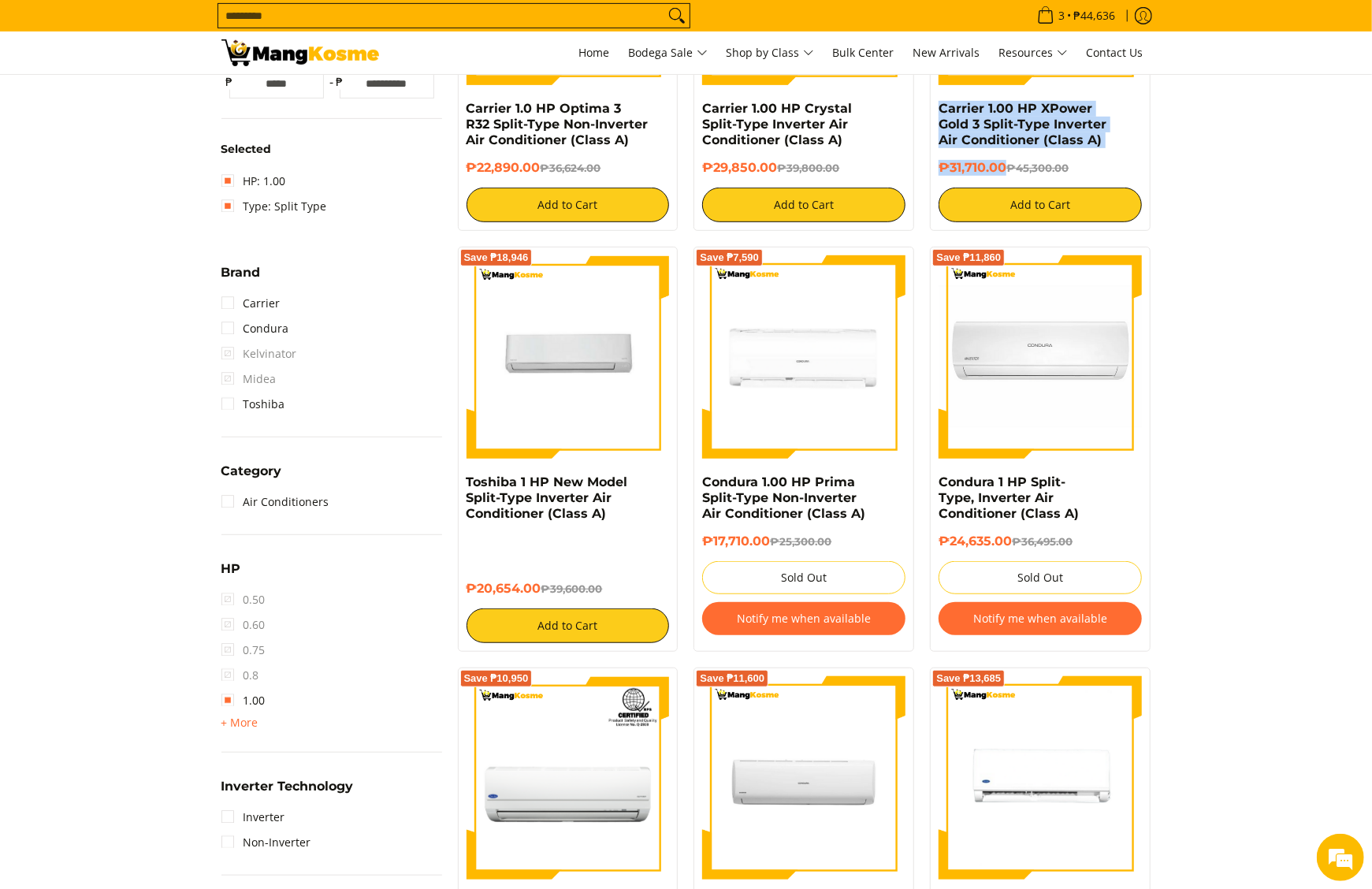
scroll to position [538, 0]
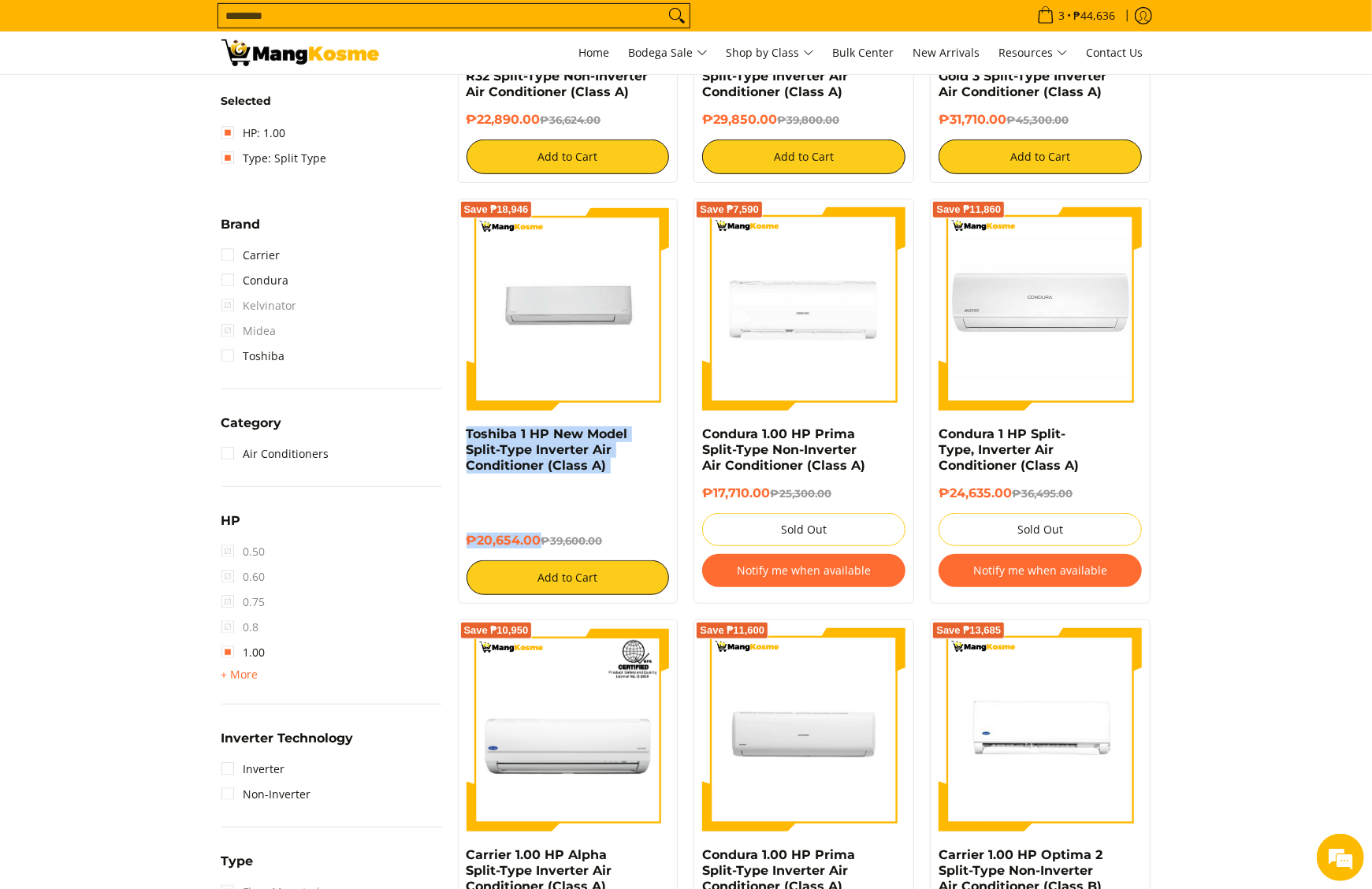
drag, startPoint x: 451, startPoint y: 435, endPoint x: 539, endPoint y: 541, distance: 137.8
click at [539, 541] on div "Save ₱18,946 Toshiba 1 HP New Model Split-Type Inverter Air Conditioner (Class …" at bounding box center [568, 401] width 237 height 405
copy div "Toshiba 1 HP New Model Split-Type Inverter Air Conditioner (Class A) ₱20,654.00"
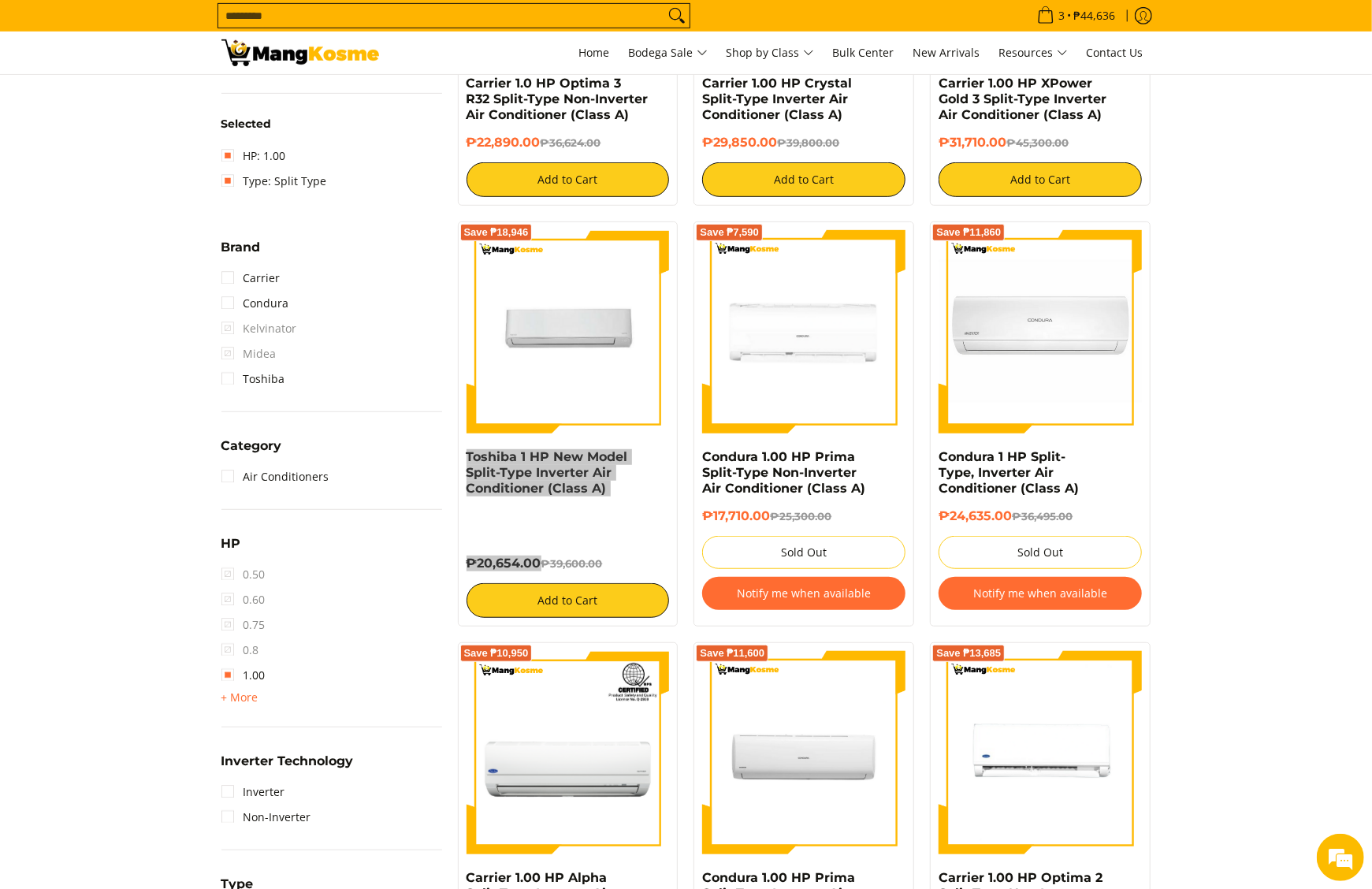
scroll to position [380, 0]
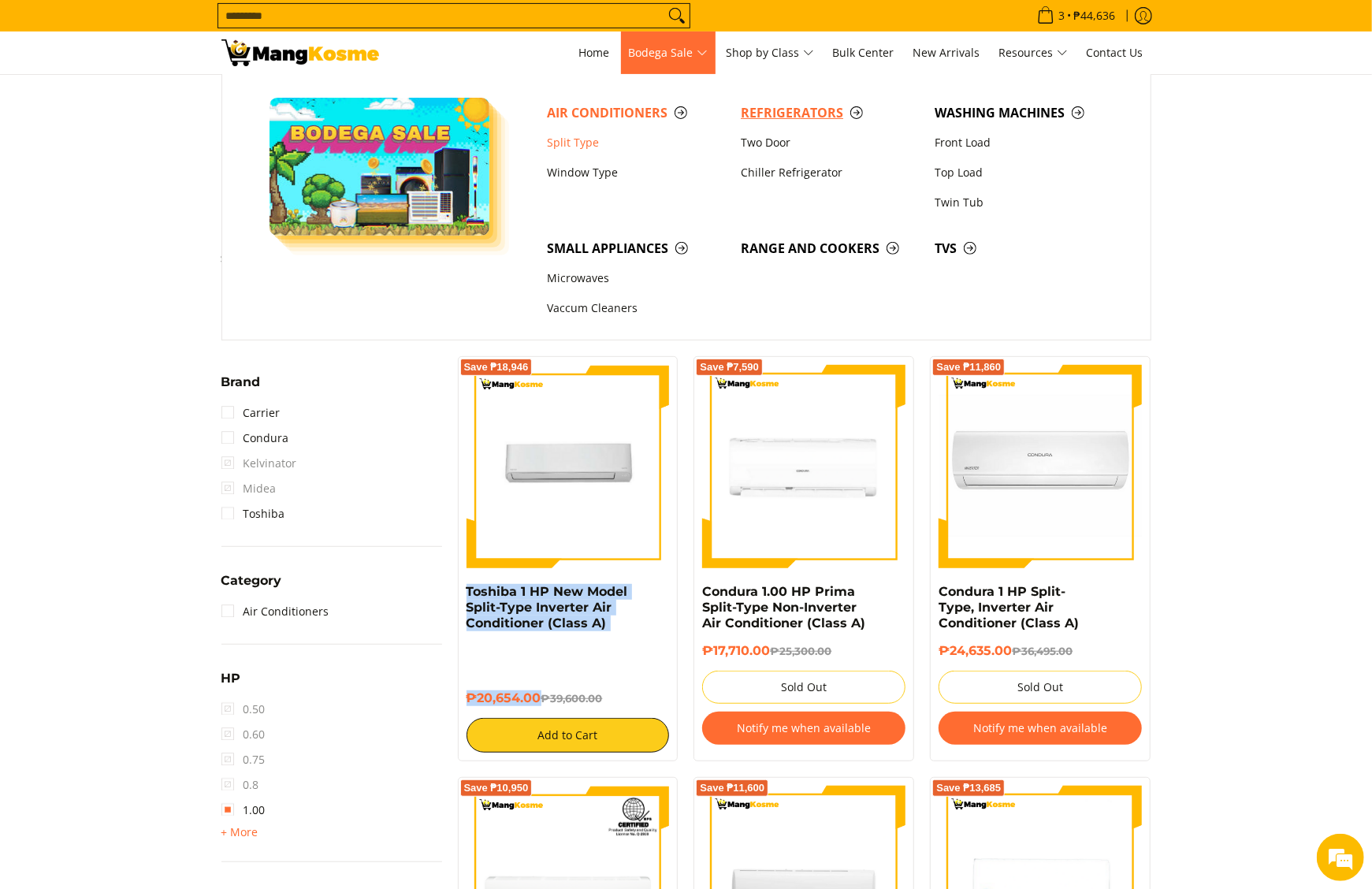
click at [765, 104] on span "Refrigerators" at bounding box center [829, 113] width 178 height 19
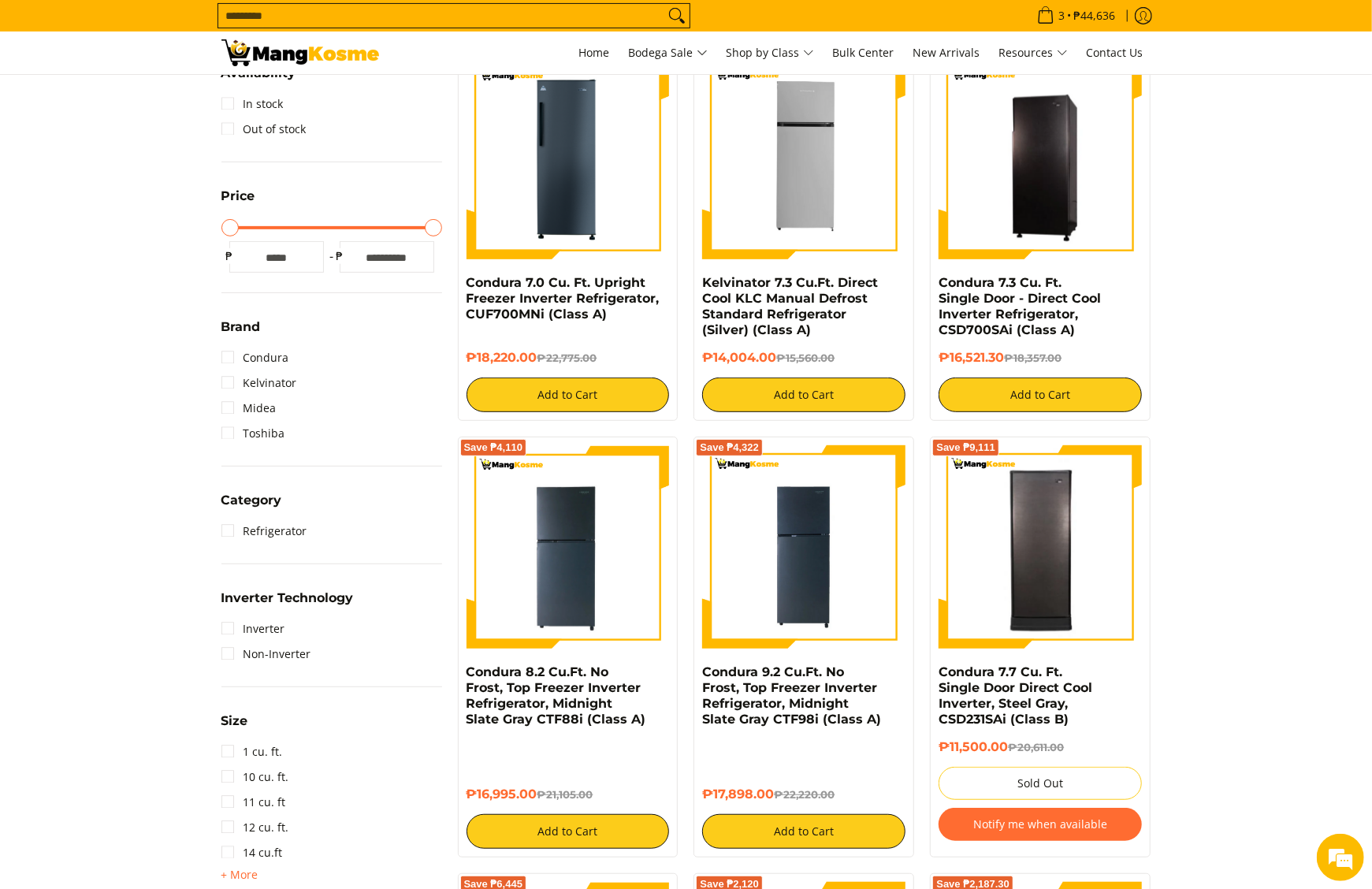
click at [331, 60] on img at bounding box center [300, 53] width 157 height 27
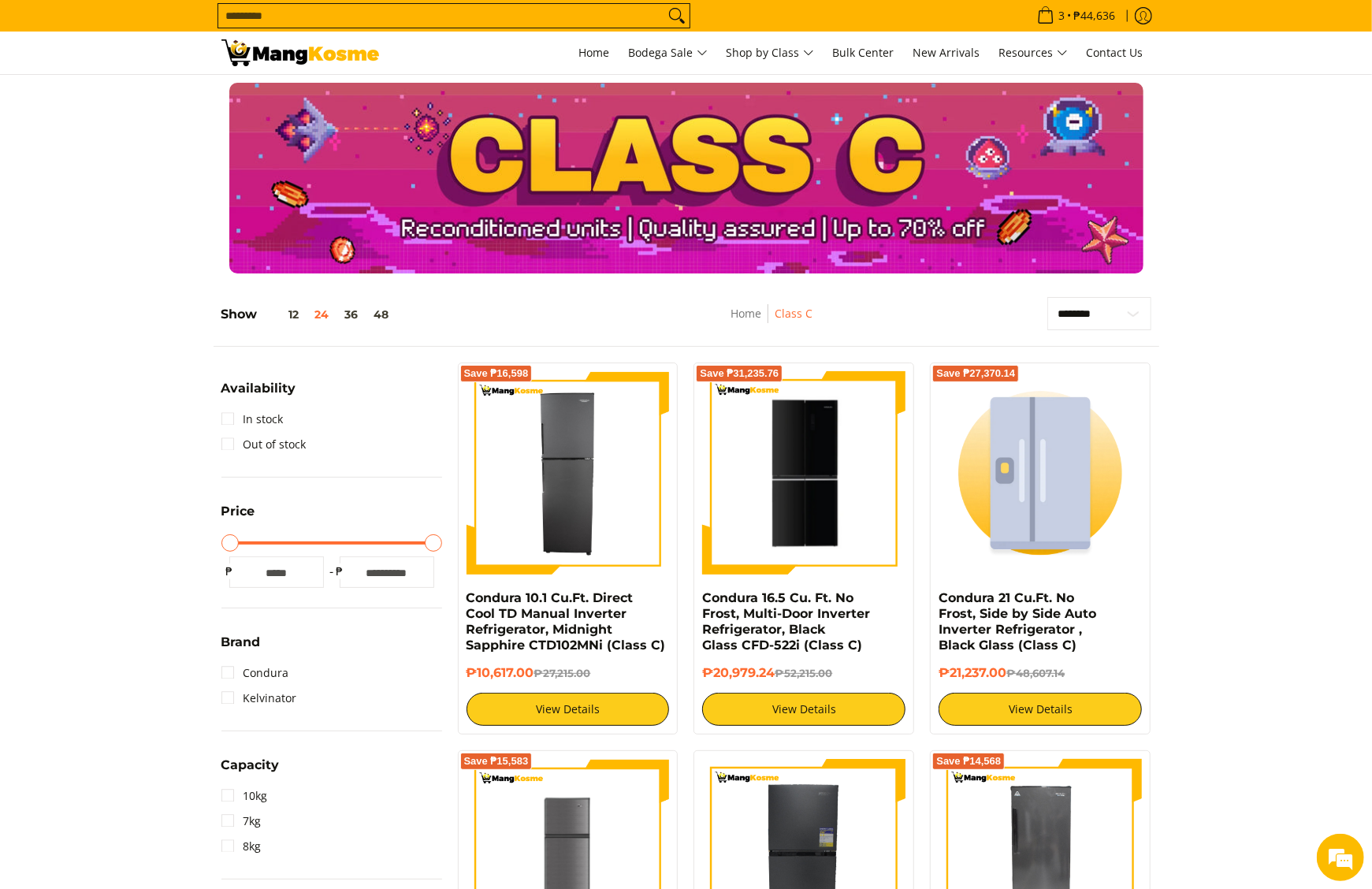
drag, startPoint x: 461, startPoint y: 604, endPoint x: 537, endPoint y: 682, distance: 108.9
click at [537, 682] on div "Save ₱16,598 Condura 10.1 Cu.Ft. Direct Cool TD Manual Inverter Refrigerator, M…" at bounding box center [569, 549] width 221 height 372
copy div "Condura 10.1 Cu.Ft. Direct Cool TD Manual Inverter Refrigerator, Midnight Sapph…"
click at [540, 14] on input "Search..." at bounding box center [441, 16] width 446 height 24
type input "********"
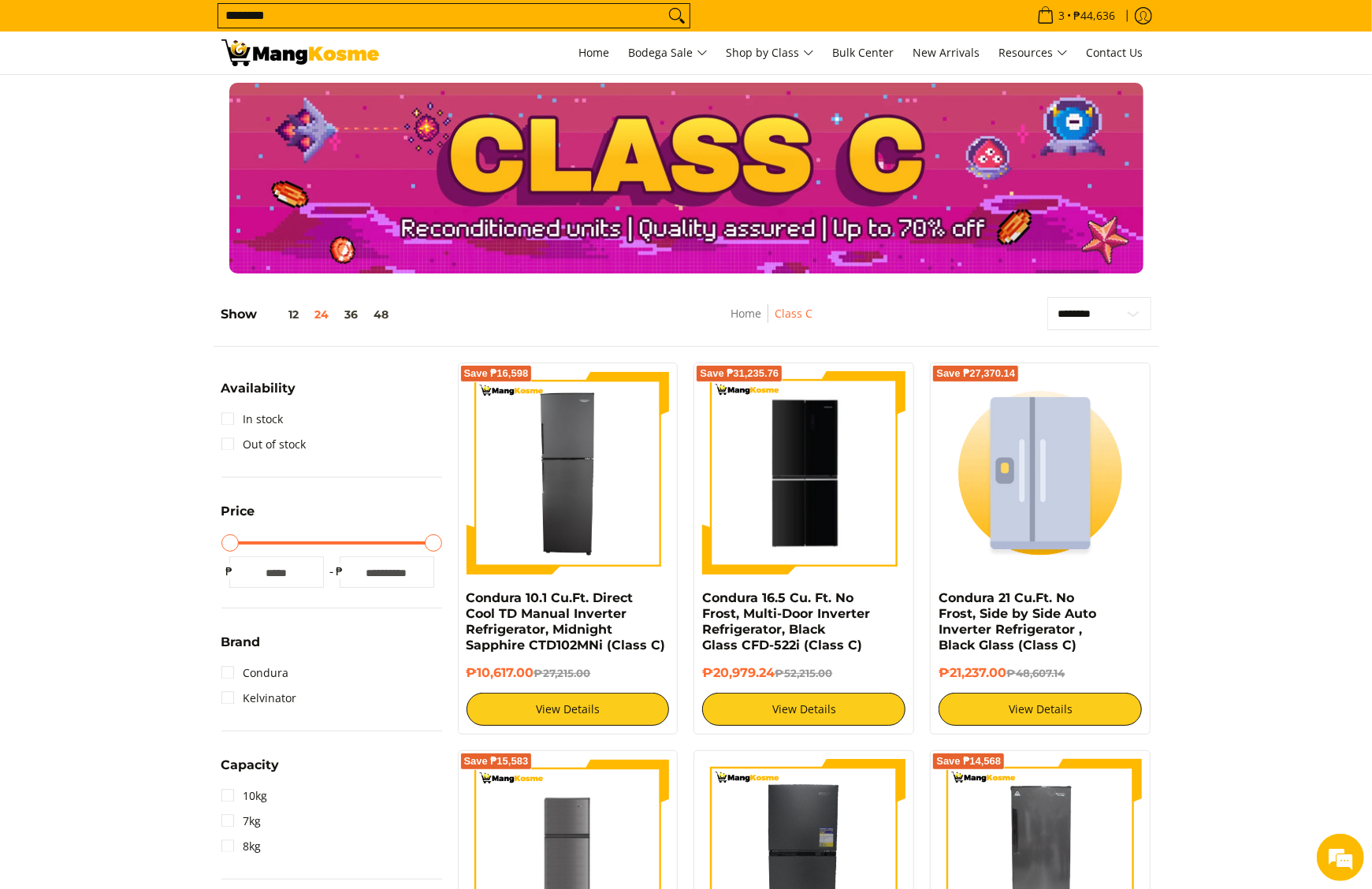
click at [665, 4] on button "Search" at bounding box center [677, 16] width 25 height 24
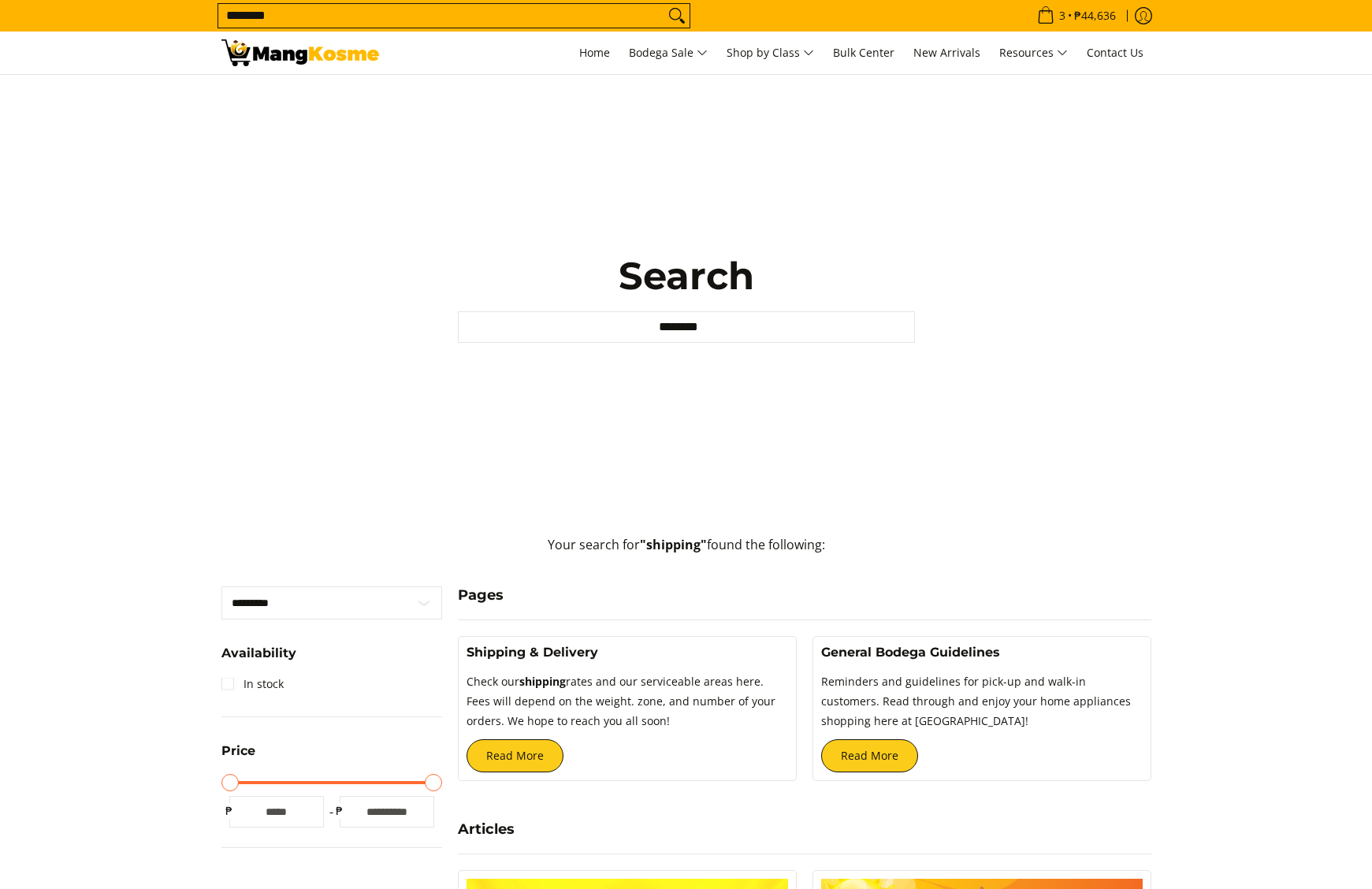
click at [492, 736] on p "Check our shipping rates and our serviceable areas here. Fees will depend on th…" at bounding box center [627, 705] width 322 height 67
click at [498, 744] on link "Read More" at bounding box center [515, 756] width 97 height 33
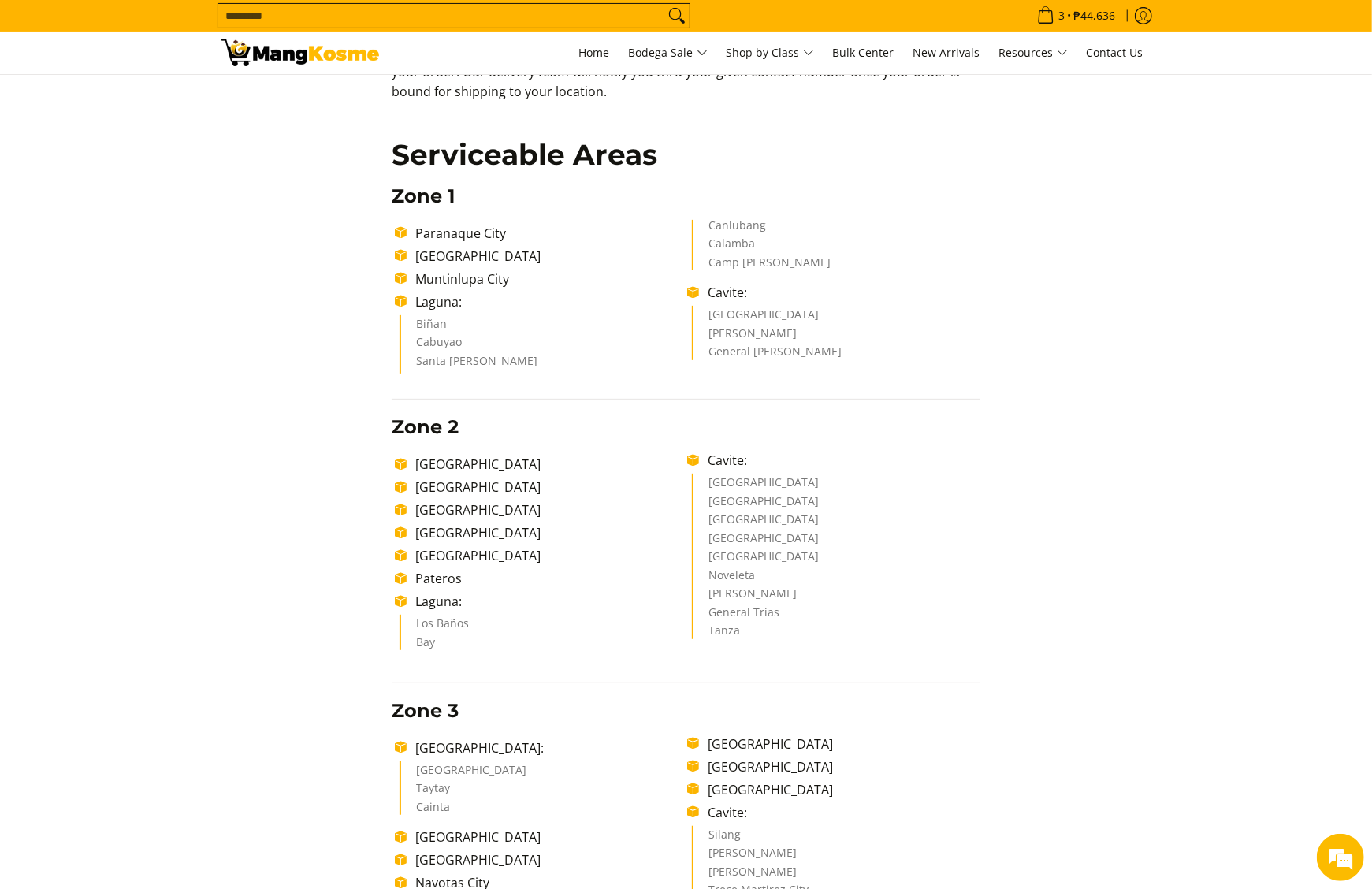
scroll to position [315, 0]
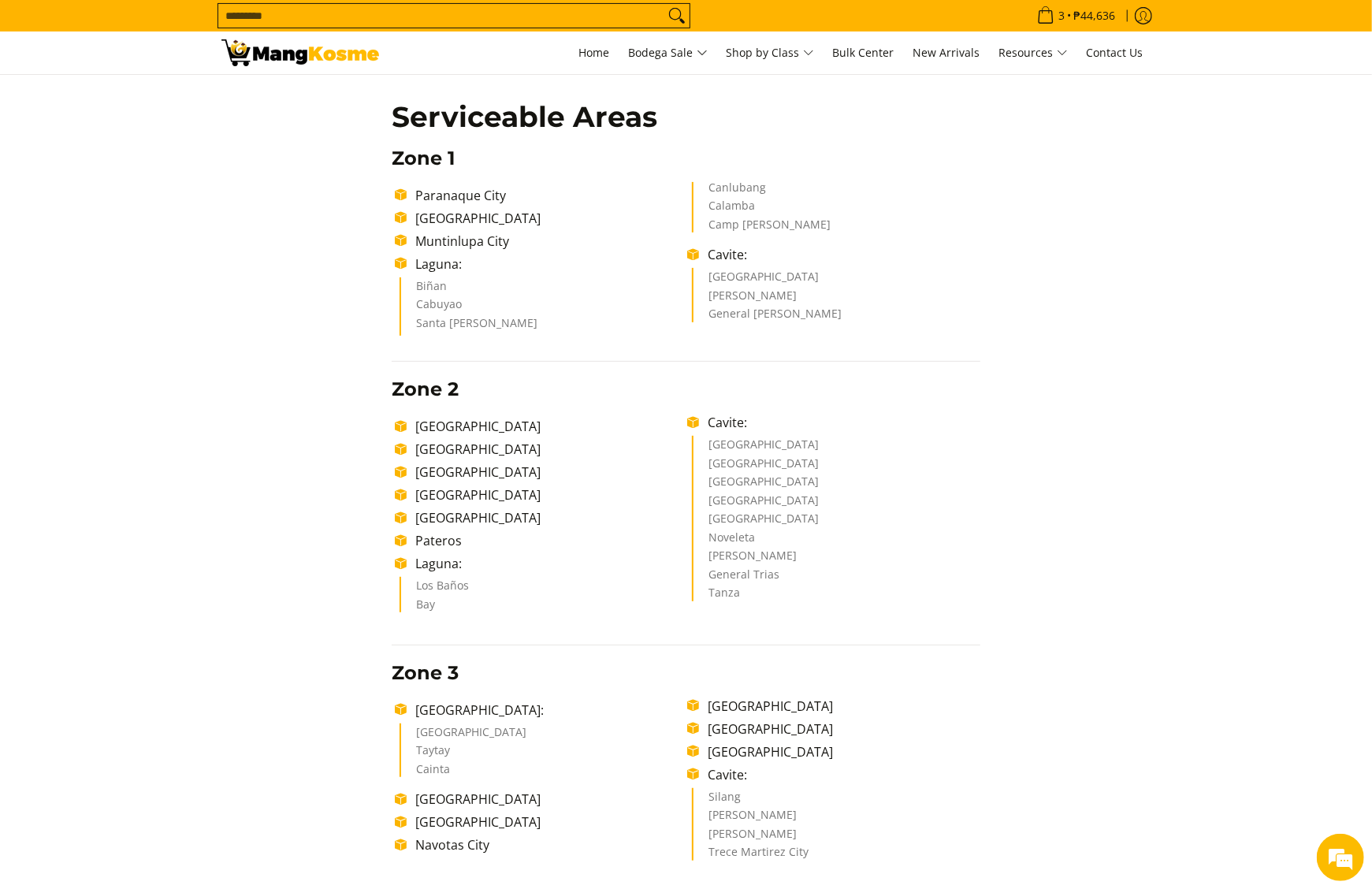
drag, startPoint x: 707, startPoint y: 256, endPoint x: 845, endPoint y: 309, distance: 147.8
click at [845, 309] on ul "[GEOGRAPHIC_DATA] [GEOGRAPHIC_DATA] [GEOGRAPHIC_DATA] [GEOGRAPHIC_DATA]: Biñan …" at bounding box center [686, 259] width 589 height 154
copy ul "Cavite: Dasmariñas City [PERSON_NAME] General [PERSON_NAME]"
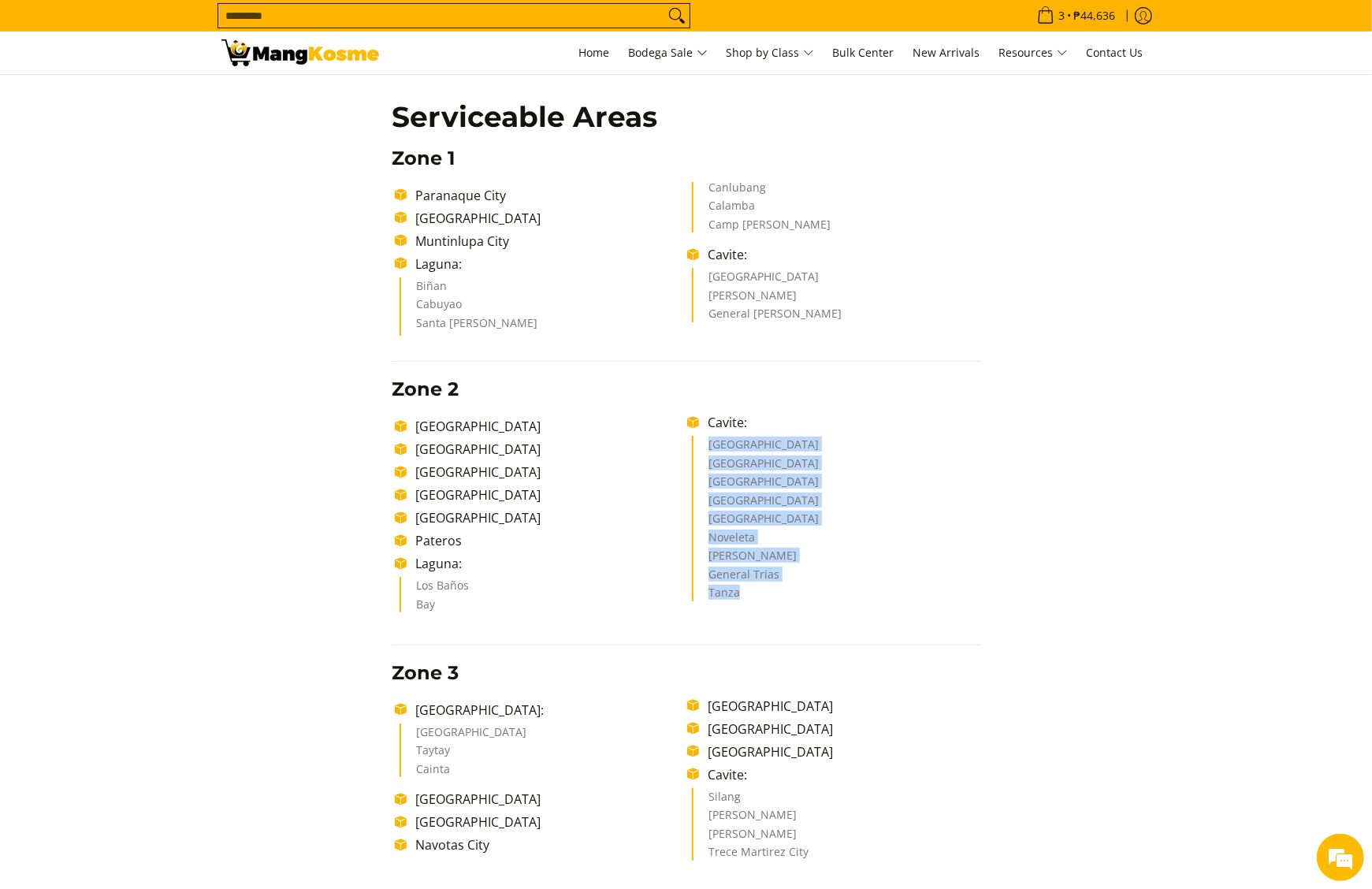
drag, startPoint x: 710, startPoint y: 442, endPoint x: 782, endPoint y: 588, distance: 162.8
click at [782, 588] on ul "Cavite City Sangley Point Naval Base Bacoor City Imus City Kawit City Noveleta …" at bounding box center [835, 518] width 288 height 165
copy ul "Cavite City Sangley Point Naval Base Bacoor City Imus City Kawit City Noveleta …"
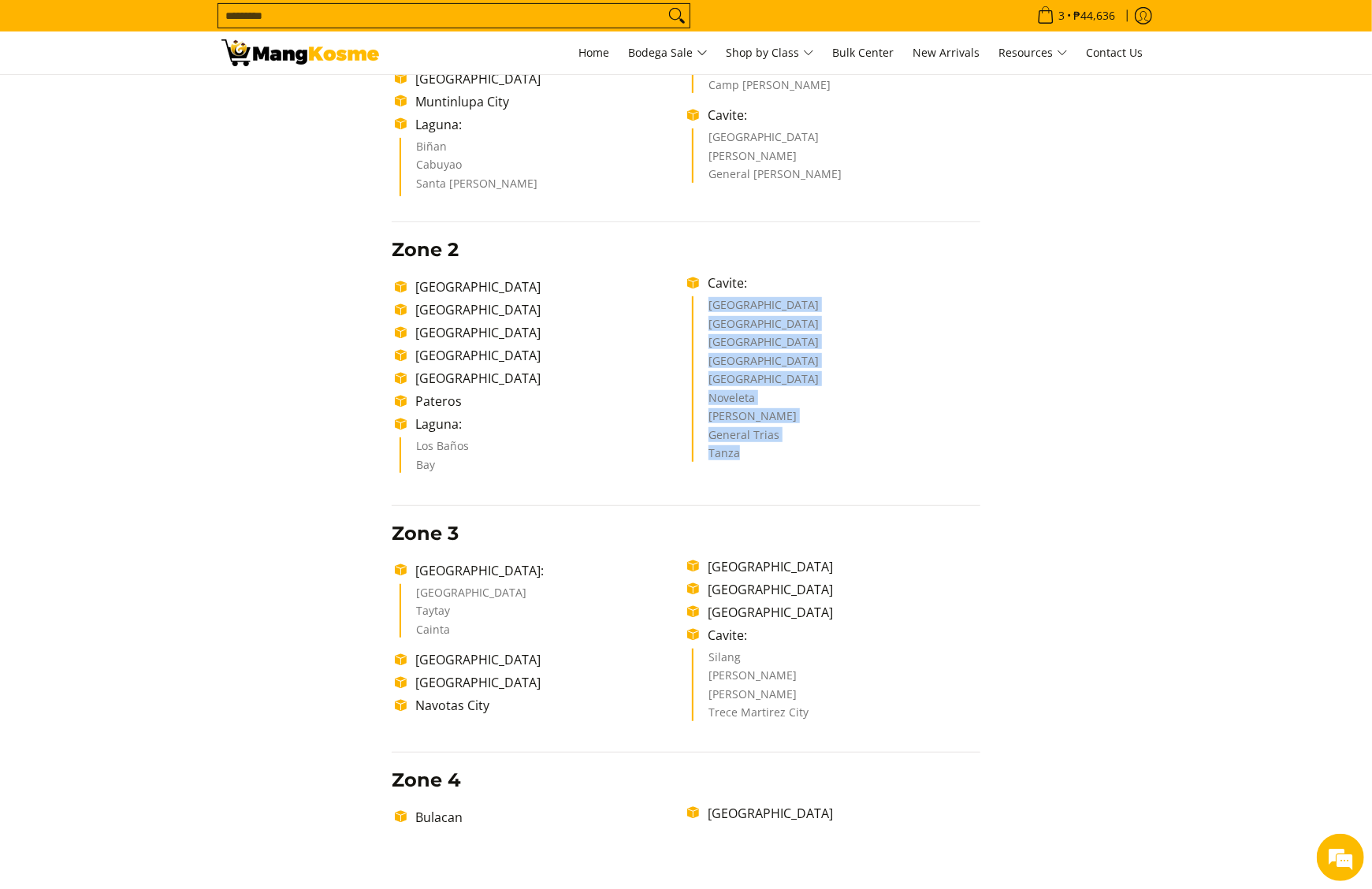
scroll to position [630, 0]
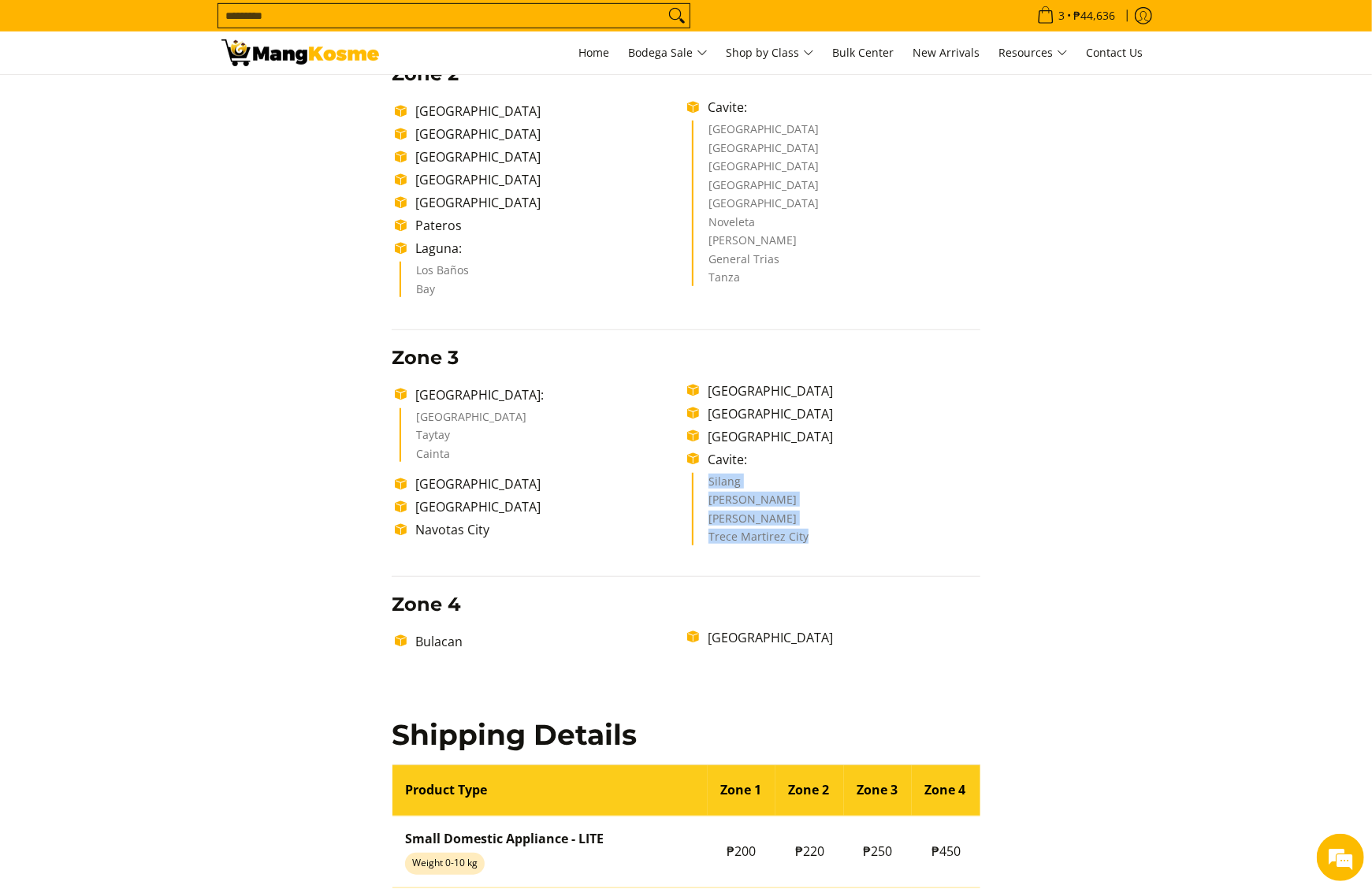
drag, startPoint x: 703, startPoint y: 484, endPoint x: 818, endPoint y: 538, distance: 127.0
click at [818, 538] on ul "Silang Amadeo Alfonso Trece Martirez City" at bounding box center [835, 509] width 288 height 72
copy ul "Silang Amadeo Alfonso Trece Martirez City"
click at [152, 225] on section "Shipping & Delivery Delivery Time Frame Please allow seven (7) business days le…" at bounding box center [686, 415] width 1372 height 1941
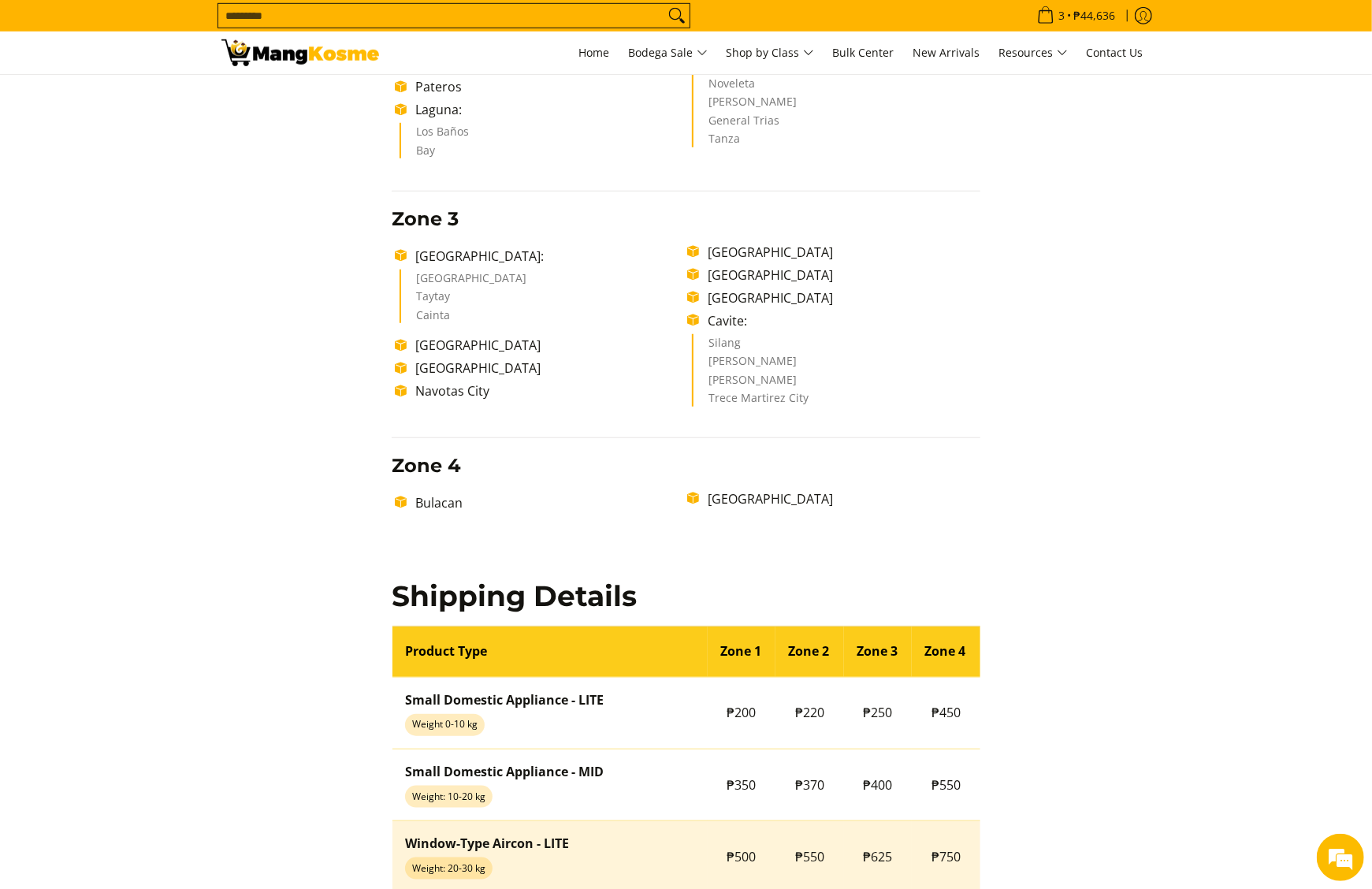
scroll to position [1104, 0]
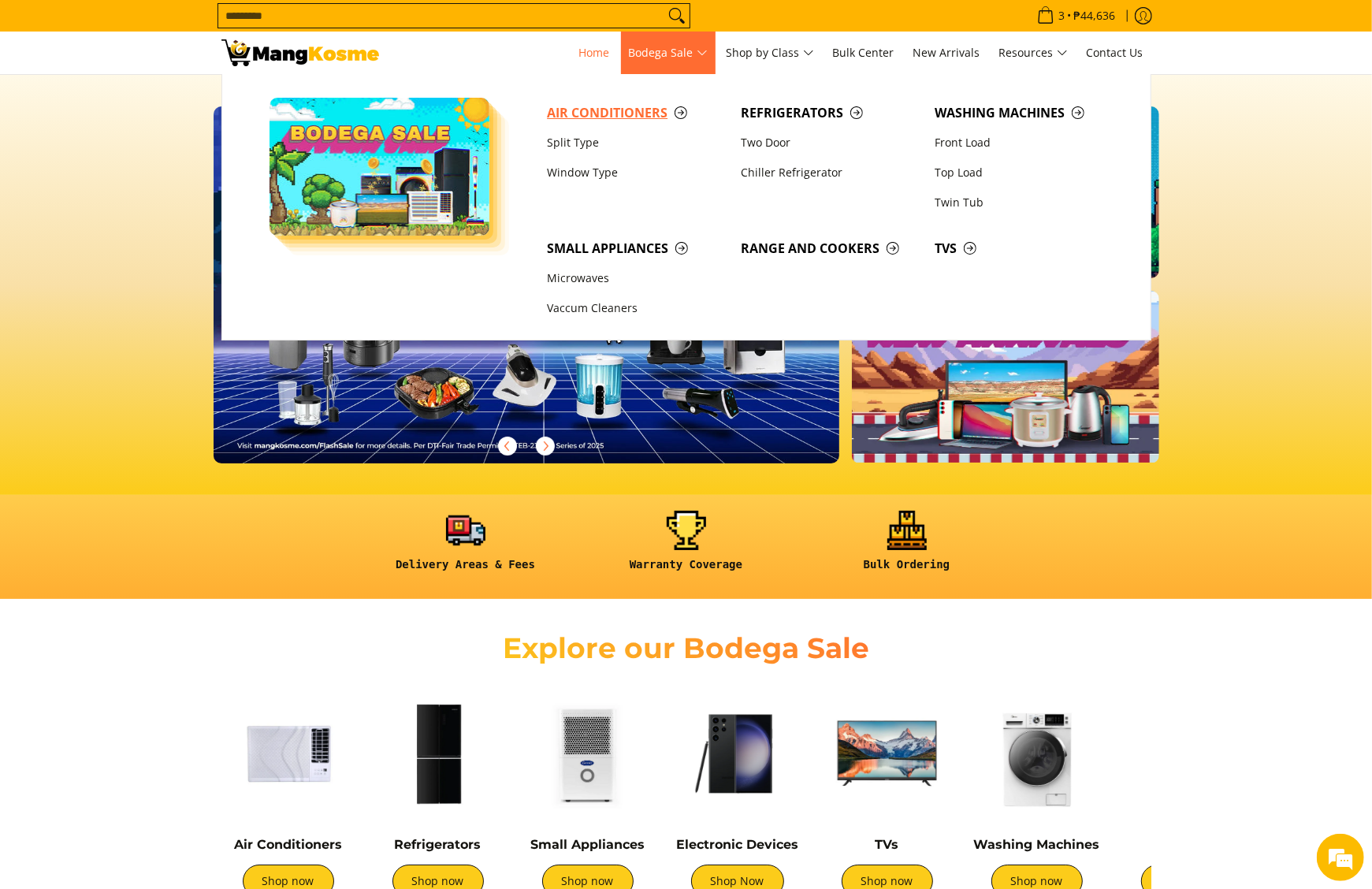
click at [626, 99] on link "Air Conditioners" at bounding box center [636, 113] width 194 height 30
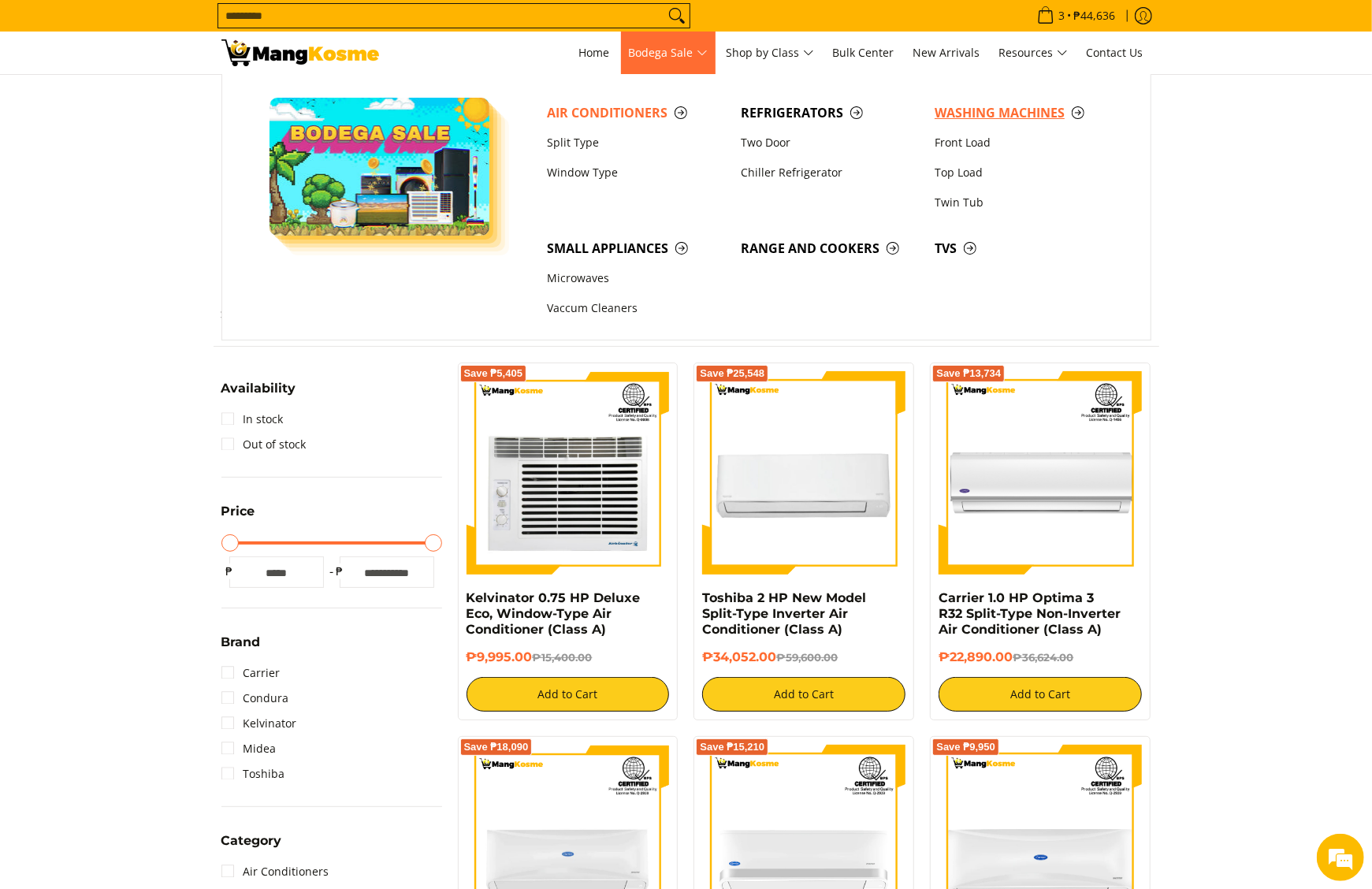
click at [958, 117] on span "Washing Machines" at bounding box center [1023, 113] width 178 height 19
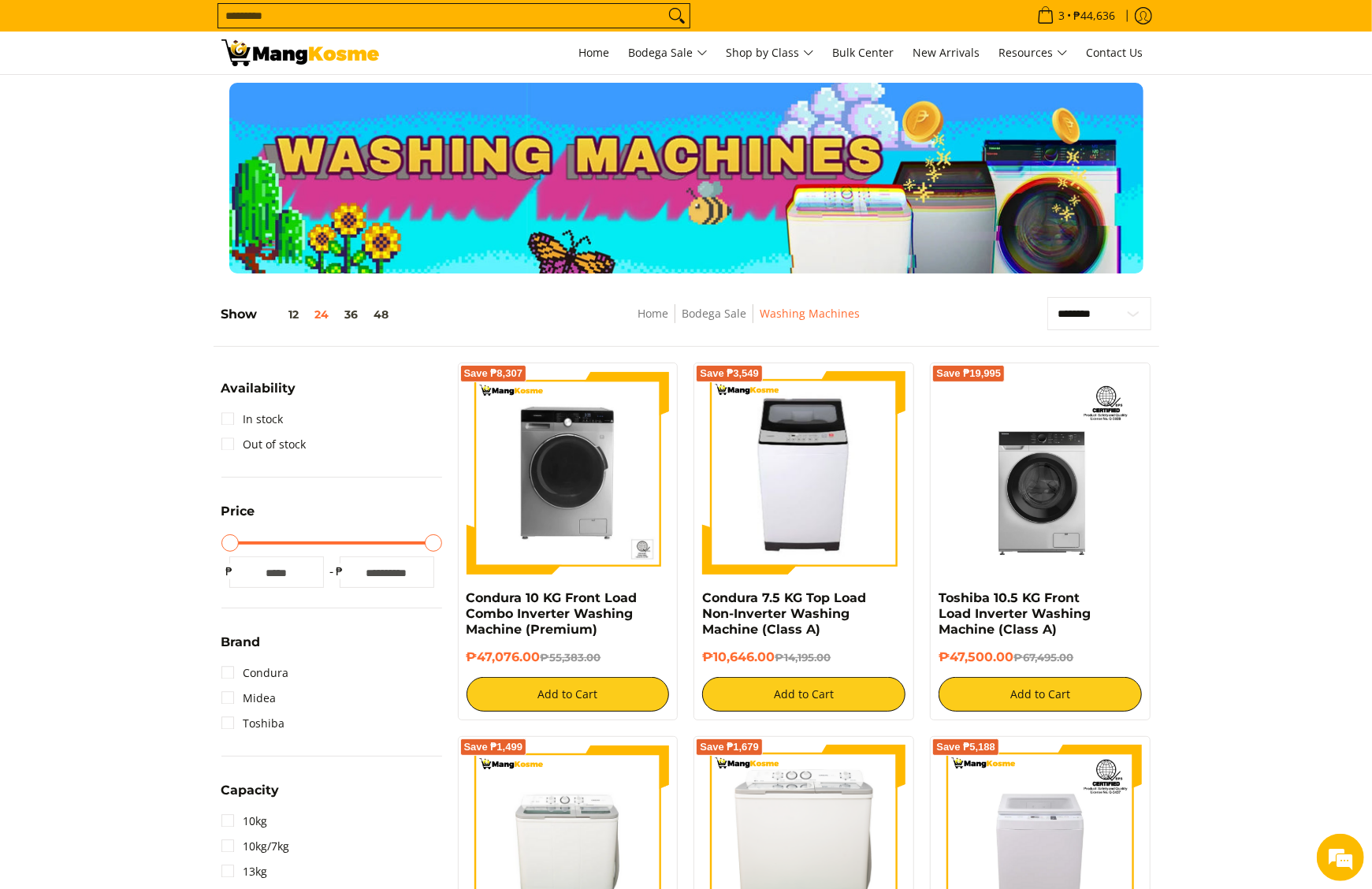
click at [285, 70] on link at bounding box center [300, 52] width 157 height 43
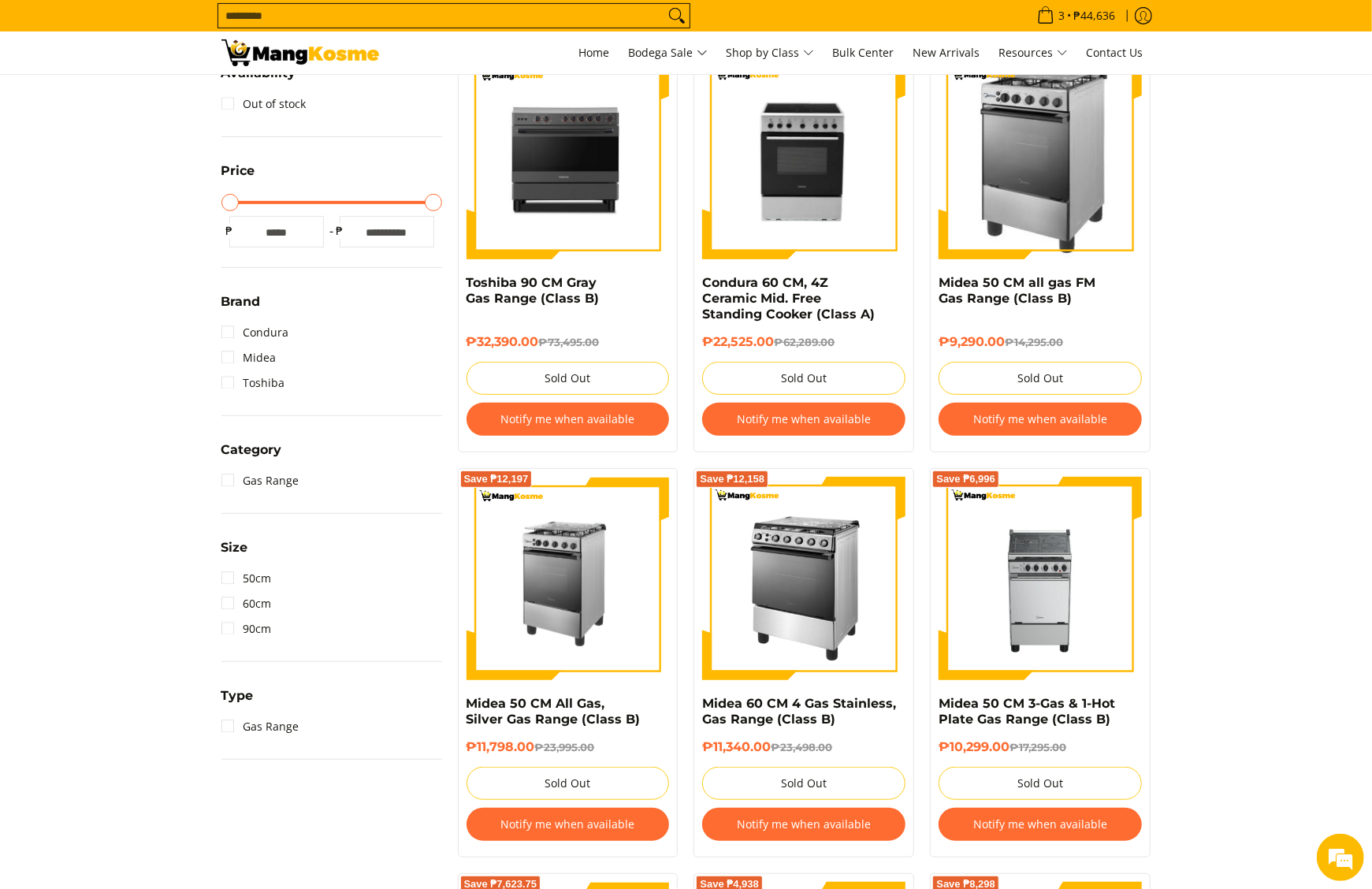
scroll to position [158, 0]
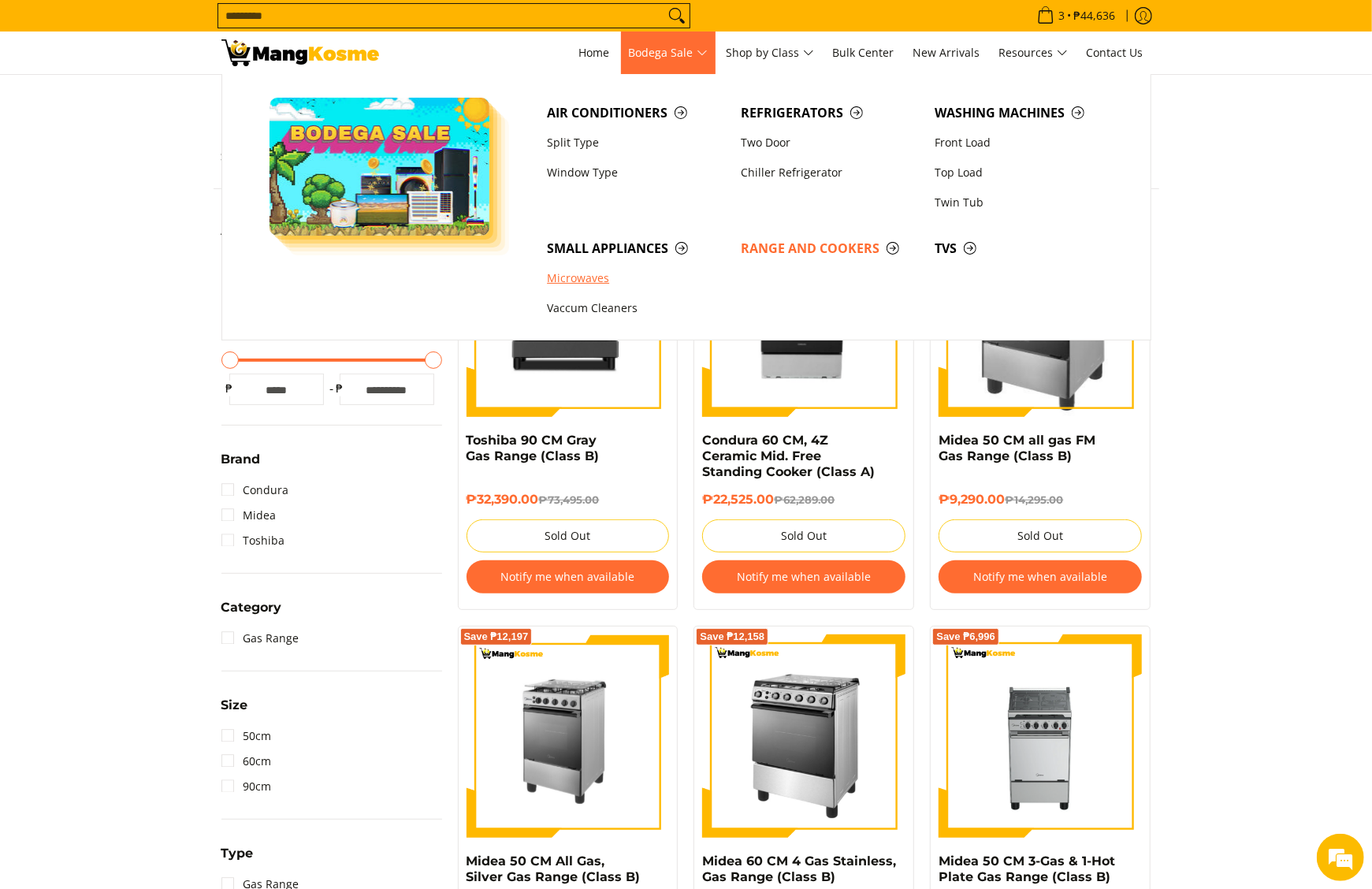
click at [600, 286] on link "Microwaves" at bounding box center [636, 279] width 194 height 30
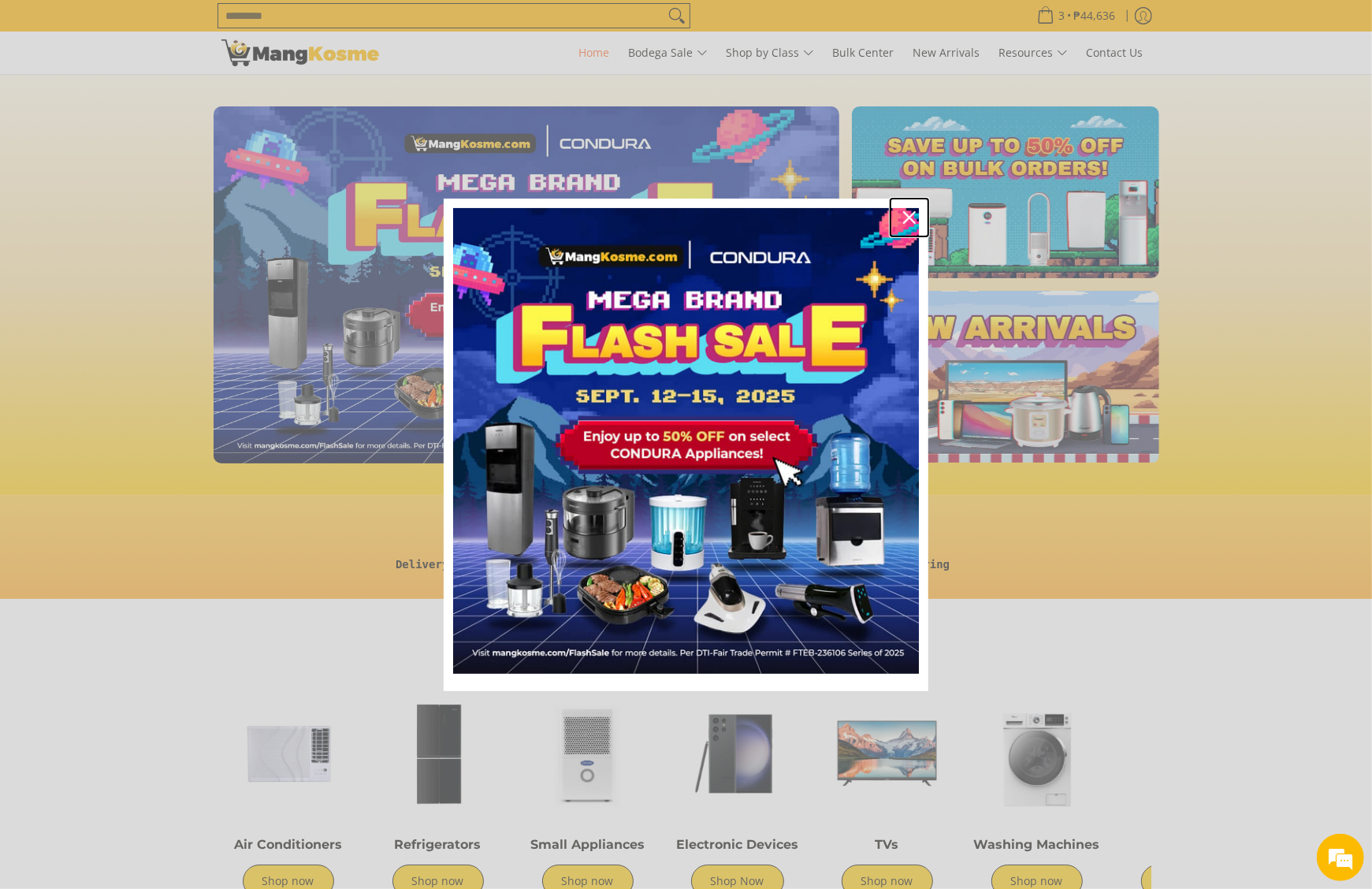
click at [914, 212] on icon "close icon" at bounding box center [909, 217] width 13 height 13
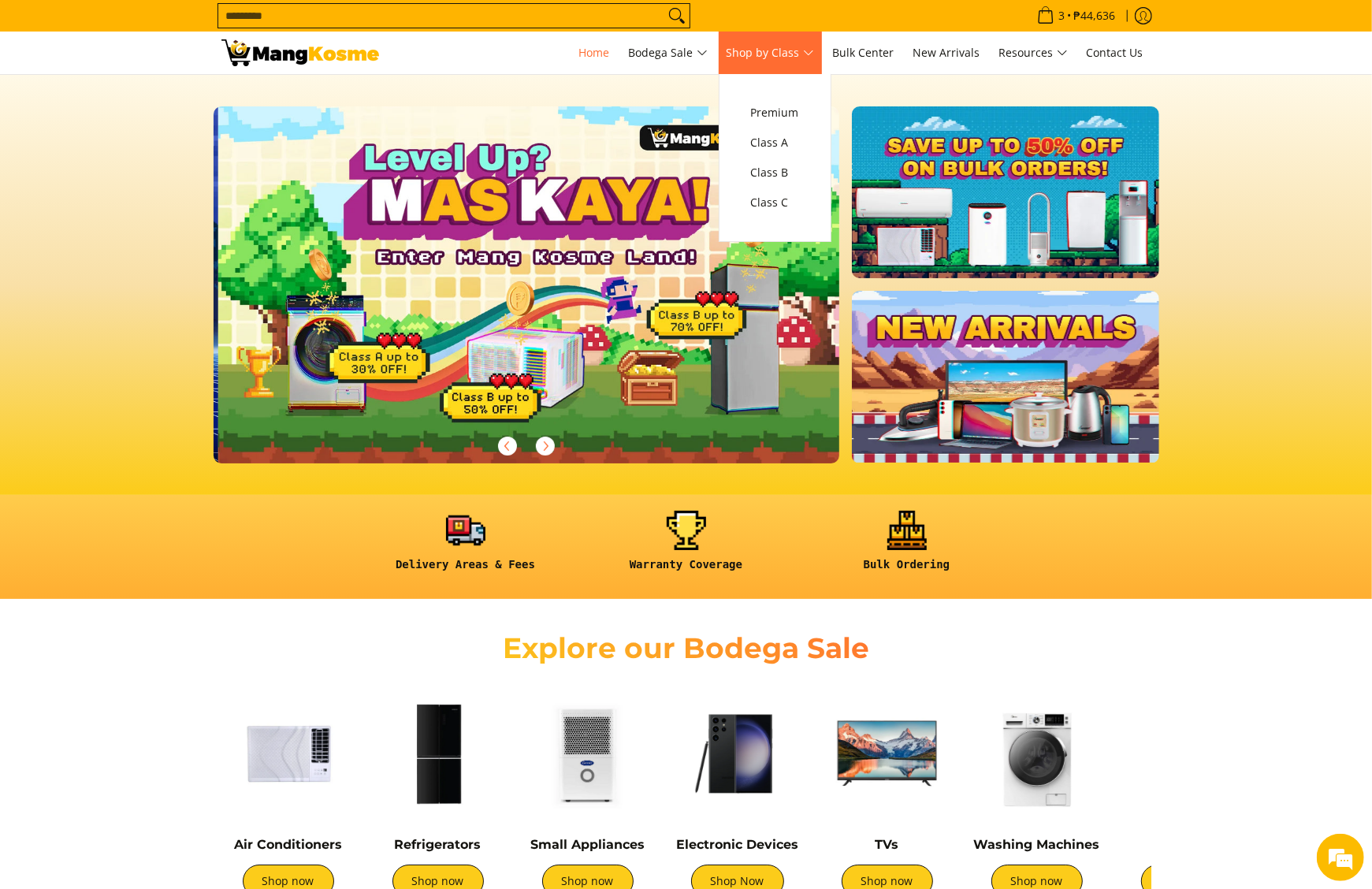
scroll to position [0, 626]
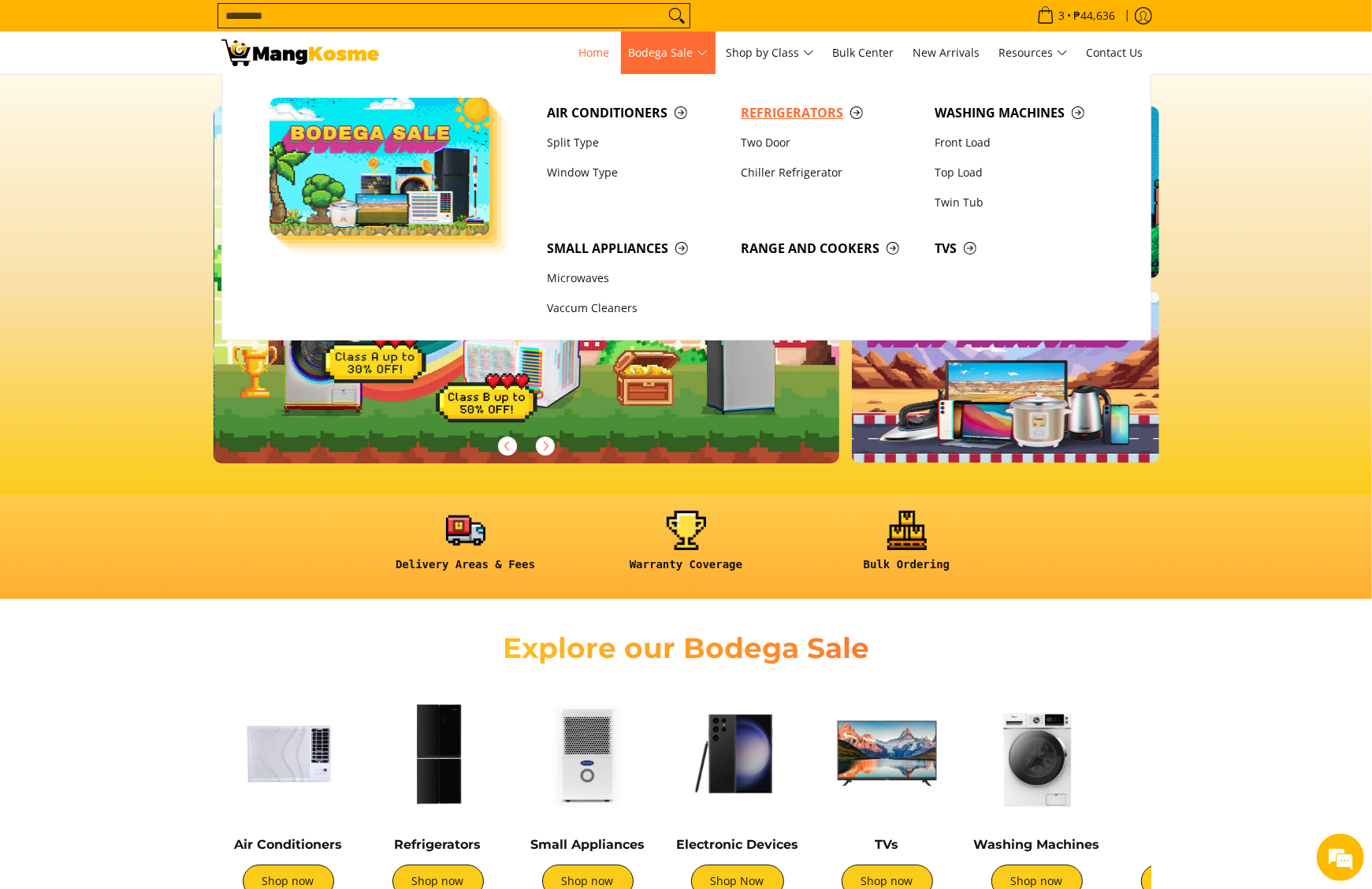
click at [798, 108] on span "Refrigerators" at bounding box center [829, 113] width 178 height 19
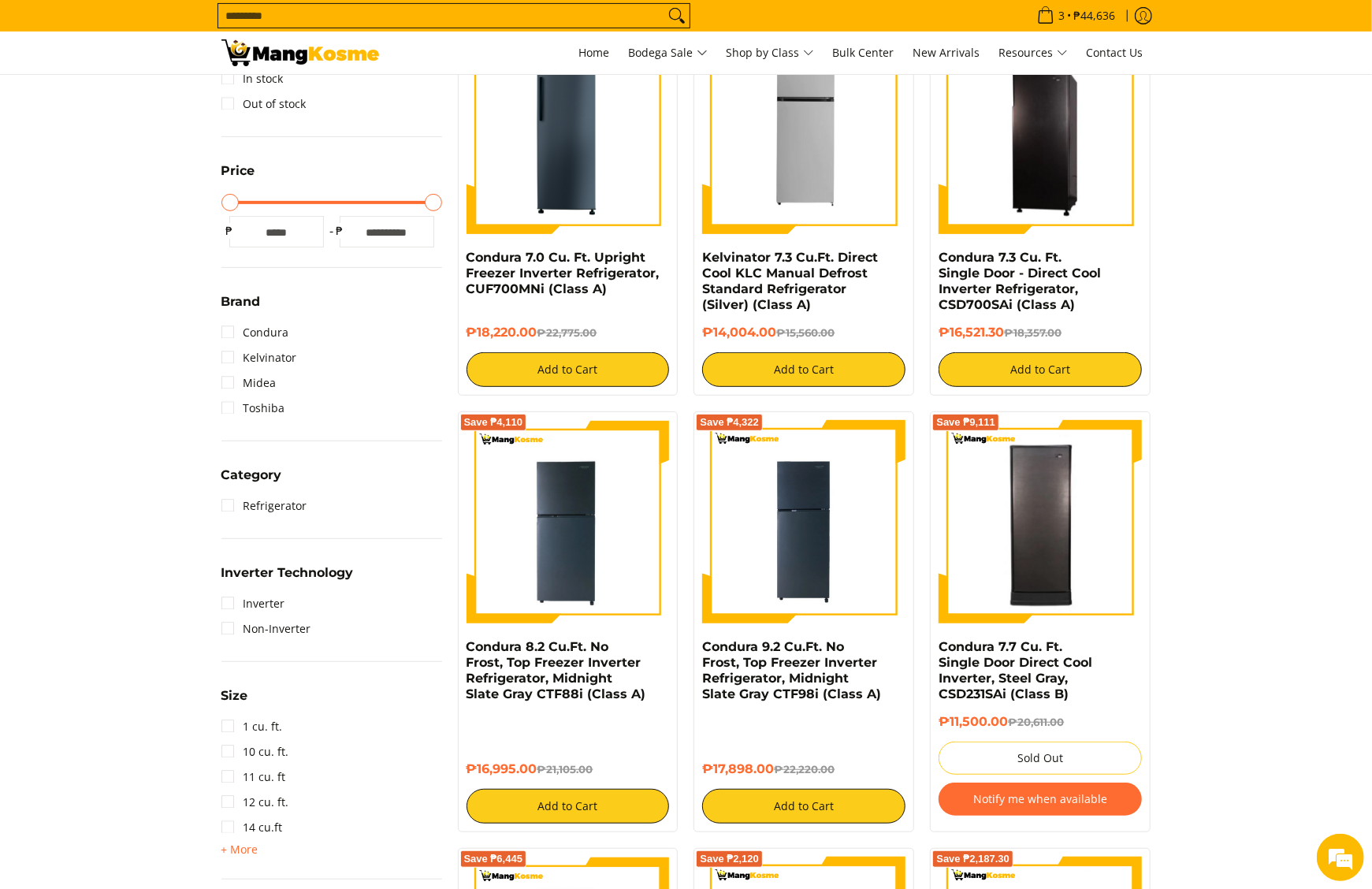
scroll to position [158, 0]
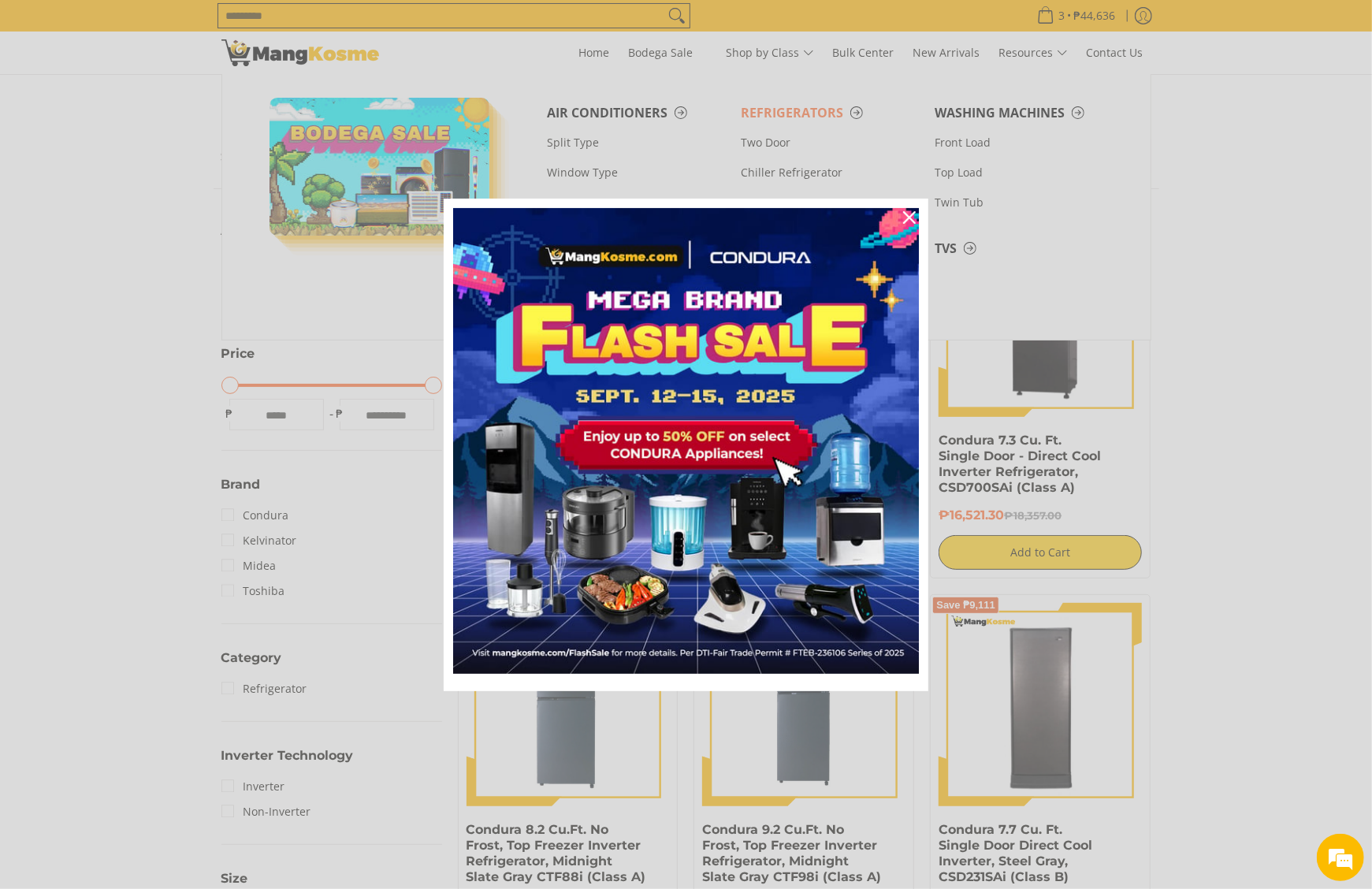
click at [749, 112] on div "Marketing offer form" at bounding box center [686, 444] width 1372 height 889
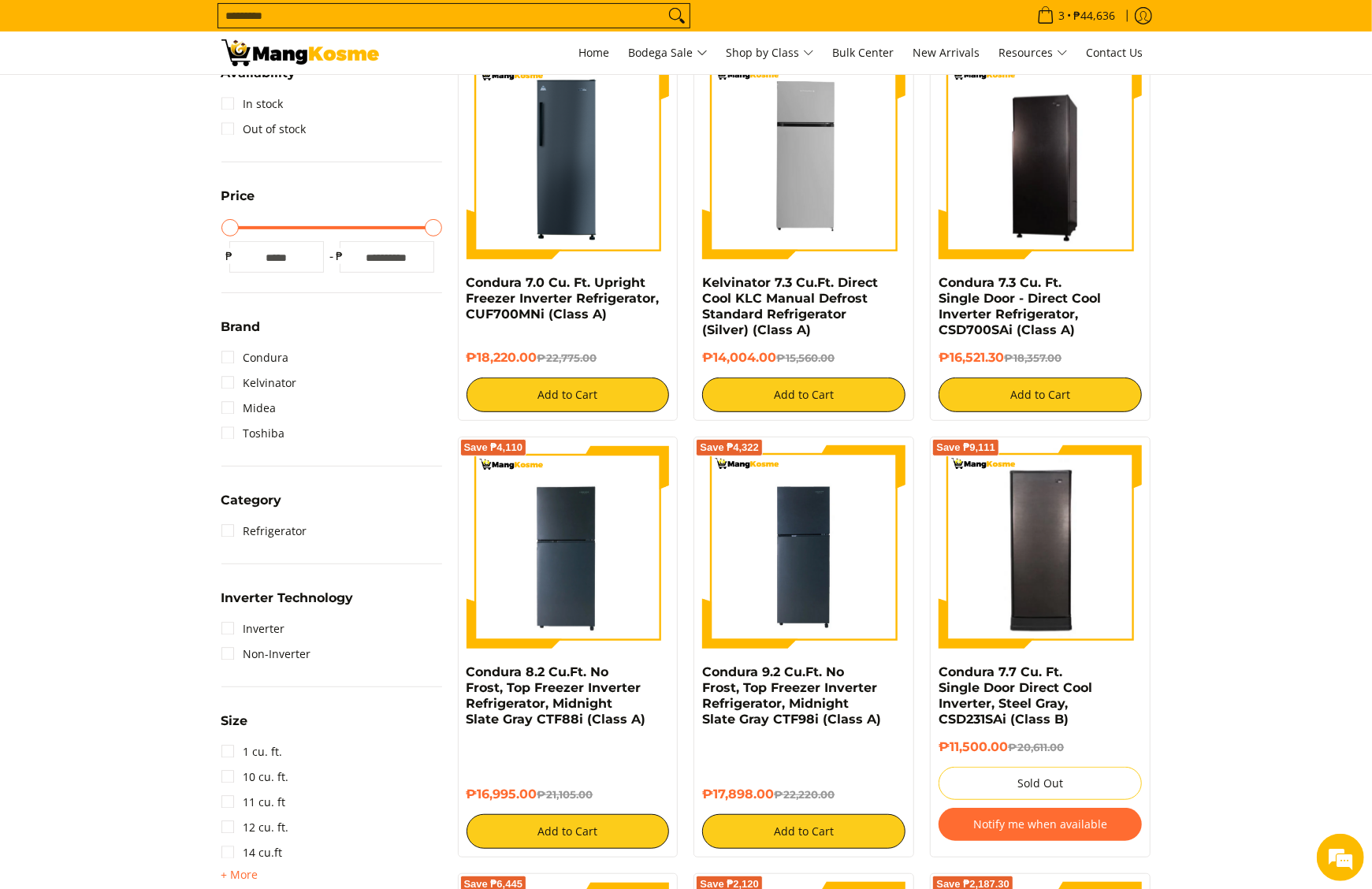
scroll to position [0, 0]
drag, startPoint x: 459, startPoint y: 678, endPoint x: 533, endPoint y: 792, distance: 135.9
click at [533, 792] on div "Save ₱4,110 Condura 8.2 Cu.Ft. No Frost, Top Freezer Inverter Refrigerator, Mid…" at bounding box center [569, 647] width 221 height 421
copy div "Condura 8.2 Cu.Ft. No Frost, Top Freezer Inverter Refrigerator, Midnight Slate …"
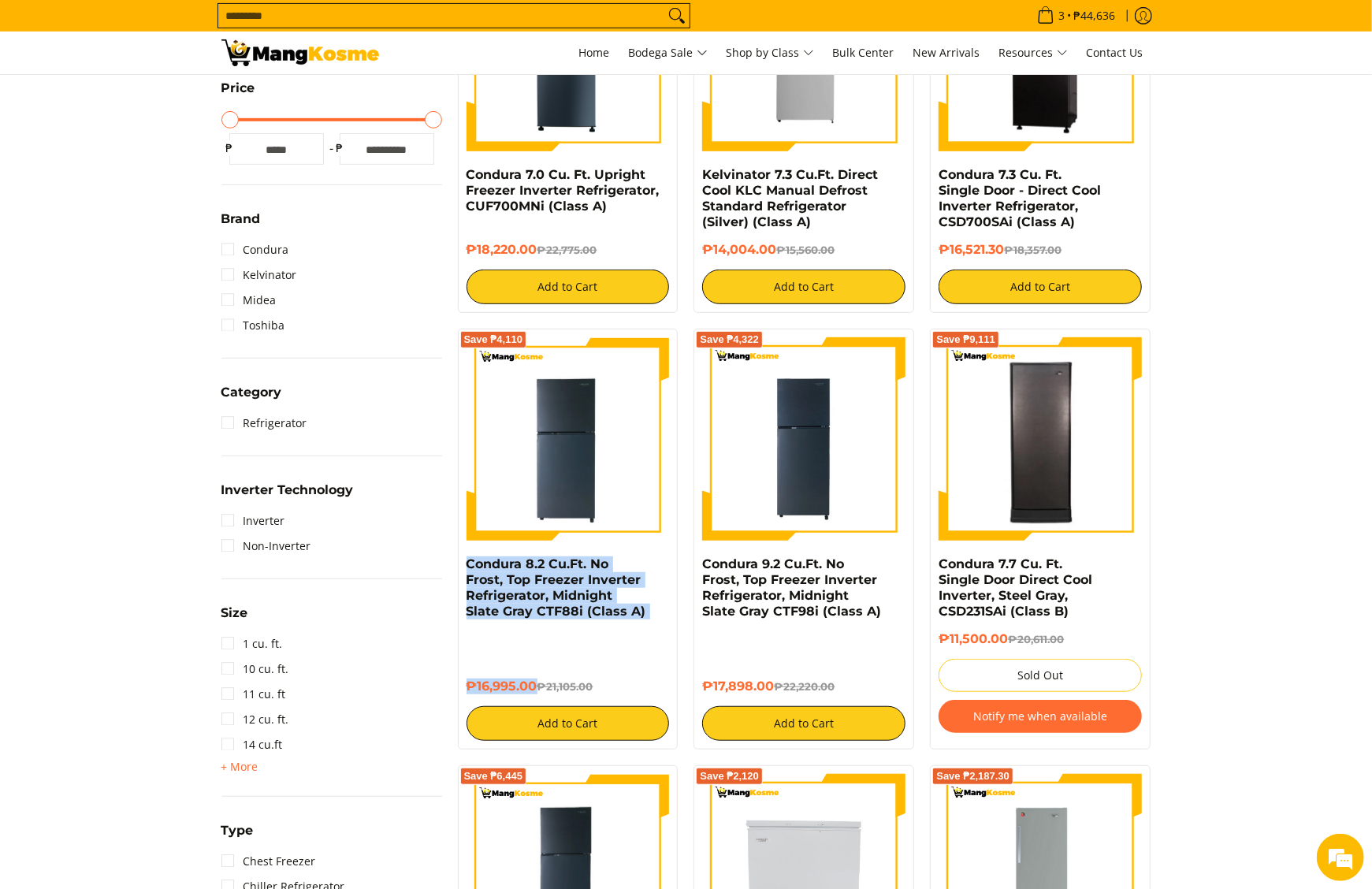
scroll to position [473, 0]
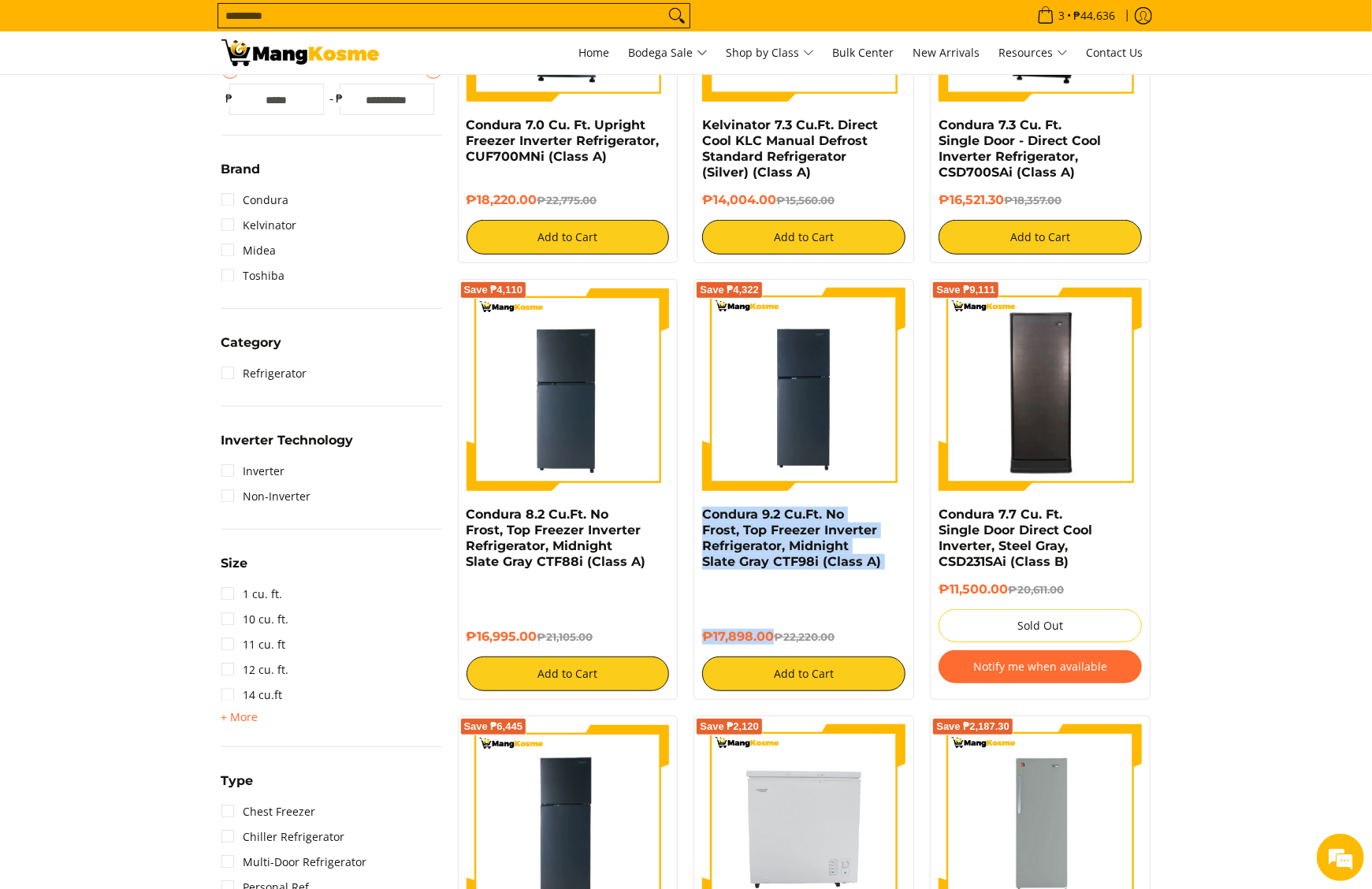
drag, startPoint x: 697, startPoint y: 515, endPoint x: 773, endPoint y: 626, distance: 134.5
click at [773, 626] on div "Save ₱4,322 Condura 9.2 Cu.Ft. No Frost, Top Freezer Inverter Refrigerator, Mid…" at bounding box center [803, 490] width 221 height 421
copy div "Condura 9.2 Cu.Ft. No Frost, Top Freezer Inverter Refrigerator, Midnight Slate …"
drag, startPoint x: 773, startPoint y: 626, endPoint x: 1264, endPoint y: 508, distance: 505.0
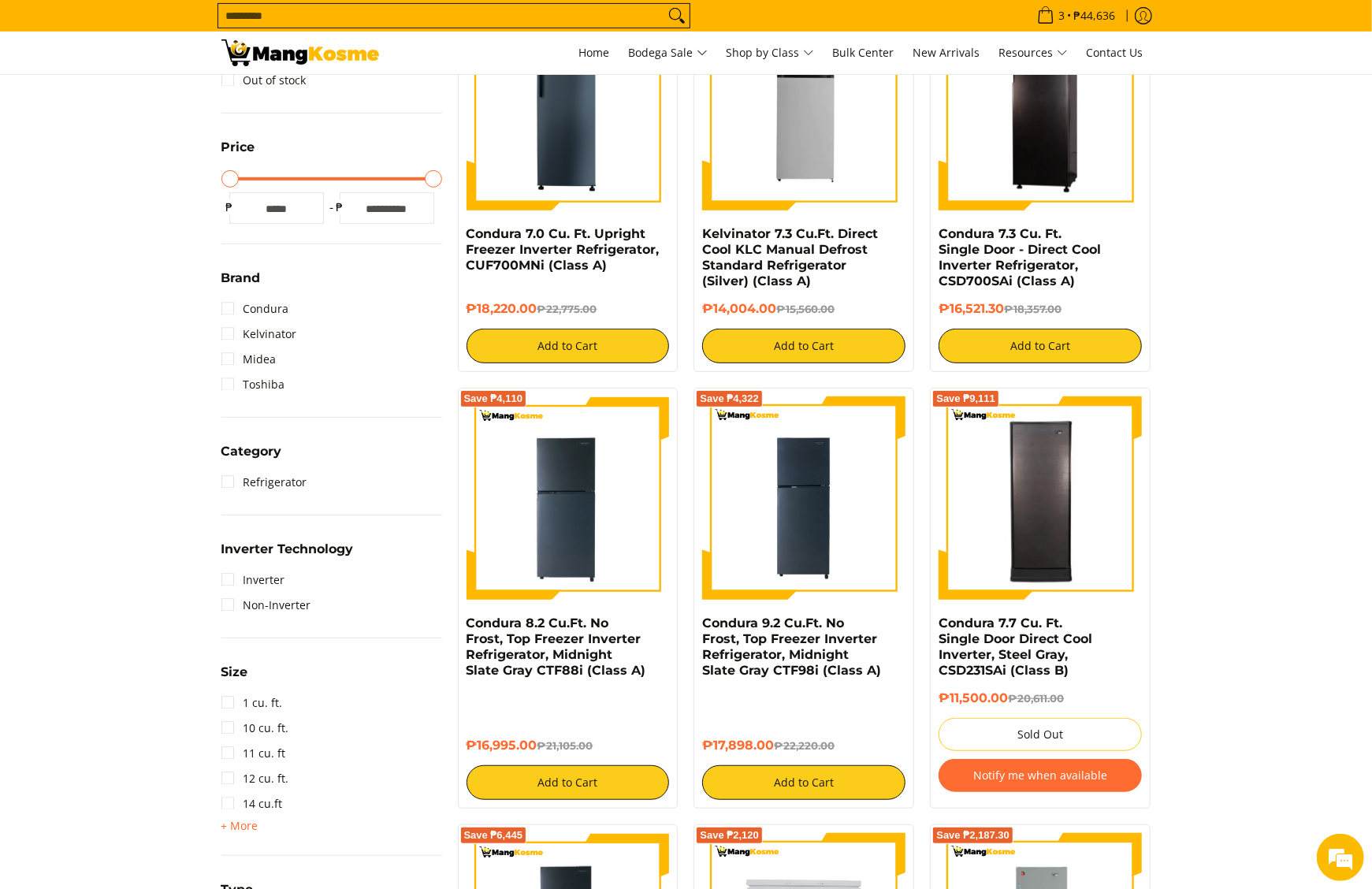
scroll to position [315, 0]
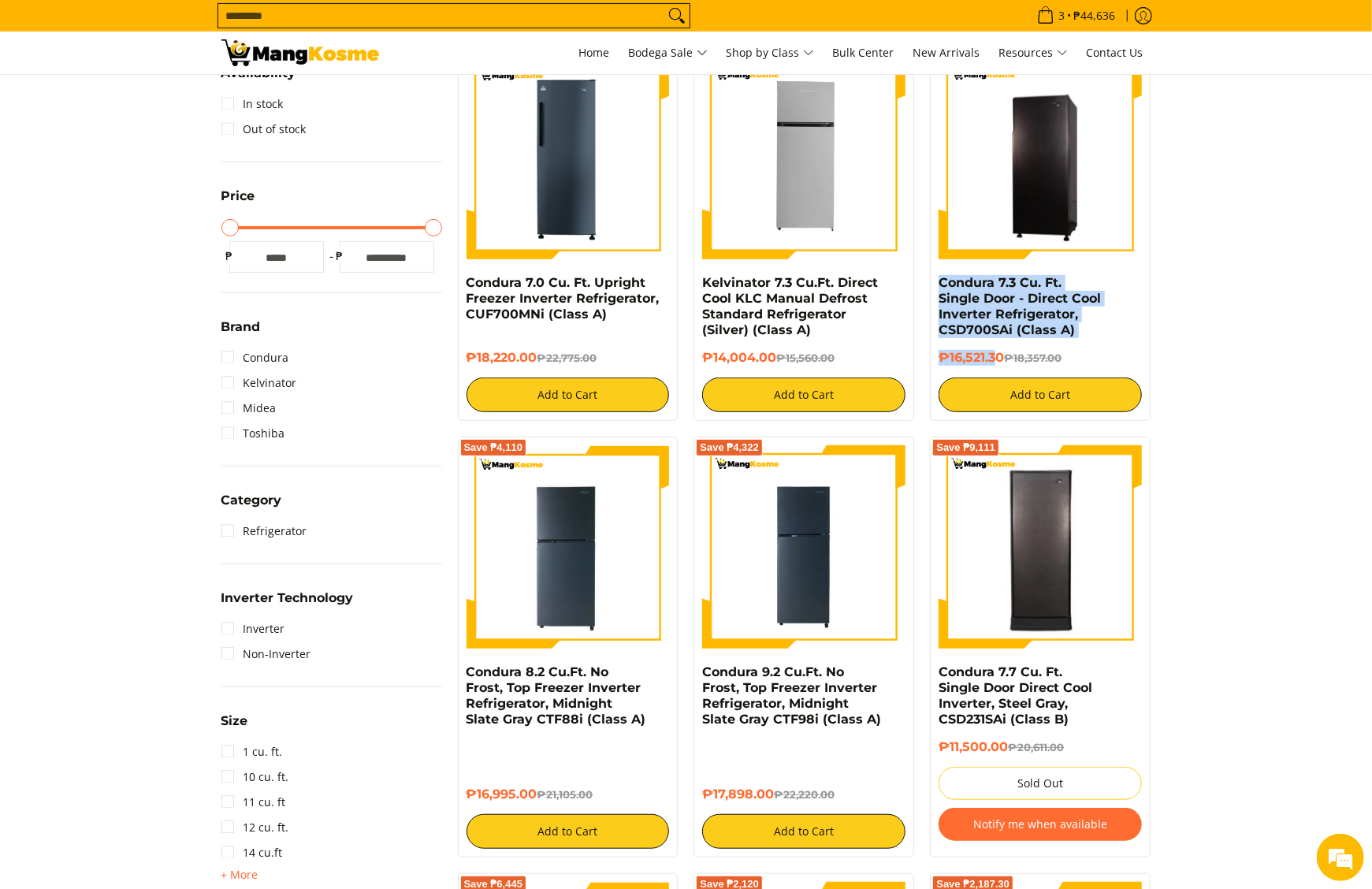
drag, startPoint x: 932, startPoint y: 284, endPoint x: 1000, endPoint y: 360, distance: 102.0
click at [1000, 360] on div "Save ₱1,835.70 Condura 7.3 Cu. Ft. Single Door - Direct Cool Inverter Refrigera…" at bounding box center [1040, 233] width 221 height 373
click at [1003, 361] on h6 "₱16,521.30 ₱18,357.00" at bounding box center [1039, 357] width 203 height 16
copy div "Condura 7.3 Cu. Ft. Single Door - Direct Cool Inverter Refrigerator, CSD700SAi …"
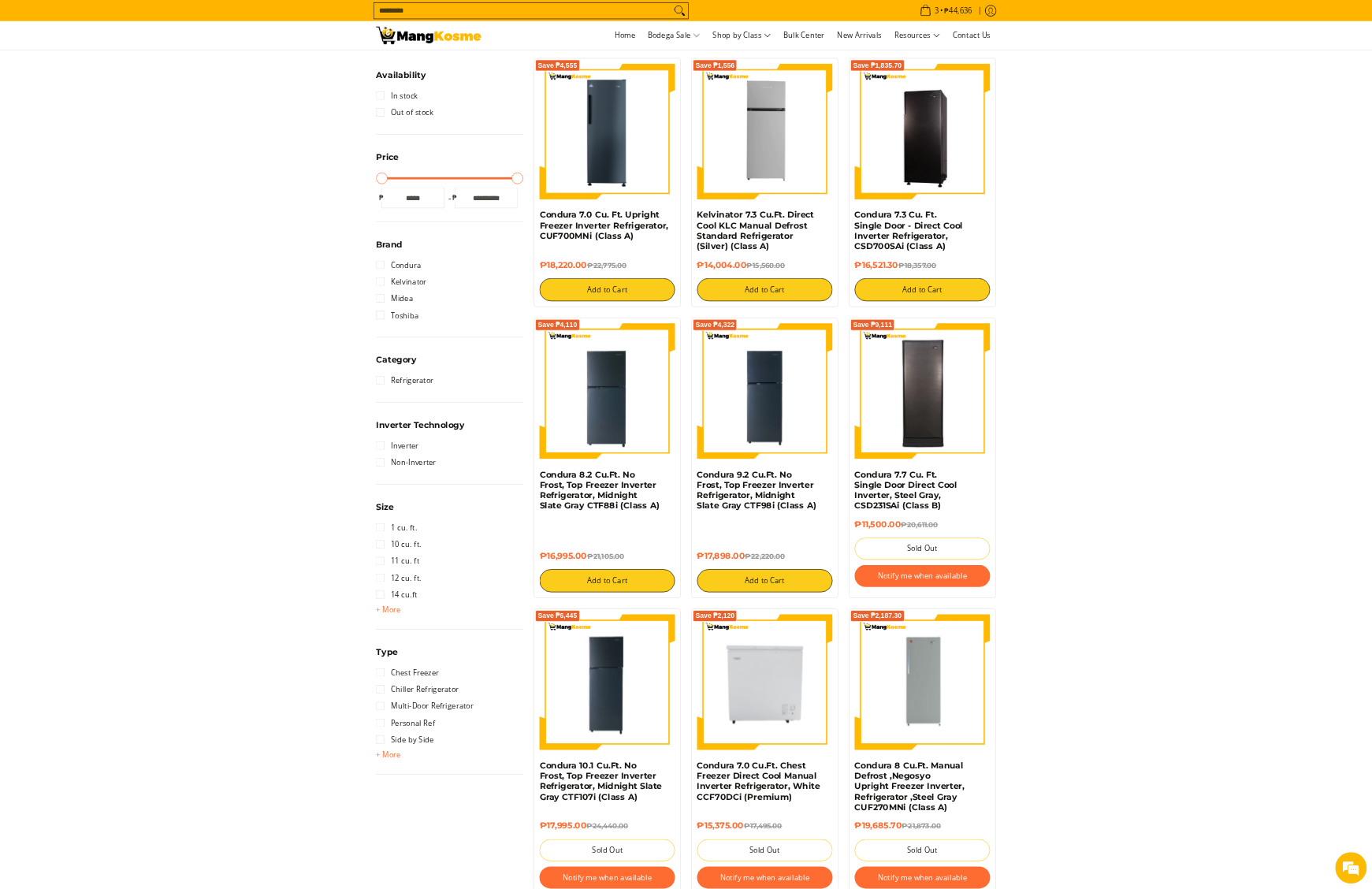
scroll to position [276, 0]
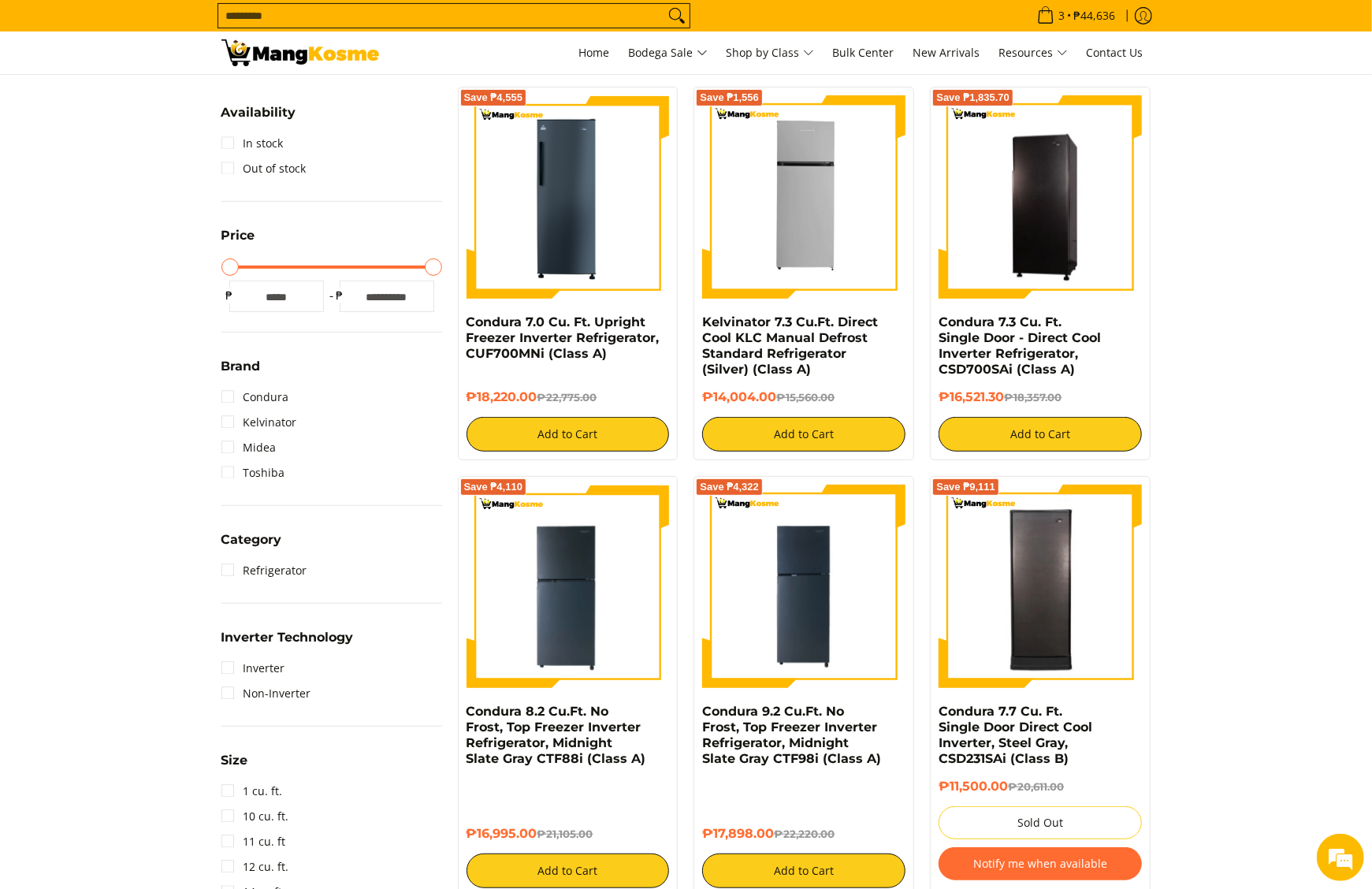
click at [300, 43] on img at bounding box center [300, 53] width 157 height 27
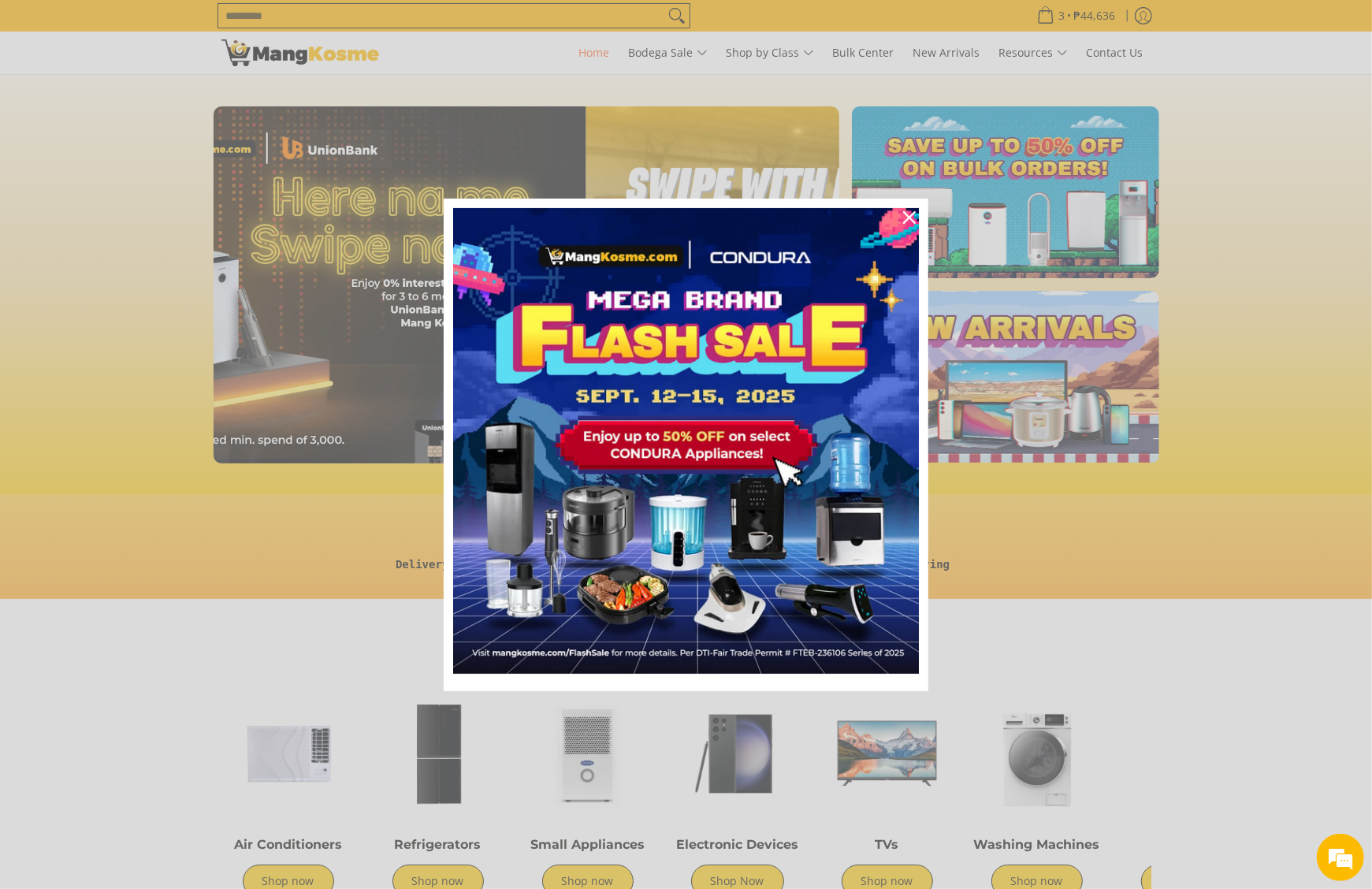
scroll to position [0, 1879]
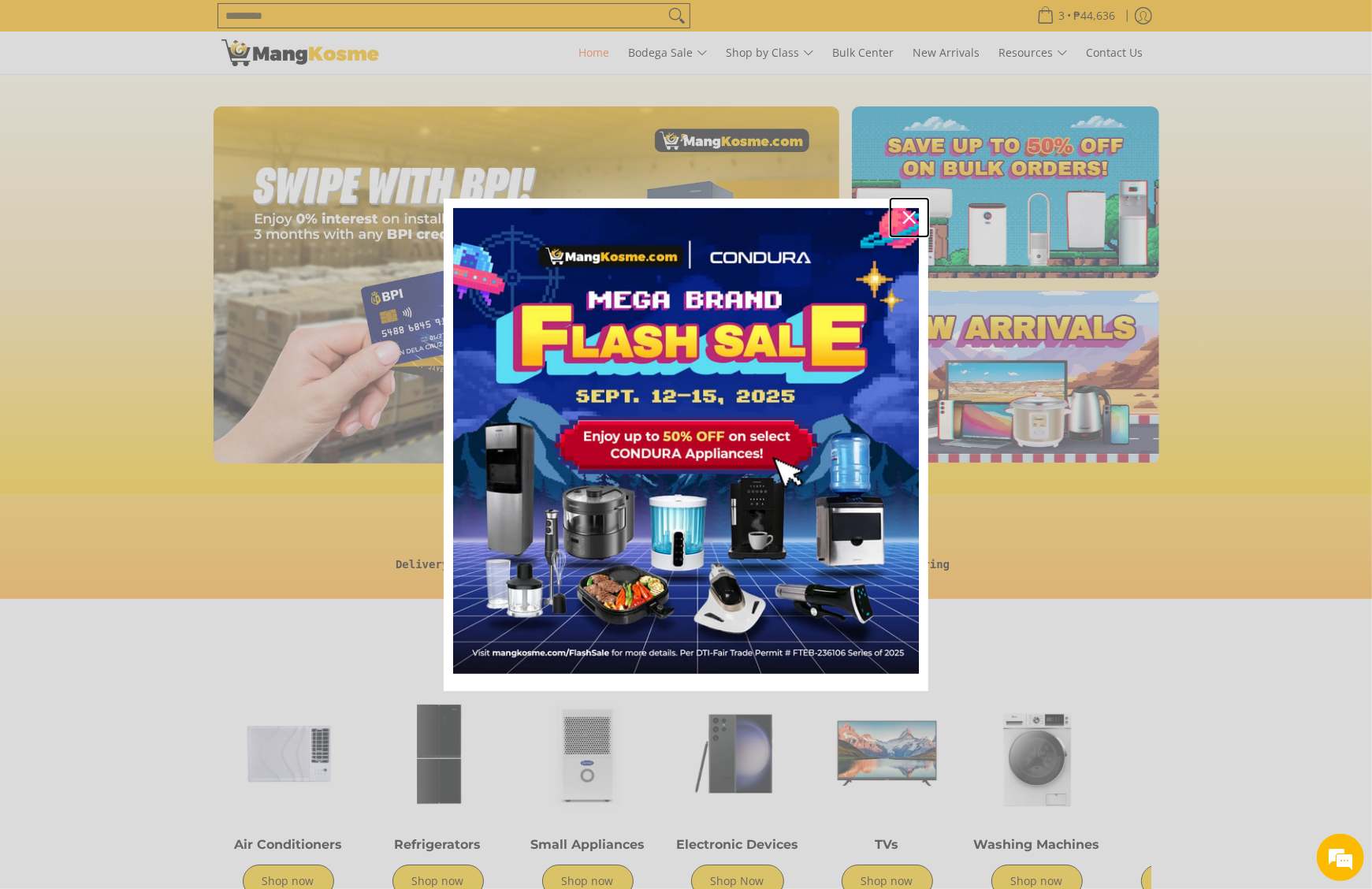
click at [903, 216] on icon "close icon" at bounding box center [909, 217] width 13 height 13
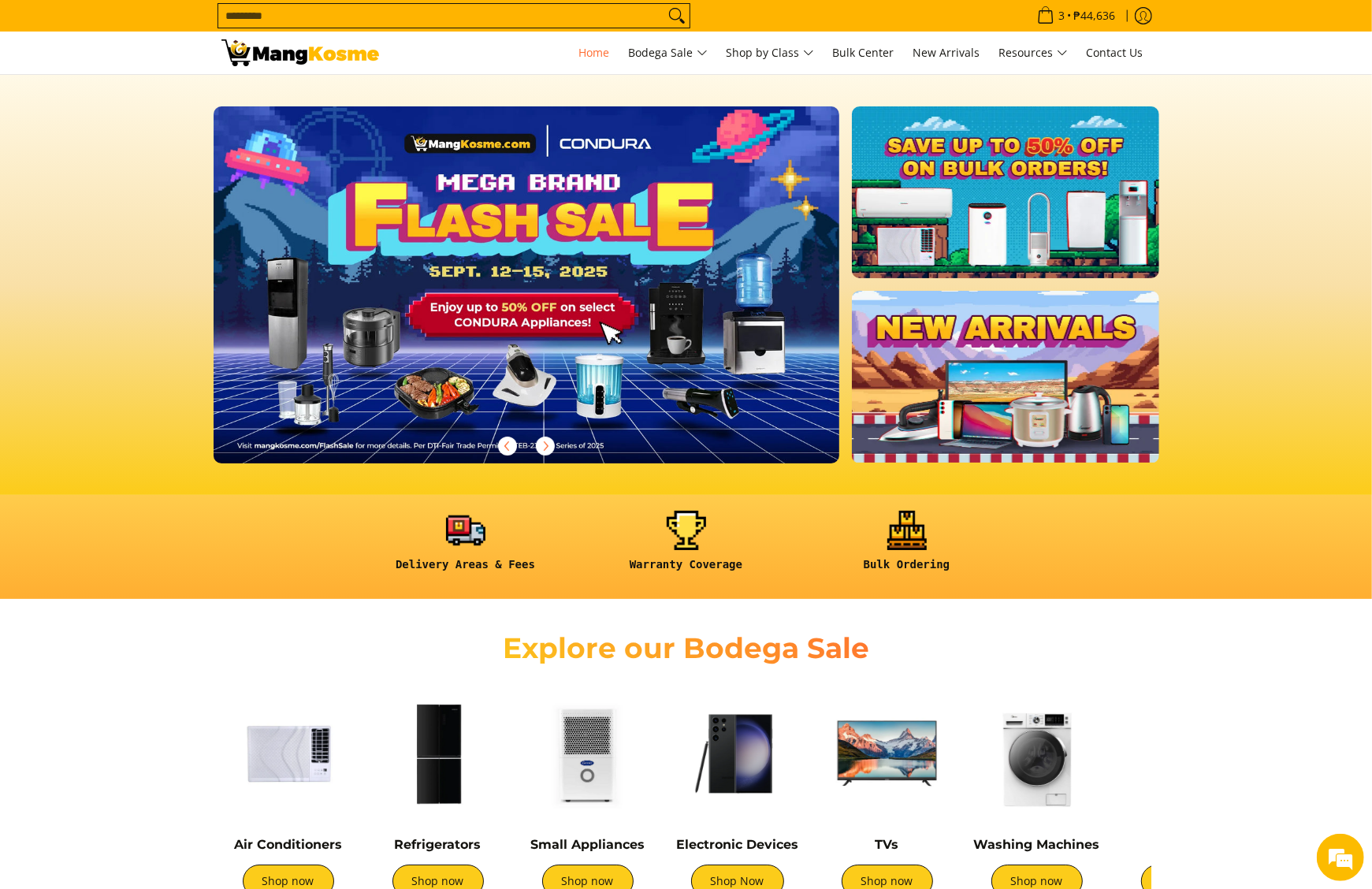
scroll to position [0, 2556]
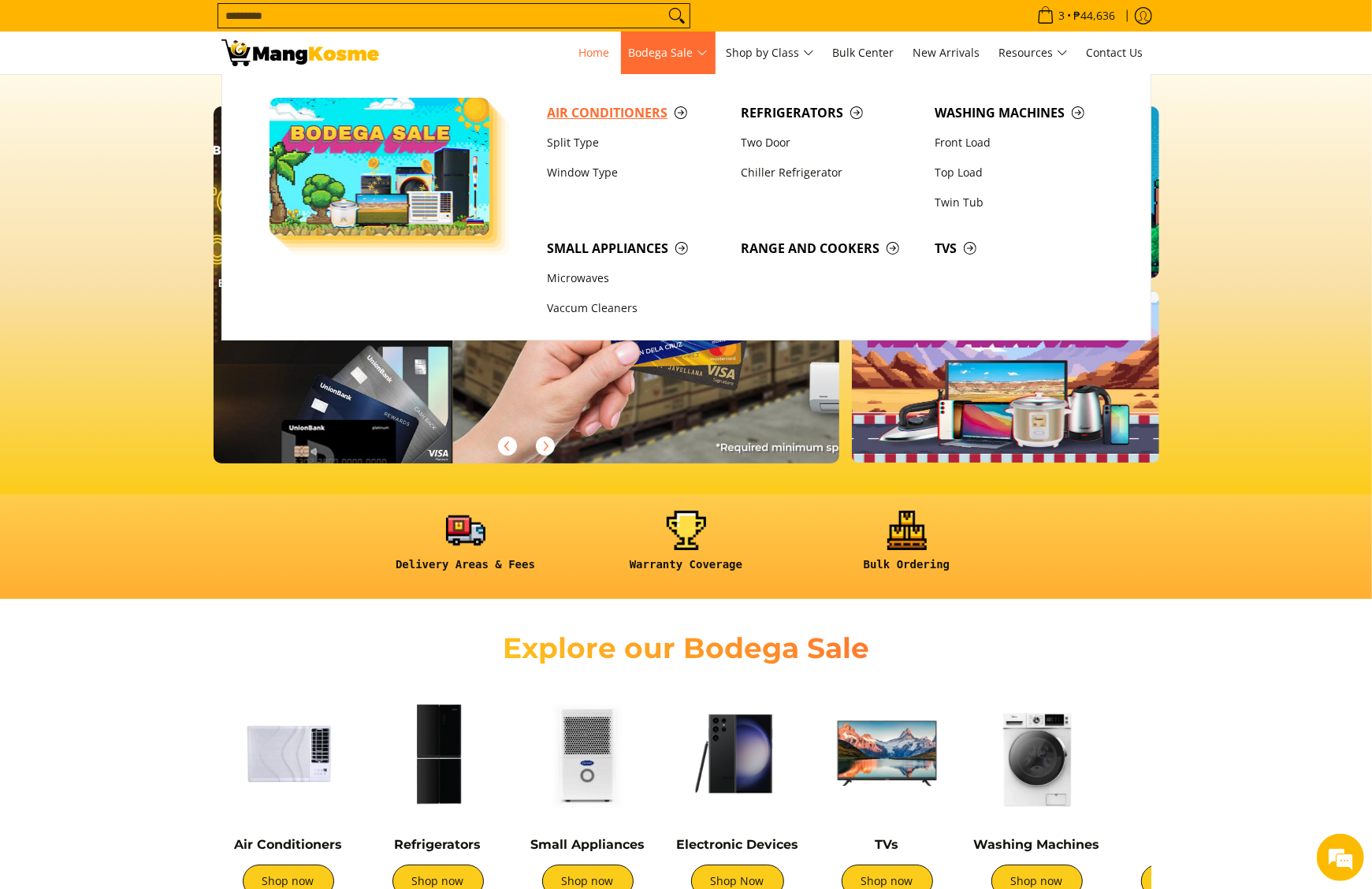
click at [649, 120] on span "Air Conditioners" at bounding box center [635, 113] width 178 height 19
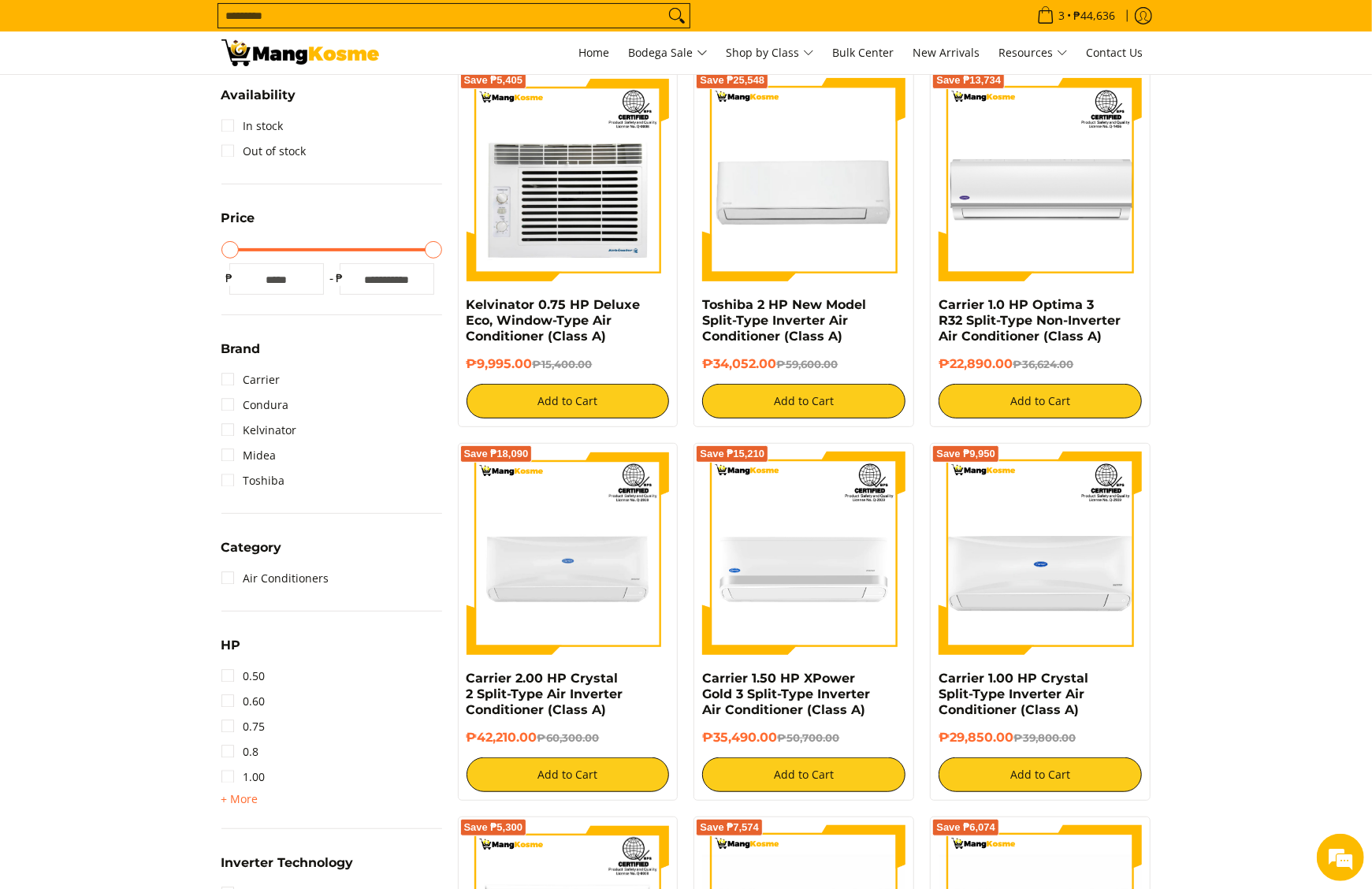
scroll to position [315, 0]
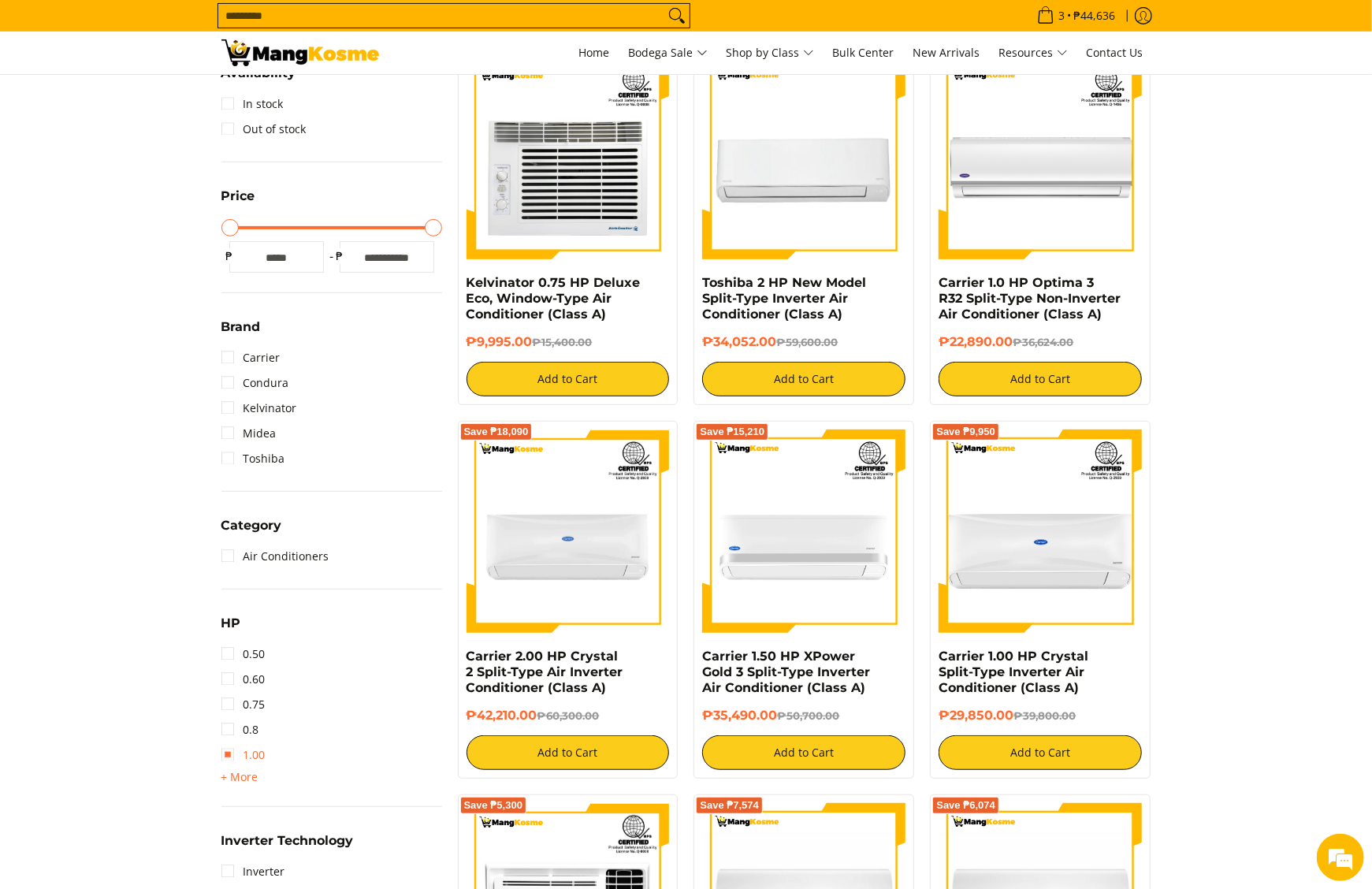
click at [260, 754] on link "1.00" at bounding box center [243, 755] width 44 height 25
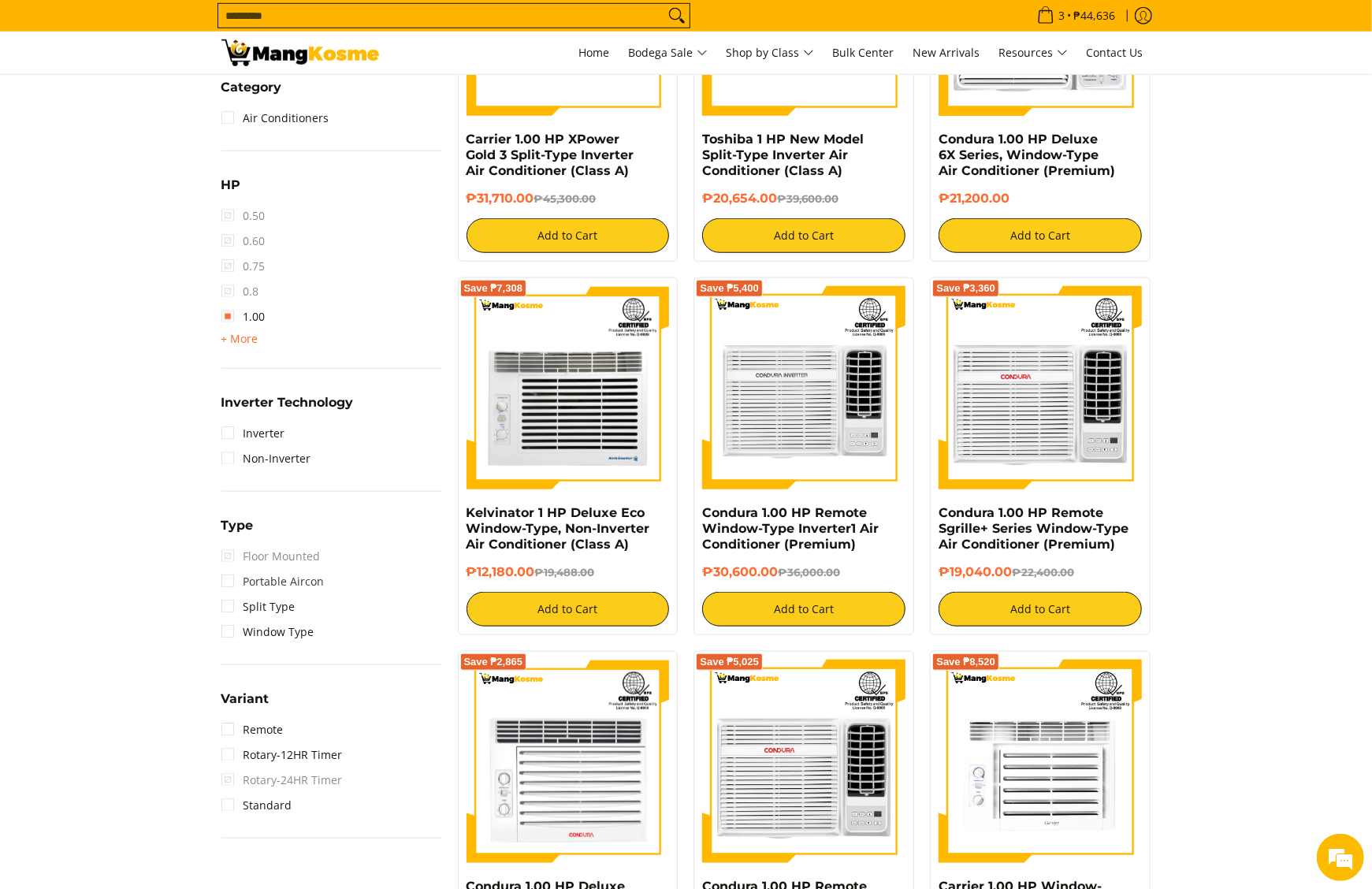
scroll to position [852, 0]
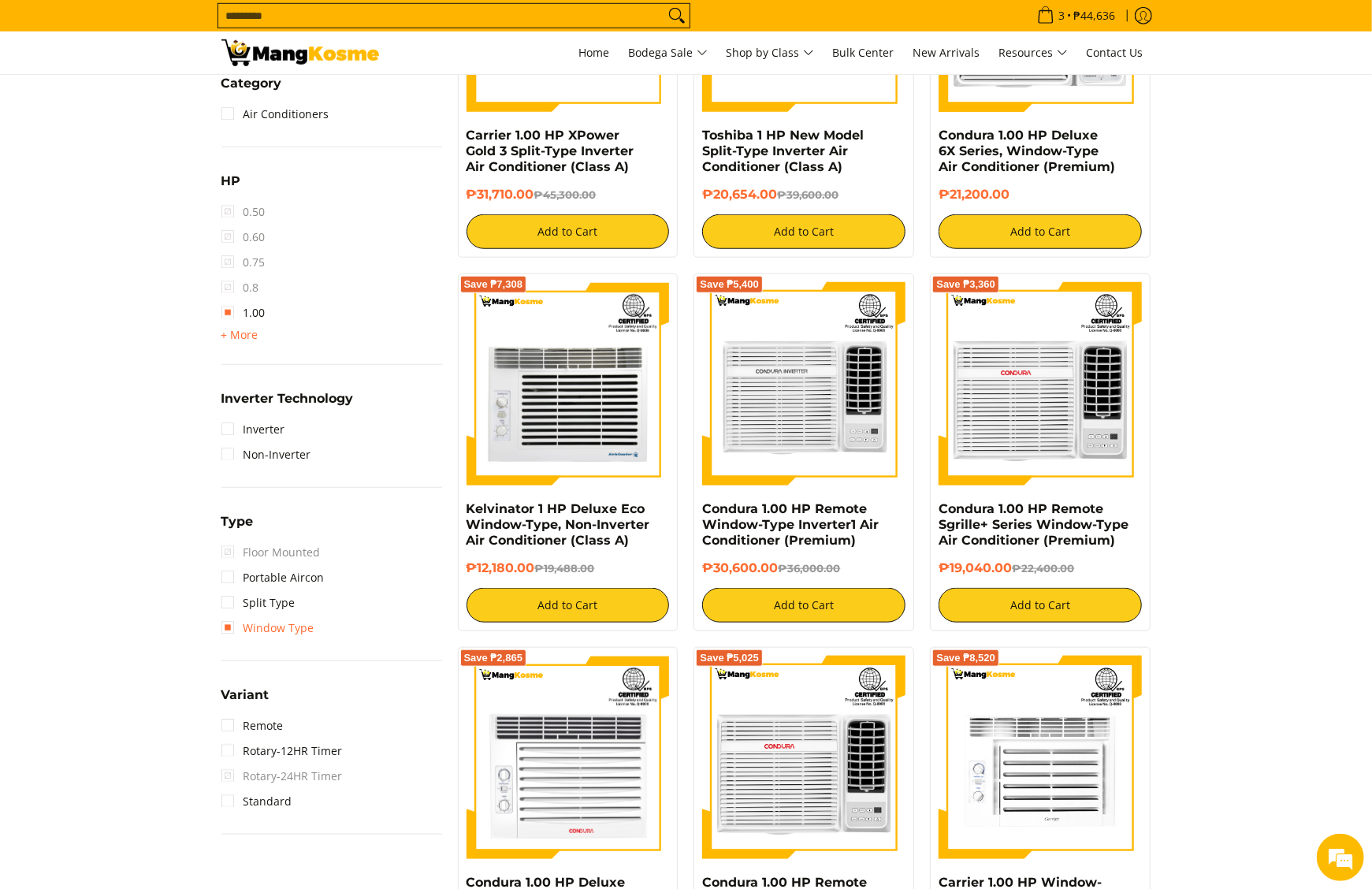
click at [295, 635] on link "Window Type" at bounding box center [268, 629] width 93 height 25
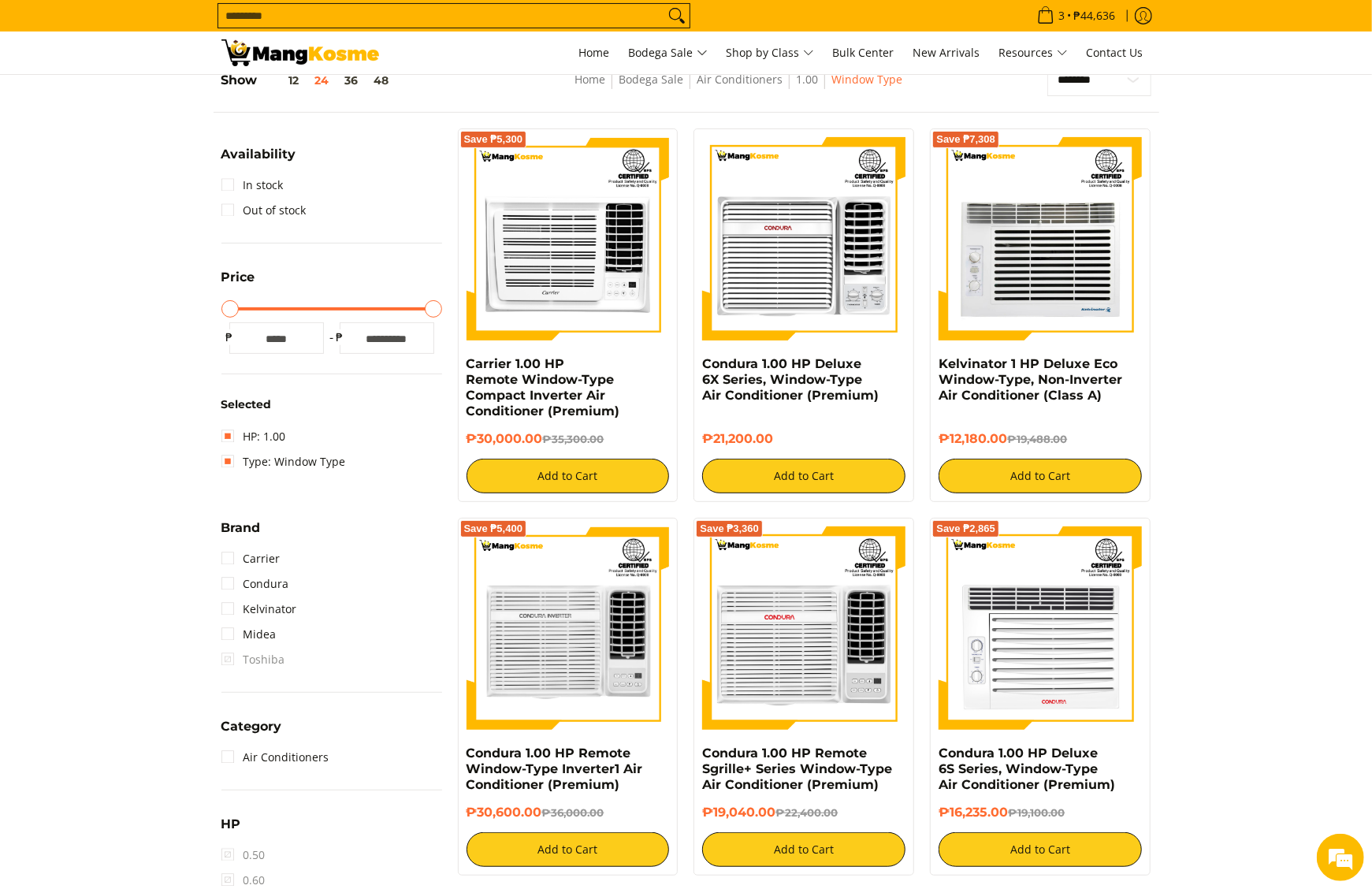
scroll to position [222, 0]
